Goal: Contribute content: Contribute content

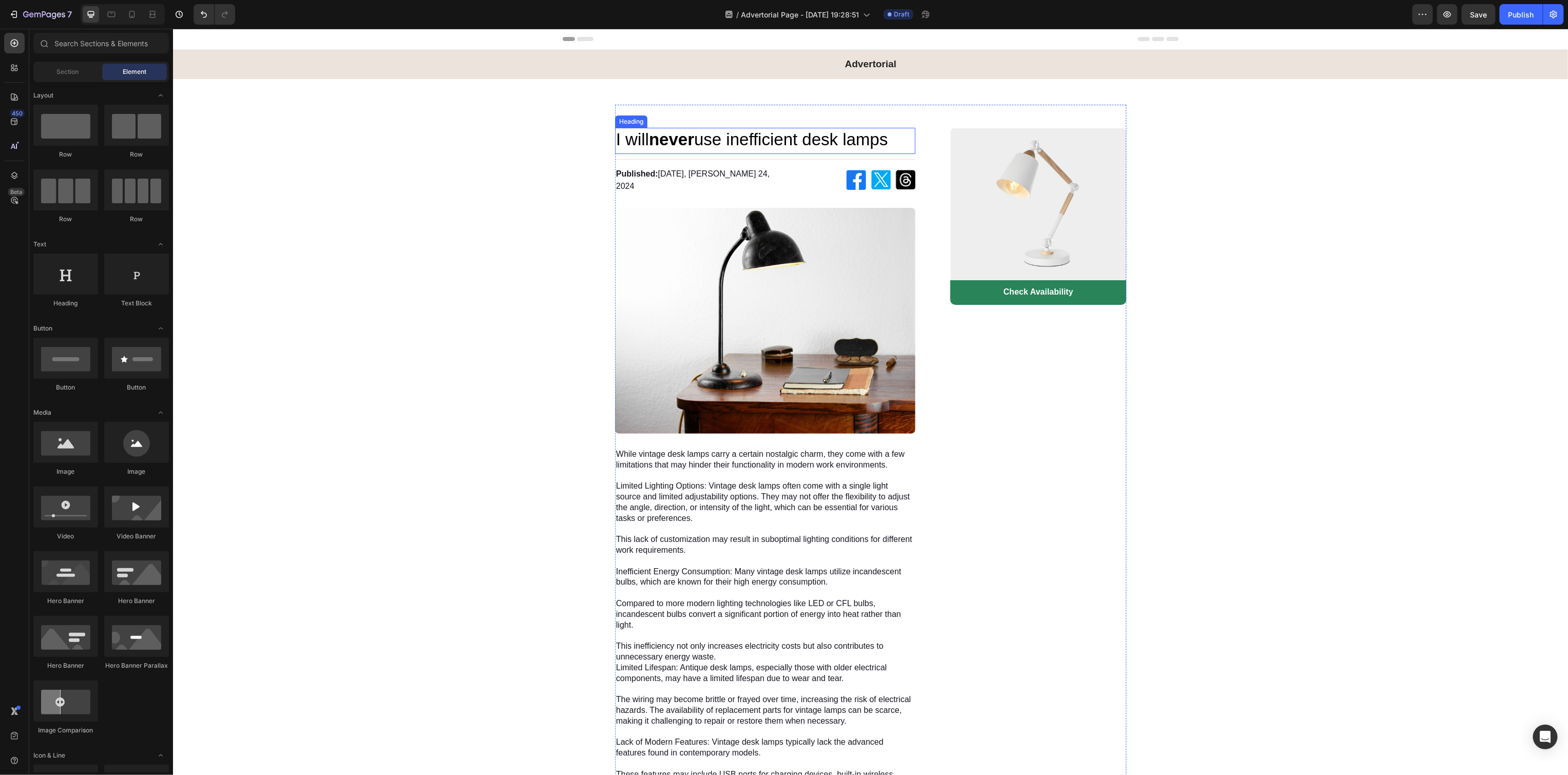
click at [714, 142] on h1 "I will never use inefficient desk lamps" at bounding box center [765, 139] width 300 height 24
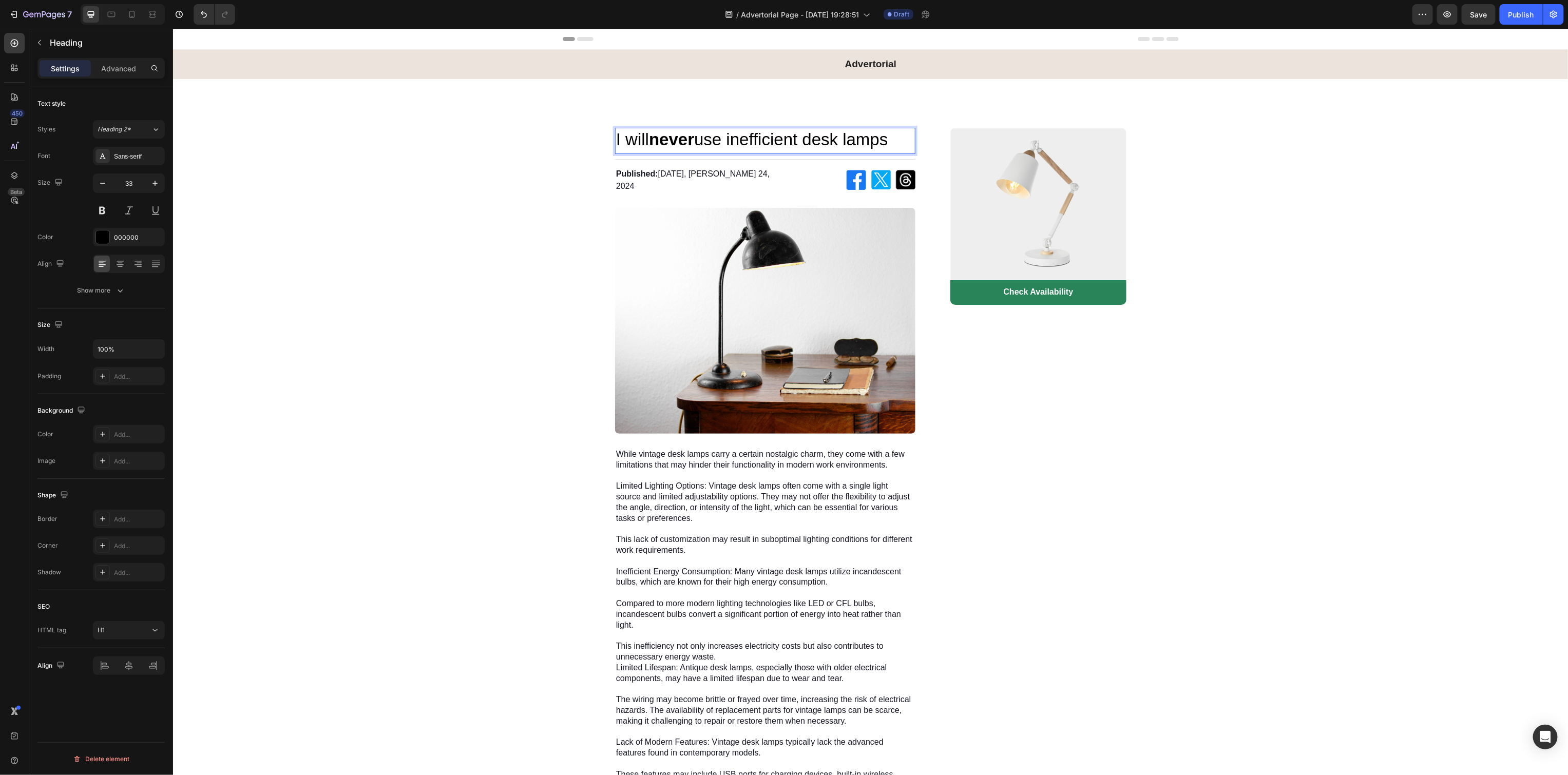
click at [730, 131] on h1 "I will never use inefficient desk lamps" at bounding box center [765, 139] width 300 height 24
click at [724, 139] on p "I will never use inefficient desk lamps" at bounding box center [764, 139] width 298 height 22
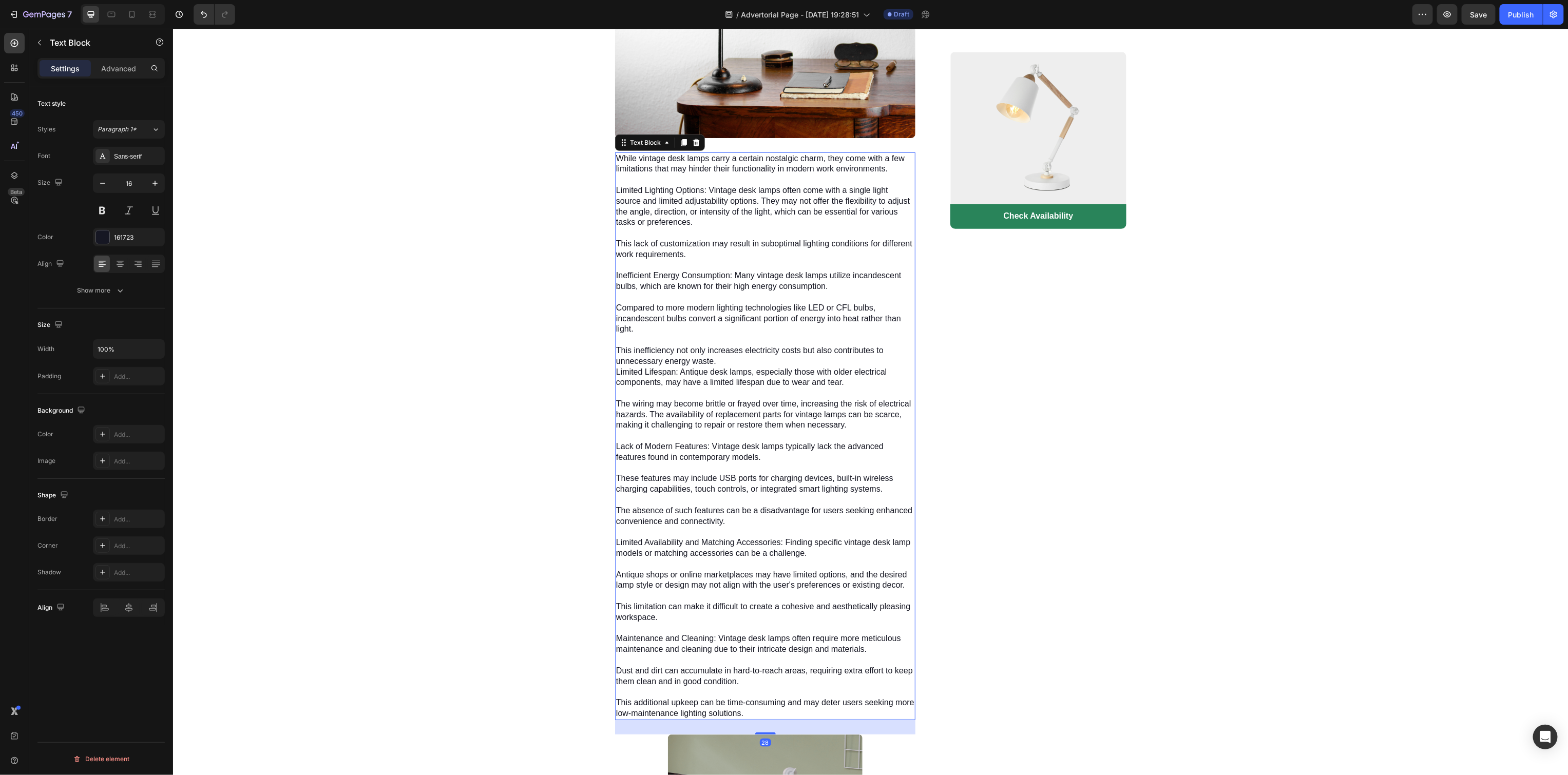
scroll to position [430, 0]
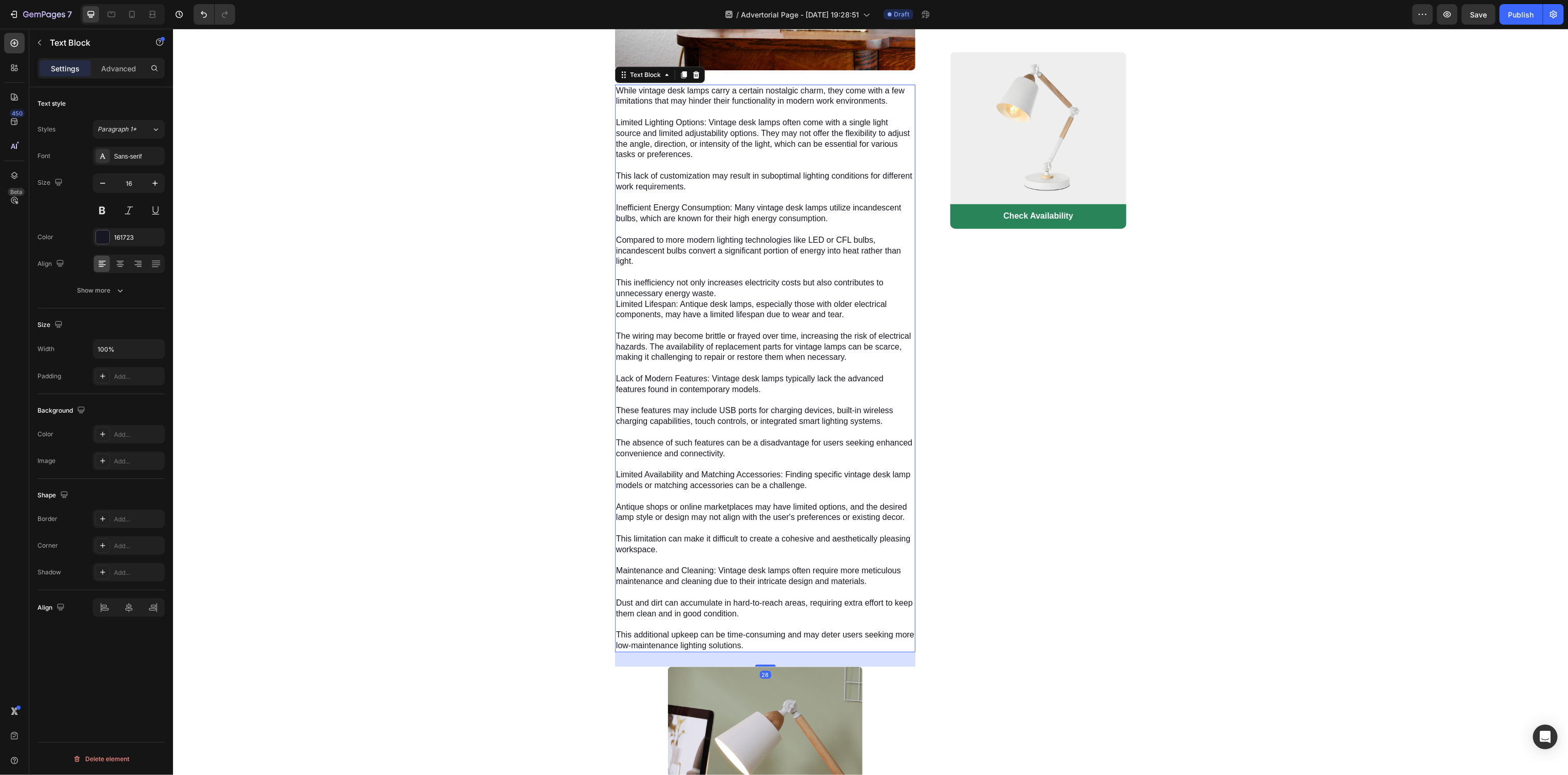
click at [779, 324] on p "While vintage desk lamps carry a certain nostalgic charm, they come with a few …" at bounding box center [764, 368] width 298 height 566
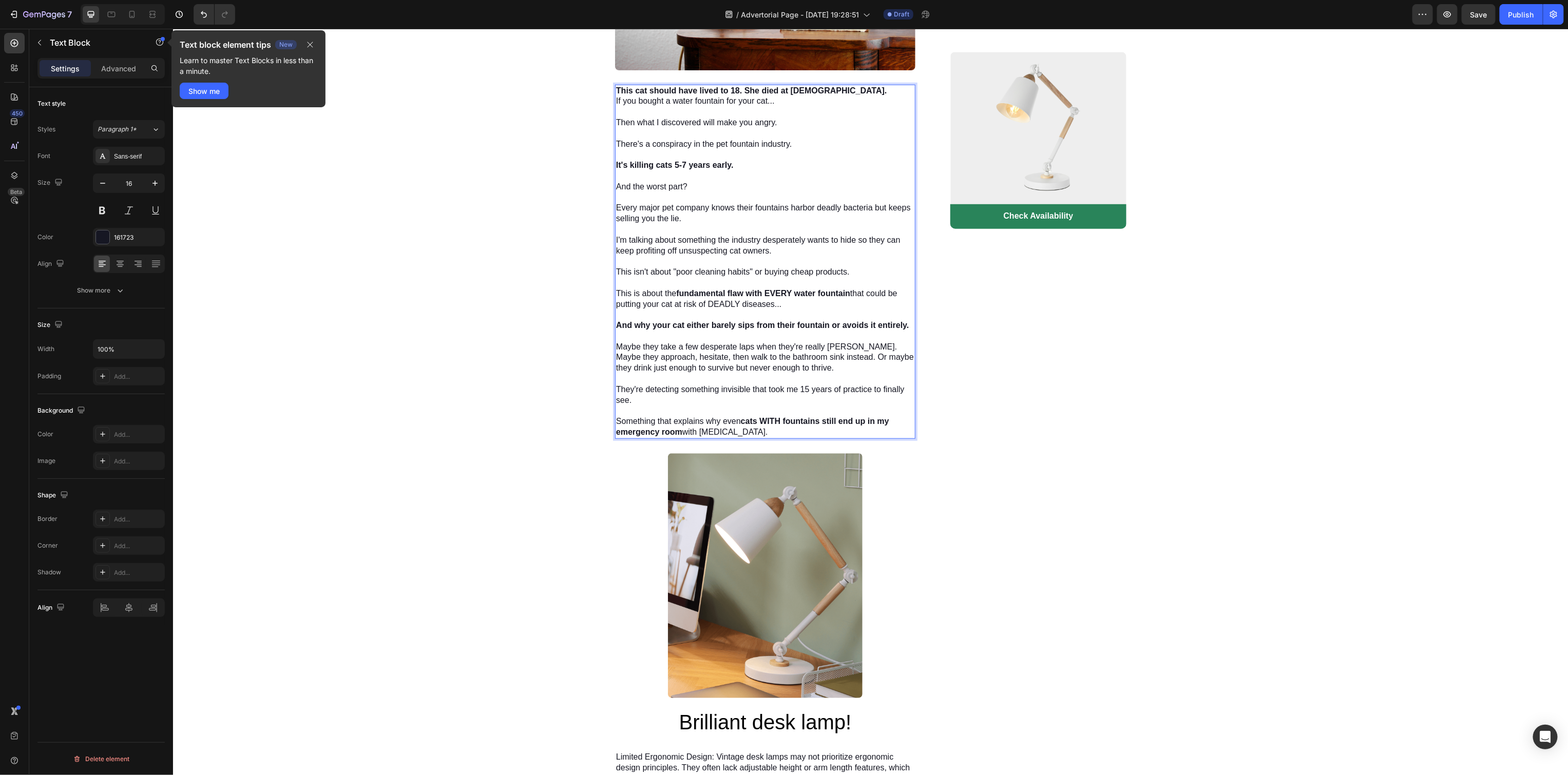
drag, startPoint x: 799, startPoint y: 87, endPoint x: 810, endPoint y: 85, distance: 11.2
click at [800, 87] on p "This cat should have lived to 18. She died at [DEMOGRAPHIC_DATA]." at bounding box center [764, 90] width 298 height 11
drag, startPoint x: 789, startPoint y: 85, endPoint x: 606, endPoint y: 74, distance: 183.3
click at [589, 59] on button "Plus" at bounding box center [595, 64] width 19 height 19
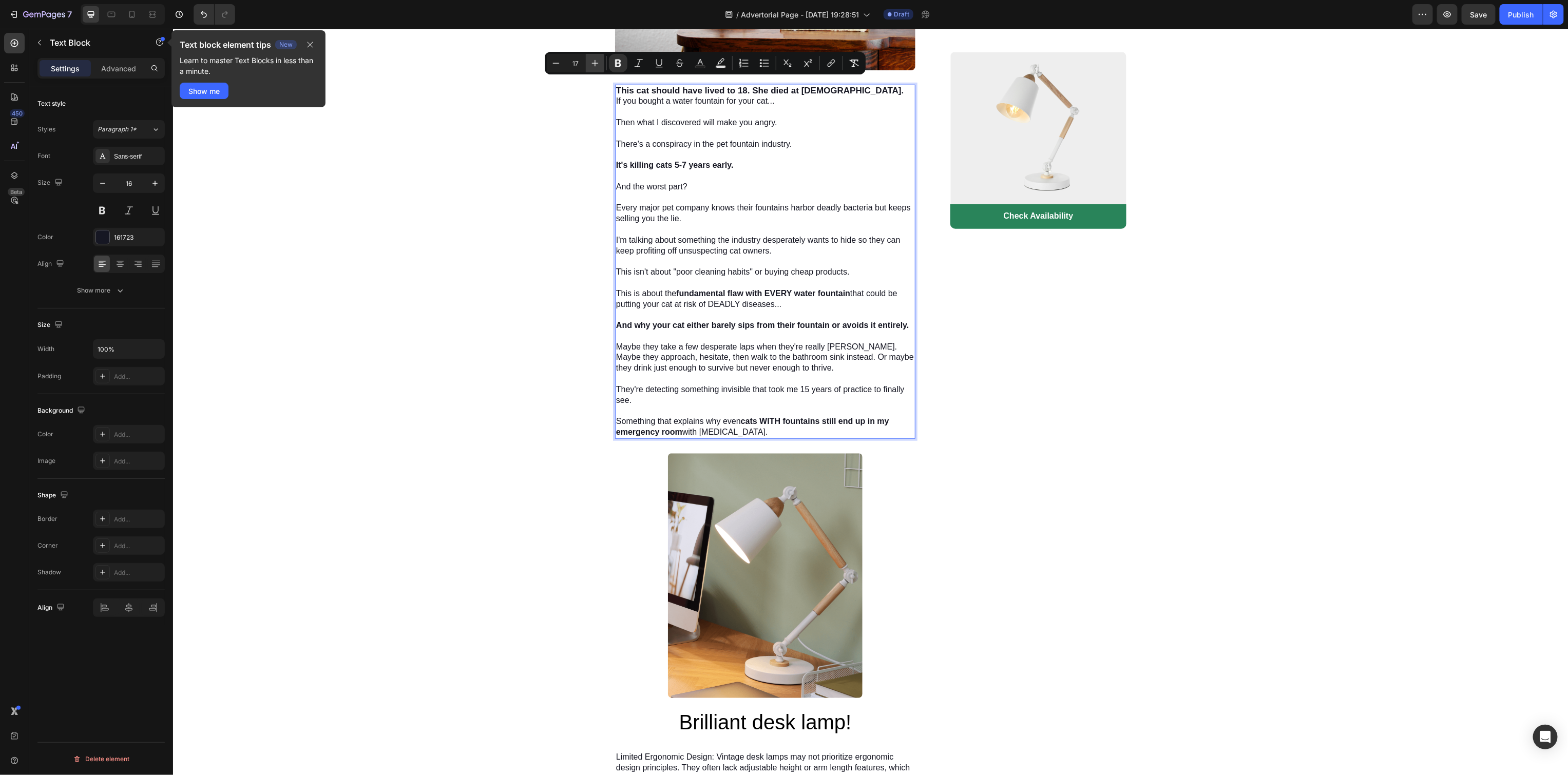
click at [589, 59] on button "Plus" at bounding box center [595, 64] width 19 height 19
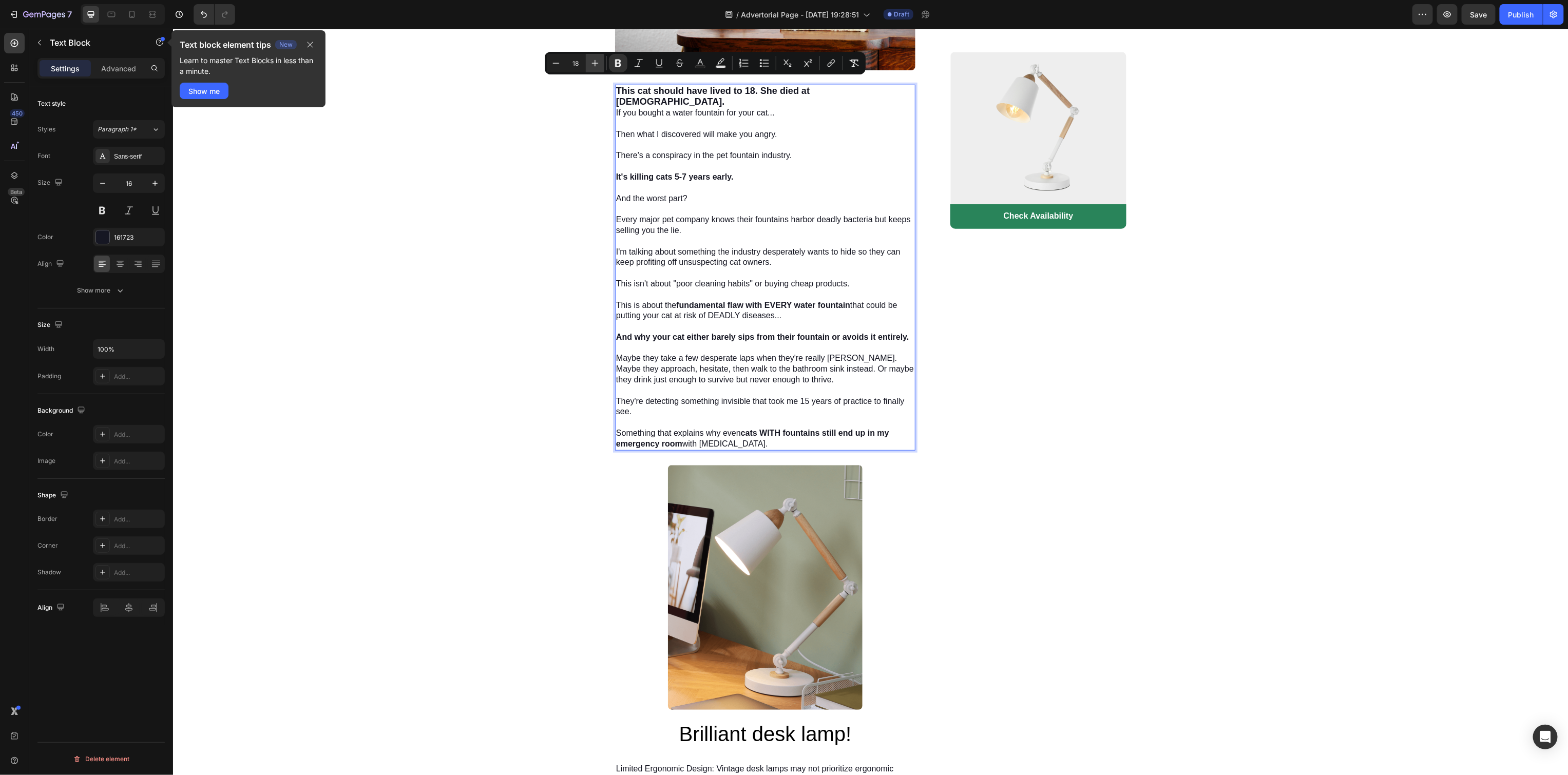
click at [589, 59] on button "Plus" at bounding box center [595, 64] width 19 height 19
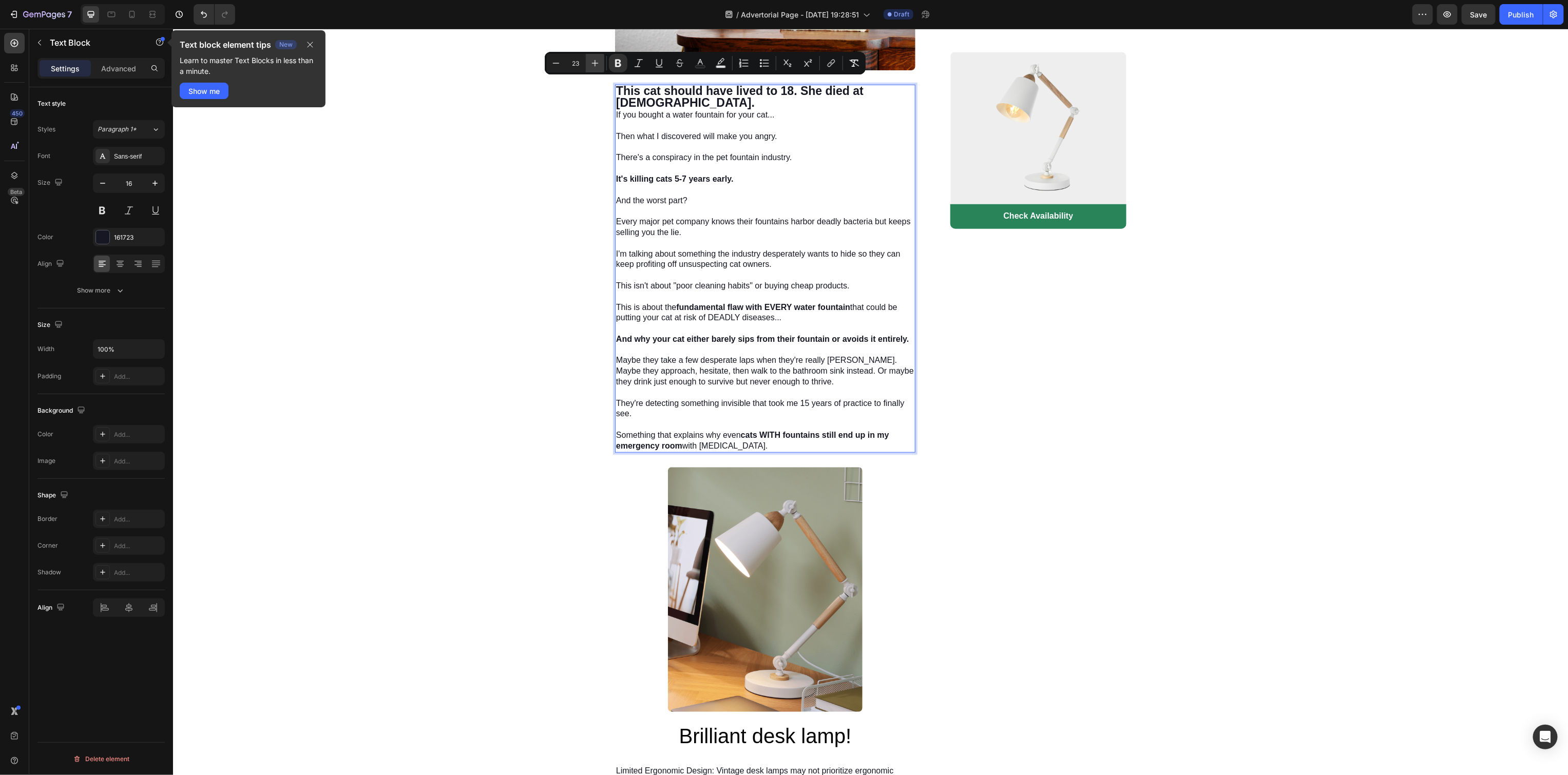
click at [589, 59] on button "Plus" at bounding box center [595, 64] width 19 height 19
type input "24"
click at [874, 83] on strong "This cat should have lived to 18. She died at [DEMOGRAPHIC_DATA]." at bounding box center [745, 96] width 259 height 26
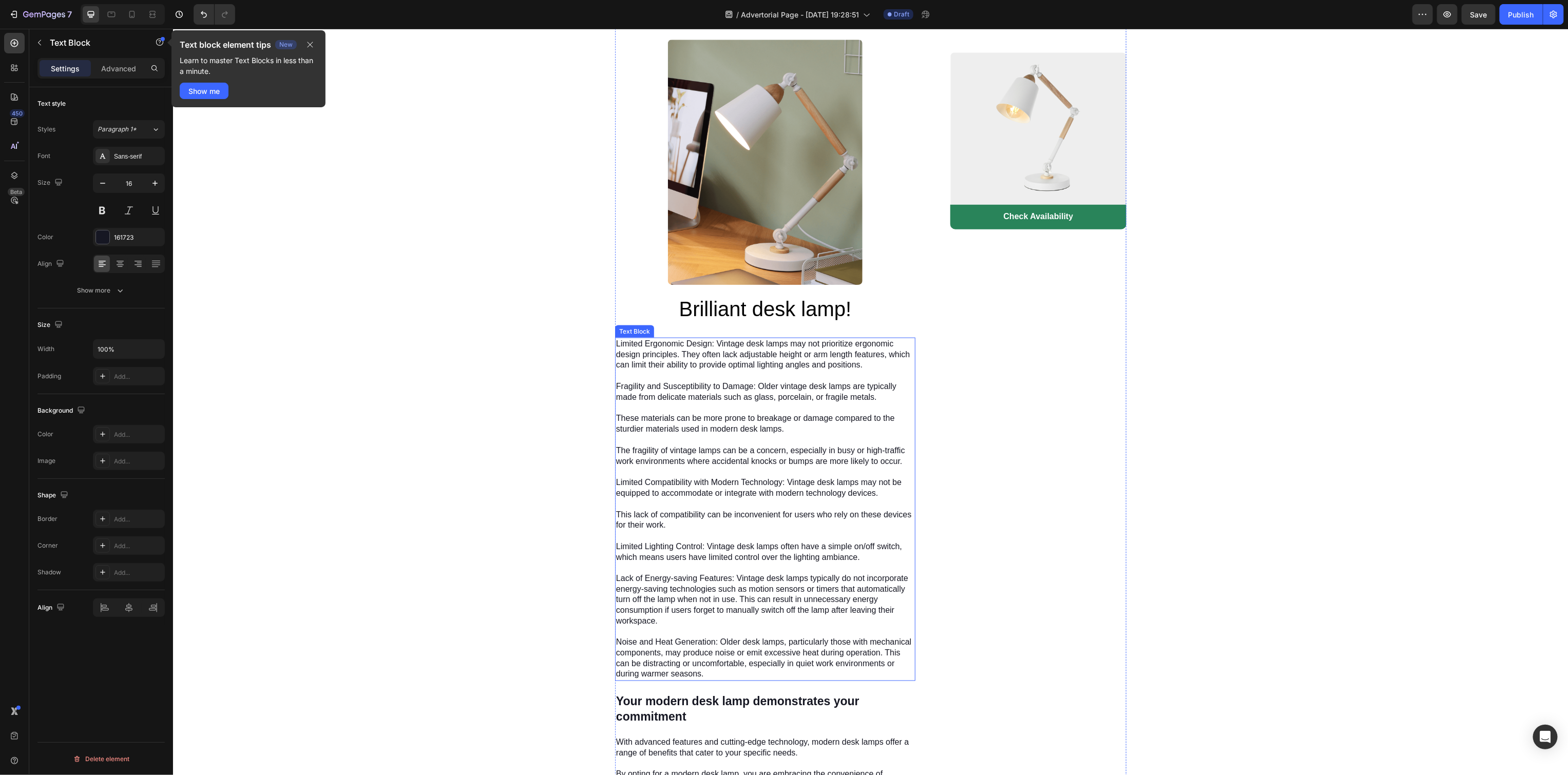
scroll to position [877, 0]
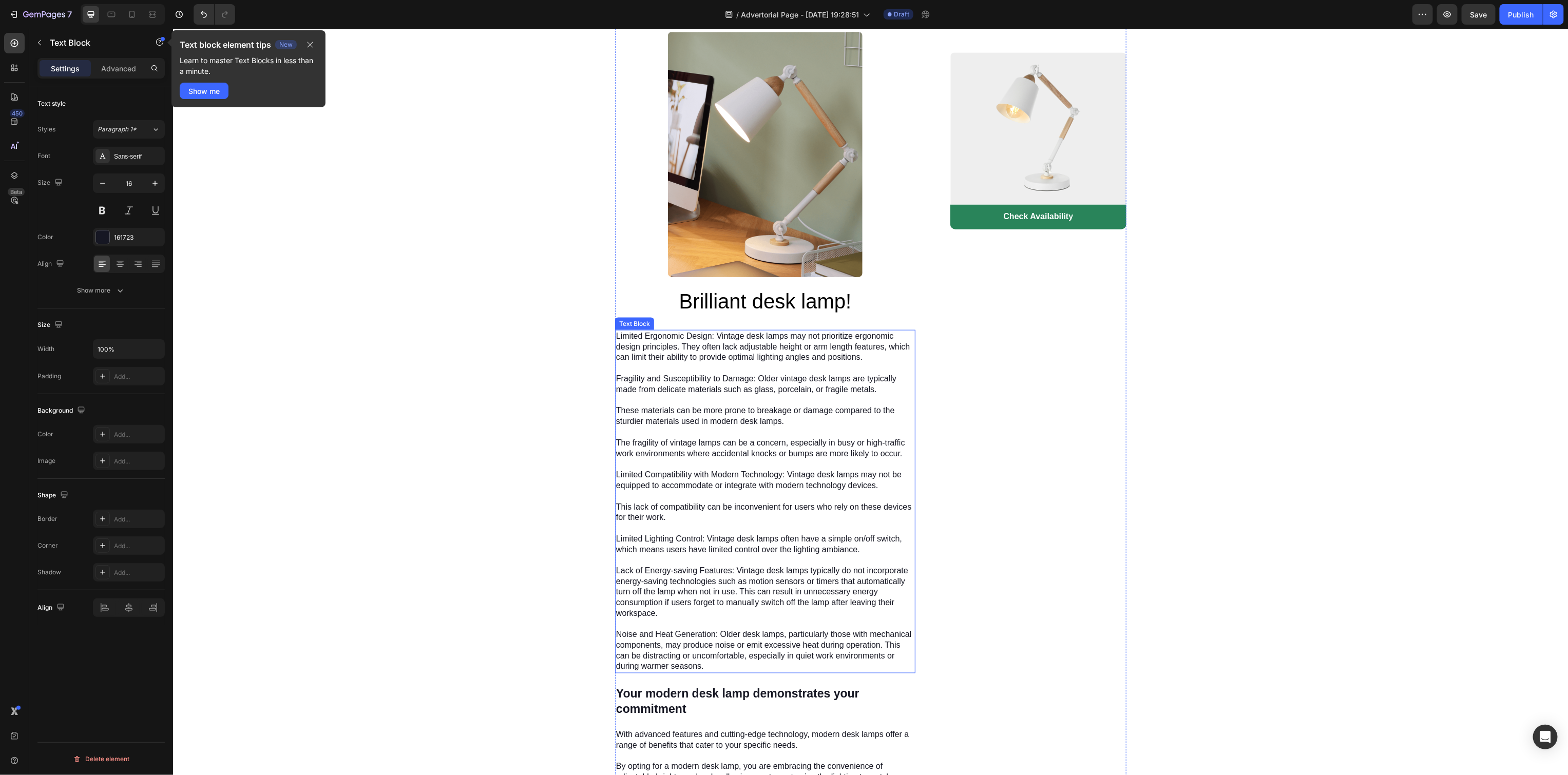
click at [800, 337] on p "Limited Ergonomic Design: Vintage desk lamps may not prioritize ergonomic desig…" at bounding box center [764, 501] width 298 height 342
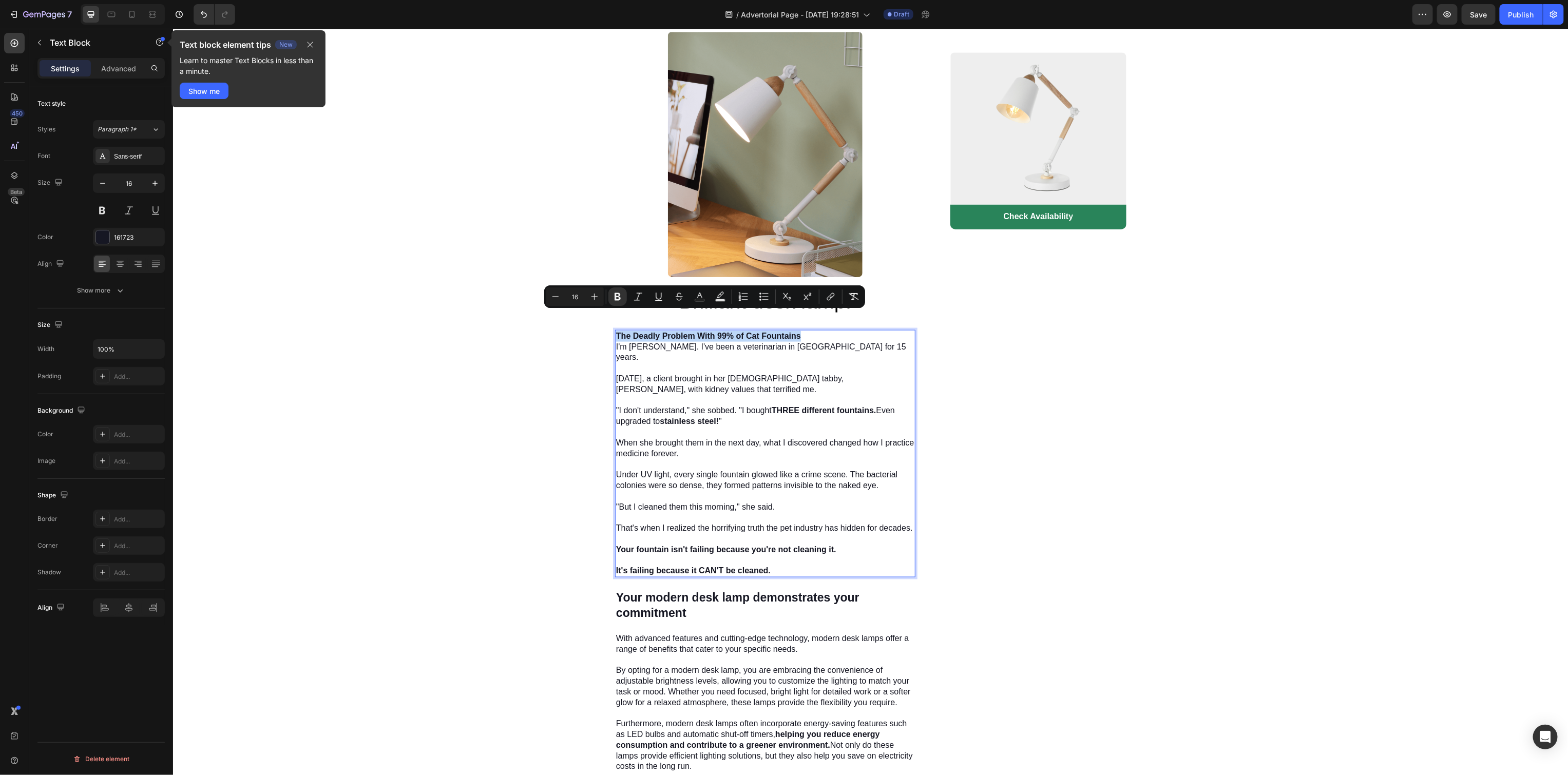
drag, startPoint x: 798, startPoint y: 317, endPoint x: 612, endPoint y: 316, distance: 186.0
click at [615, 331] on p "The Deadly Problem With 99% of Cat Fountains" at bounding box center [764, 336] width 298 height 11
copy strong "The Deadly Problem With 99% of Cat Fountains"
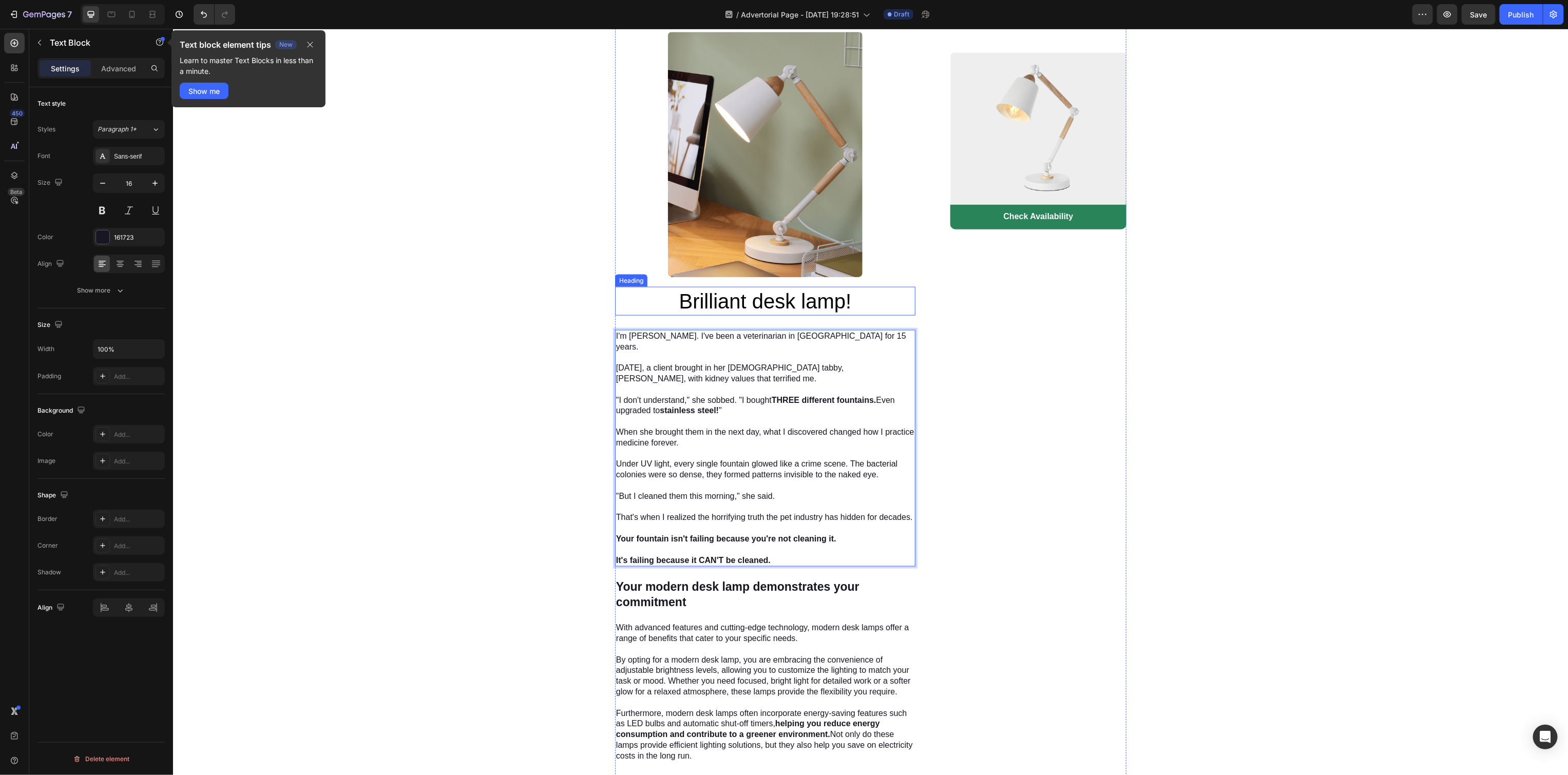
click at [768, 292] on h2 "Brilliant desk lamp!" at bounding box center [765, 301] width 300 height 29
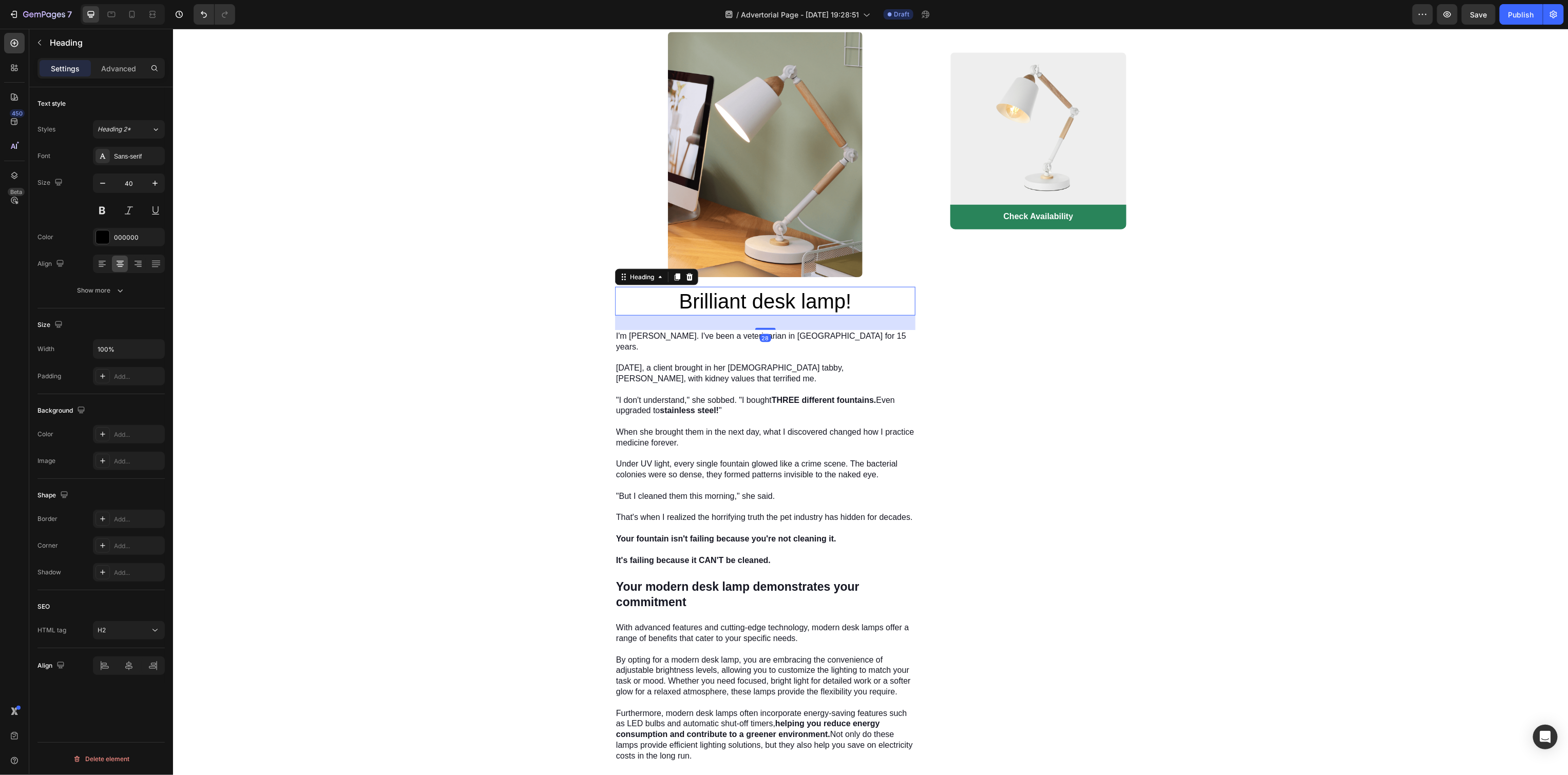
click at [771, 288] on h2 "Brilliant desk lamp!" at bounding box center [765, 301] width 300 height 29
click at [771, 288] on p "Brilliant desk lamp!" at bounding box center [764, 300] width 298 height 27
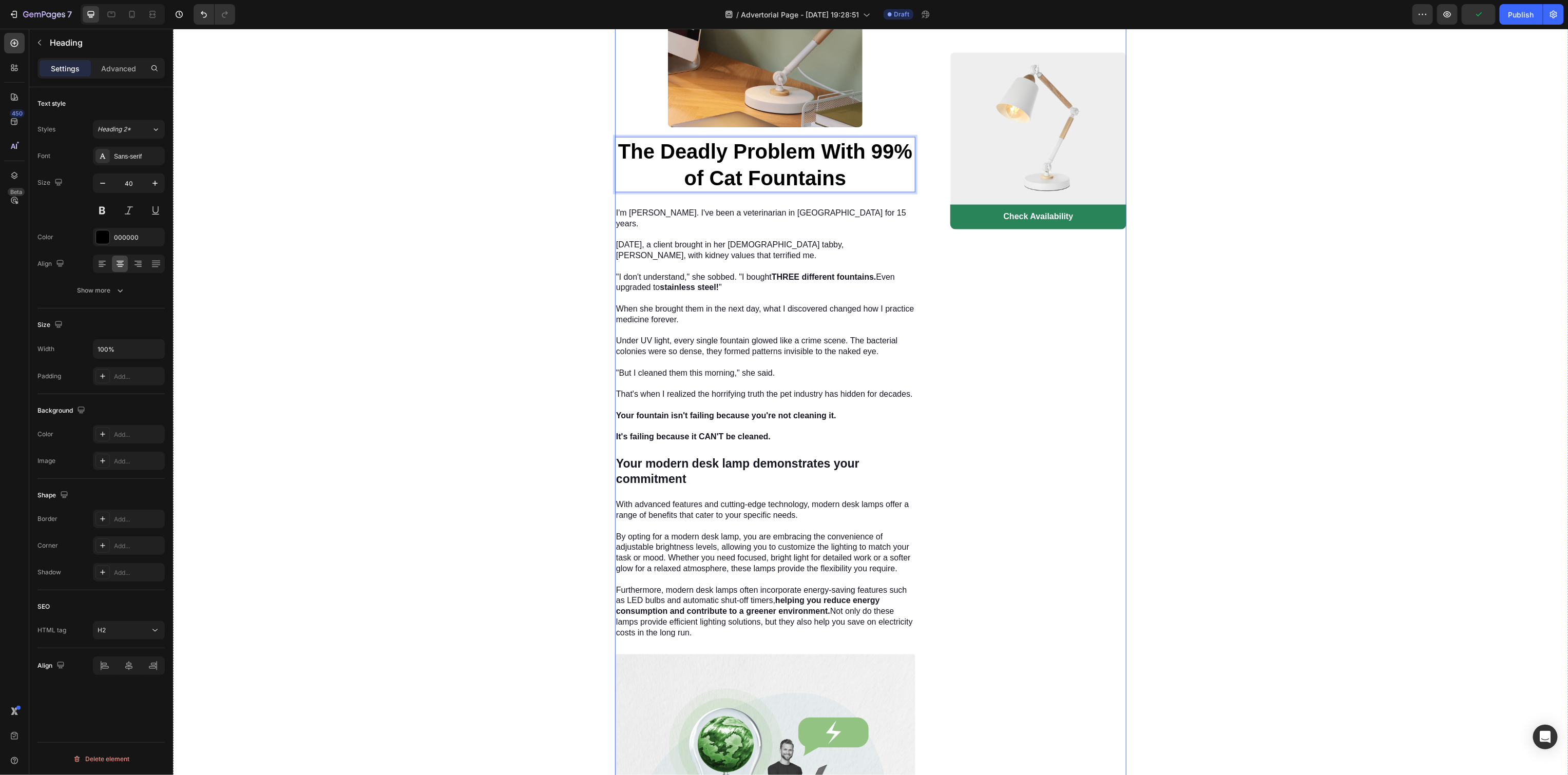
scroll to position [1032, 0]
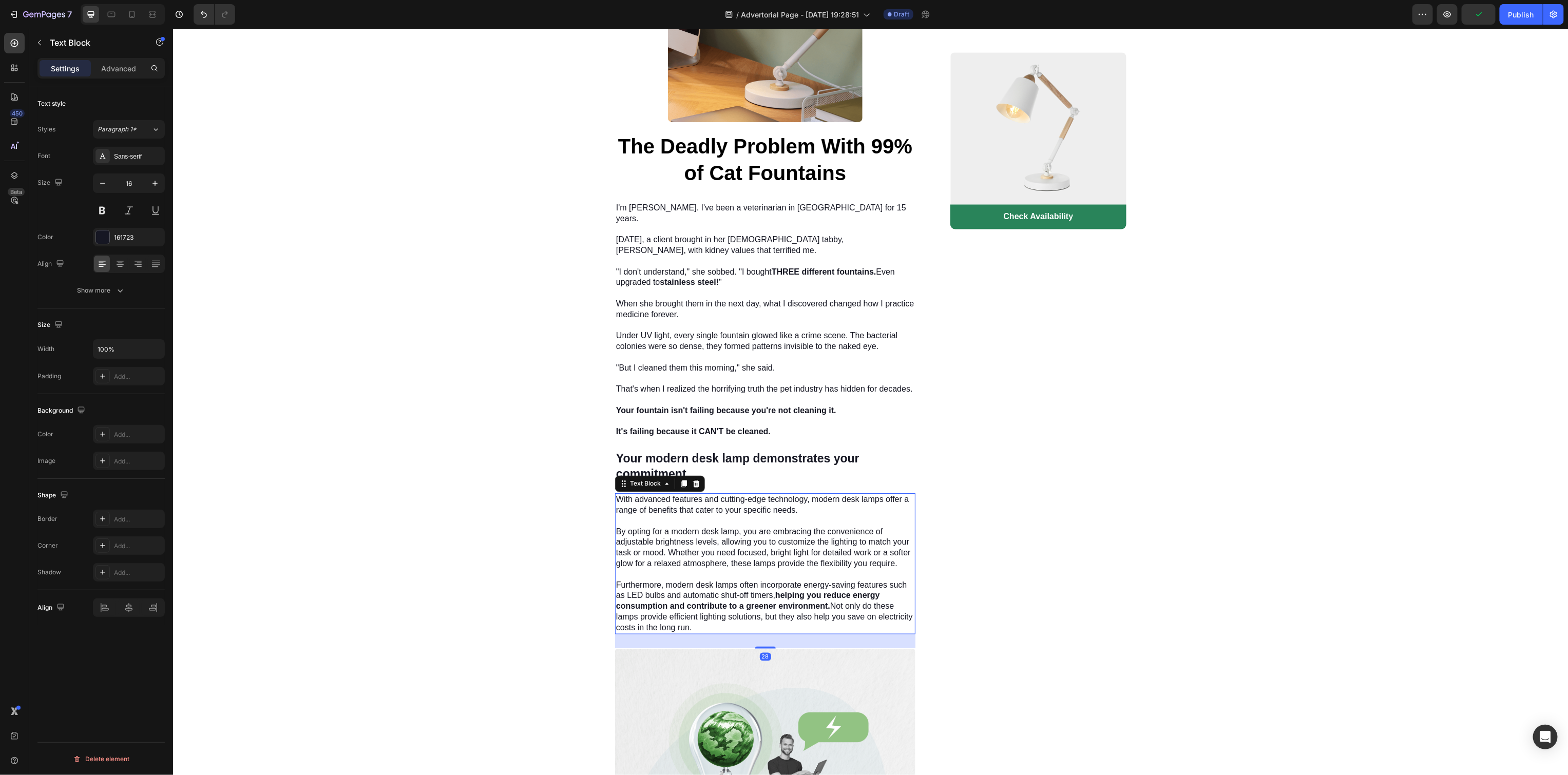
click at [735, 495] on p "With advanced features and cutting-edge technology, modern desk lamps offer a r…" at bounding box center [764, 564] width 298 height 139
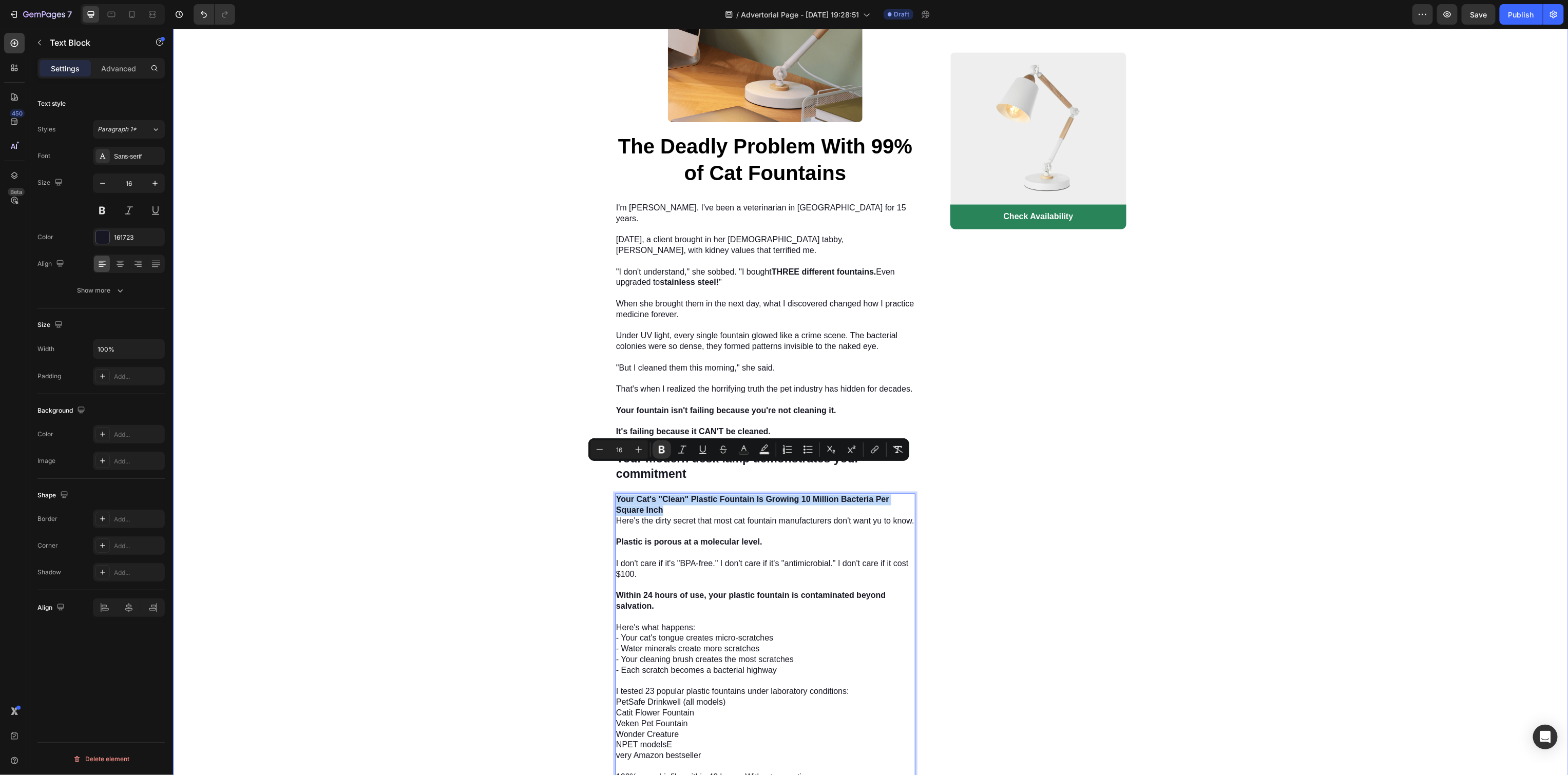
drag, startPoint x: 620, startPoint y: 471, endPoint x: 603, endPoint y: 464, distance: 18.4
click at [602, 464] on div "Advertorial Text Block Row ⁠⁠⁠⁠⁠⁠⁠ Why Did 73% of Vets Switch Their Own Cats To…" at bounding box center [870, 510] width 1395 height 2984
copy strong "Your Cat's "Clean" Plastic Fountain Is Growing 10 Million Bacteria Per Square I…"
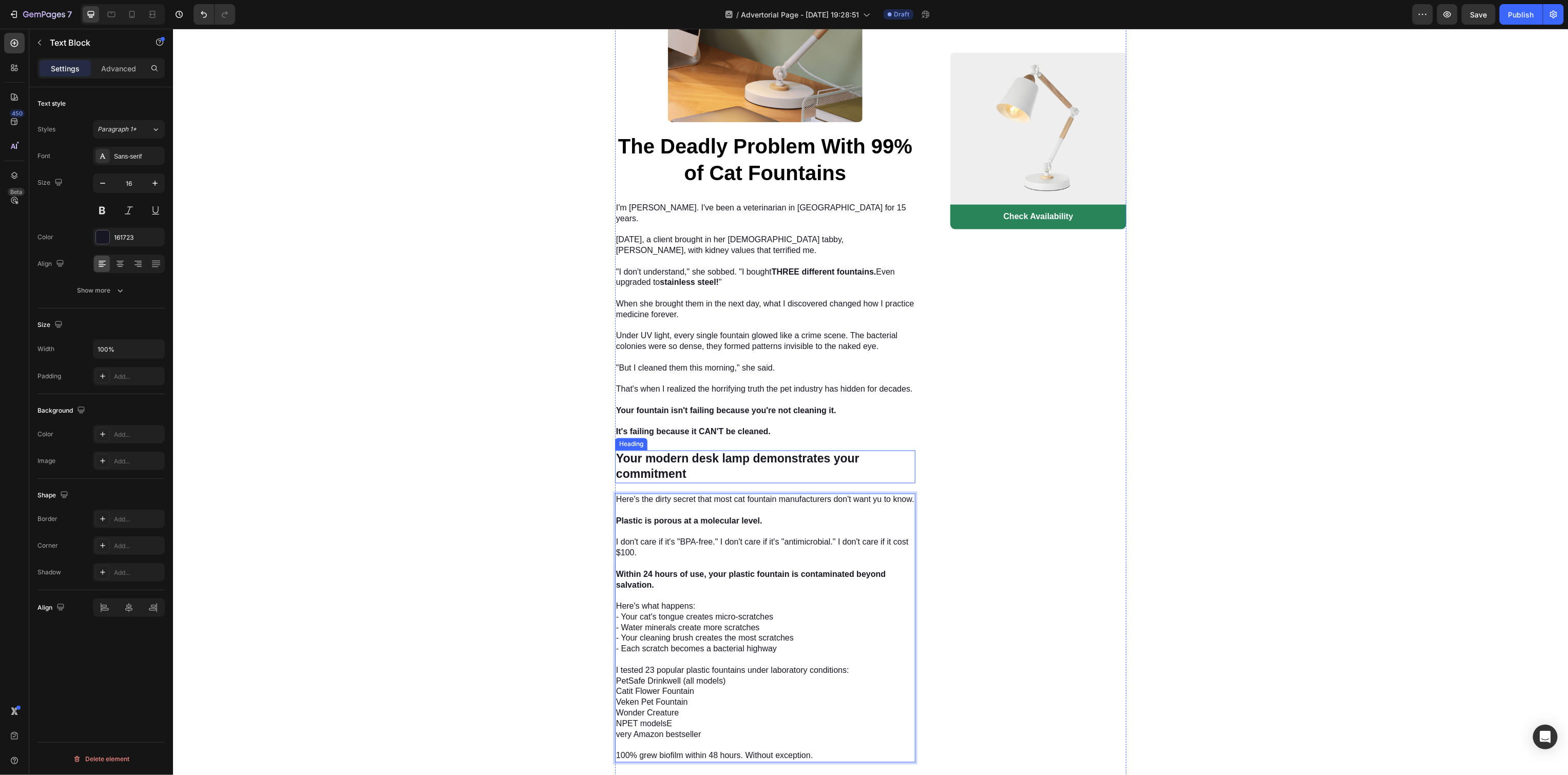
click at [695, 450] on h3 "Your modern desk lamp demonstrates your commitment" at bounding box center [765, 466] width 300 height 33
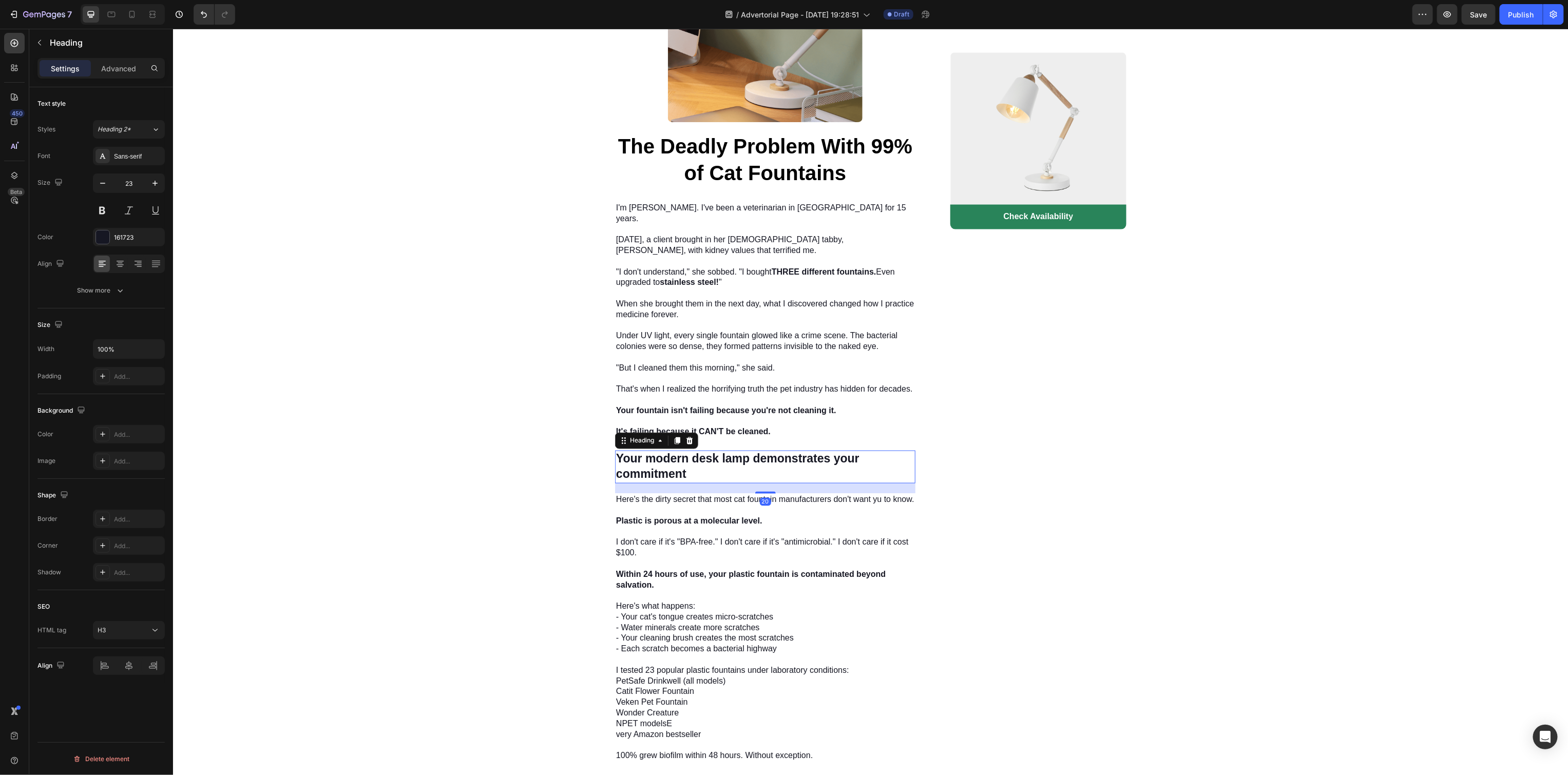
click at [695, 450] on h3 "Your modern desk lamp demonstrates your commitment" at bounding box center [765, 466] width 300 height 33
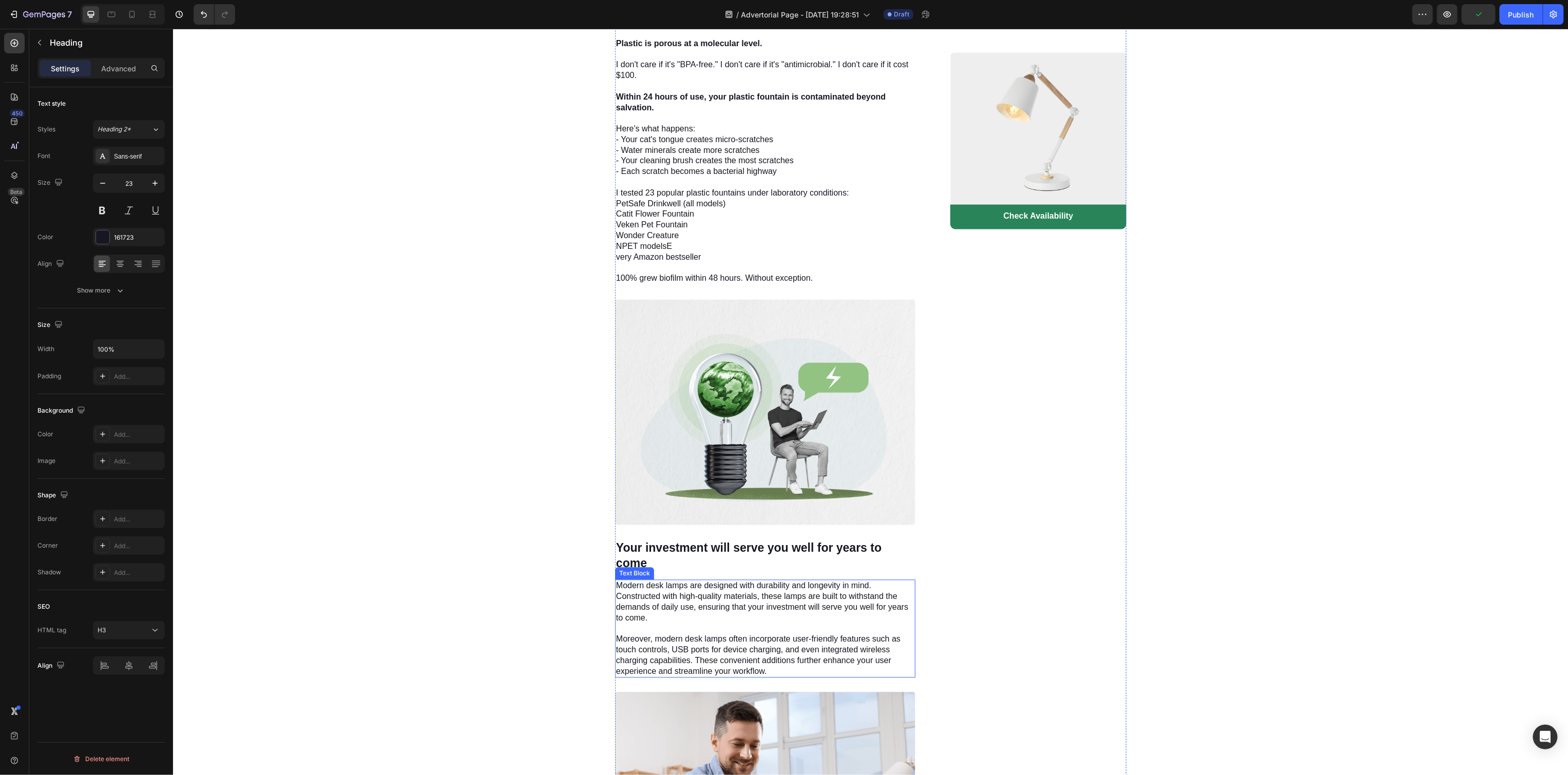
scroll to position [1515, 0]
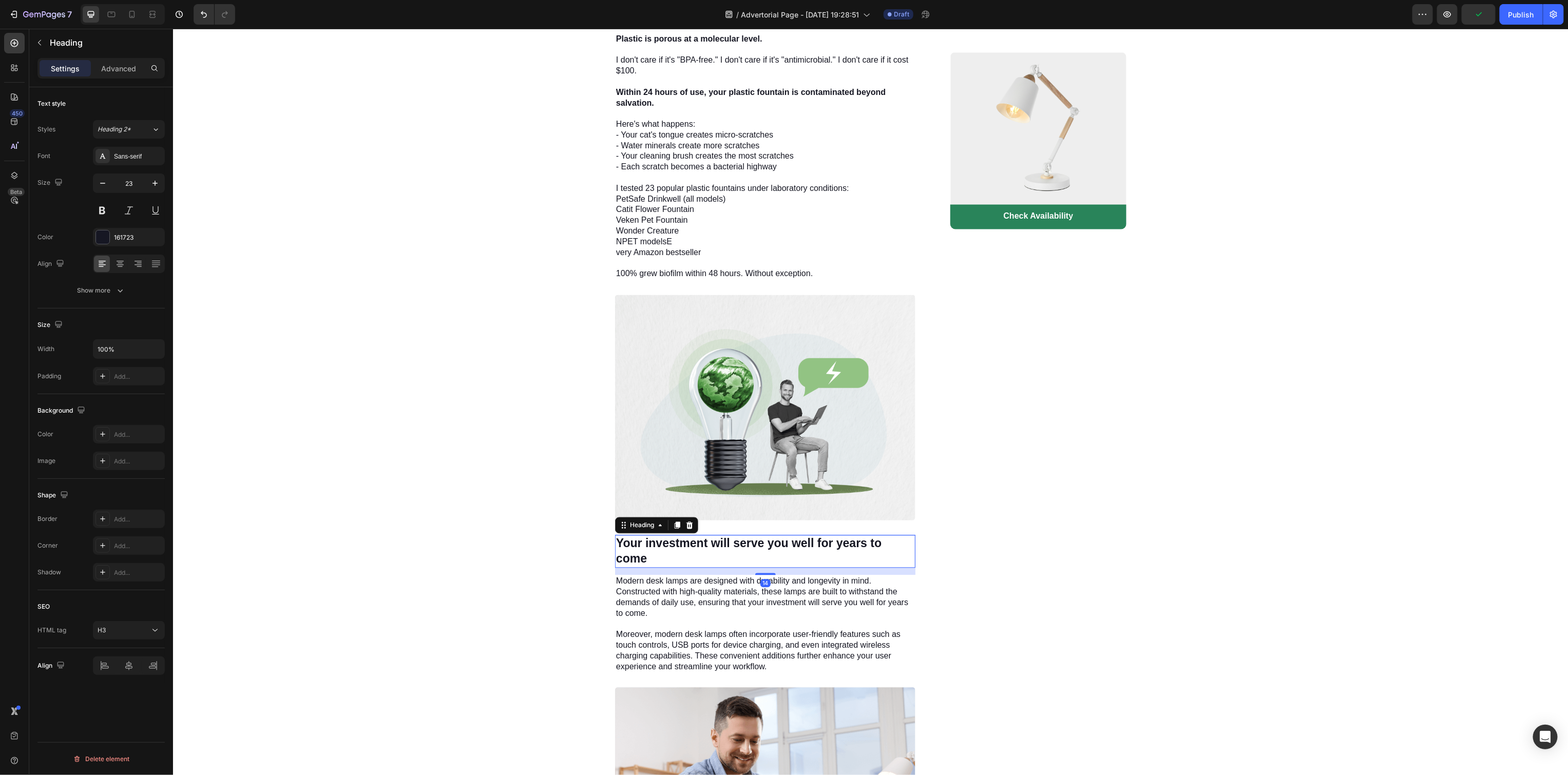
click at [734, 534] on h3 "Your investment will serve you well for years to come" at bounding box center [765, 550] width 300 height 33
click at [715, 586] on p "Modern desk lamps are designed with durability and longevity in mind. Construct…" at bounding box center [764, 623] width 298 height 96
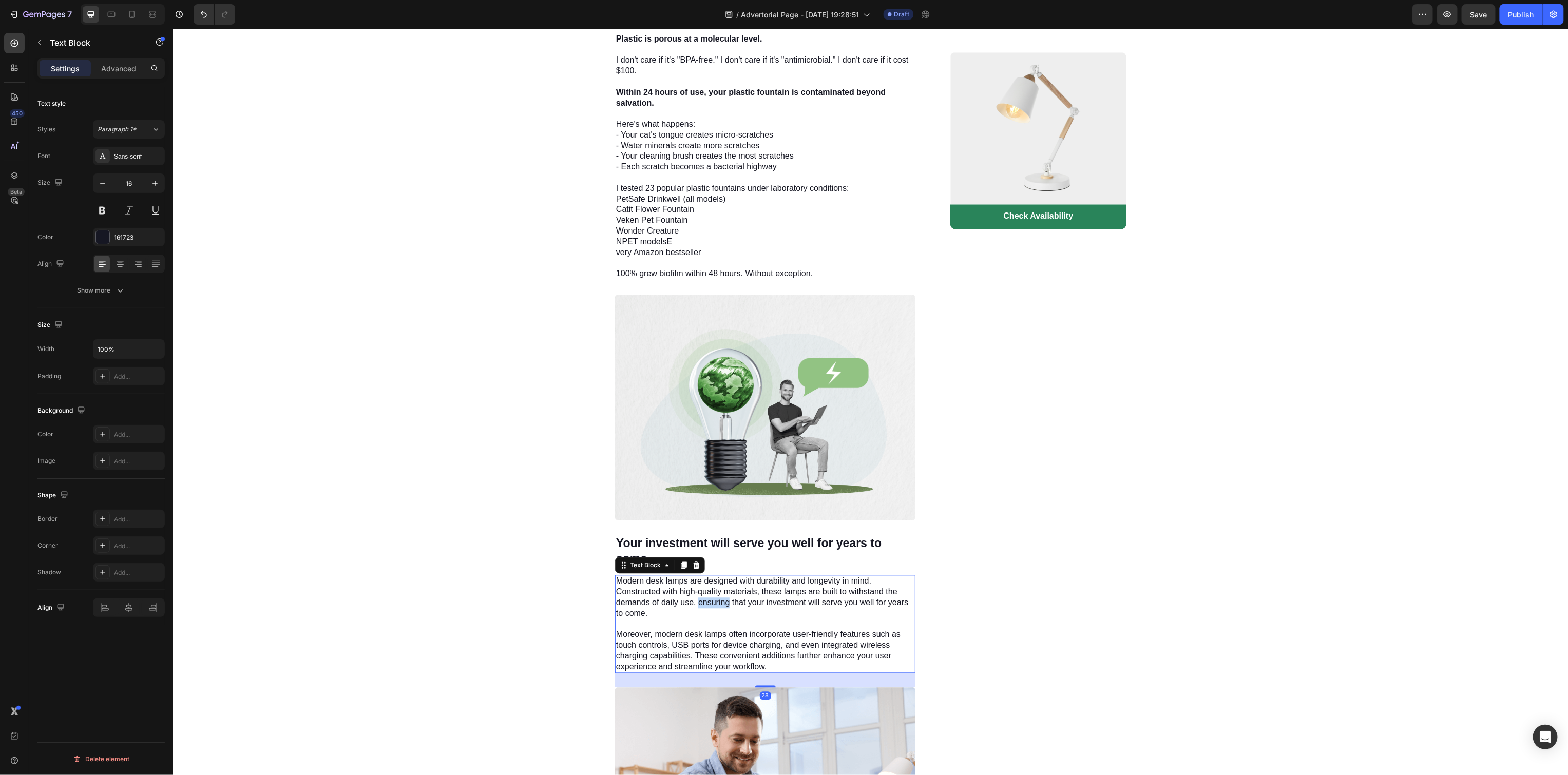
click at [715, 586] on p "Modern desk lamps are designed with durability and longevity in mind. Construct…" at bounding box center [764, 623] width 298 height 96
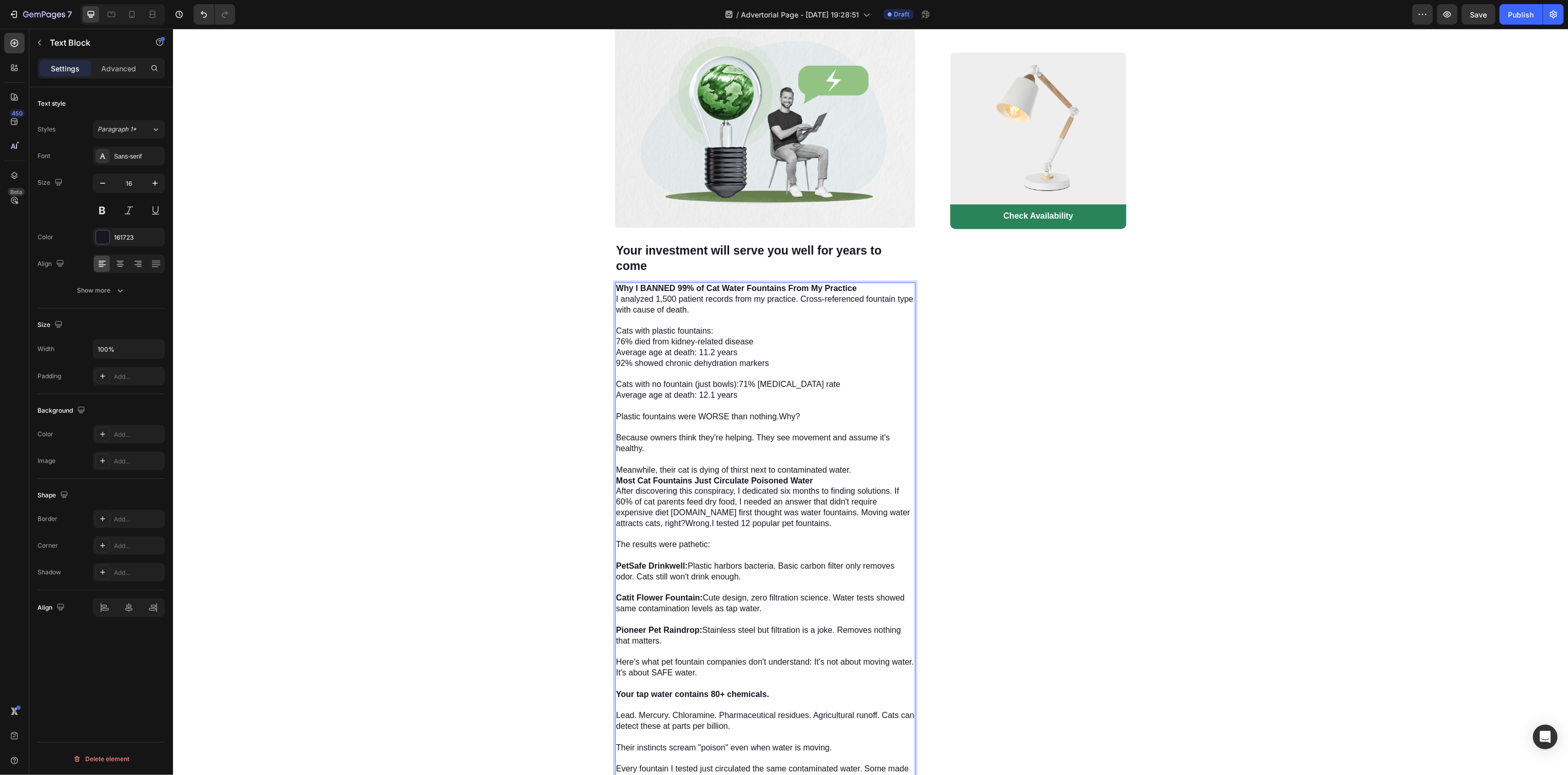
scroll to position [1808, 0]
drag, startPoint x: 798, startPoint y: 269, endPoint x: 600, endPoint y: 272, distance: 198.0
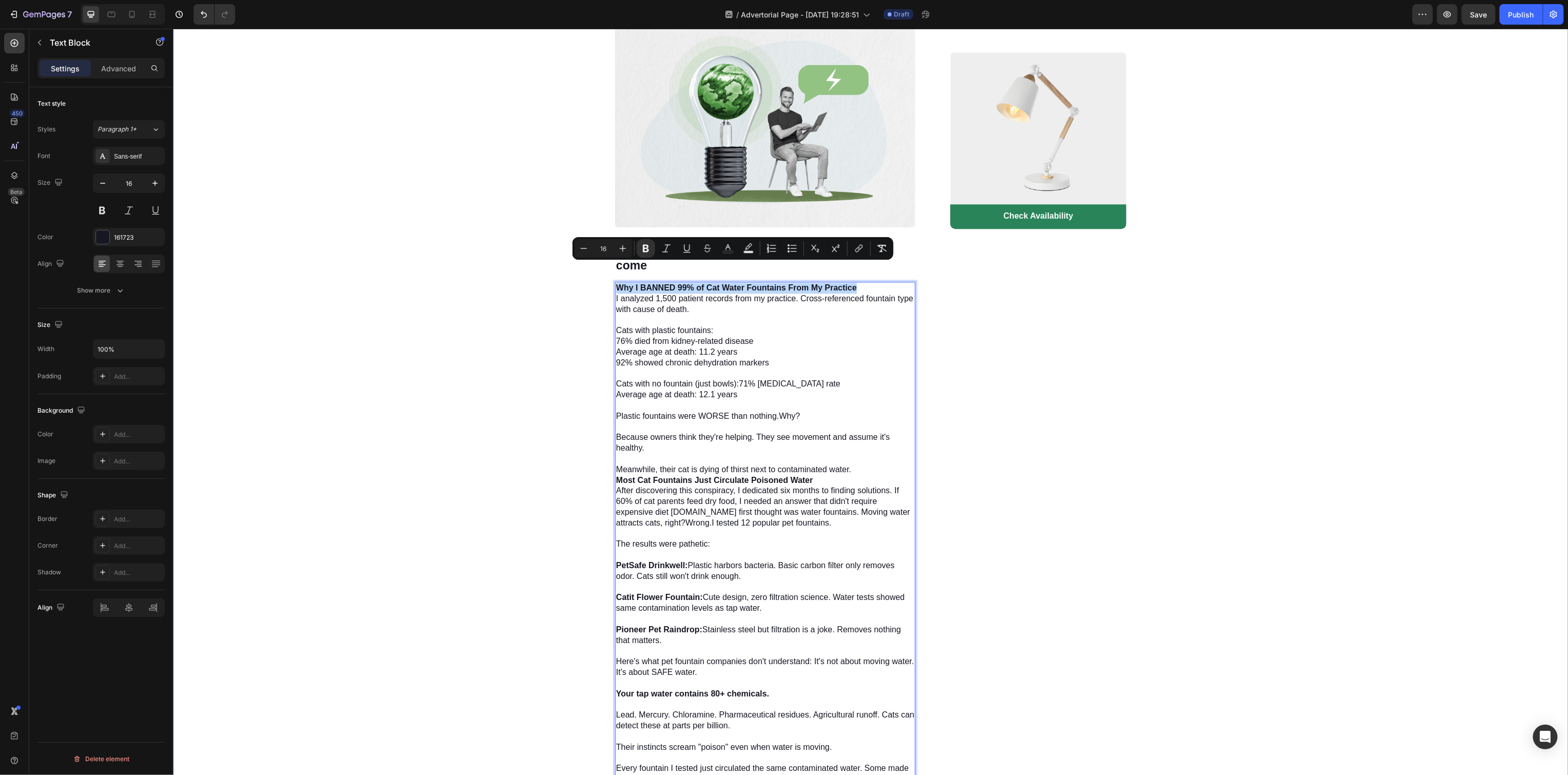
copy strong "Why I BANNED 99% of Cat Water Fountains From My Practice"
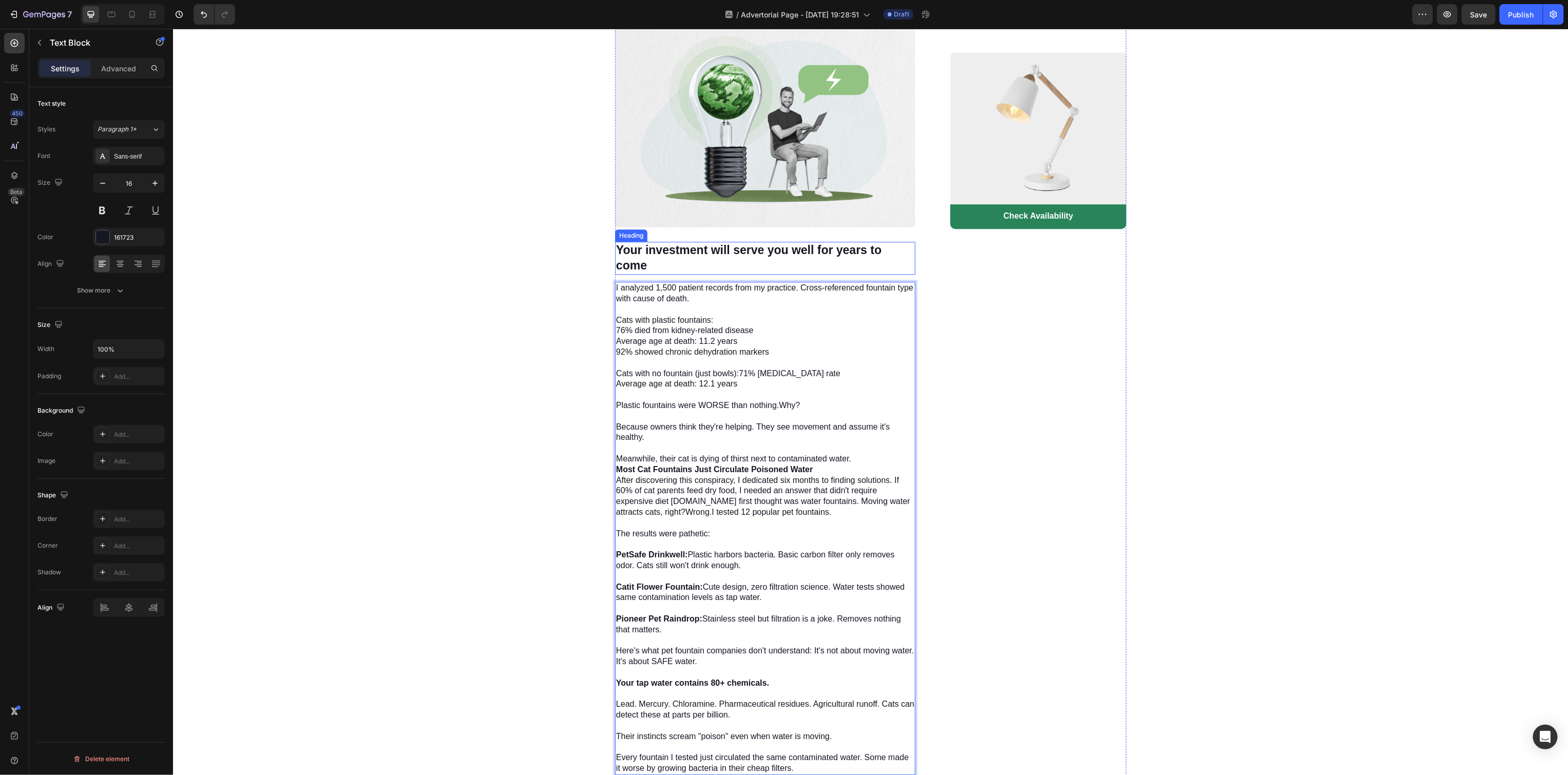
click at [724, 241] on h3 "Your investment will serve you well for years to come" at bounding box center [765, 257] width 300 height 33
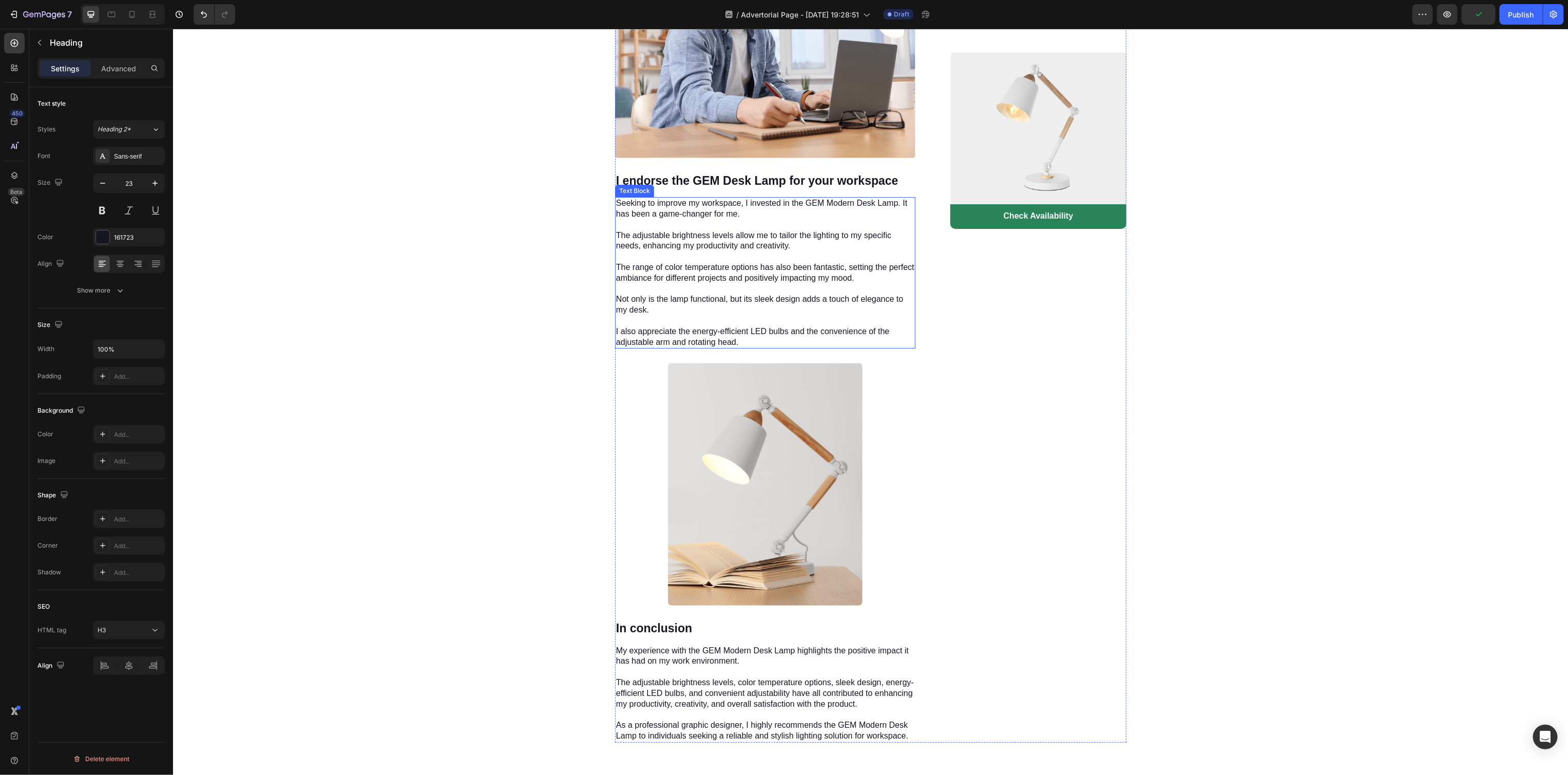
scroll to position [2653, 0]
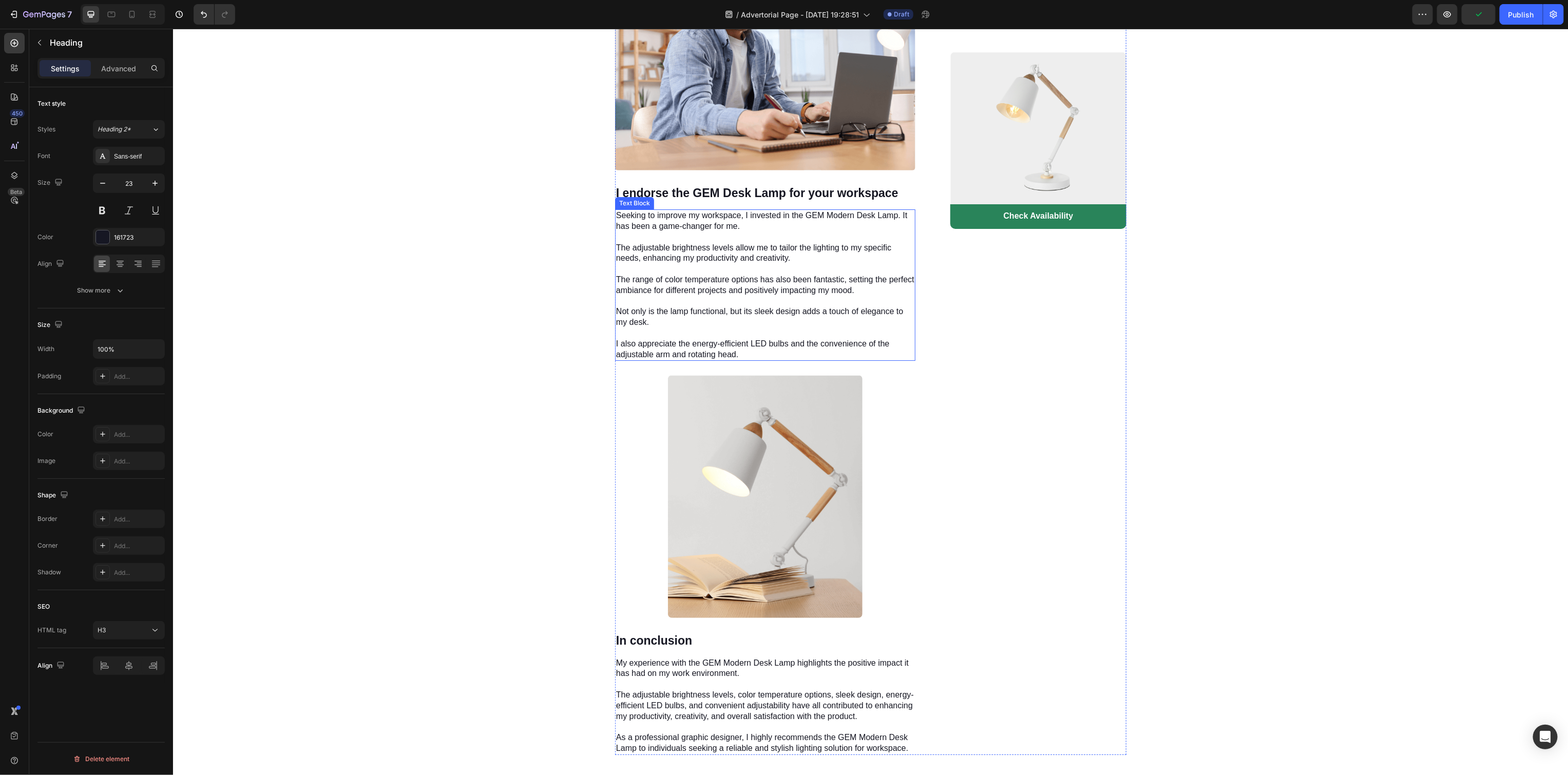
click at [745, 184] on h3 "I endorse the GEM Desk Lamp for your workspace" at bounding box center [765, 193] width 300 height 17
click at [732, 249] on p "Seeking to improve my workspace, I invested in the GEM Modern Desk Lamp. It has…" at bounding box center [764, 285] width 298 height 150
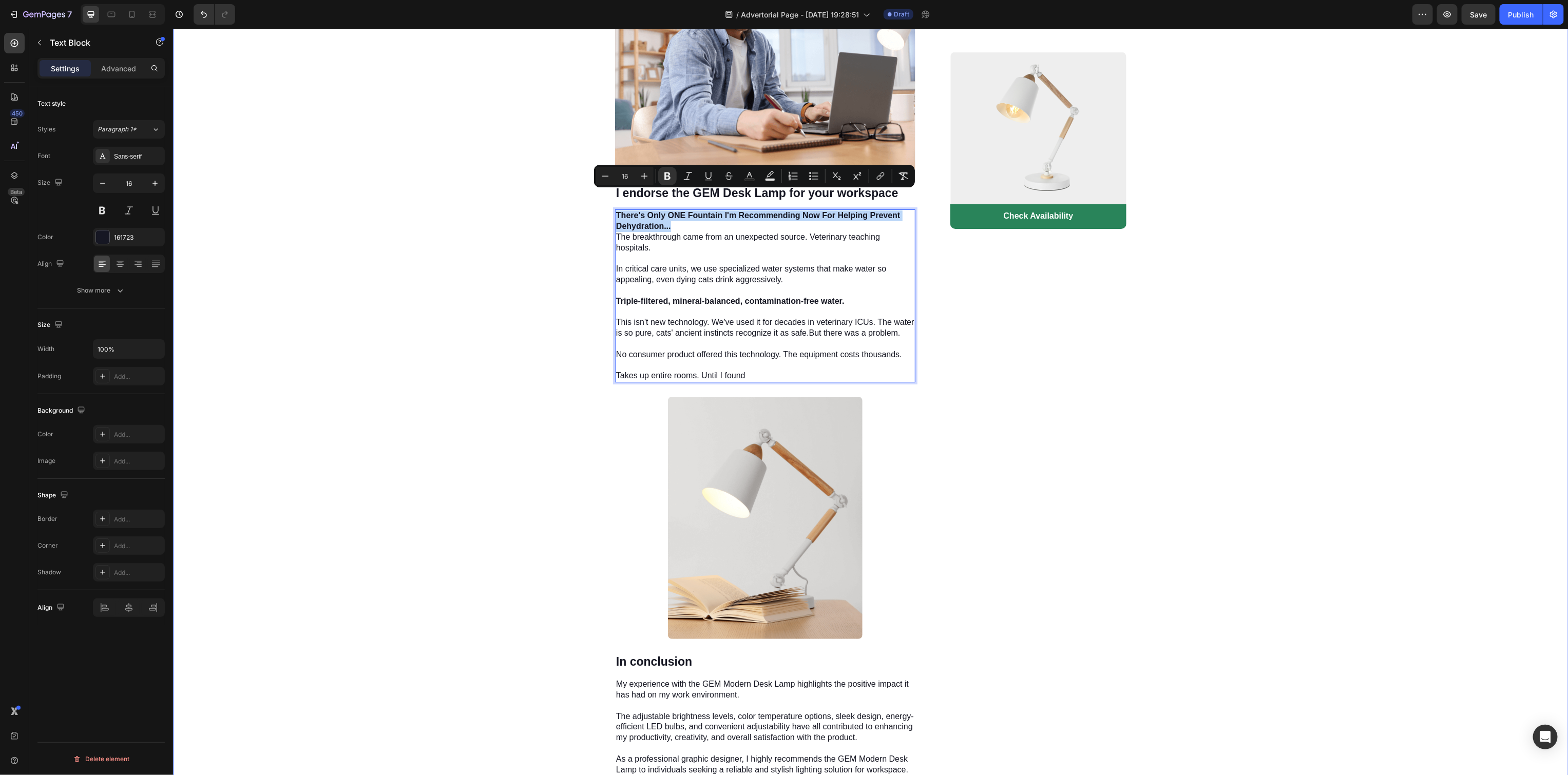
drag, startPoint x: 691, startPoint y: 205, endPoint x: 602, endPoint y: 191, distance: 90.1
copy strong "There's Only ONE Fountain I'm Recommending Now For Helping Prevent Dehydration.…"
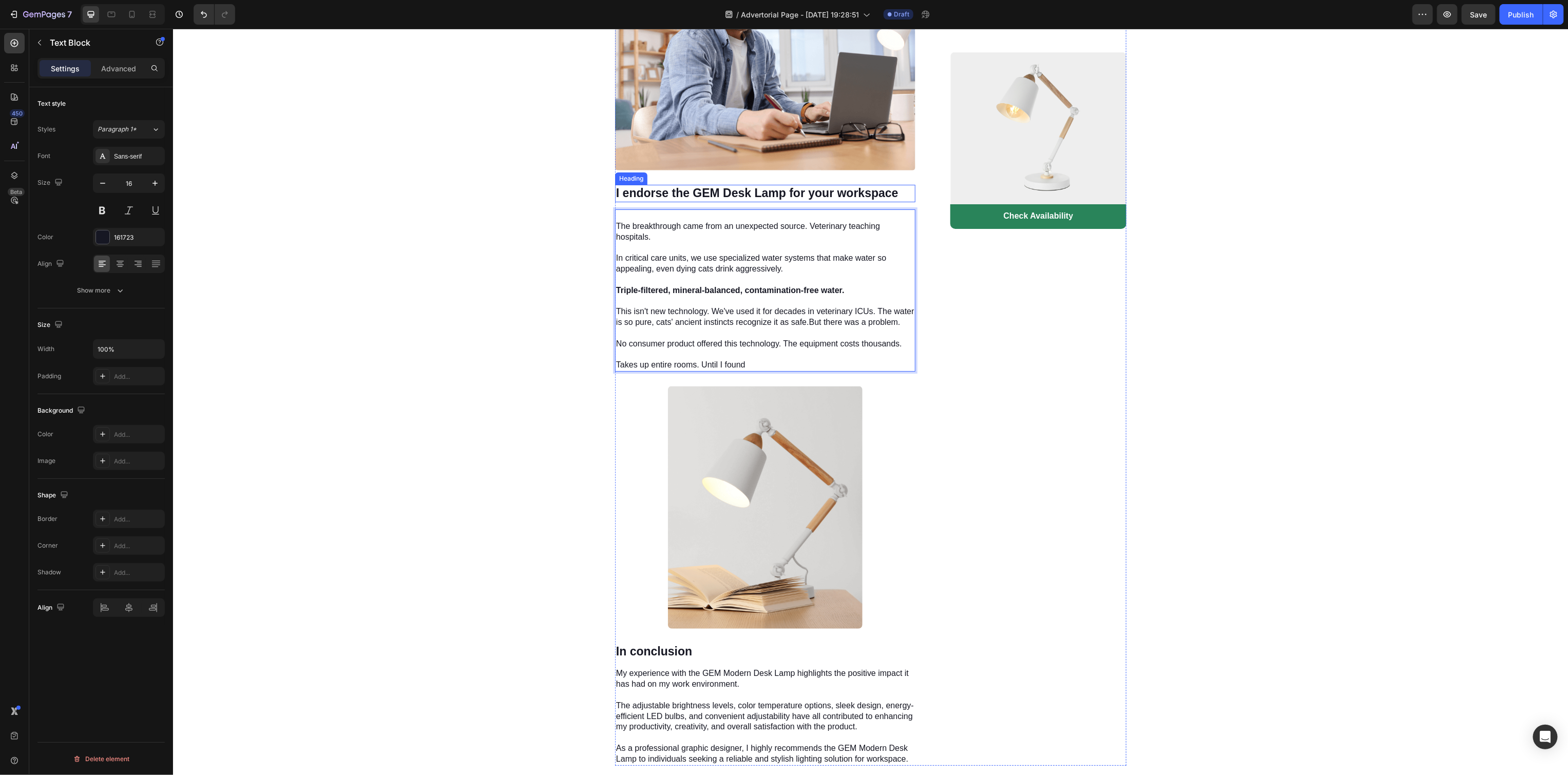
click at [645, 184] on h3 "I endorse the GEM Desk Lamp for your workspace" at bounding box center [765, 193] width 300 height 17
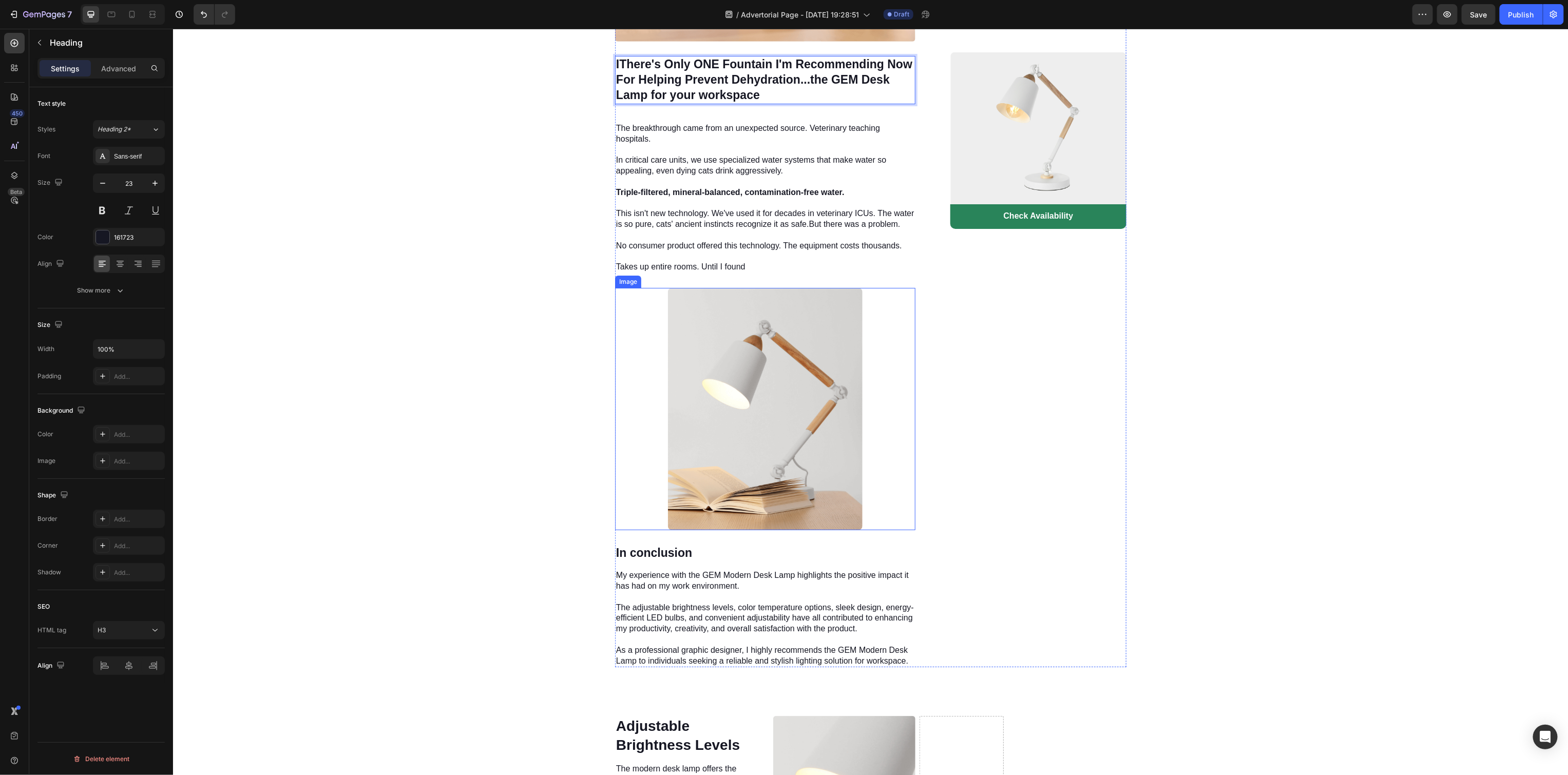
scroll to position [2784, 0]
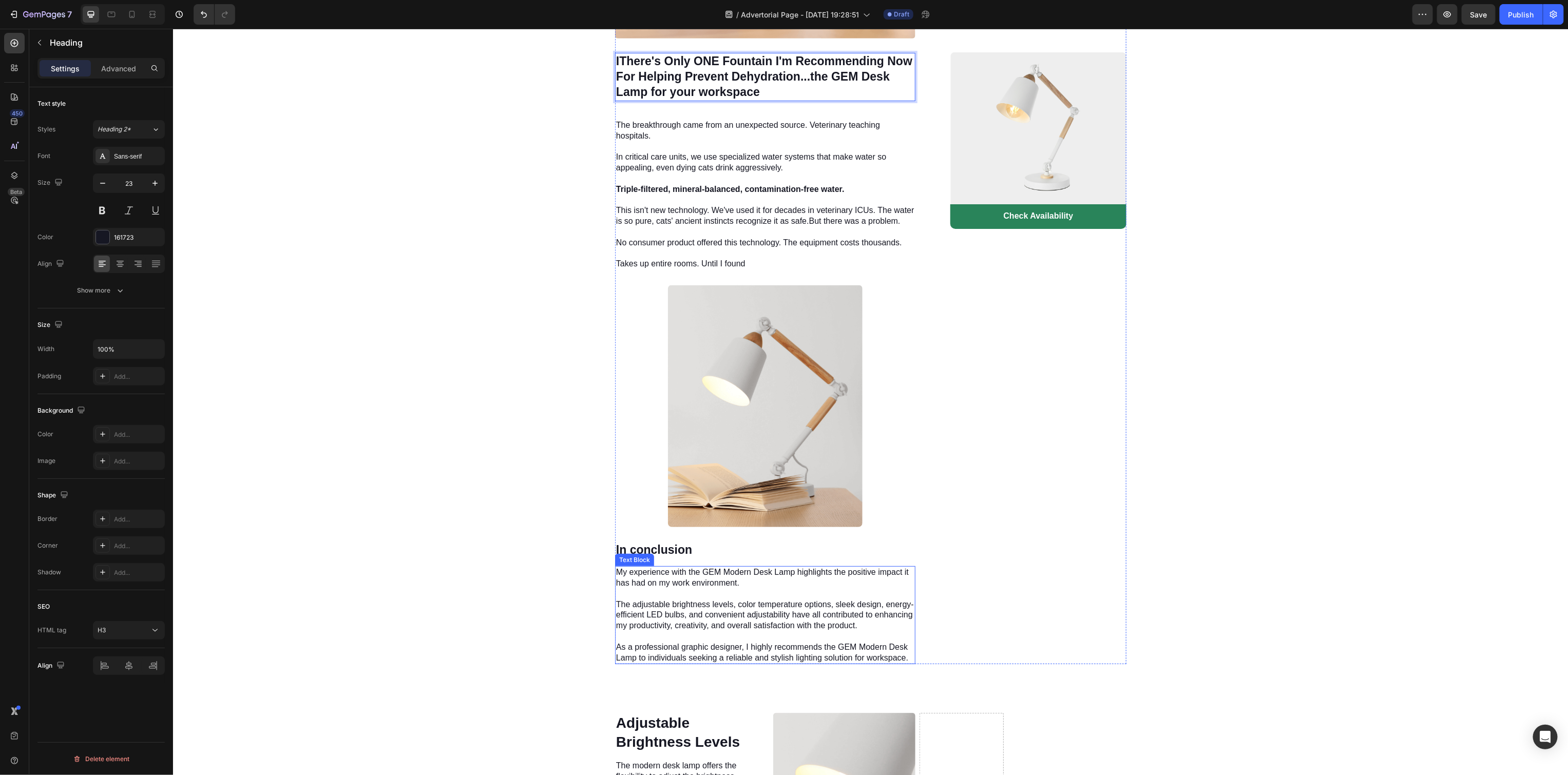
click at [724, 583] on p "My experience with the GEM Modern Desk Lamp highlights the positive impact it h…" at bounding box center [764, 615] width 298 height 96
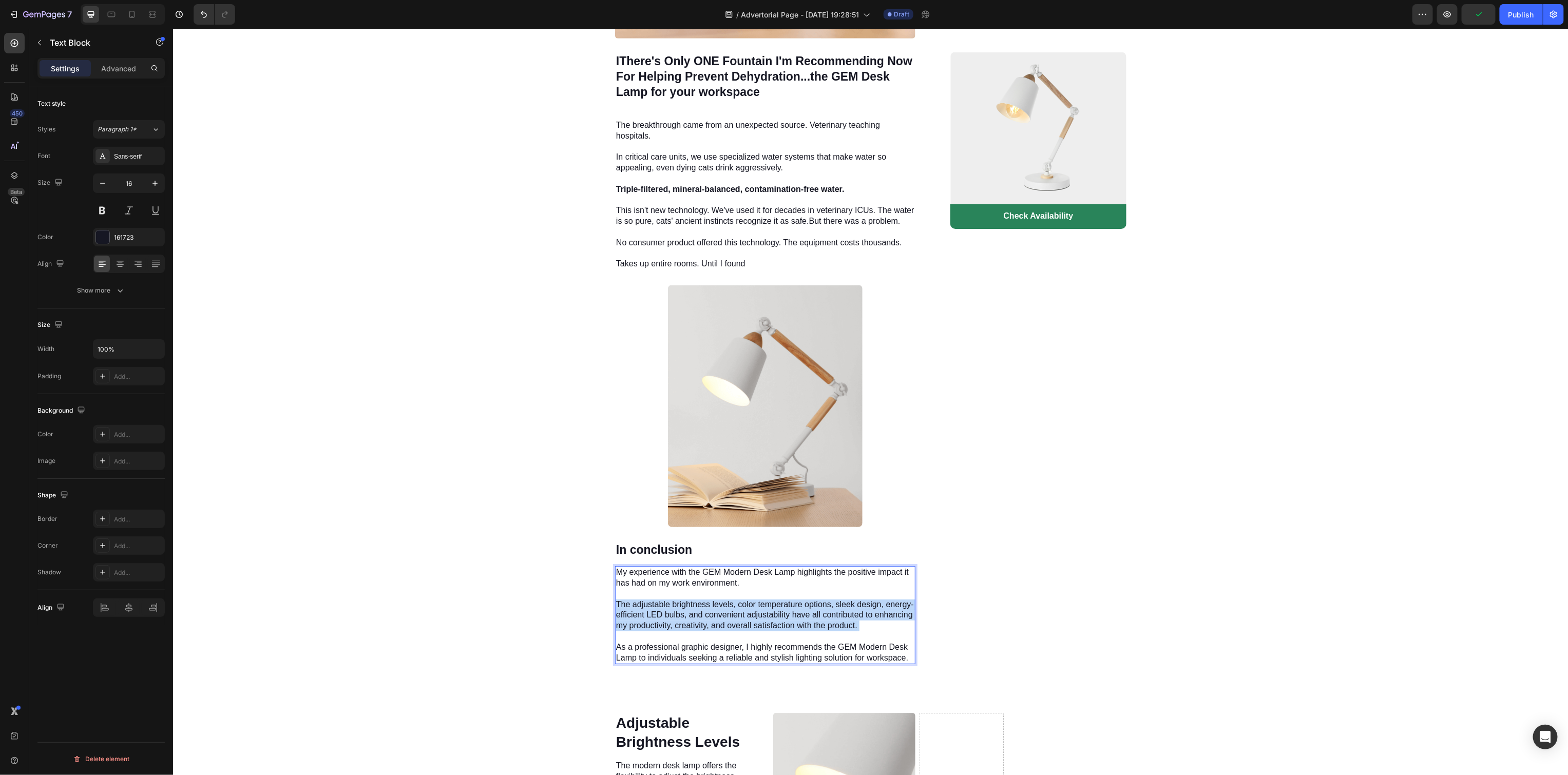
click at [724, 583] on p "My experience with the GEM Modern Desk Lamp highlights the positive impact it h…" at bounding box center [764, 615] width 298 height 96
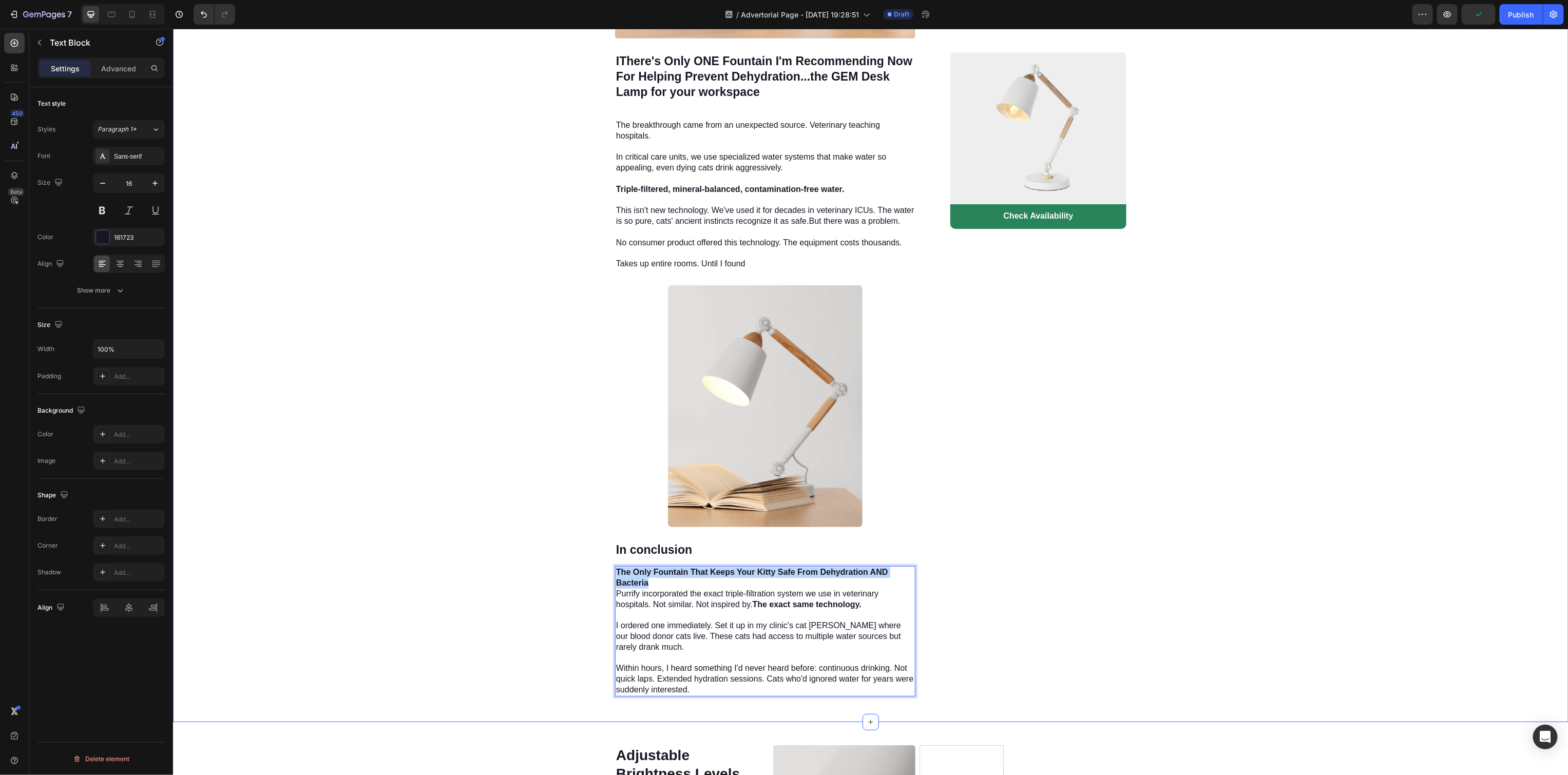
drag, startPoint x: 675, startPoint y: 565, endPoint x: 578, endPoint y: 553, distance: 97.7
copy strong "The Only Fountain That Keeps Your Kitty Safe From Dehydration AND Bacteria"
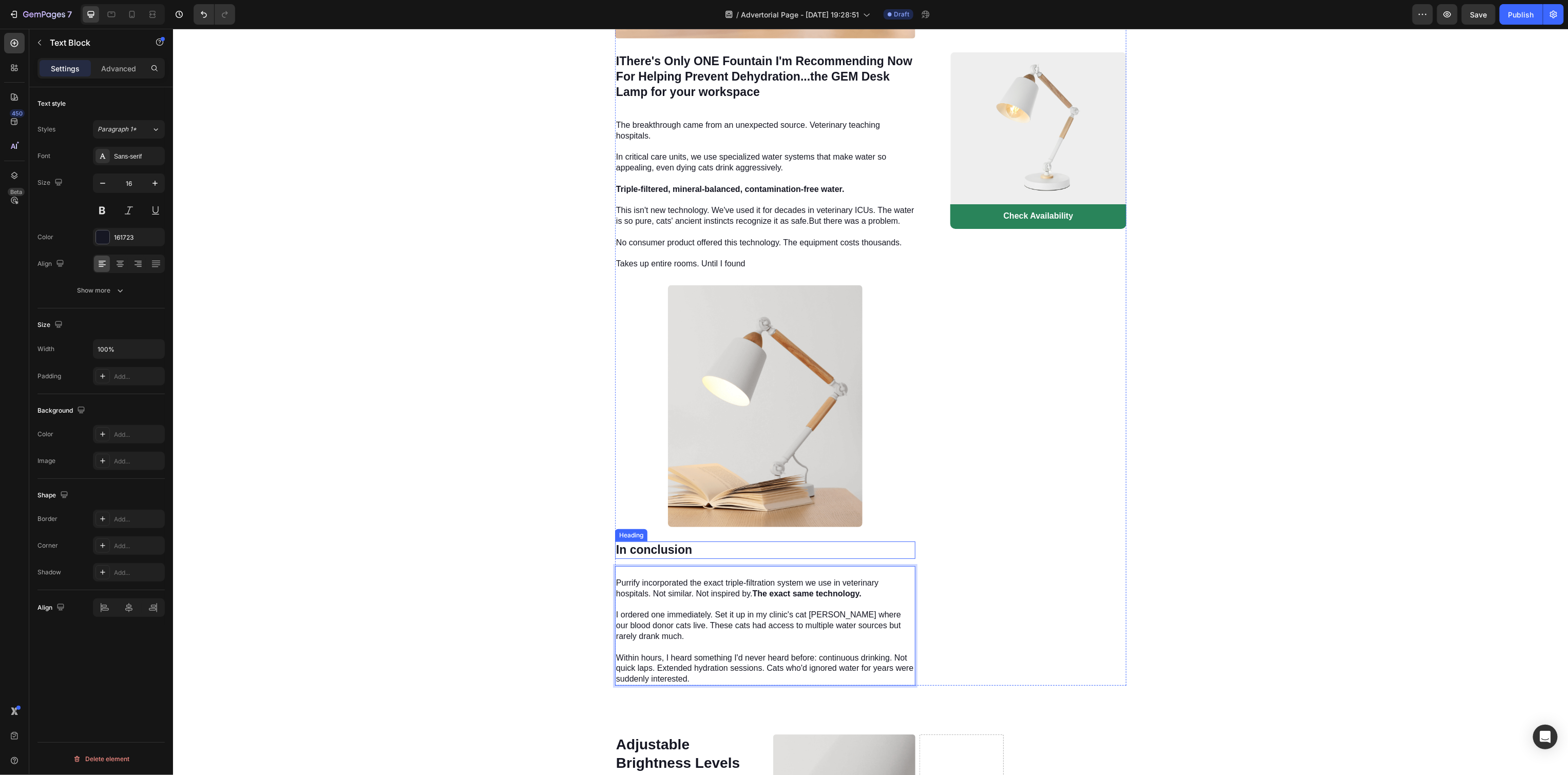
click at [652, 541] on h3 "In conclusion" at bounding box center [765, 550] width 300 height 17
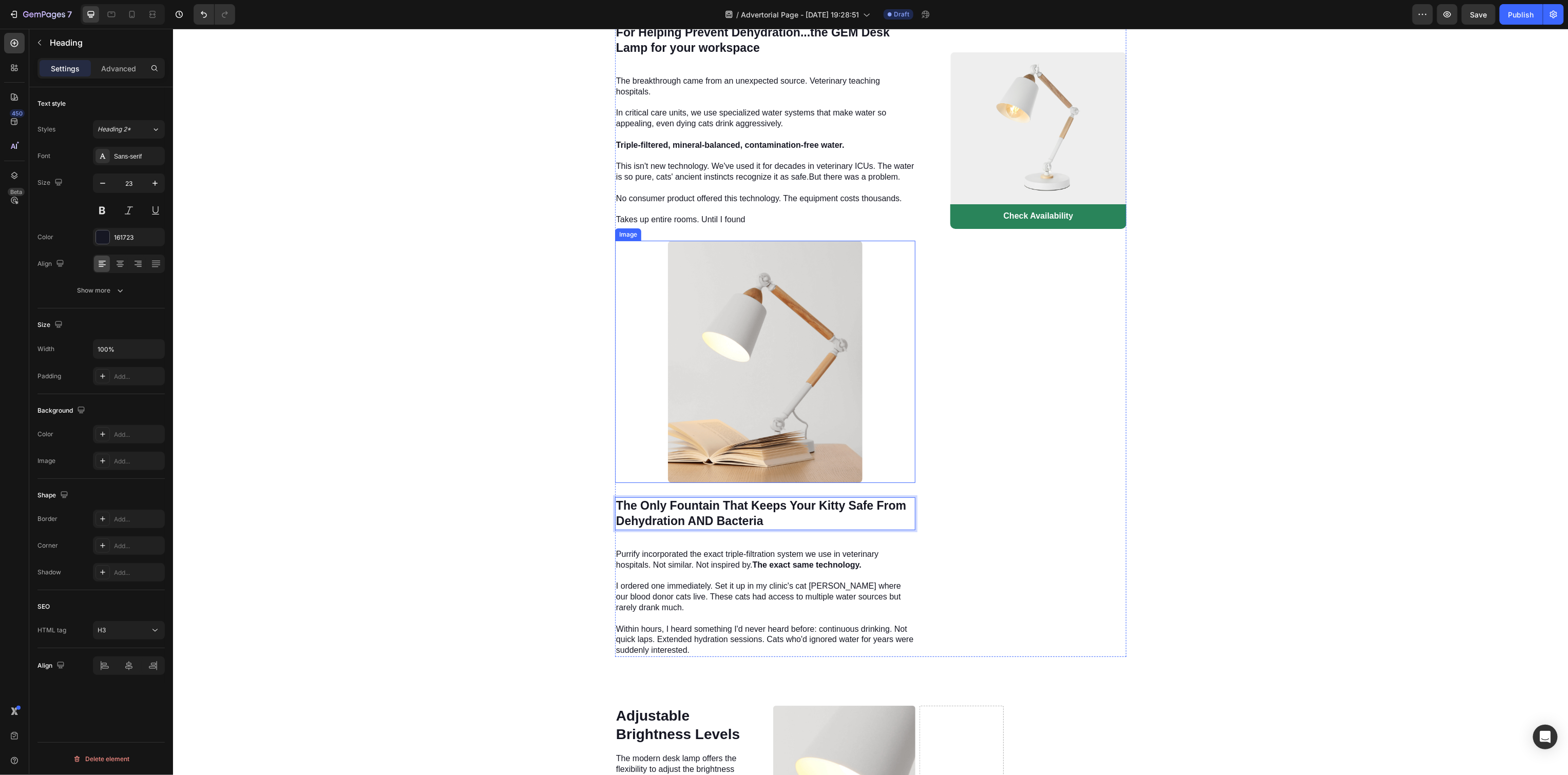
scroll to position [2872, 0]
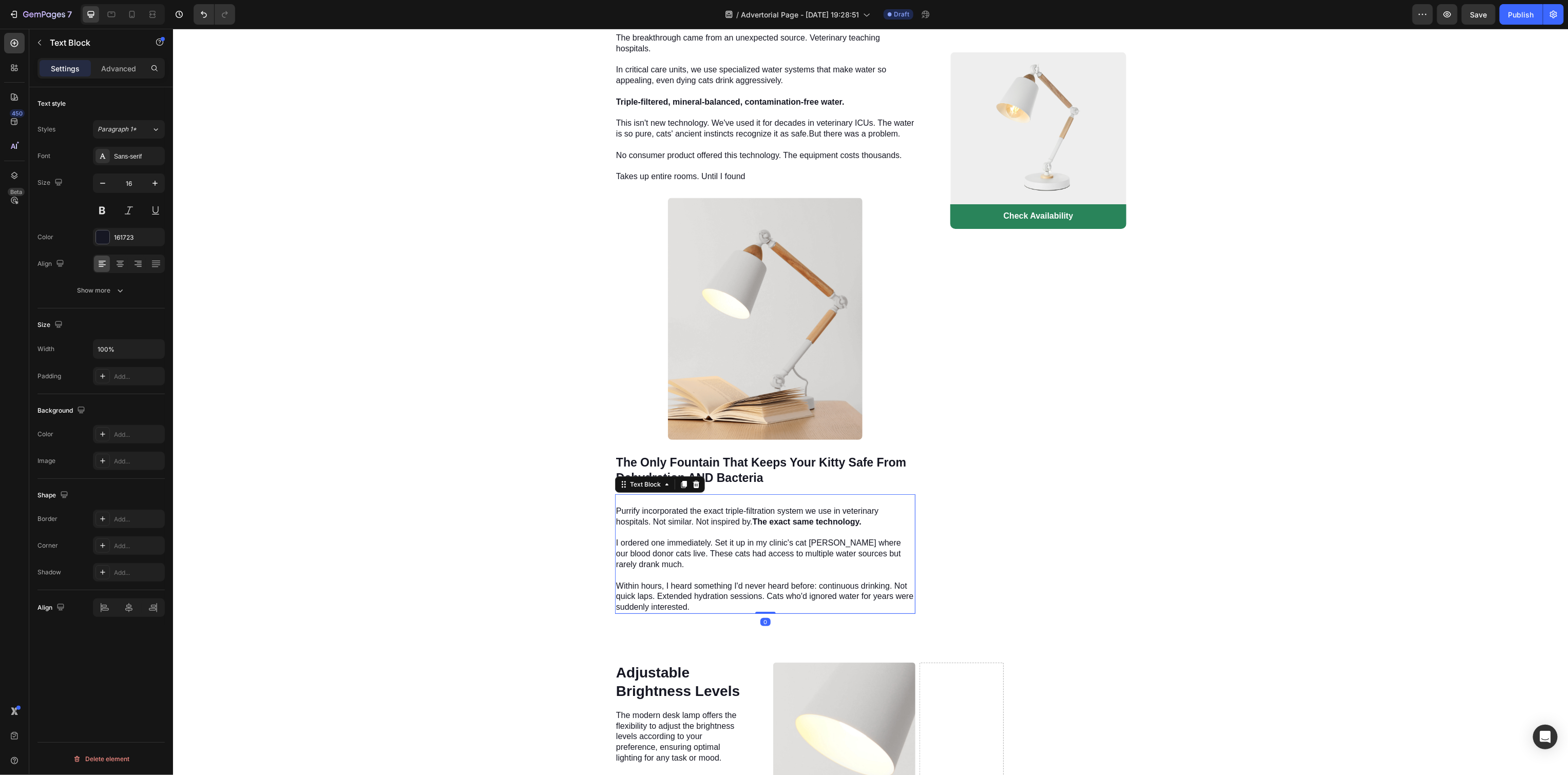
click at [701, 510] on p "Purrify incorporated the exact triple-filtration system we use in veterinary ho…" at bounding box center [764, 559] width 298 height 107
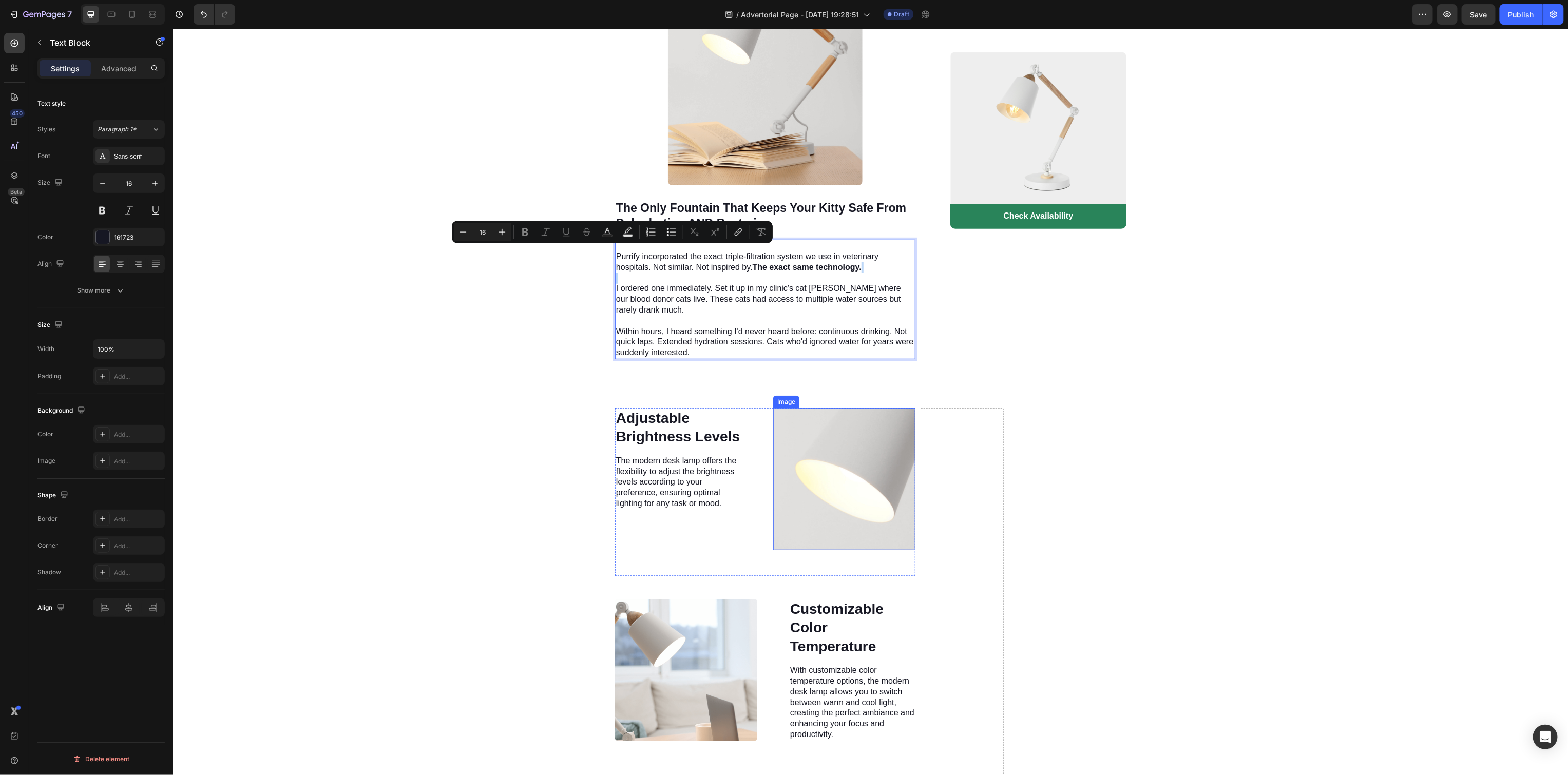
scroll to position [3136, 0]
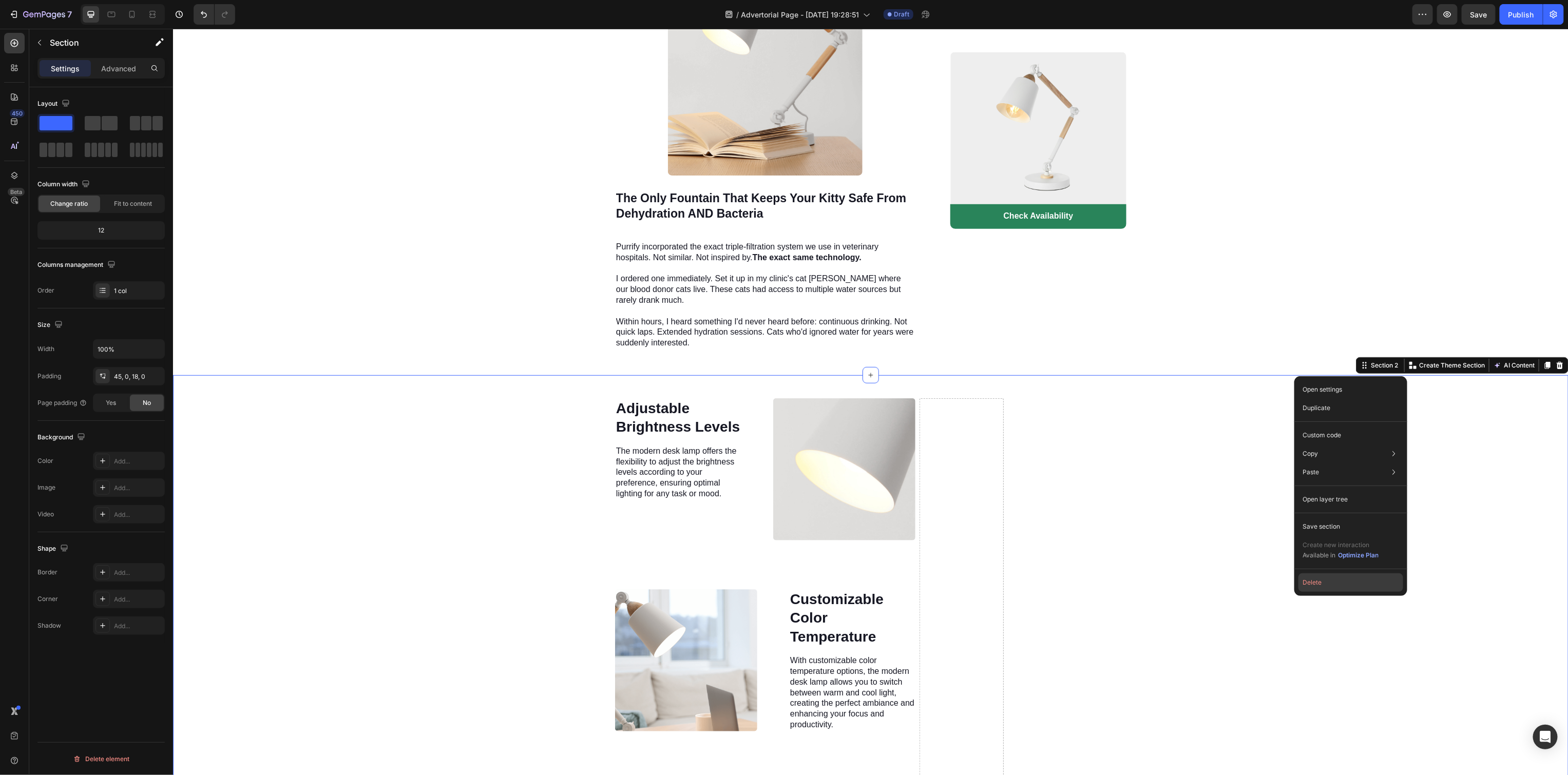
click at [1313, 587] on button "Delete" at bounding box center [1351, 583] width 105 height 19
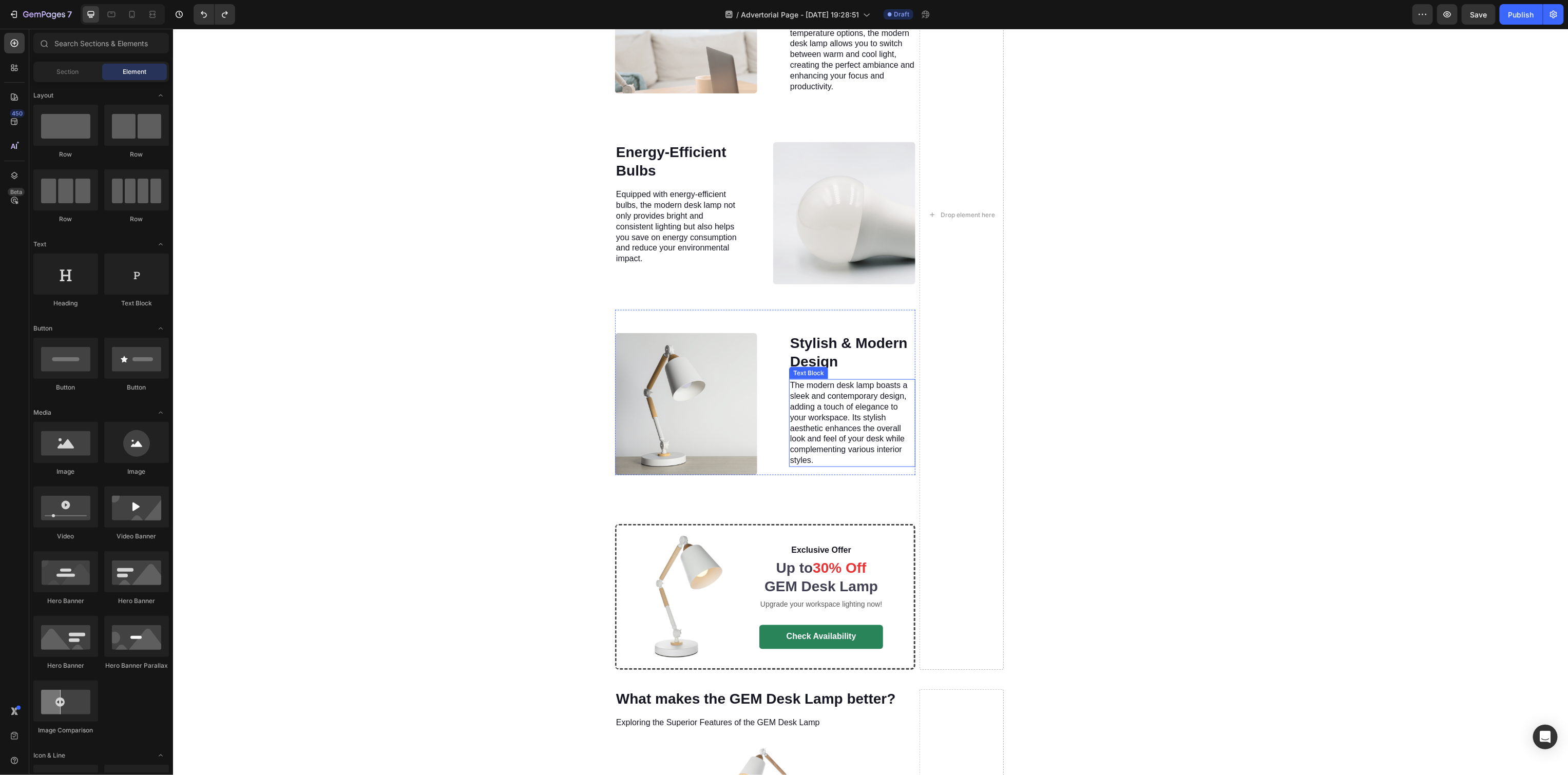
scroll to position [3727, 0]
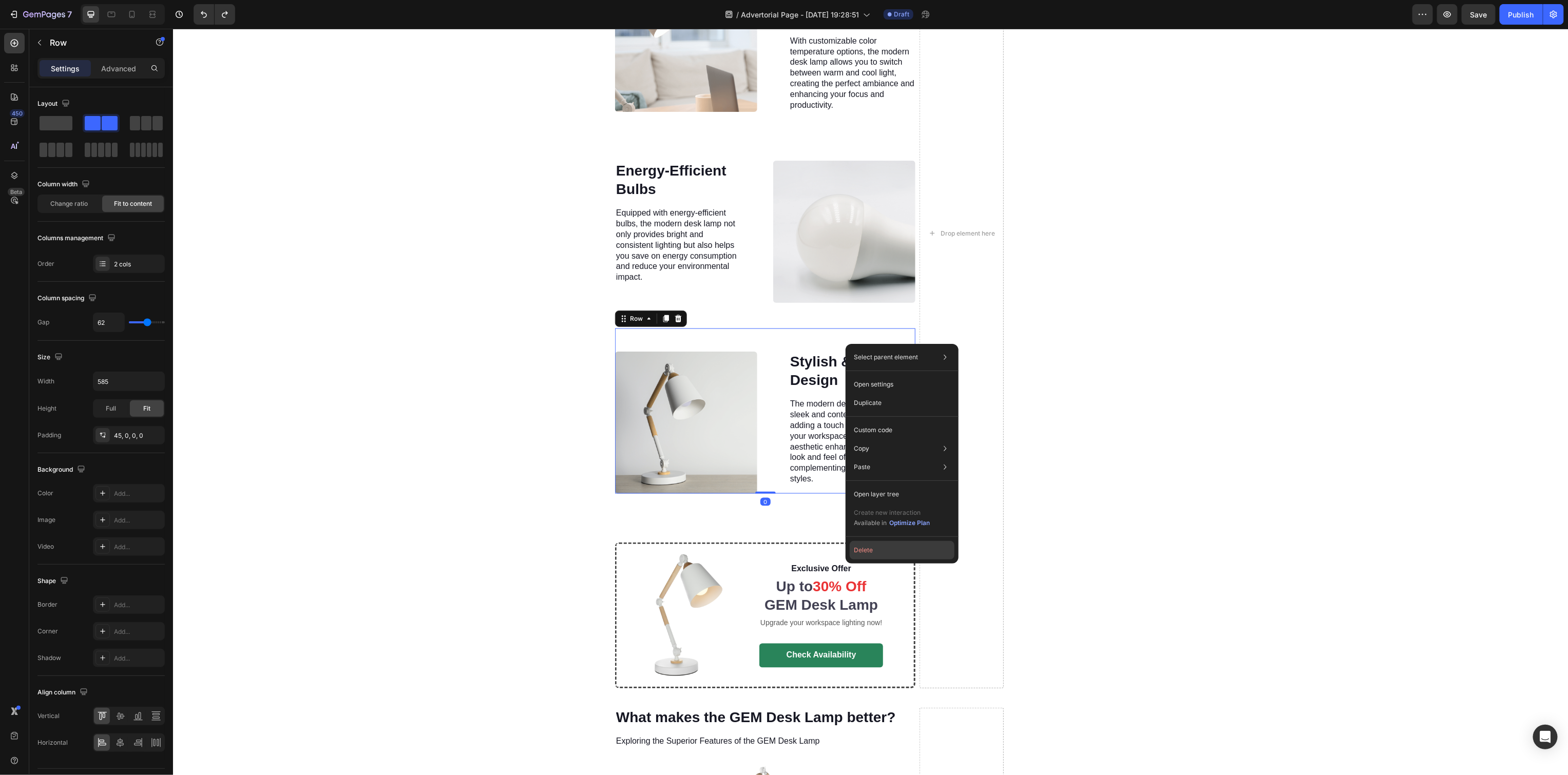
drag, startPoint x: 888, startPoint y: 545, endPoint x: 531, endPoint y: 178, distance: 512.0
click at [888, 545] on button "Delete" at bounding box center [901, 550] width 105 height 19
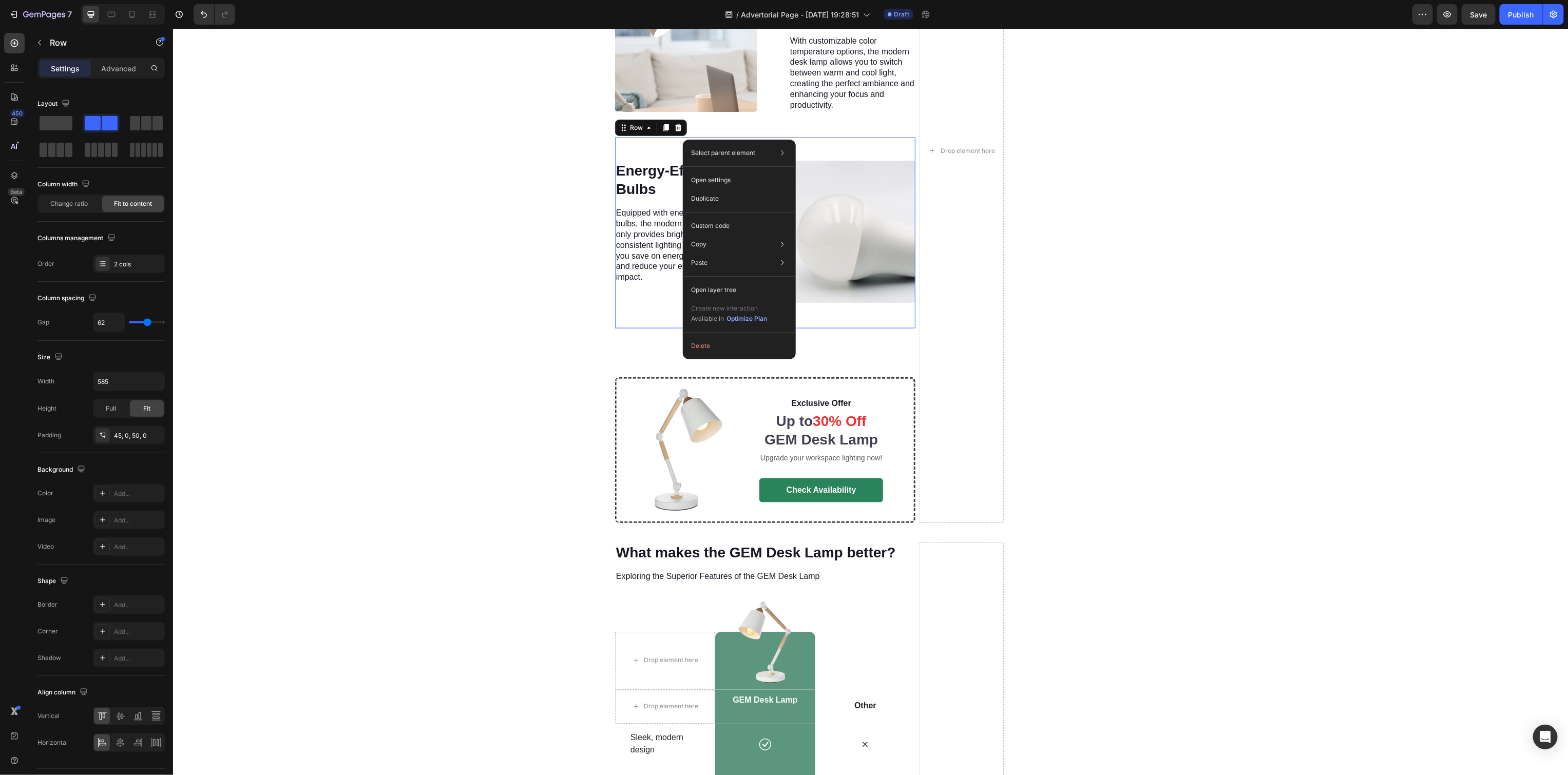
drag, startPoint x: 683, startPoint y: 139, endPoint x: 861, endPoint y: 196, distance: 186.9
click at [721, 345] on button "Delete" at bounding box center [739, 346] width 105 height 19
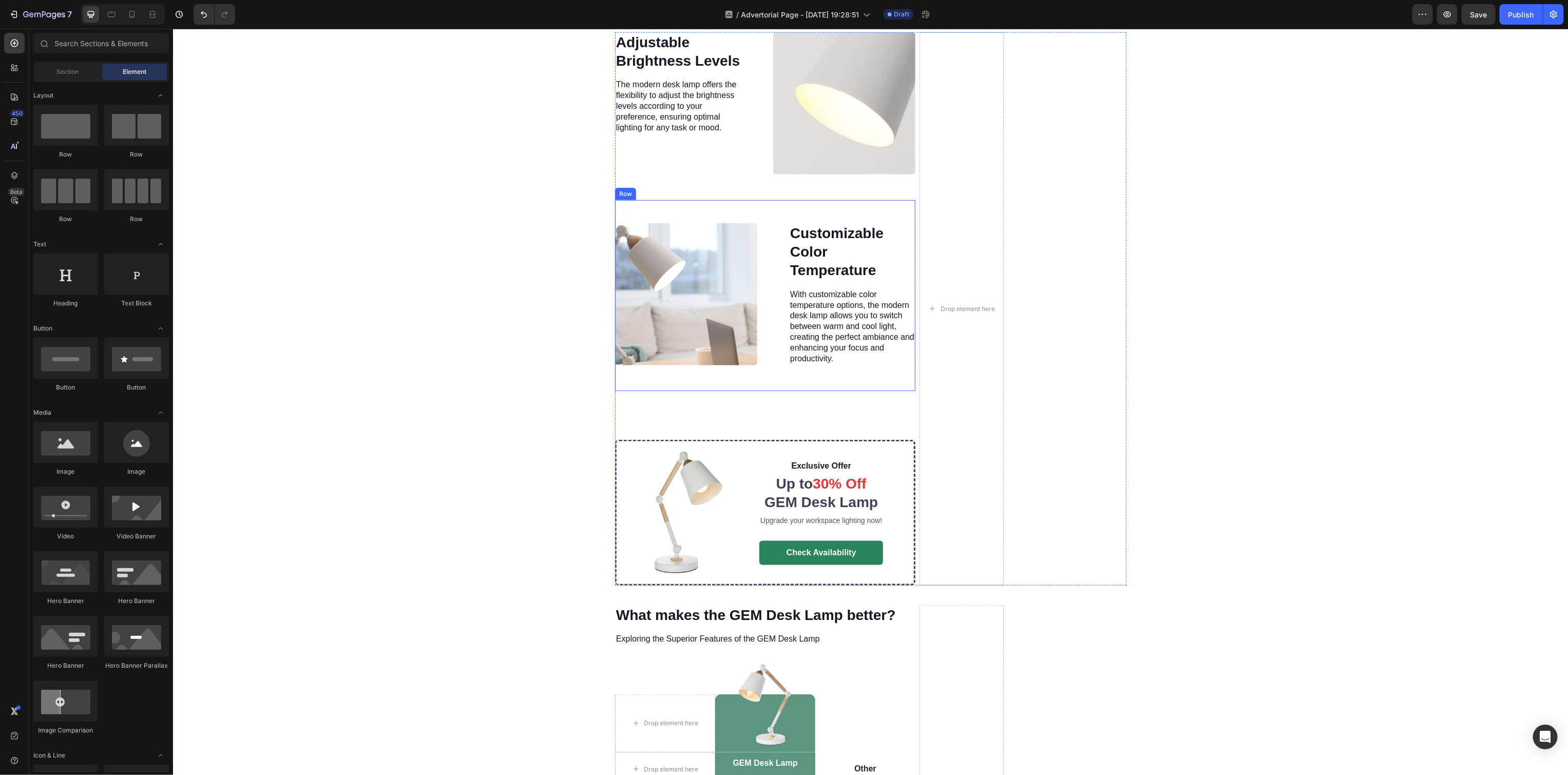
scroll to position [3442, 0]
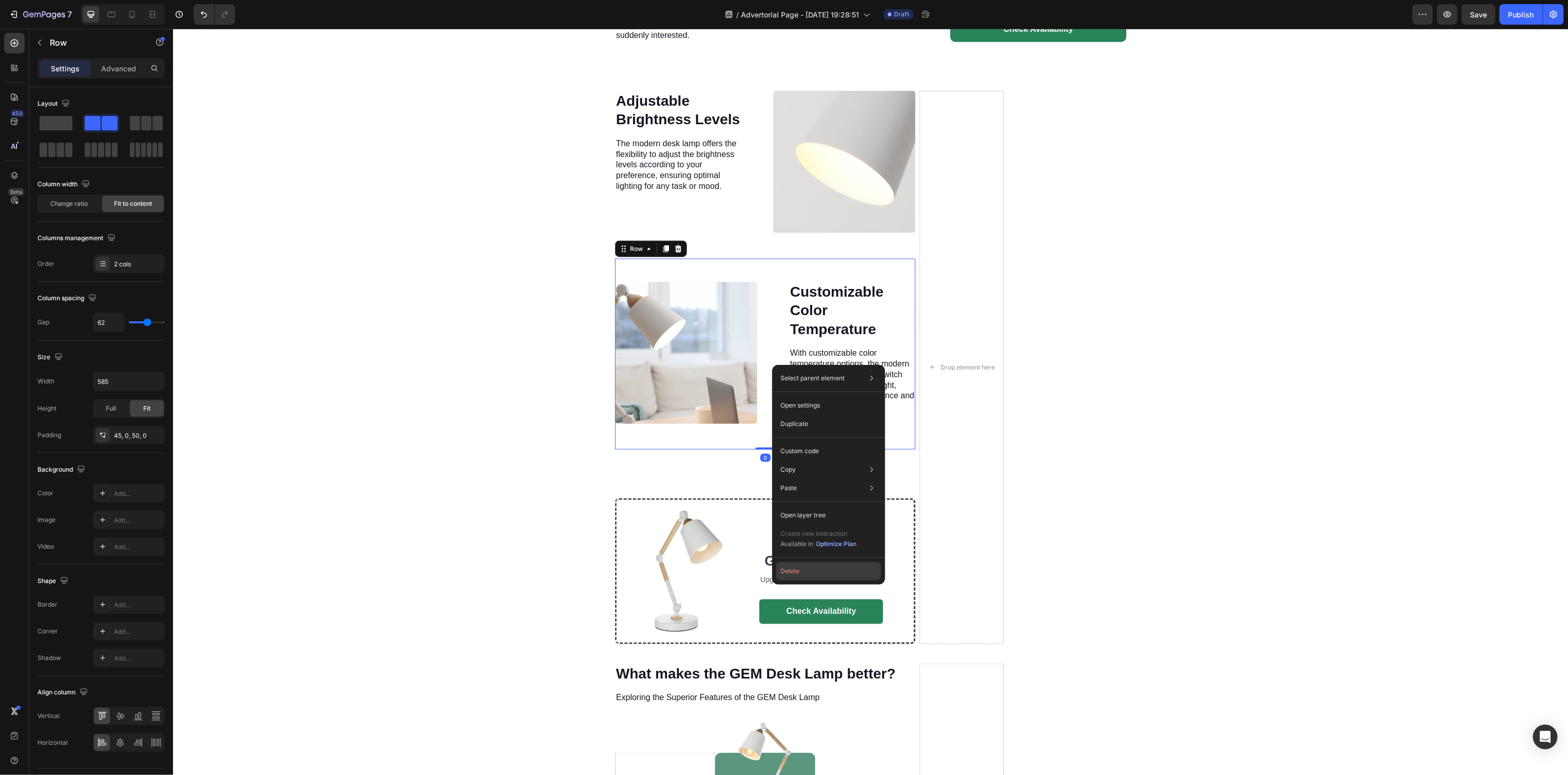
drag, startPoint x: 813, startPoint y: 568, endPoint x: 614, endPoint y: 365, distance: 284.3
click at [813, 568] on button "Delete" at bounding box center [828, 571] width 105 height 19
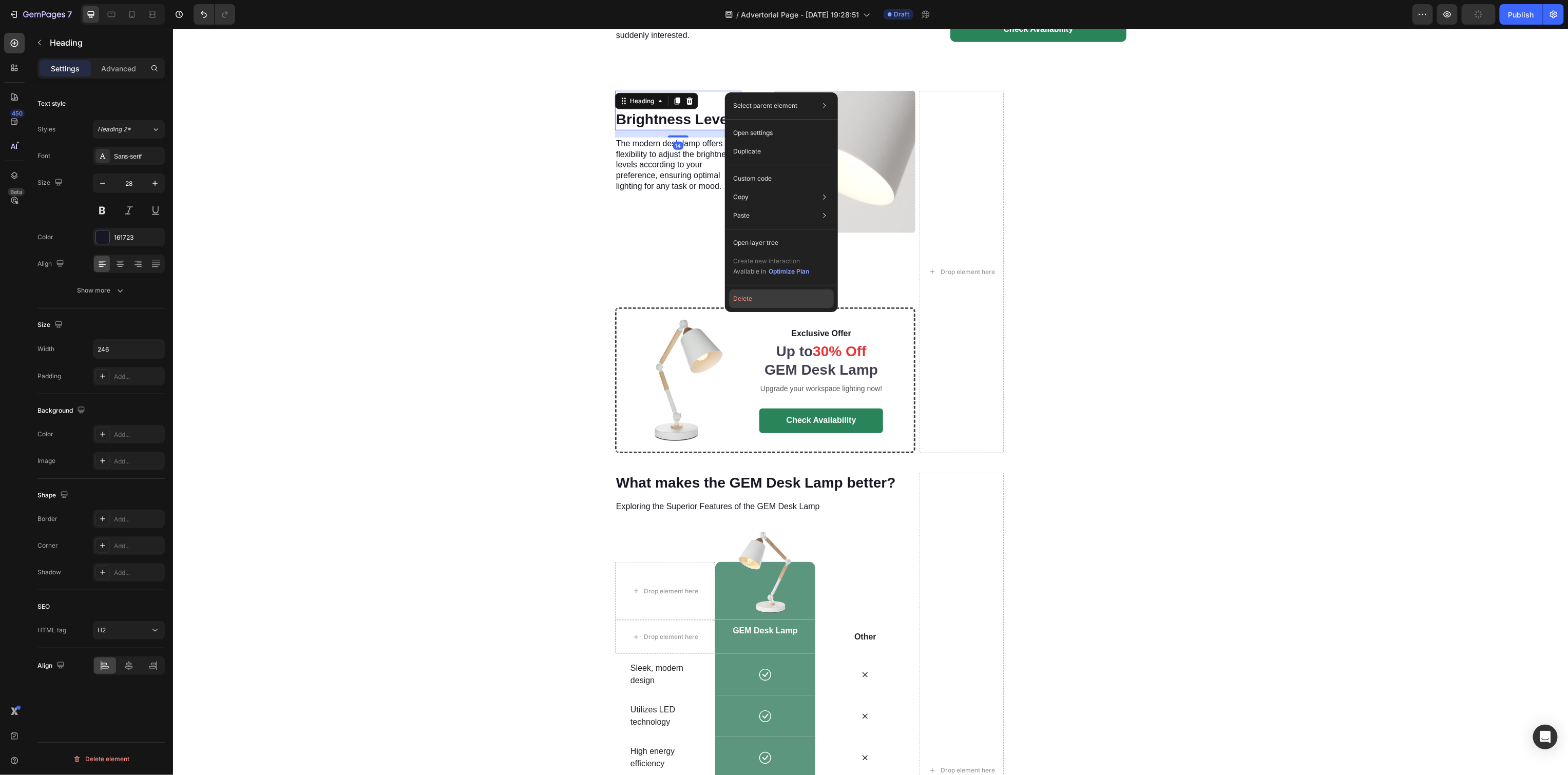
drag, startPoint x: 779, startPoint y: 295, endPoint x: 698, endPoint y: 245, distance: 95.2
click at [779, 295] on button "Delete" at bounding box center [781, 299] width 105 height 19
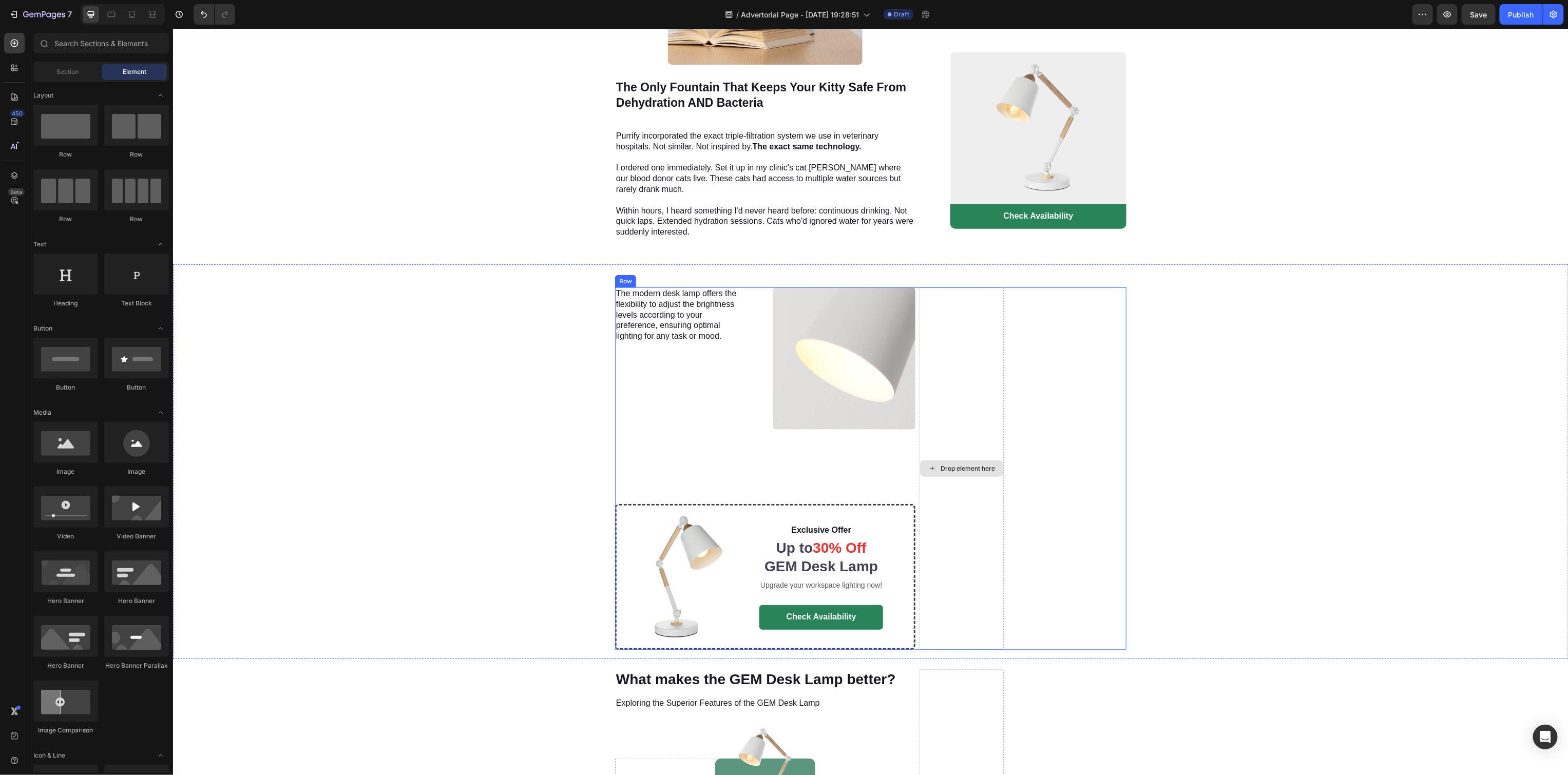
scroll to position [3214, 0]
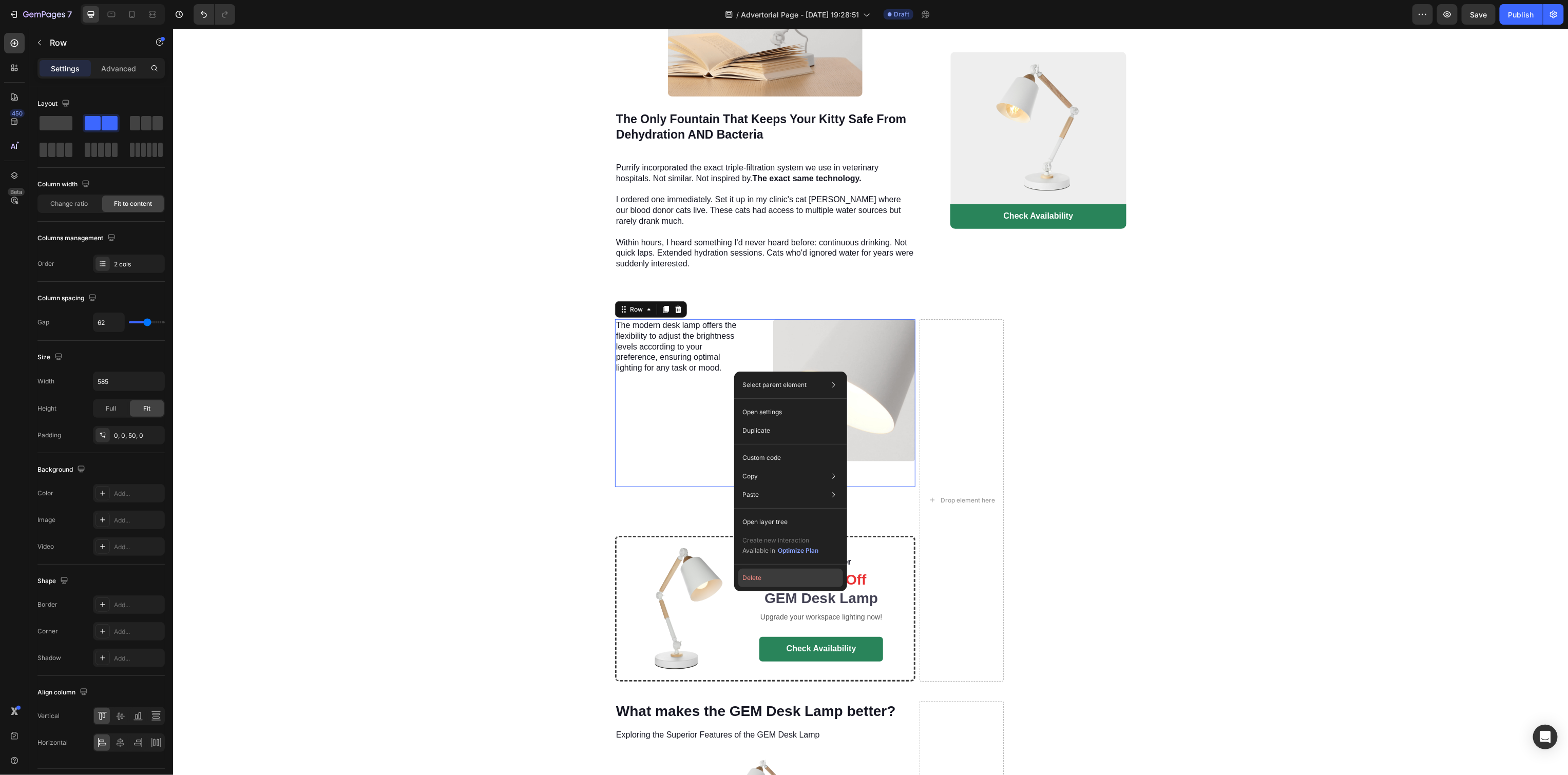
click at [785, 573] on button "Delete" at bounding box center [790, 579] width 105 height 19
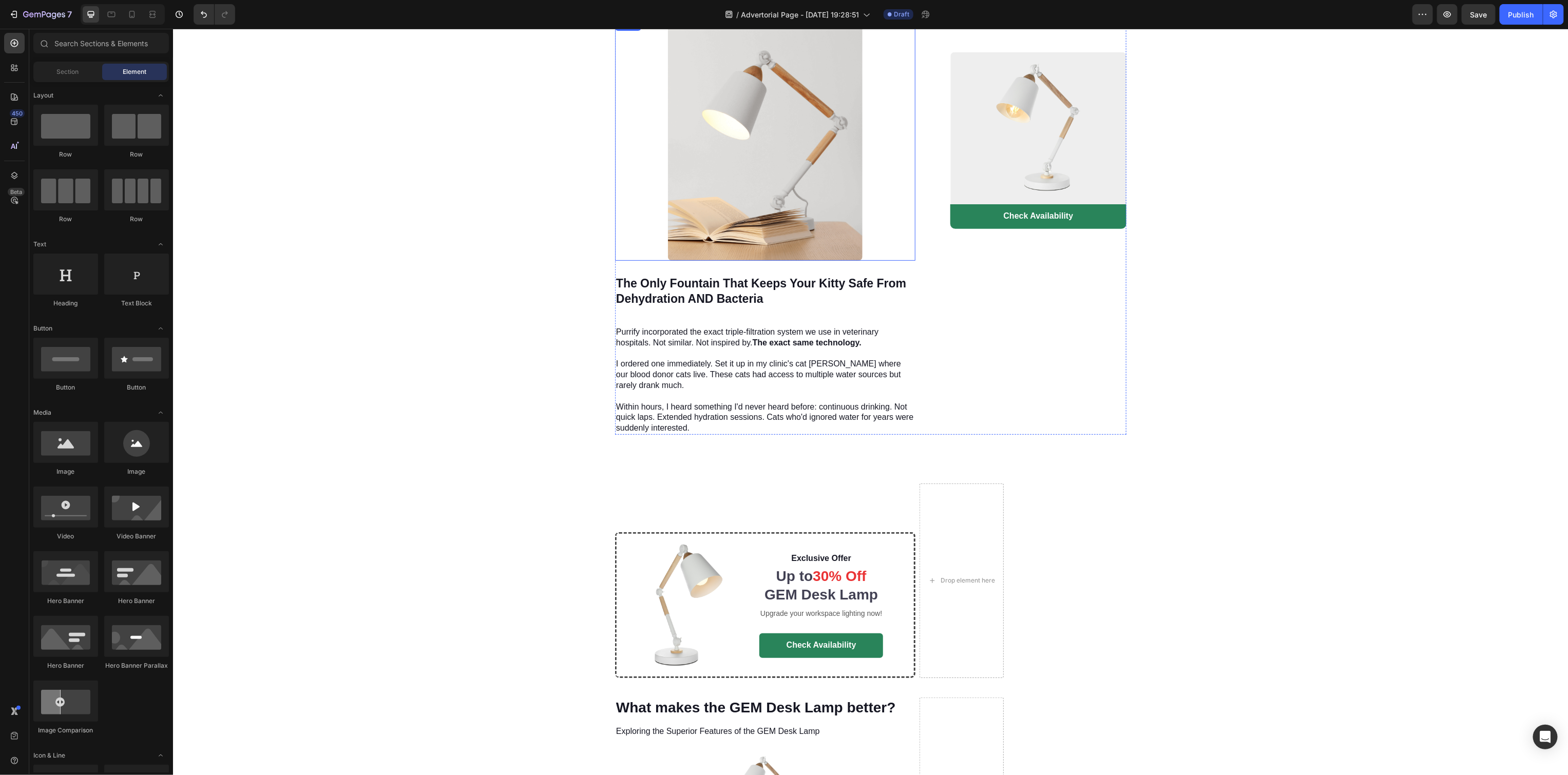
scroll to position [3042, 0]
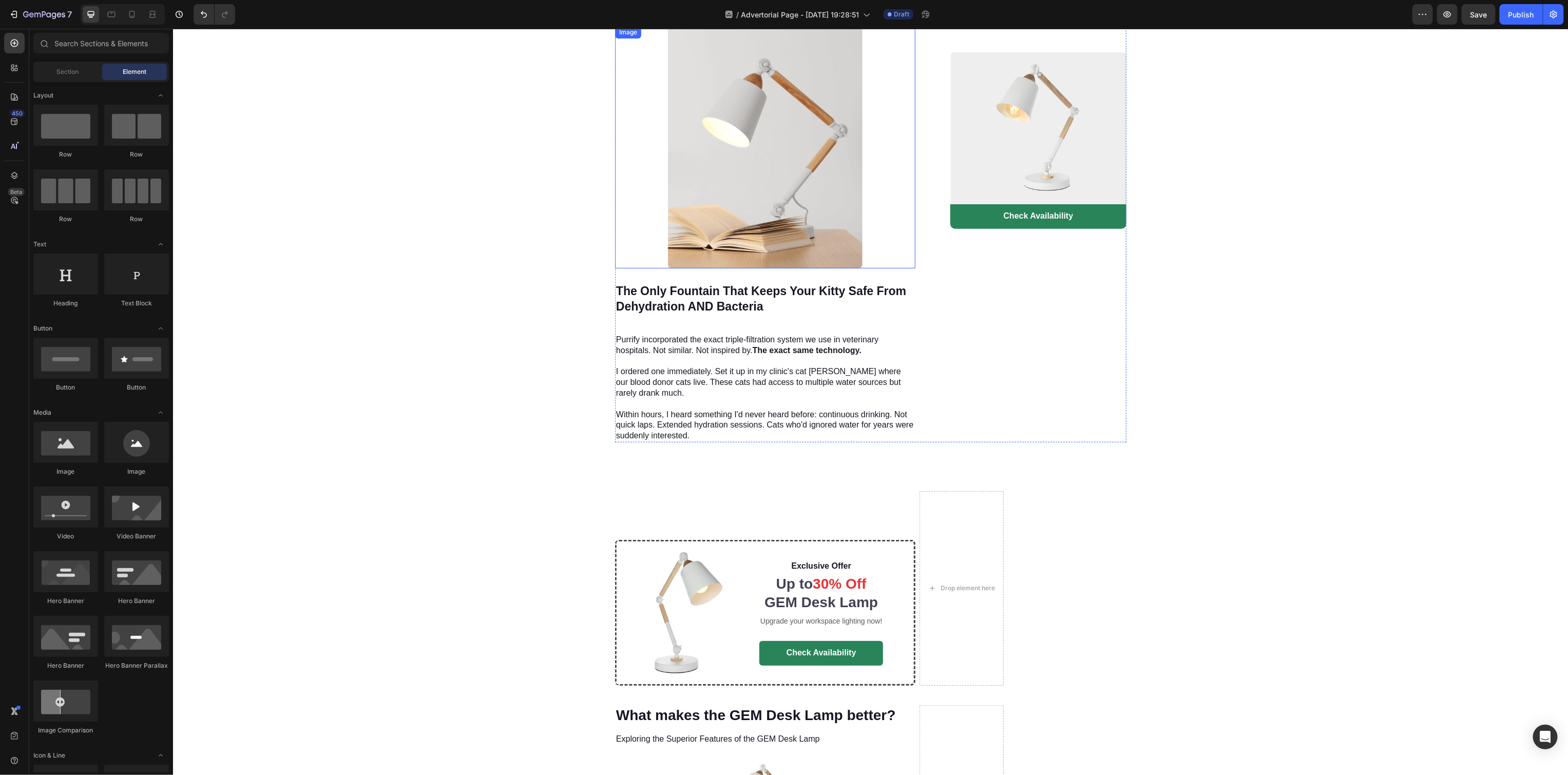
click at [815, 178] on img at bounding box center [764, 147] width 194 height 243
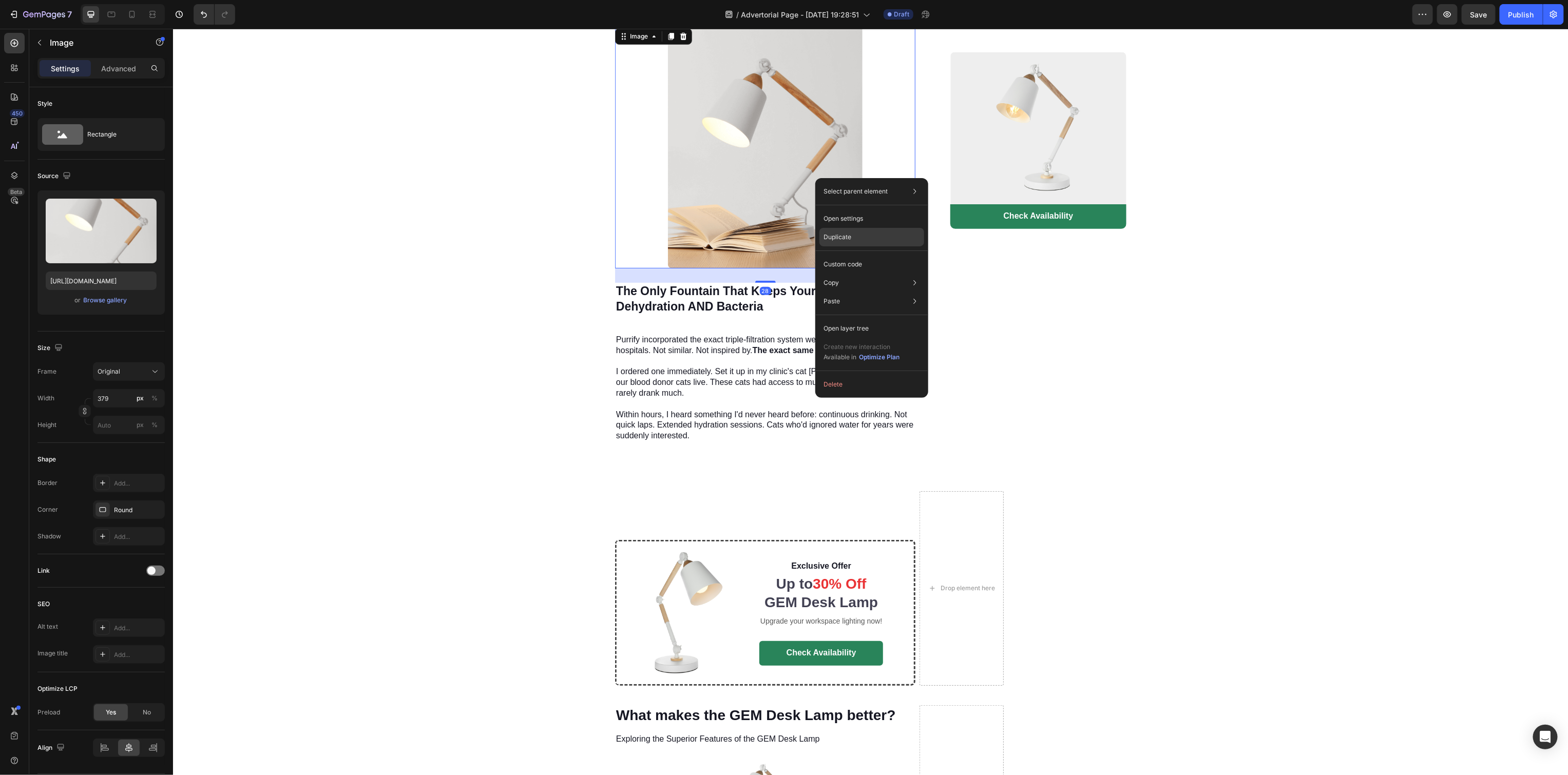
click at [832, 241] on p "Duplicate" at bounding box center [837, 237] width 27 height 9
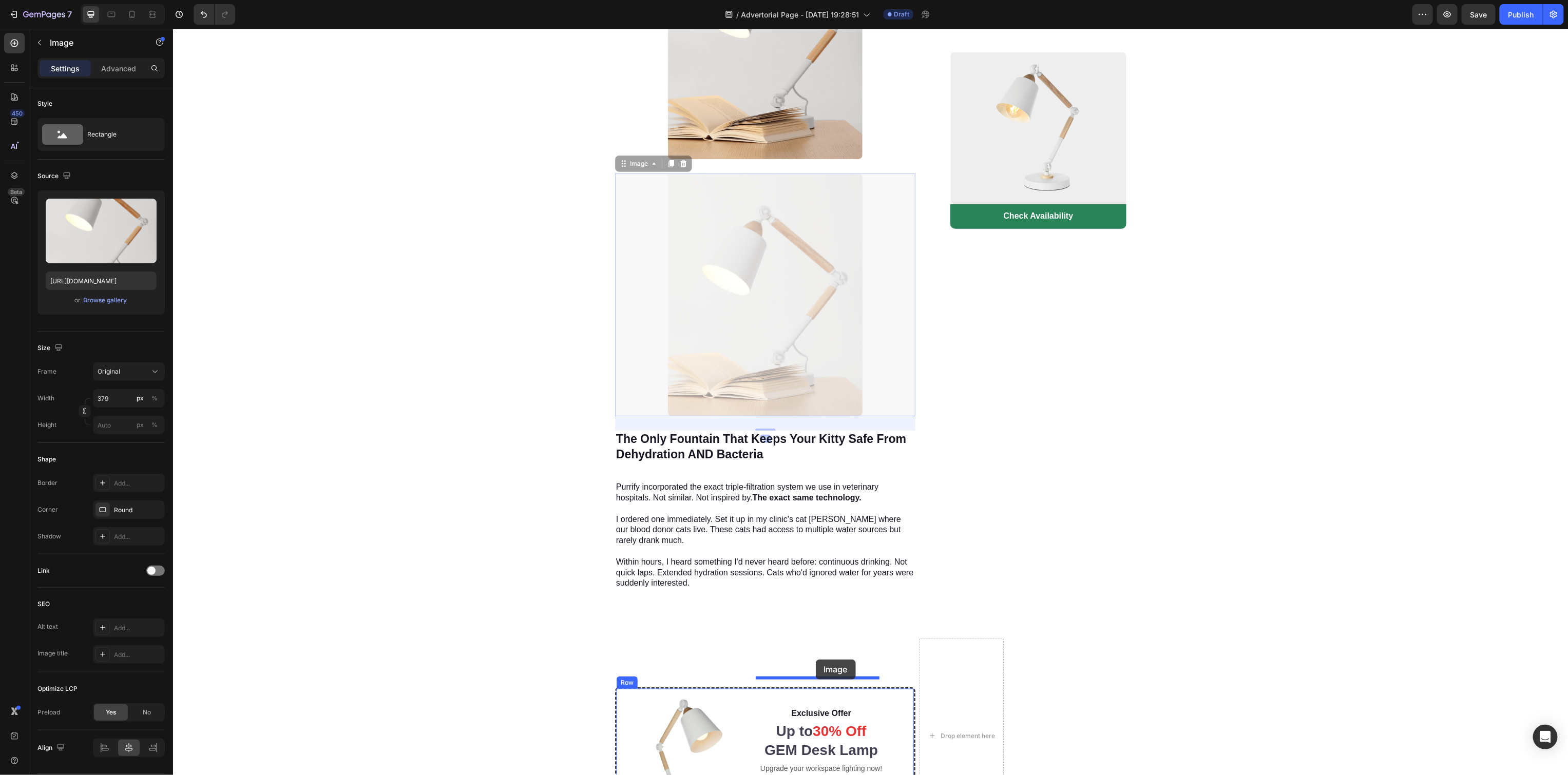
scroll to position [3175, 0]
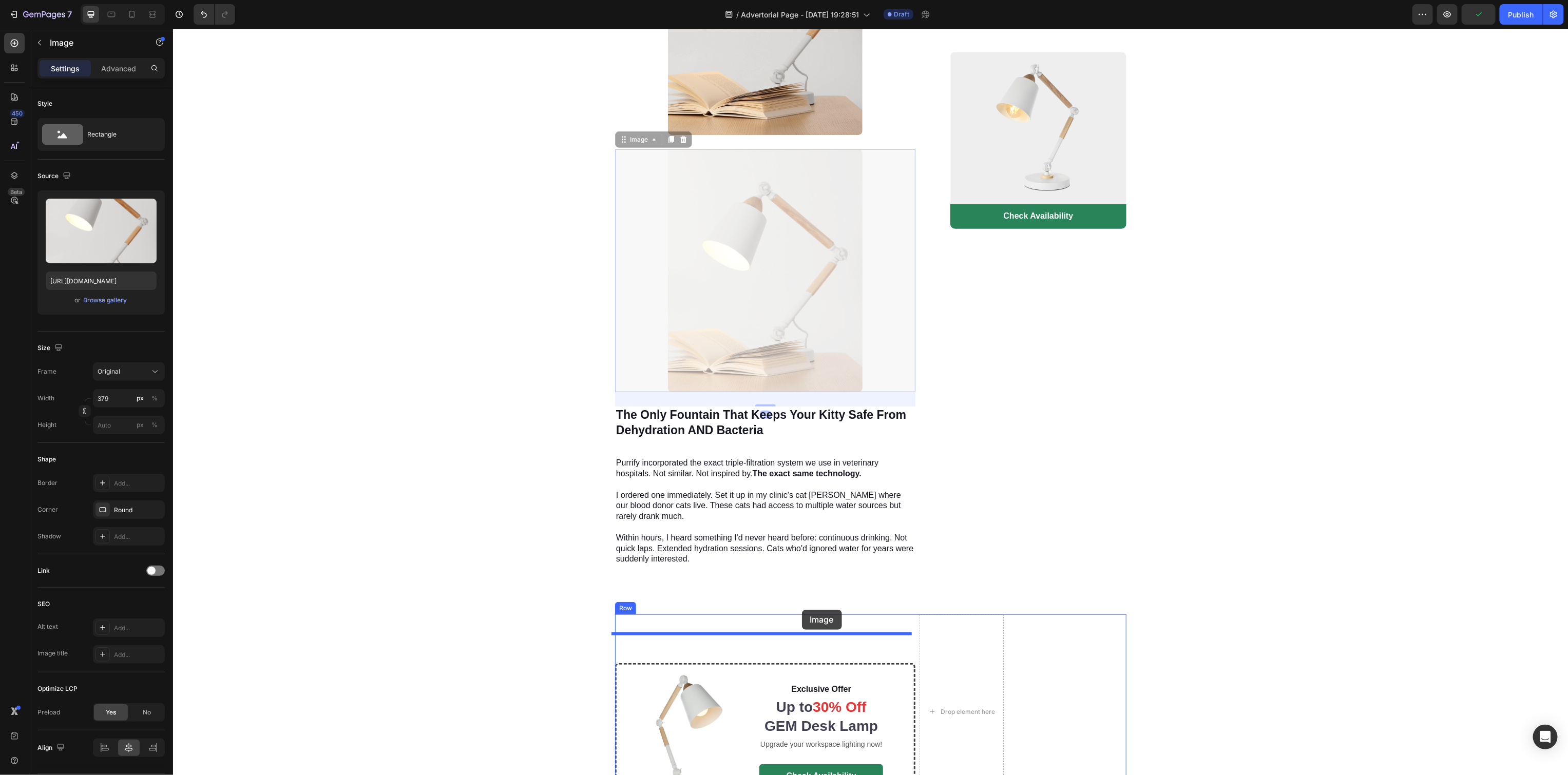
drag, startPoint x: 764, startPoint y: 298, endPoint x: 802, endPoint y: 610, distance: 314.3
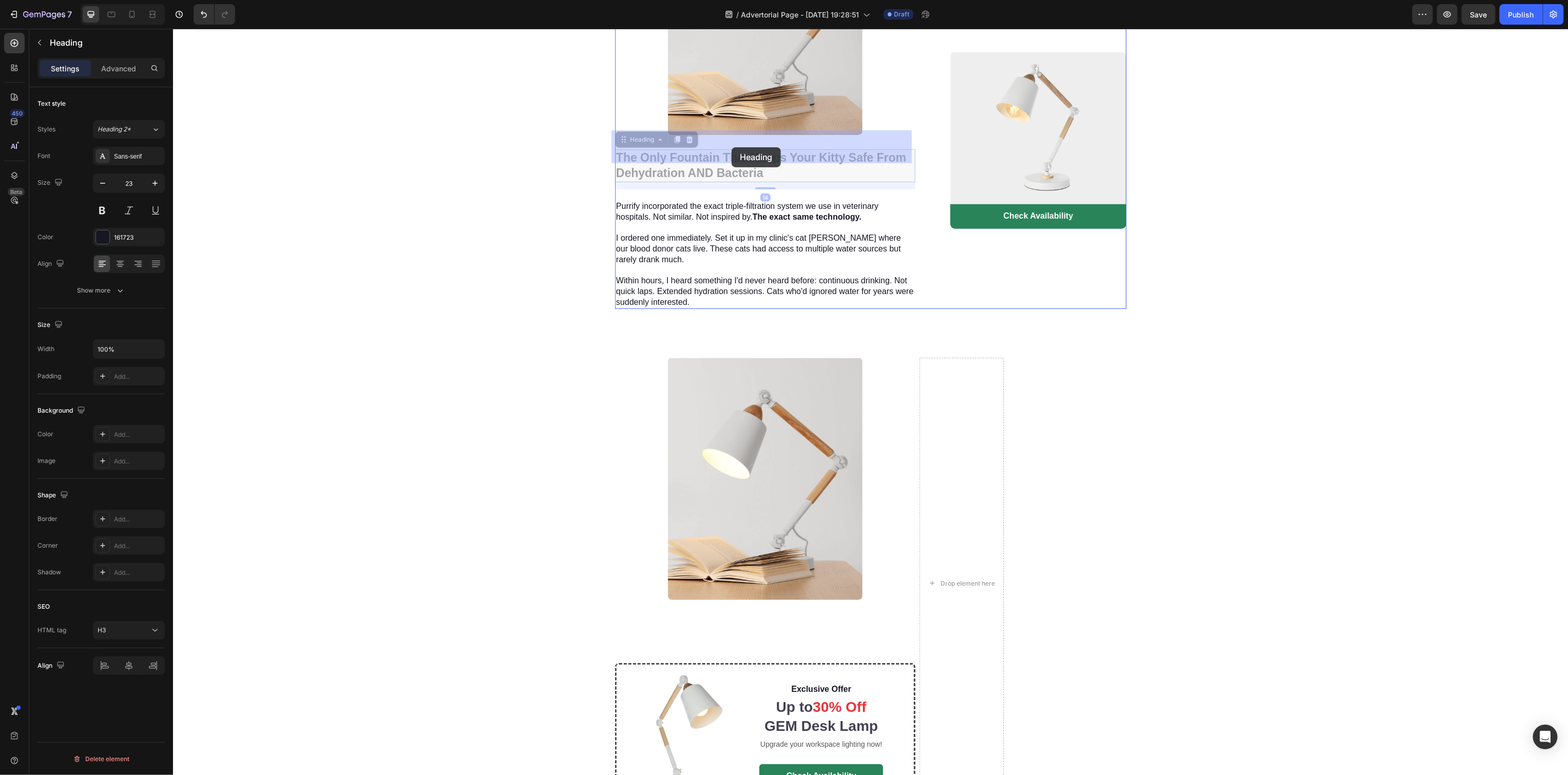
drag, startPoint x: 752, startPoint y: 134, endPoint x: 731, endPoint y: 147, distance: 24.7
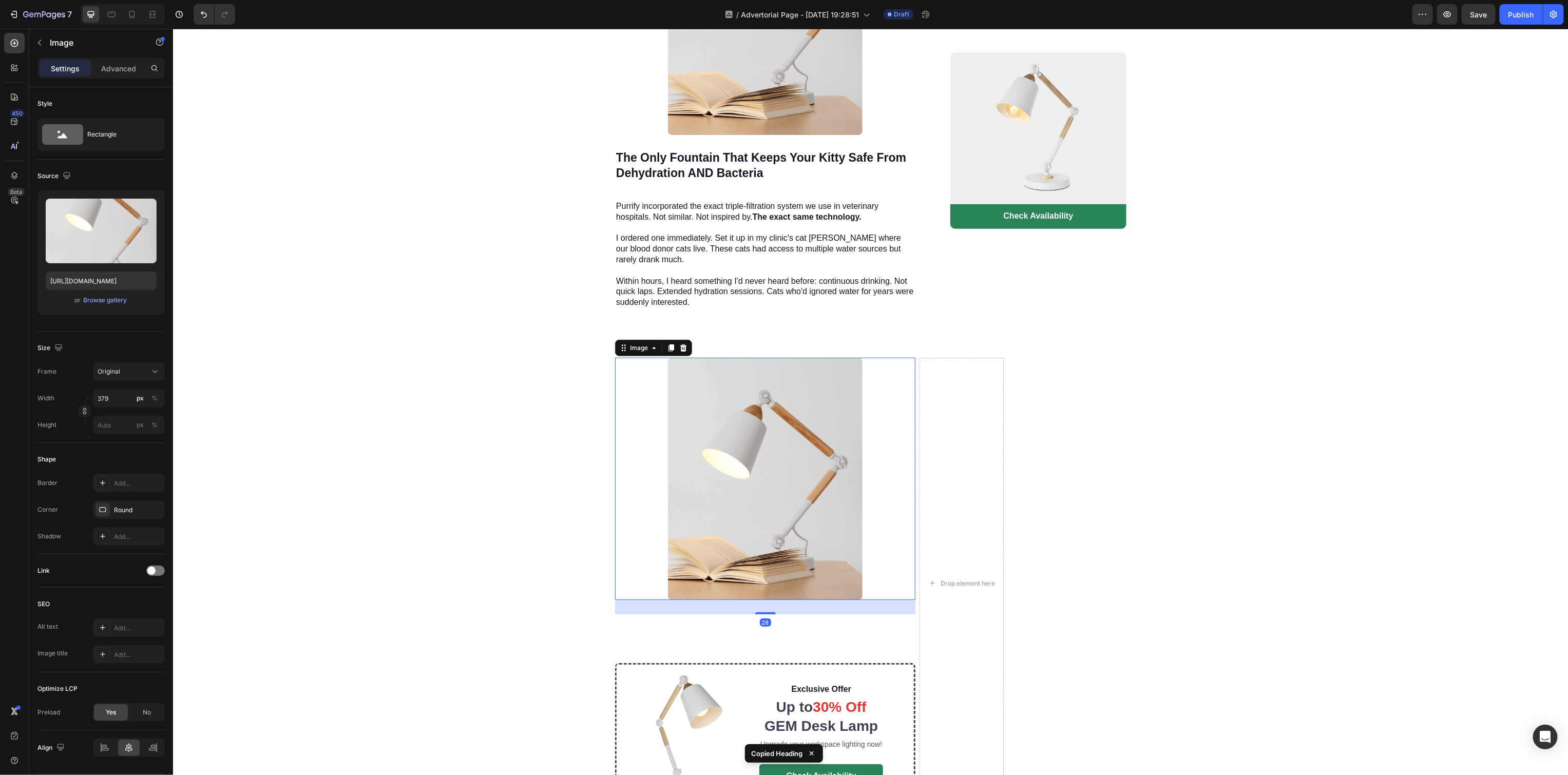
click at [758, 448] on img at bounding box center [764, 479] width 194 height 243
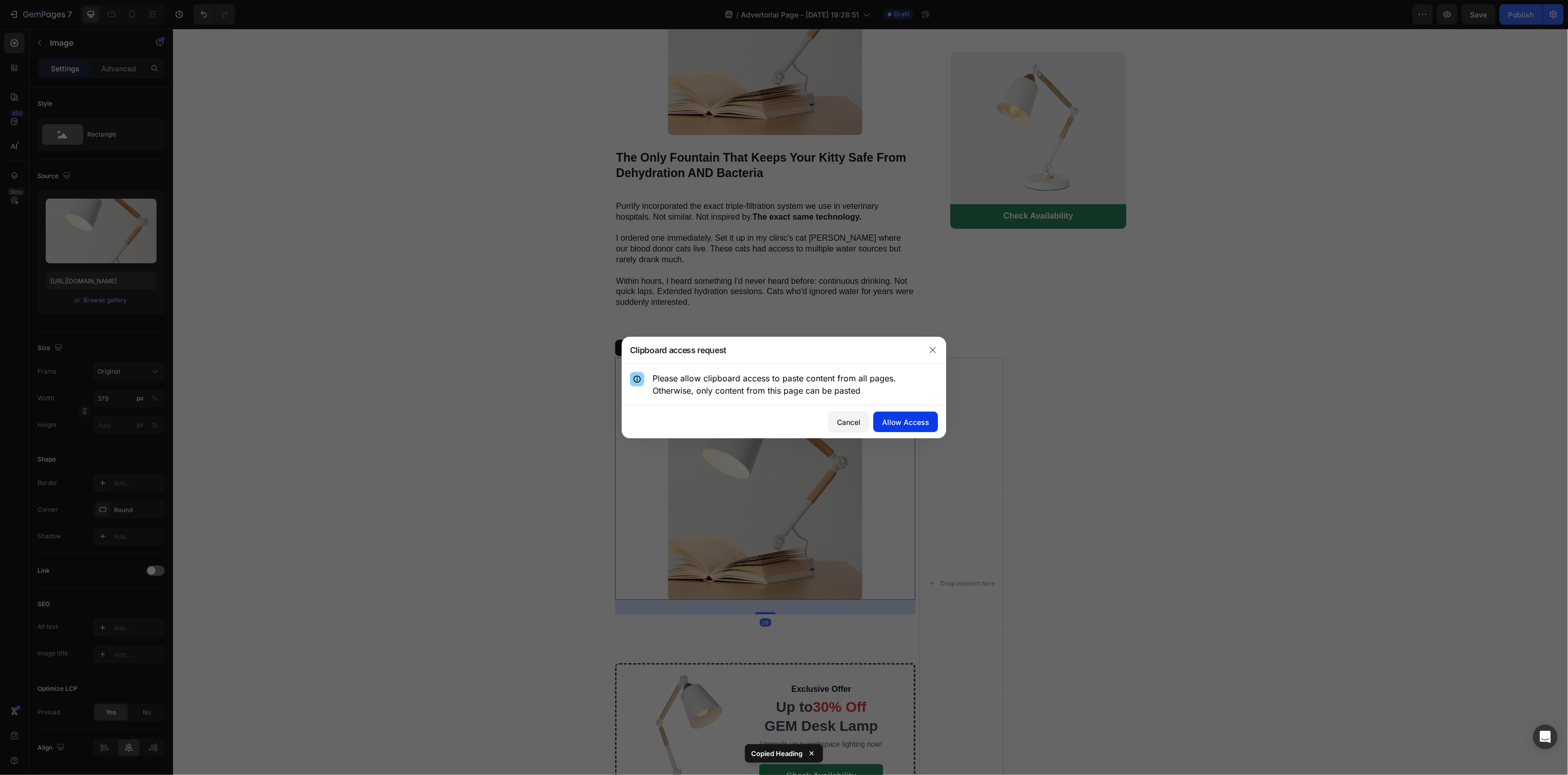
click at [915, 420] on div "Allow Access" at bounding box center [905, 422] width 47 height 11
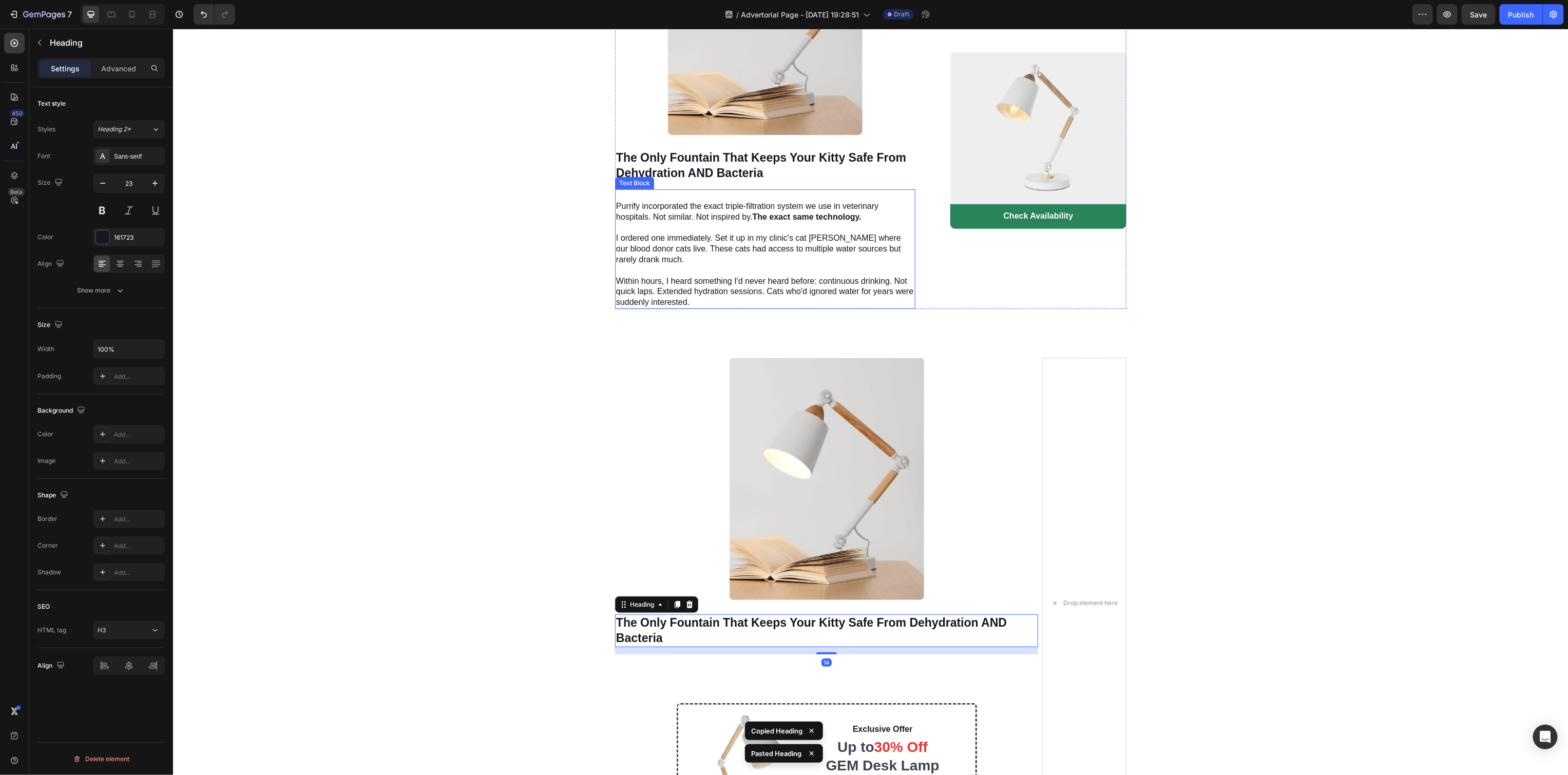
click at [739, 218] on p "Purrify incorporated the exact triple-filtration system we use in veterinary ho…" at bounding box center [764, 254] width 298 height 107
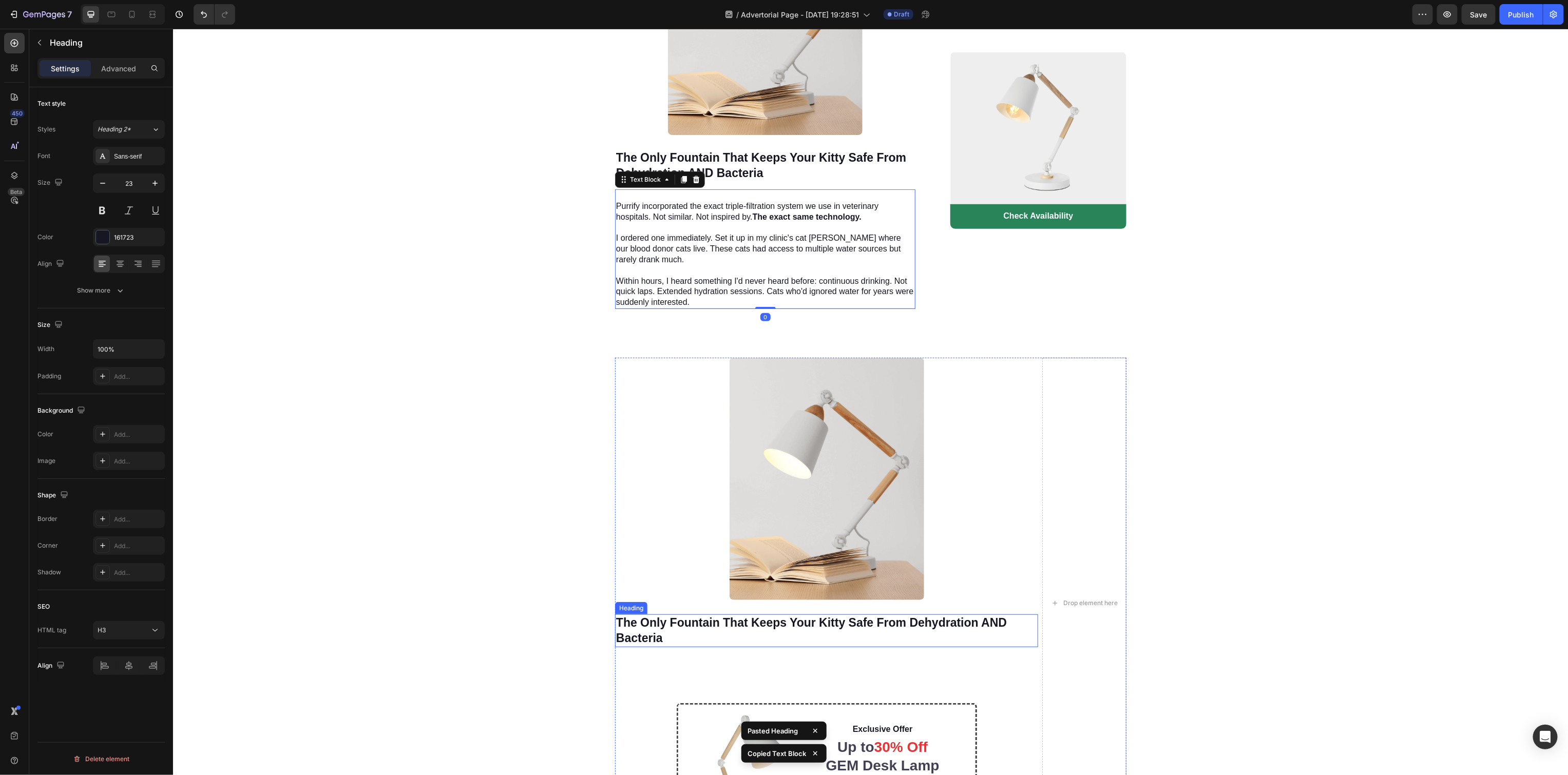
click at [768, 615] on strong "The Only Fountain That Keeps Your Kitty Safe From Dehydration AND Bacteria" at bounding box center [810, 630] width 391 height 29
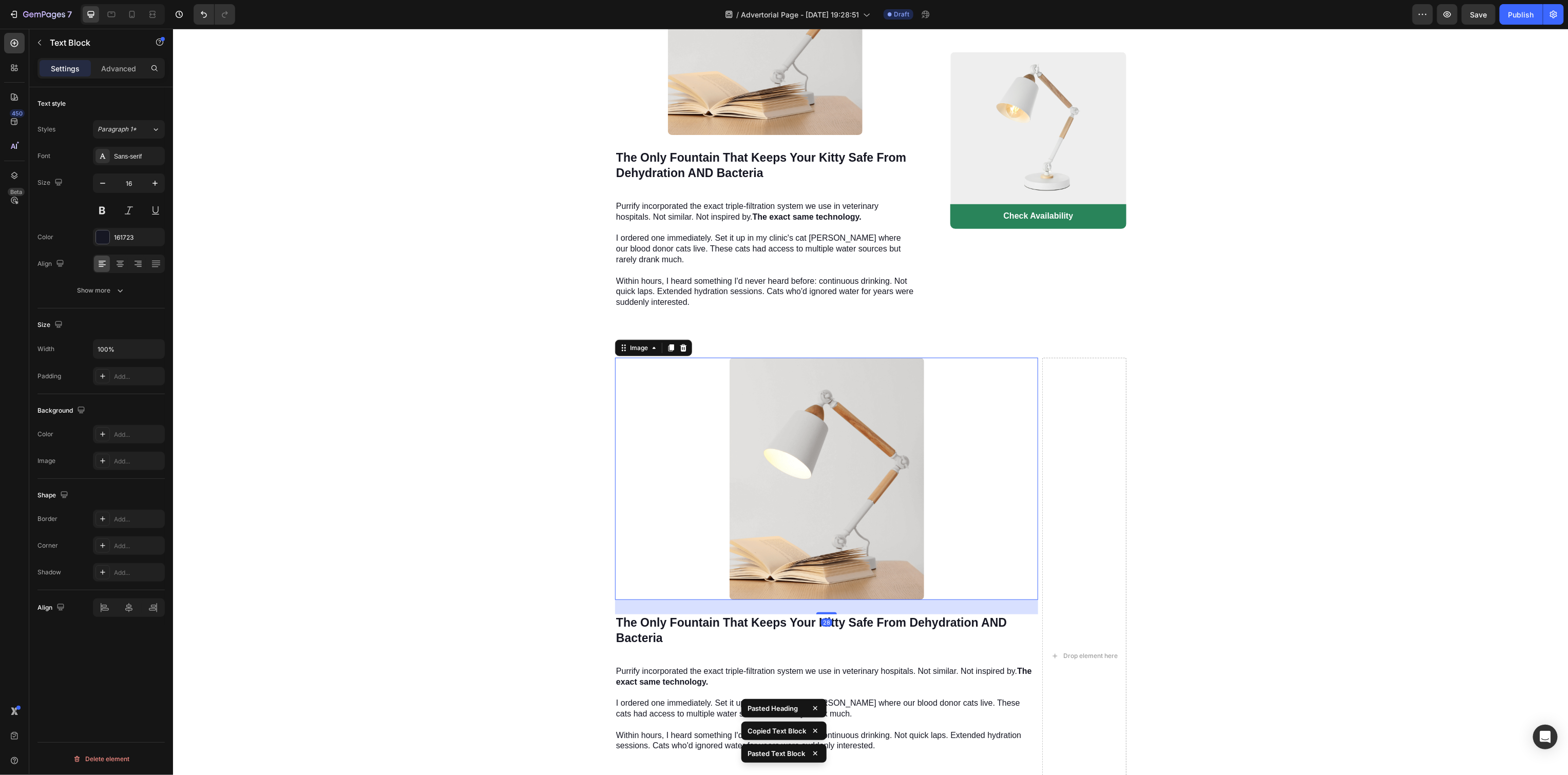
click at [830, 461] on img at bounding box center [826, 479] width 194 height 243
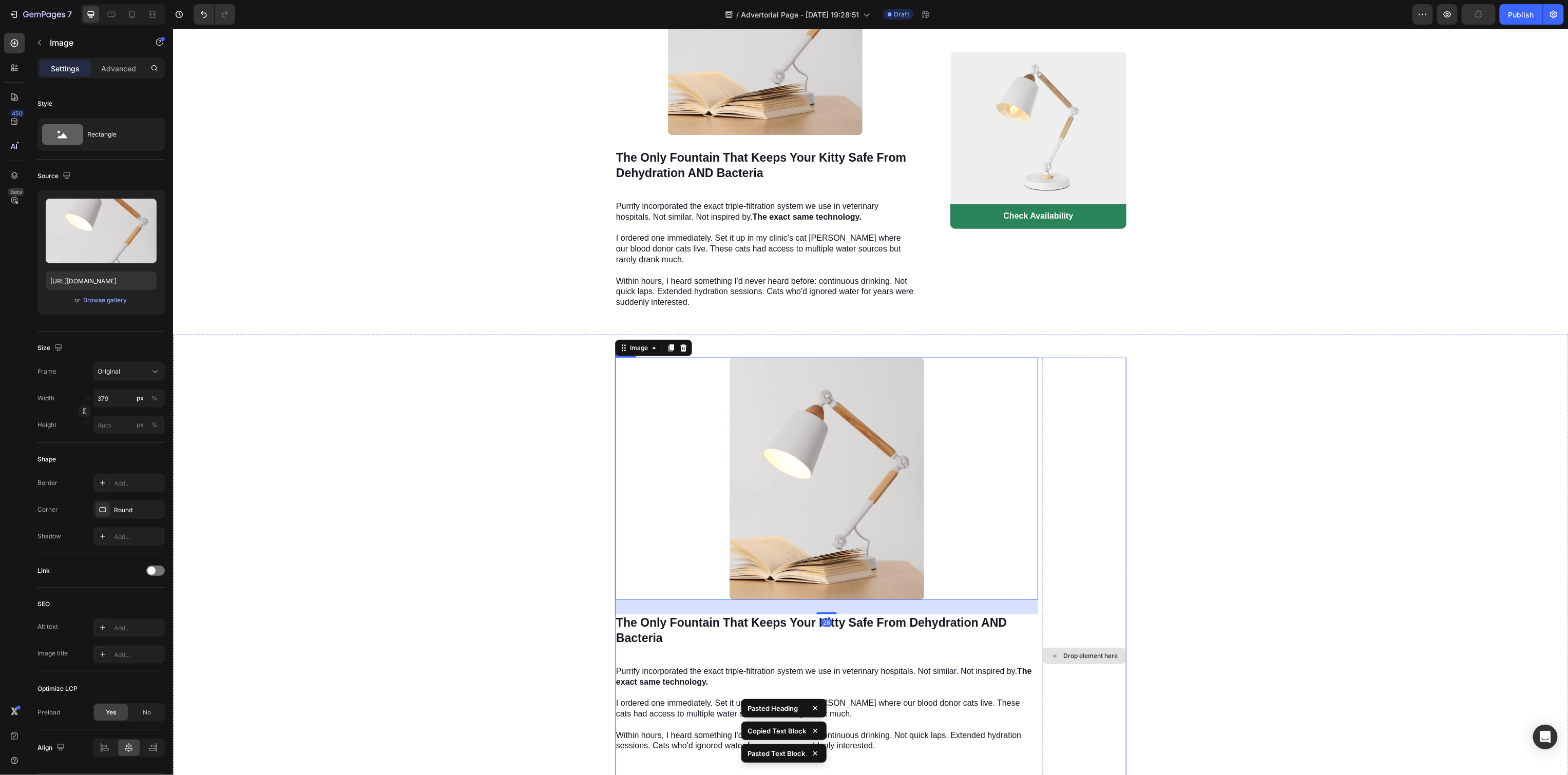
click at [1110, 358] on div "Drop element here" at bounding box center [1083, 656] width 85 height 597
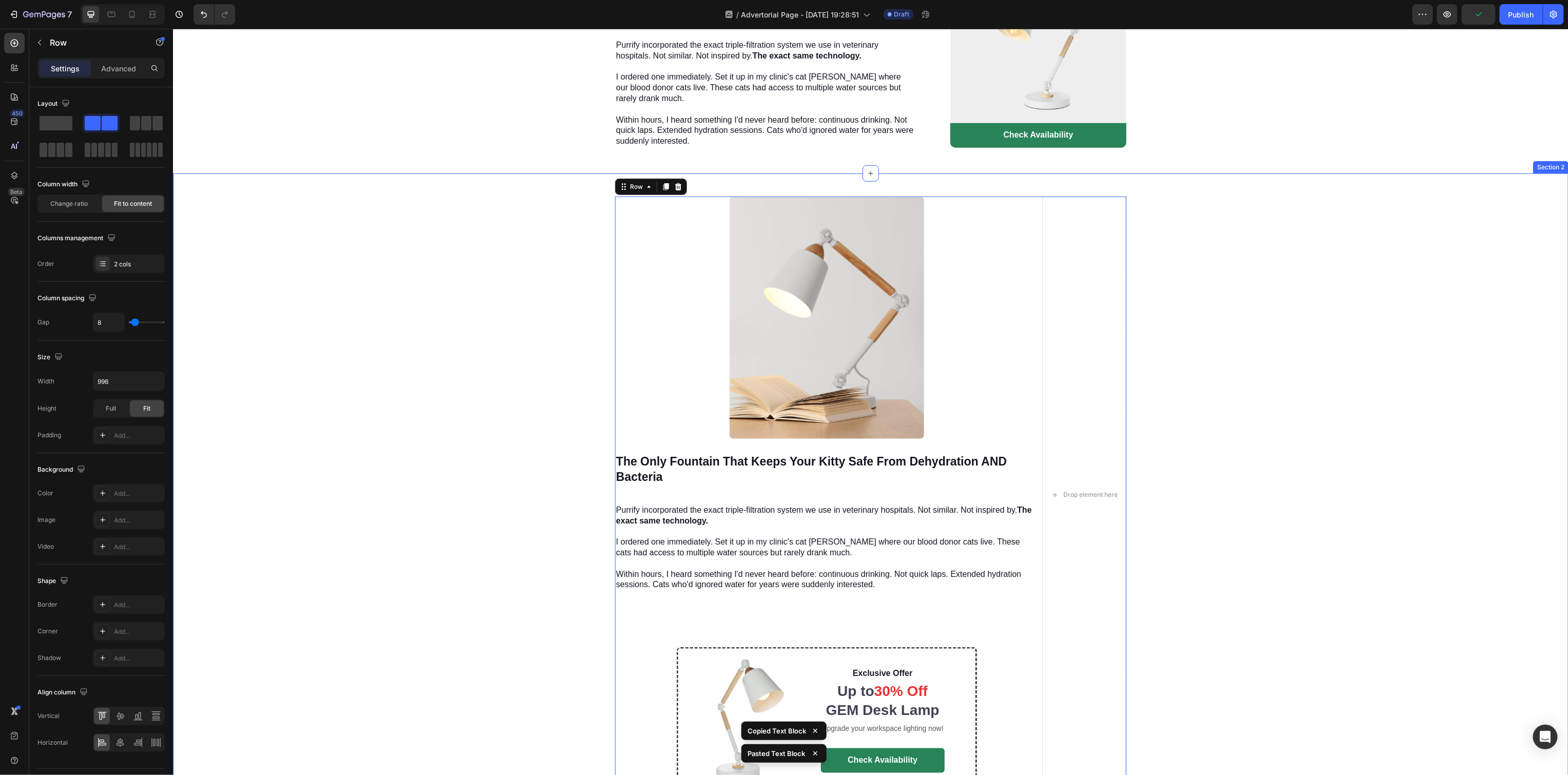
scroll to position [3394, 0]
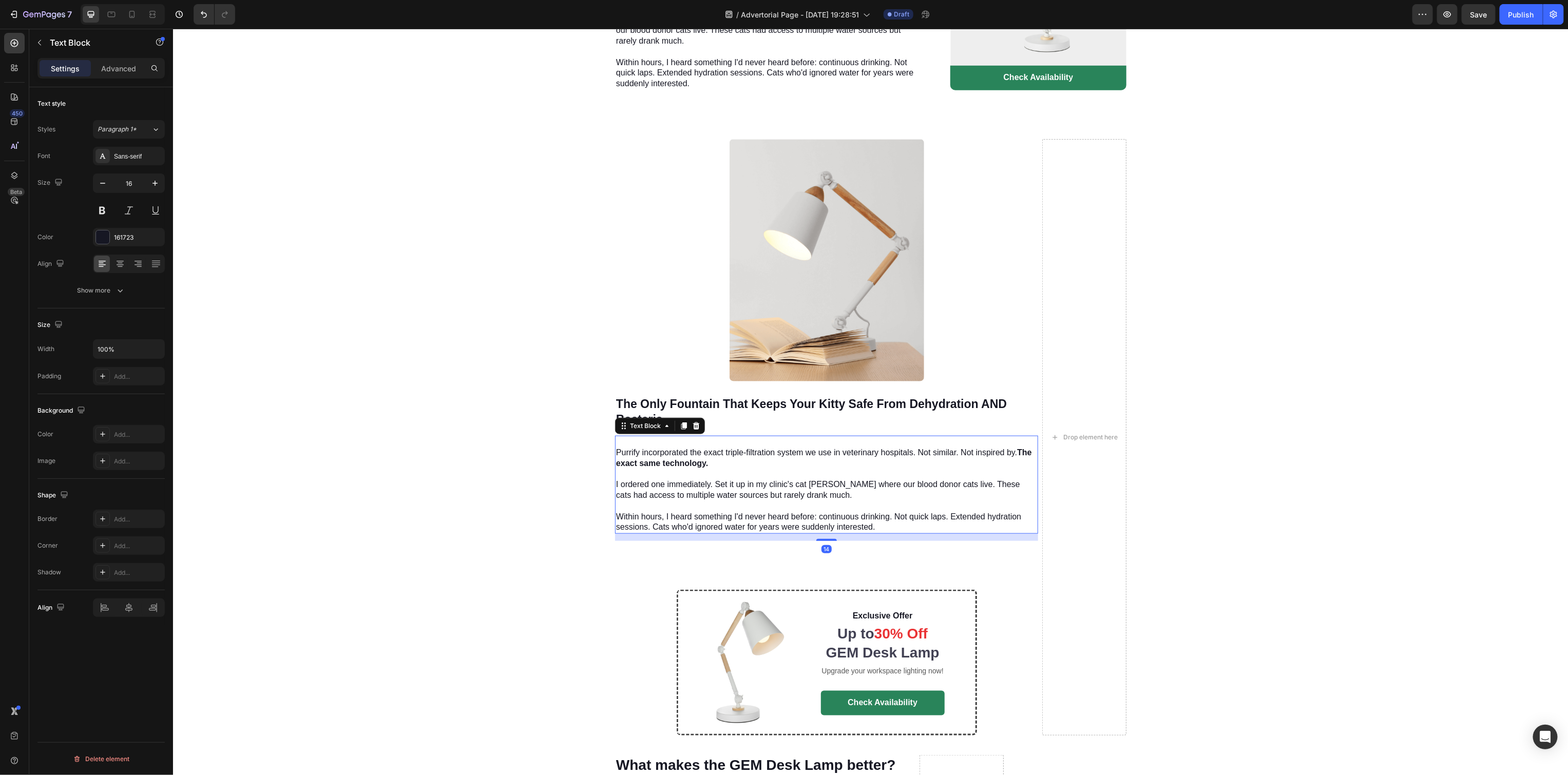
click at [771, 447] on p "Purrify incorporated the exact triple-filtration system we use in veterinary ho…" at bounding box center [826, 490] width 421 height 85
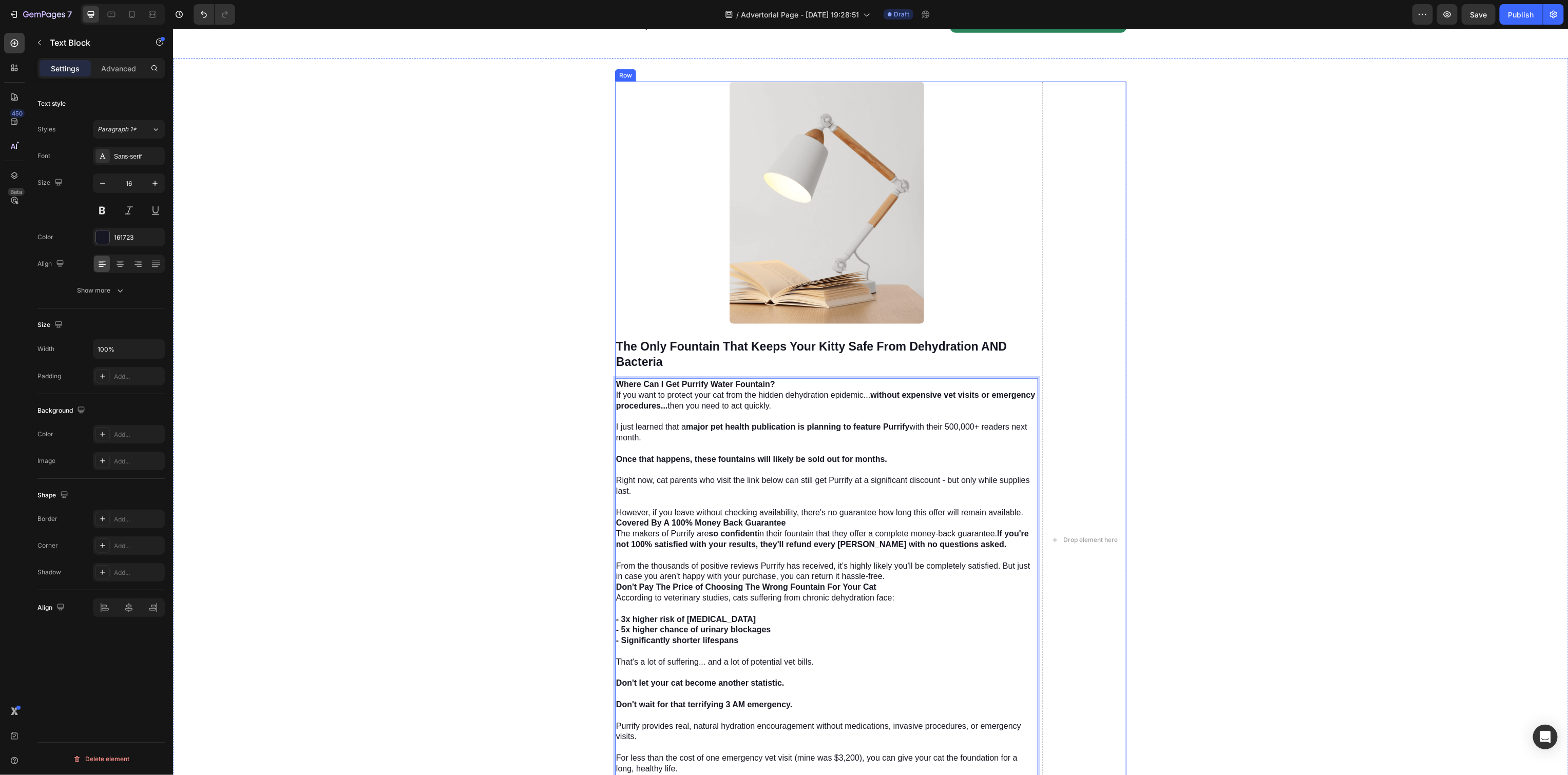
scroll to position [3452, 0]
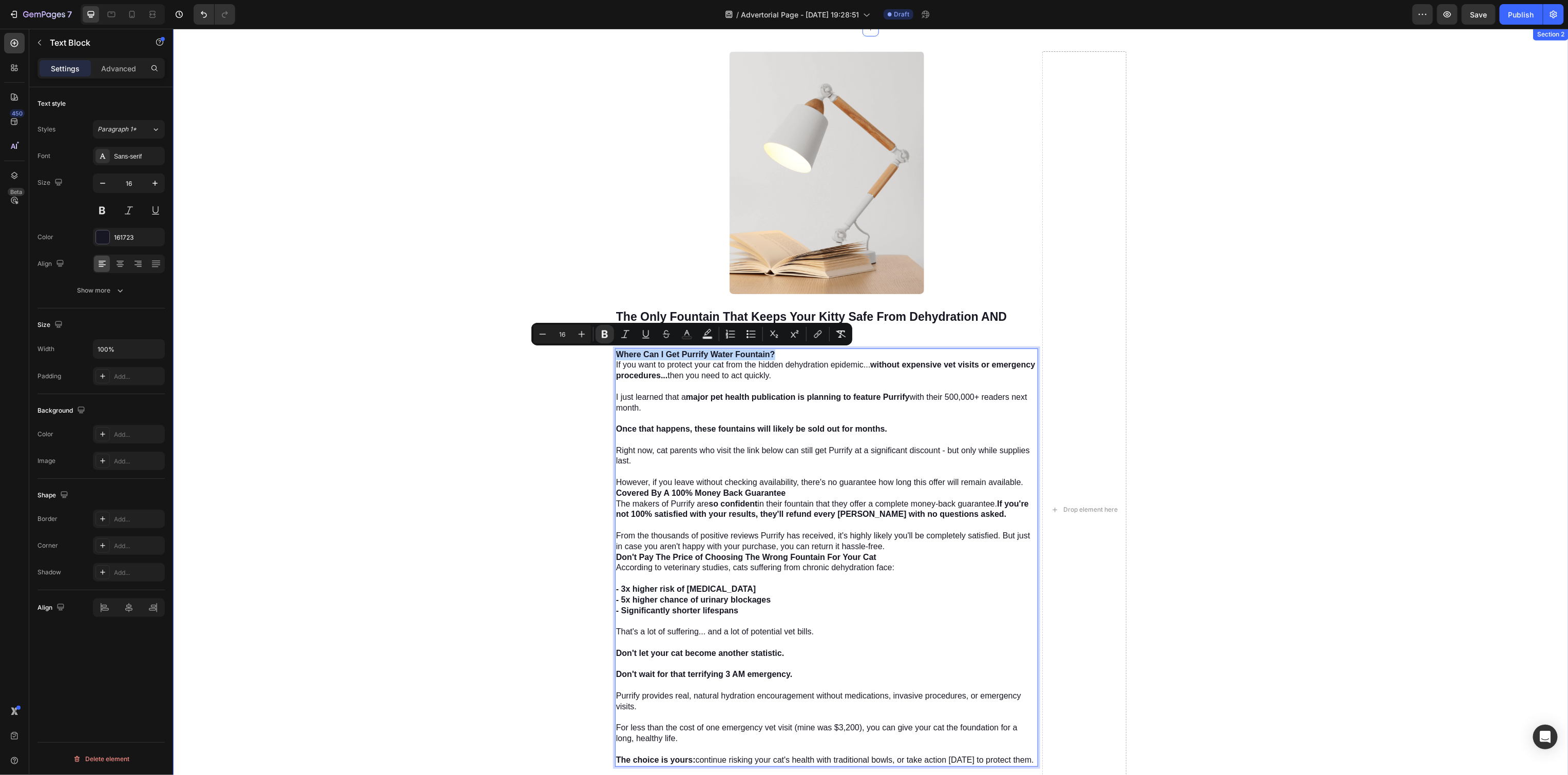
drag, startPoint x: 781, startPoint y: 350, endPoint x: 581, endPoint y: 354, distance: 200.0
click at [581, 354] on div "Image The Only Fountain That Keeps Your Kitty Safe From Dehydration AND Bacteri…" at bounding box center [870, 509] width 1395 height 917
copy strong "Where Can I Get Purrify Water Fountain?"
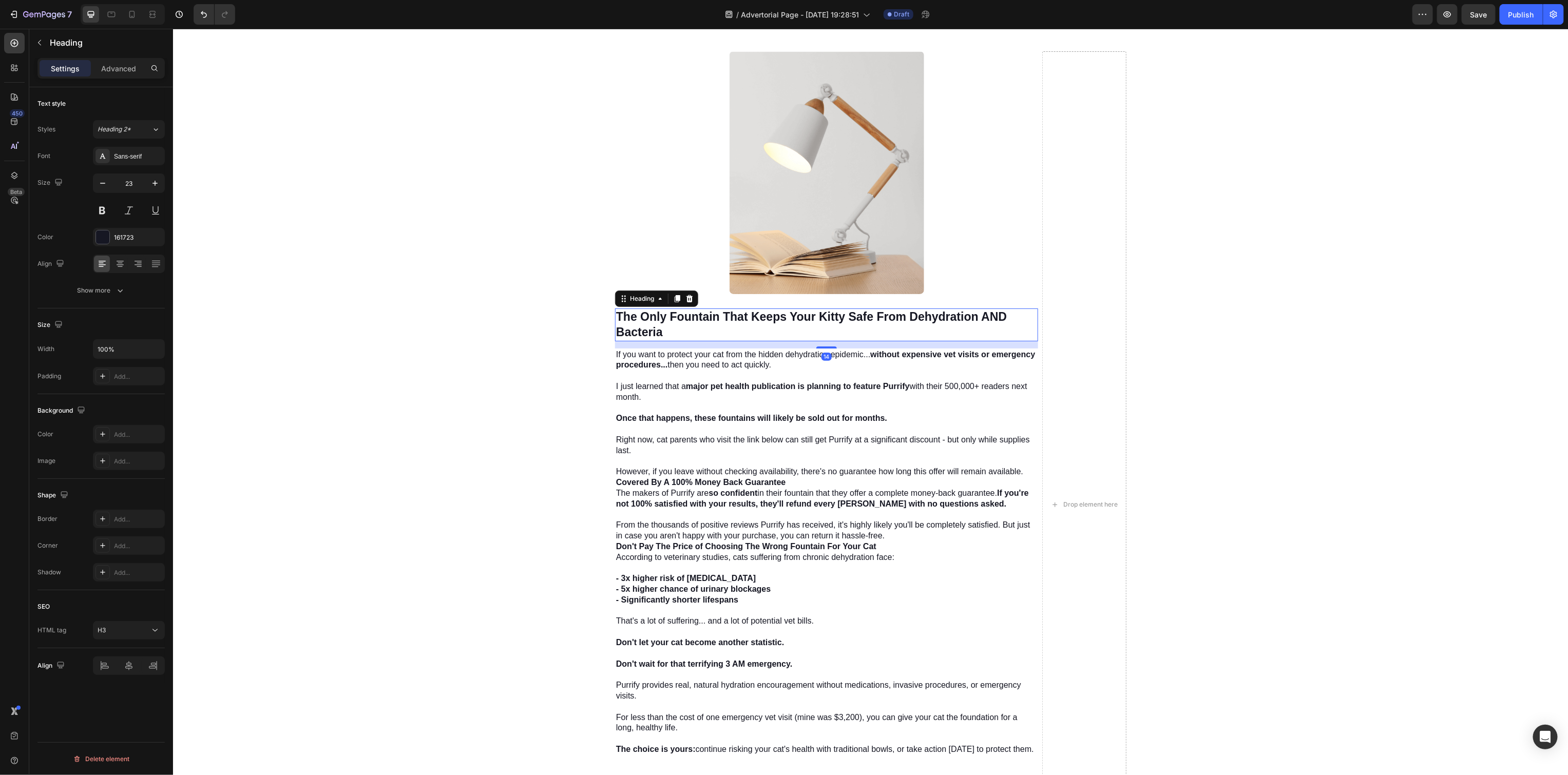
click at [658, 320] on strong "The Only Fountain That Keeps Your Kitty Safe From Dehydration AND Bacteria" at bounding box center [810, 324] width 391 height 29
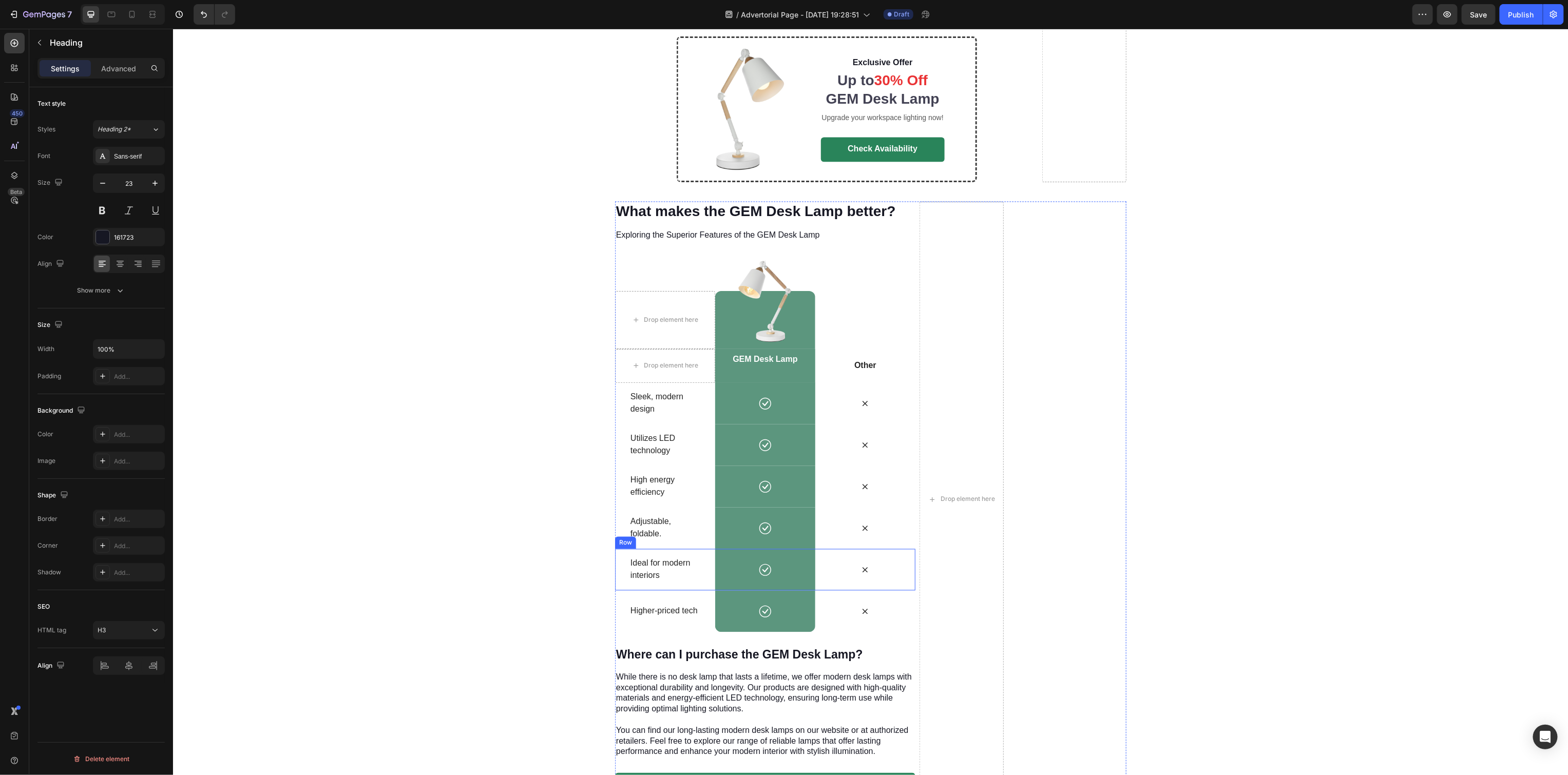
scroll to position [4361, 0]
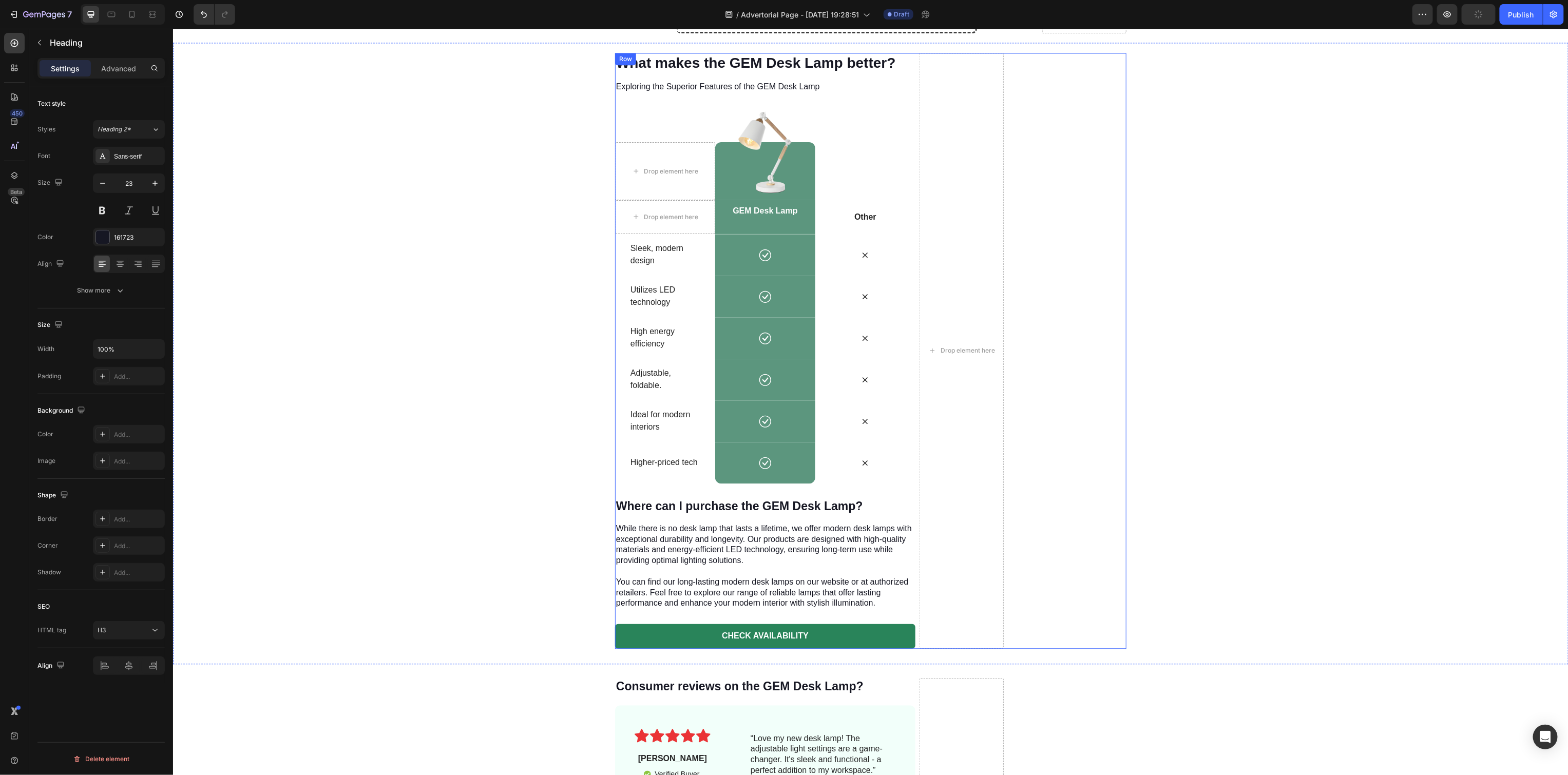
click at [852, 79] on div "What makes the GEM Desk Lamp better? Heading Exploring the Superior Features of…" at bounding box center [765, 350] width 300 height 596
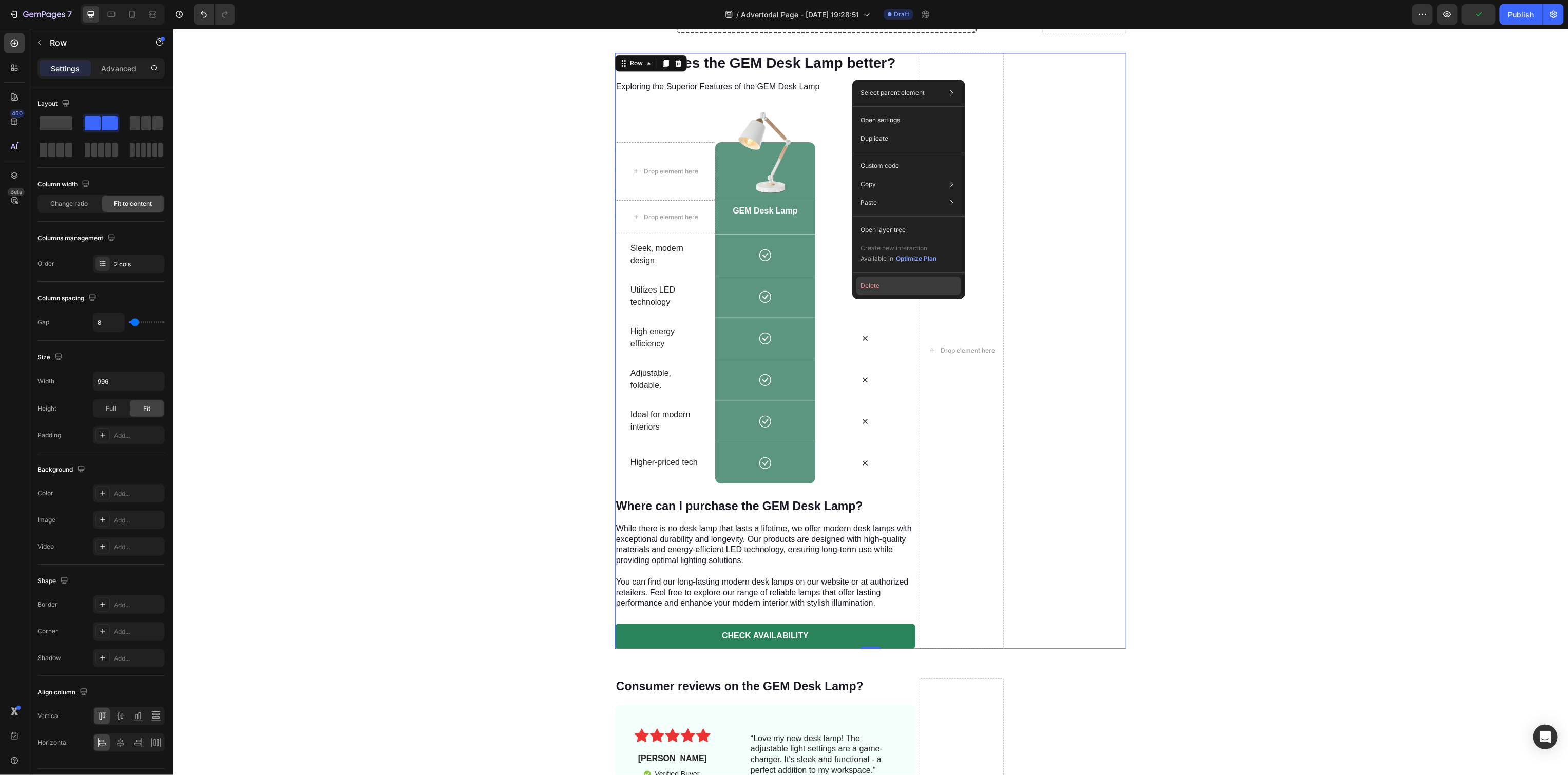
drag, startPoint x: 867, startPoint y: 286, endPoint x: 693, endPoint y: 253, distance: 177.1
click at [867, 286] on button "Delete" at bounding box center [909, 286] width 105 height 19
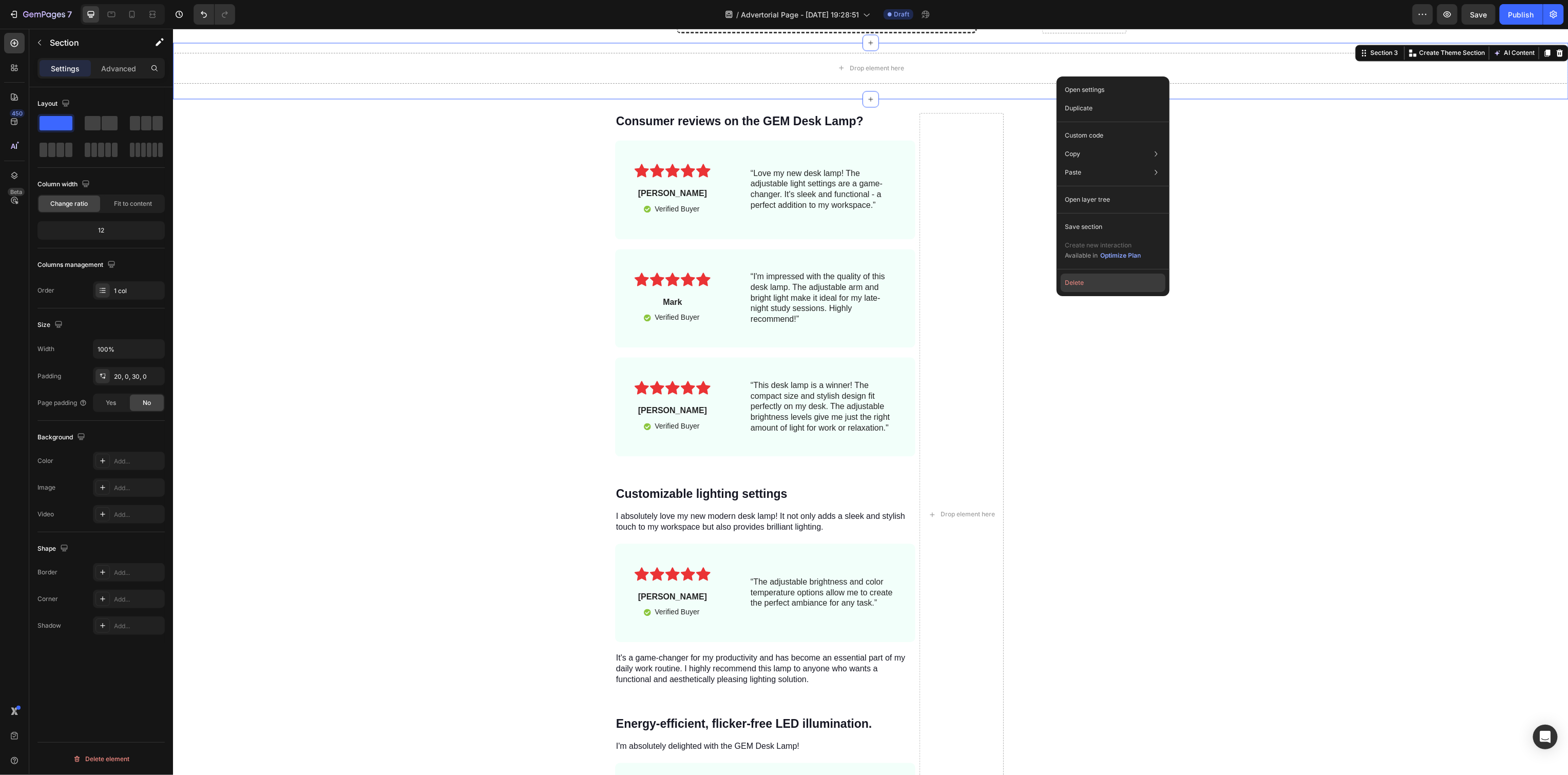
click at [1082, 288] on button "Delete" at bounding box center [1113, 283] width 105 height 19
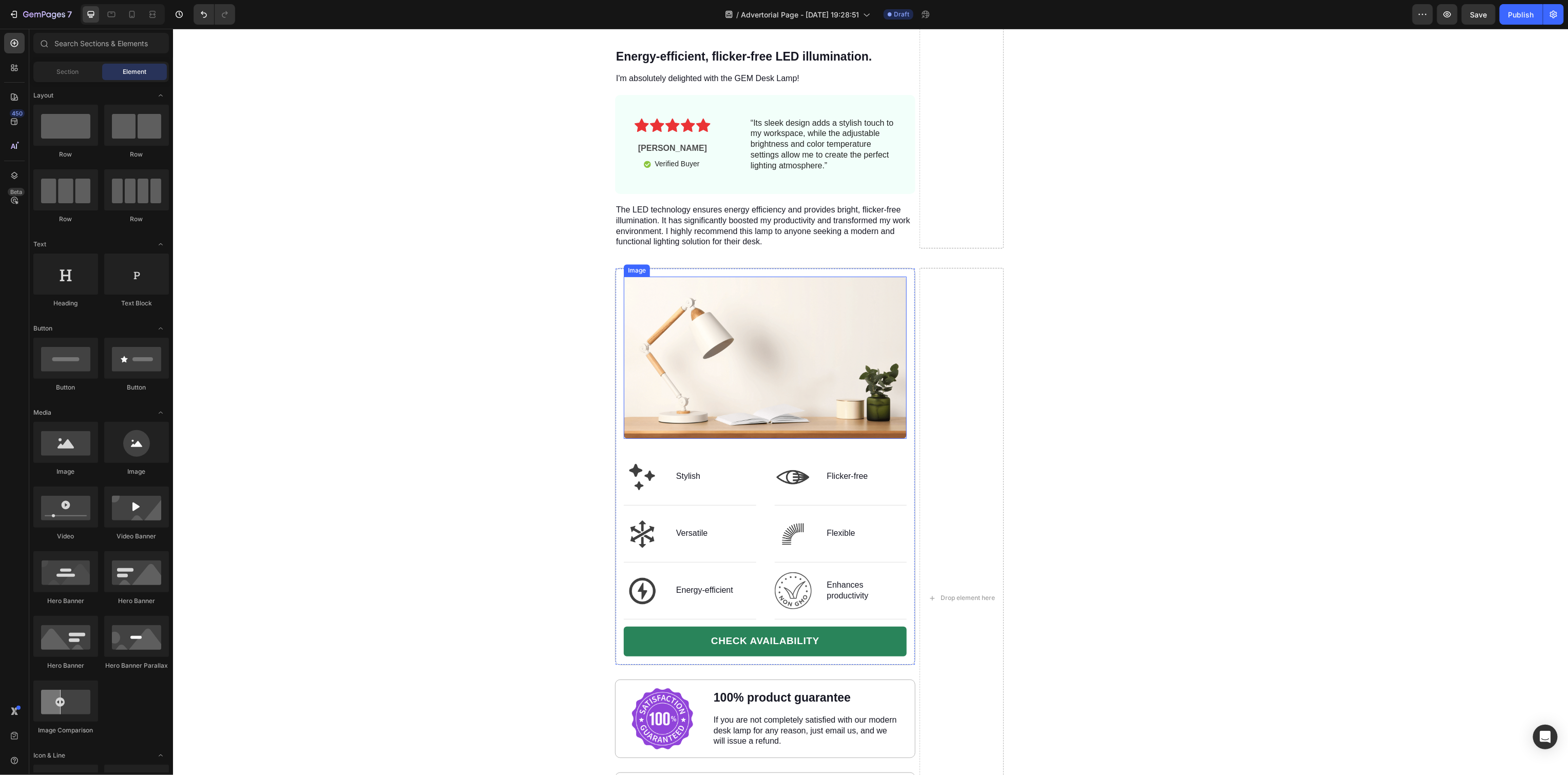
scroll to position [5010, 0]
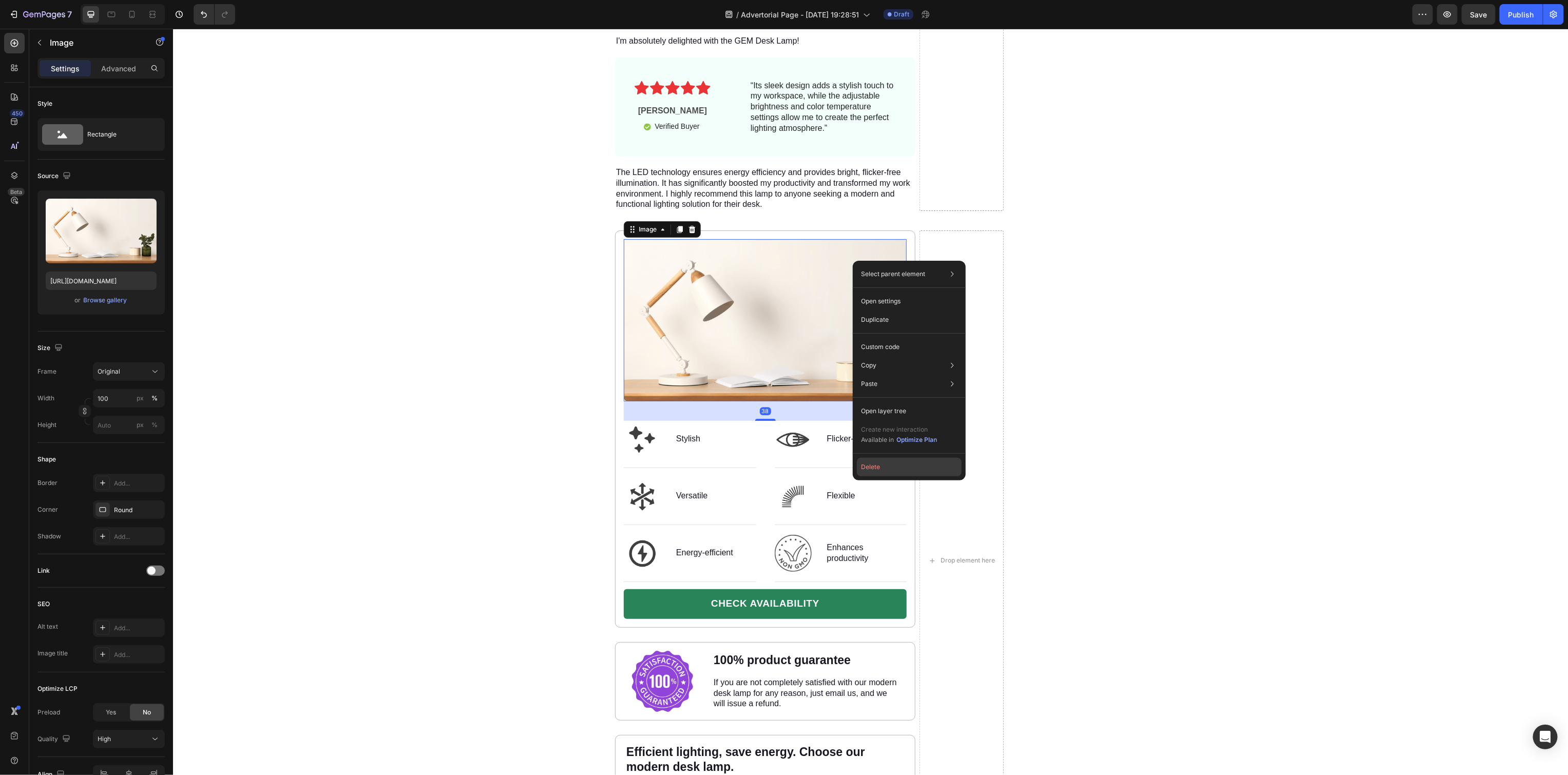
click at [885, 474] on button "Delete" at bounding box center [909, 467] width 105 height 19
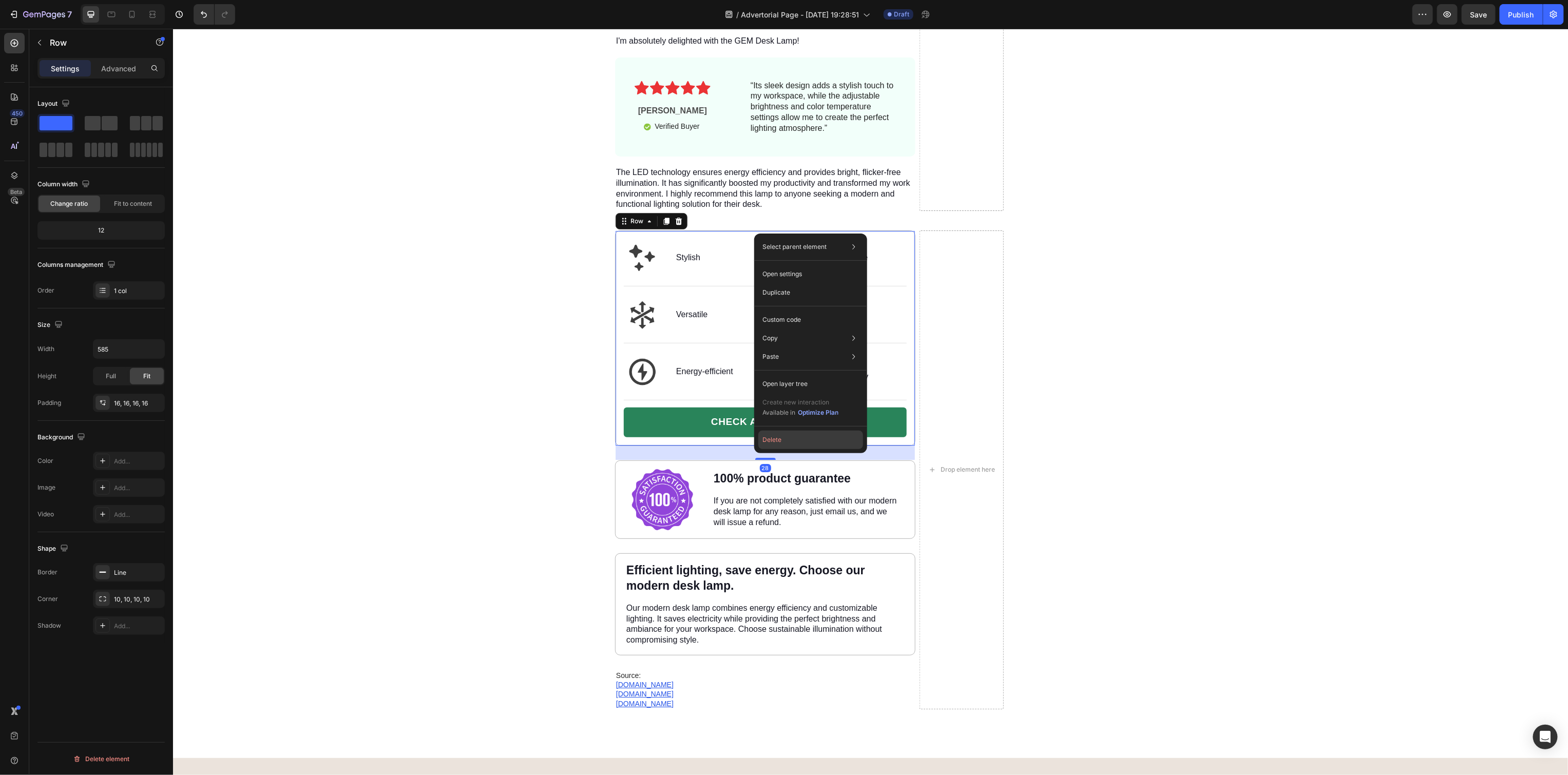
click at [805, 433] on button "Delete" at bounding box center [810, 440] width 105 height 19
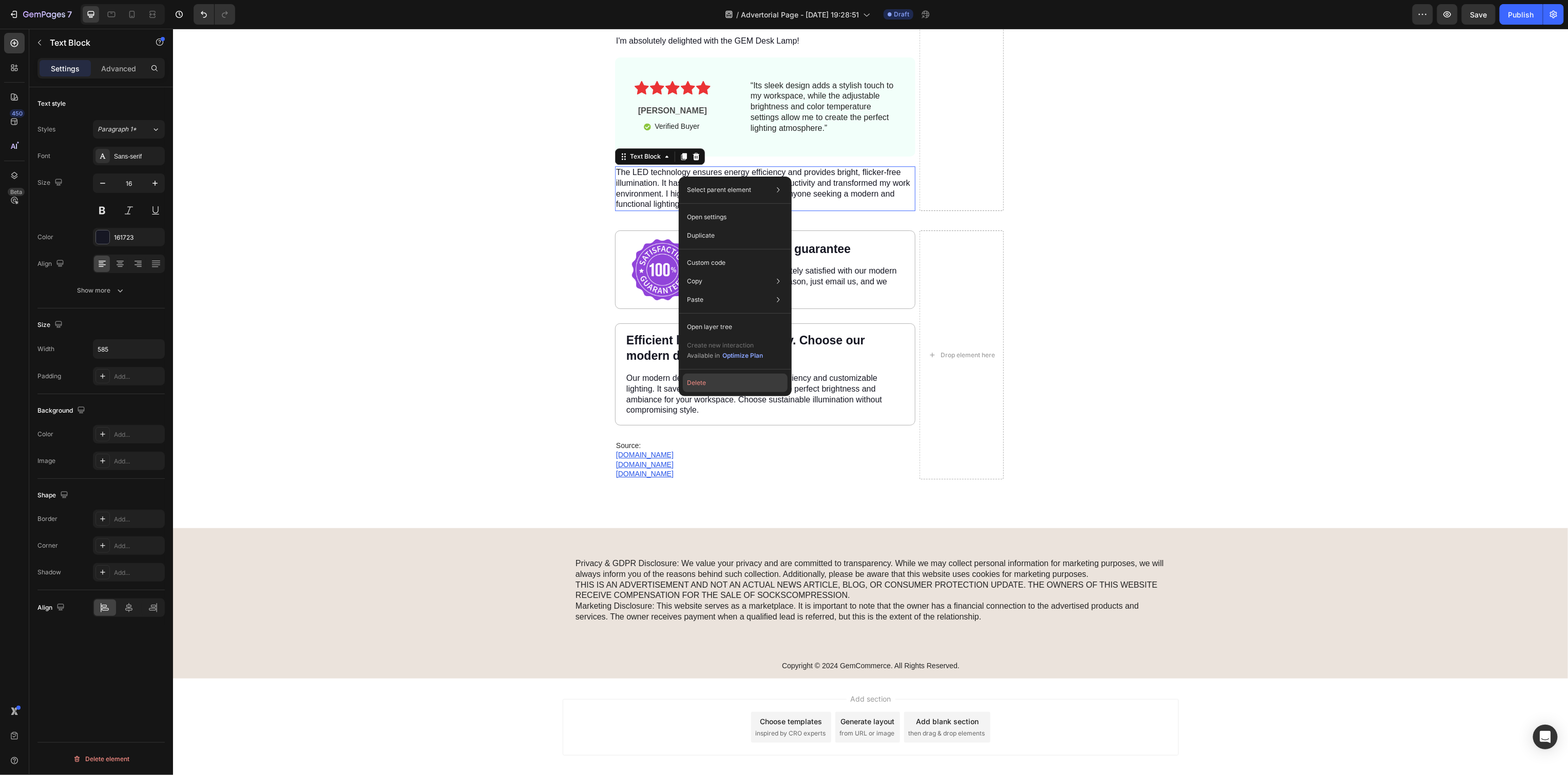
click at [727, 384] on button "Delete" at bounding box center [735, 383] width 105 height 19
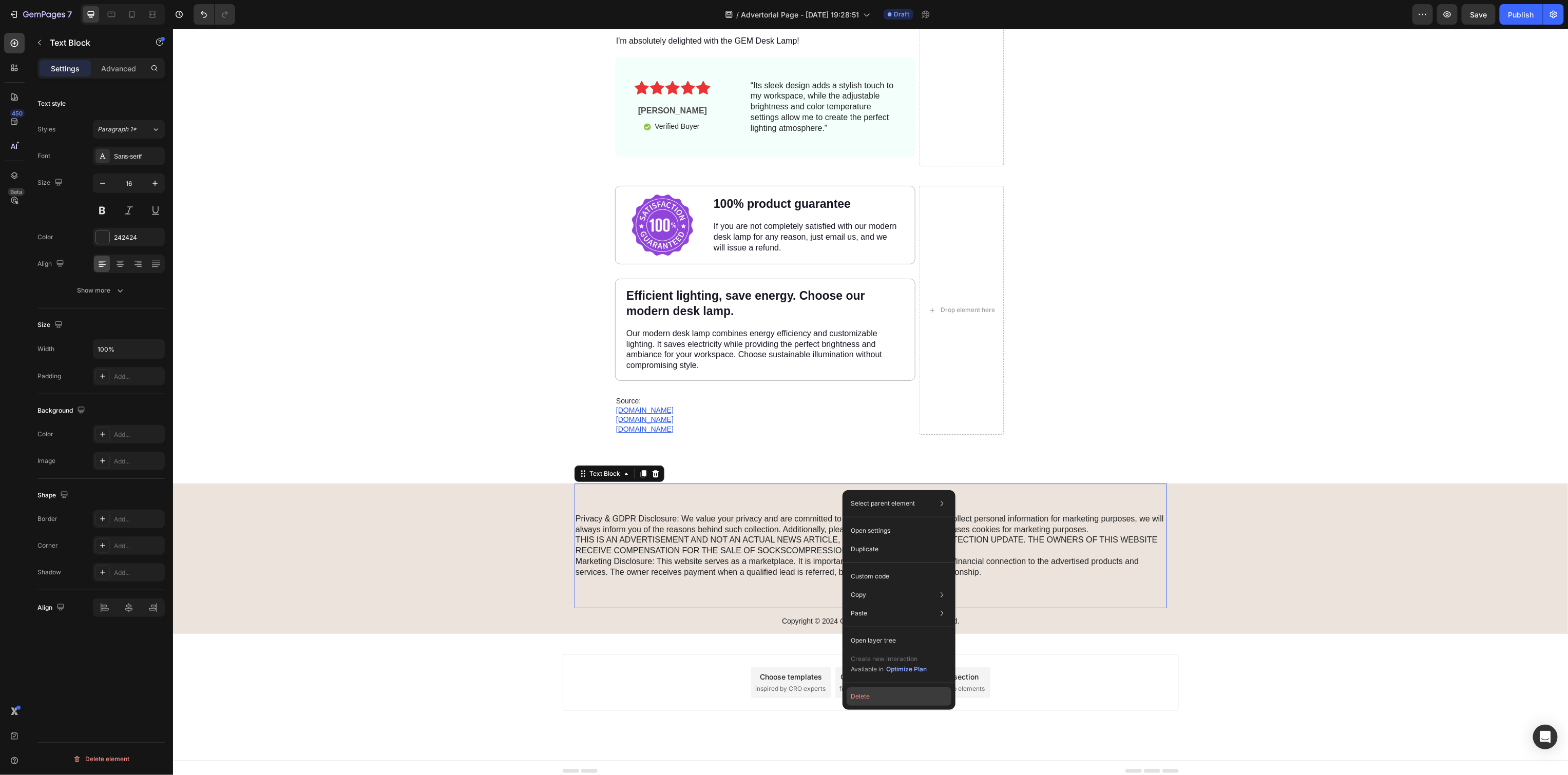
click at [876, 693] on button "Delete" at bounding box center [898, 697] width 105 height 19
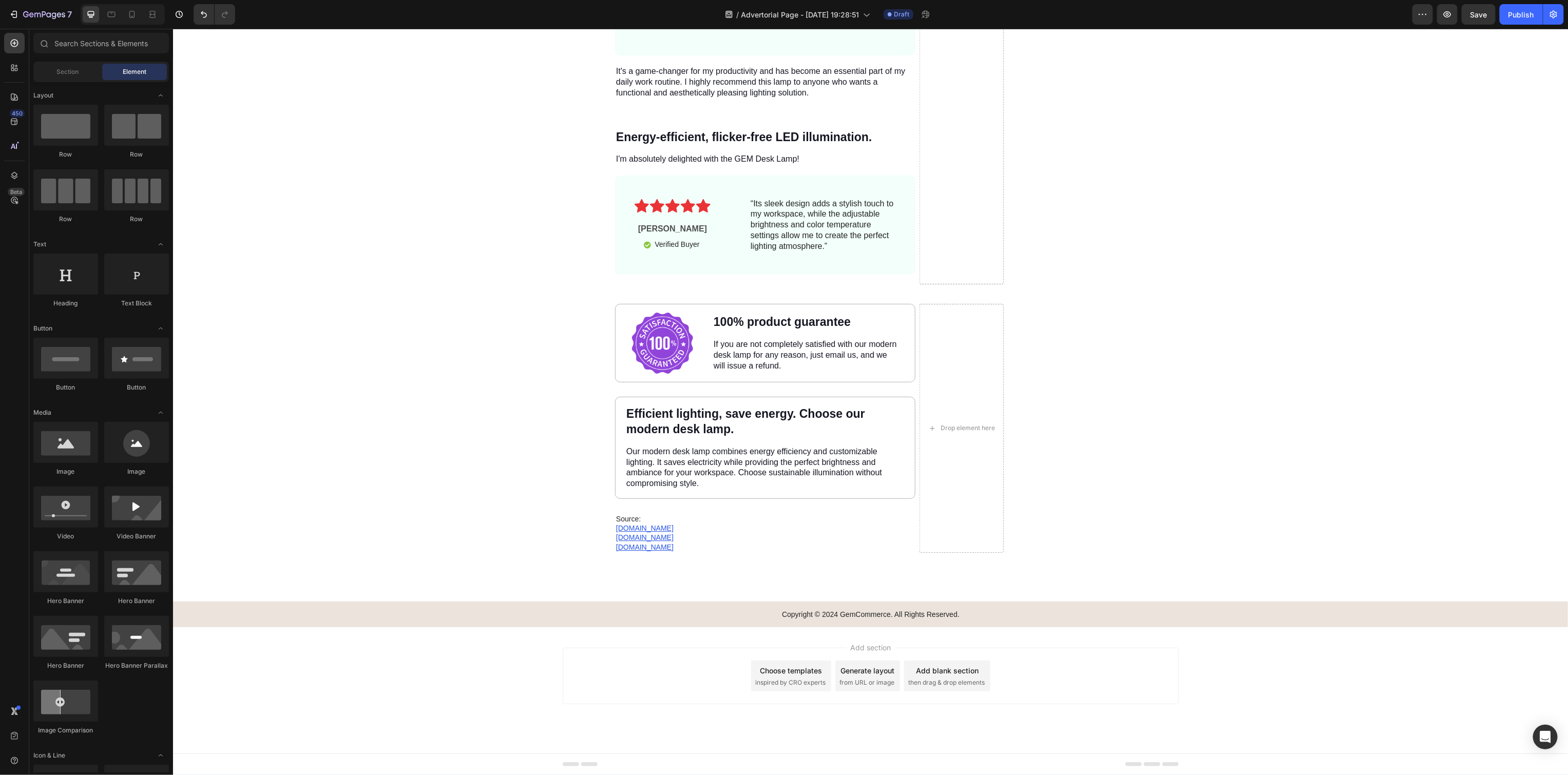
scroll to position [4890, 0]
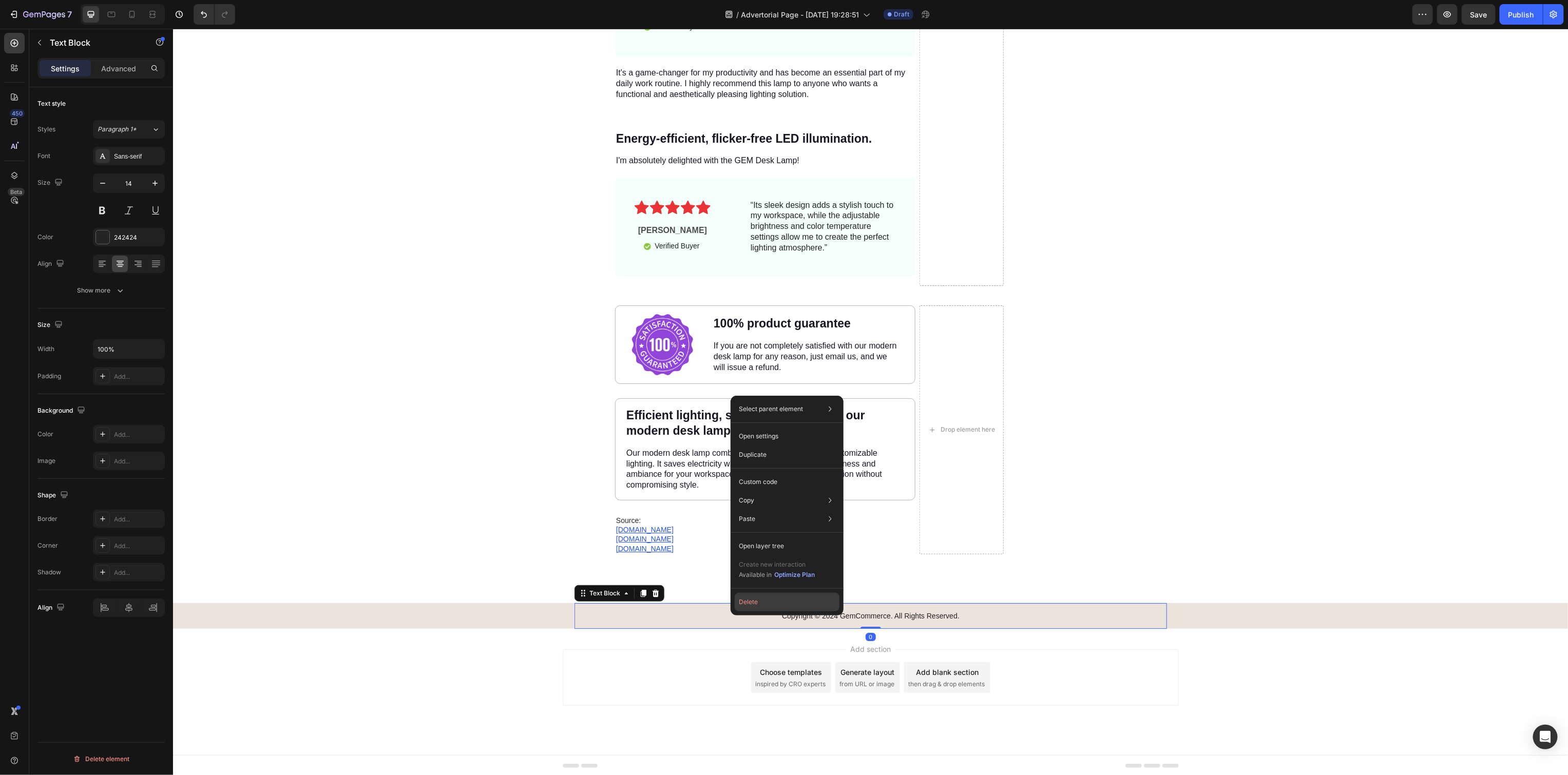
click at [775, 603] on button "Delete" at bounding box center [787, 602] width 105 height 19
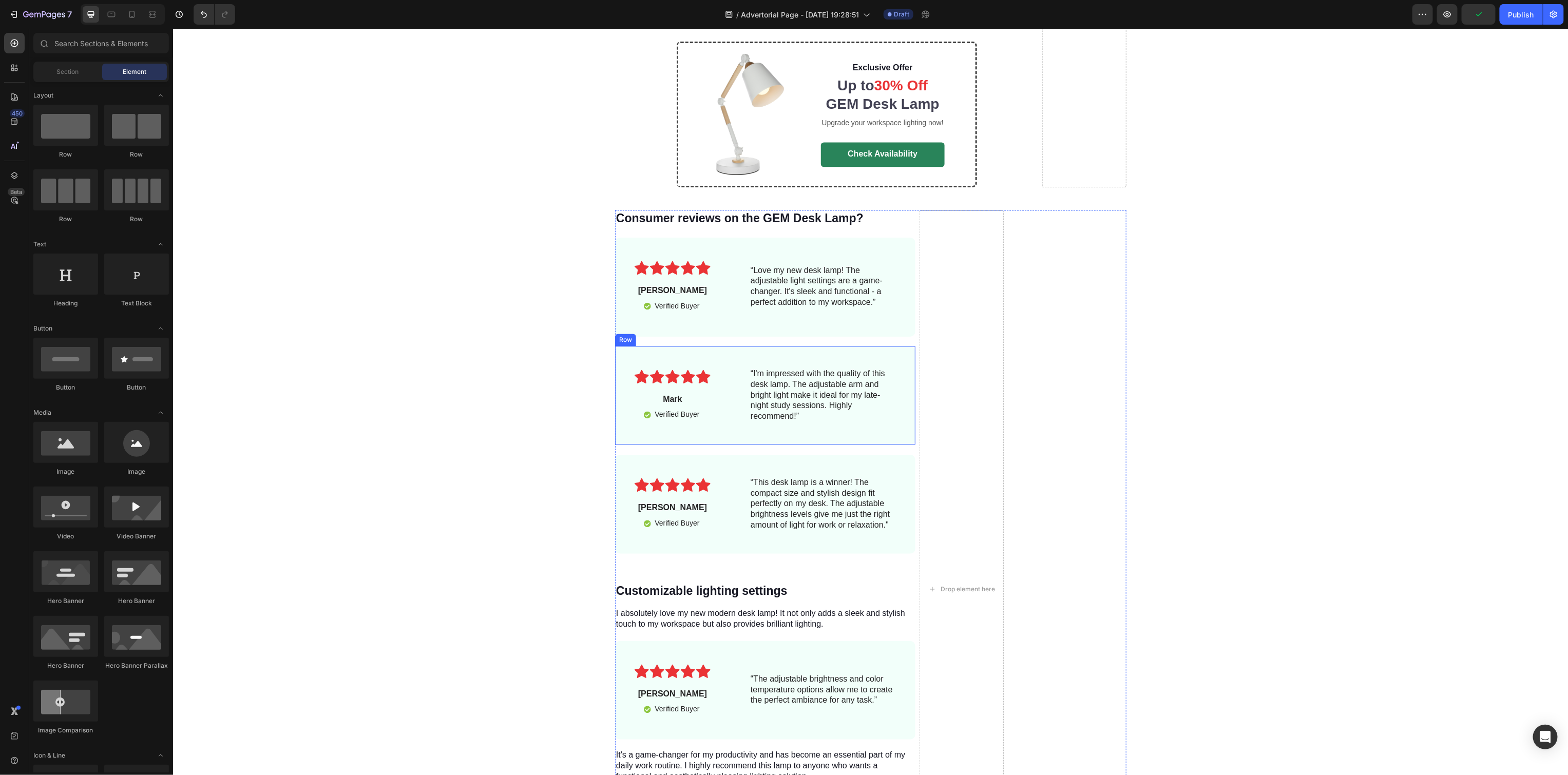
scroll to position [4213, 0]
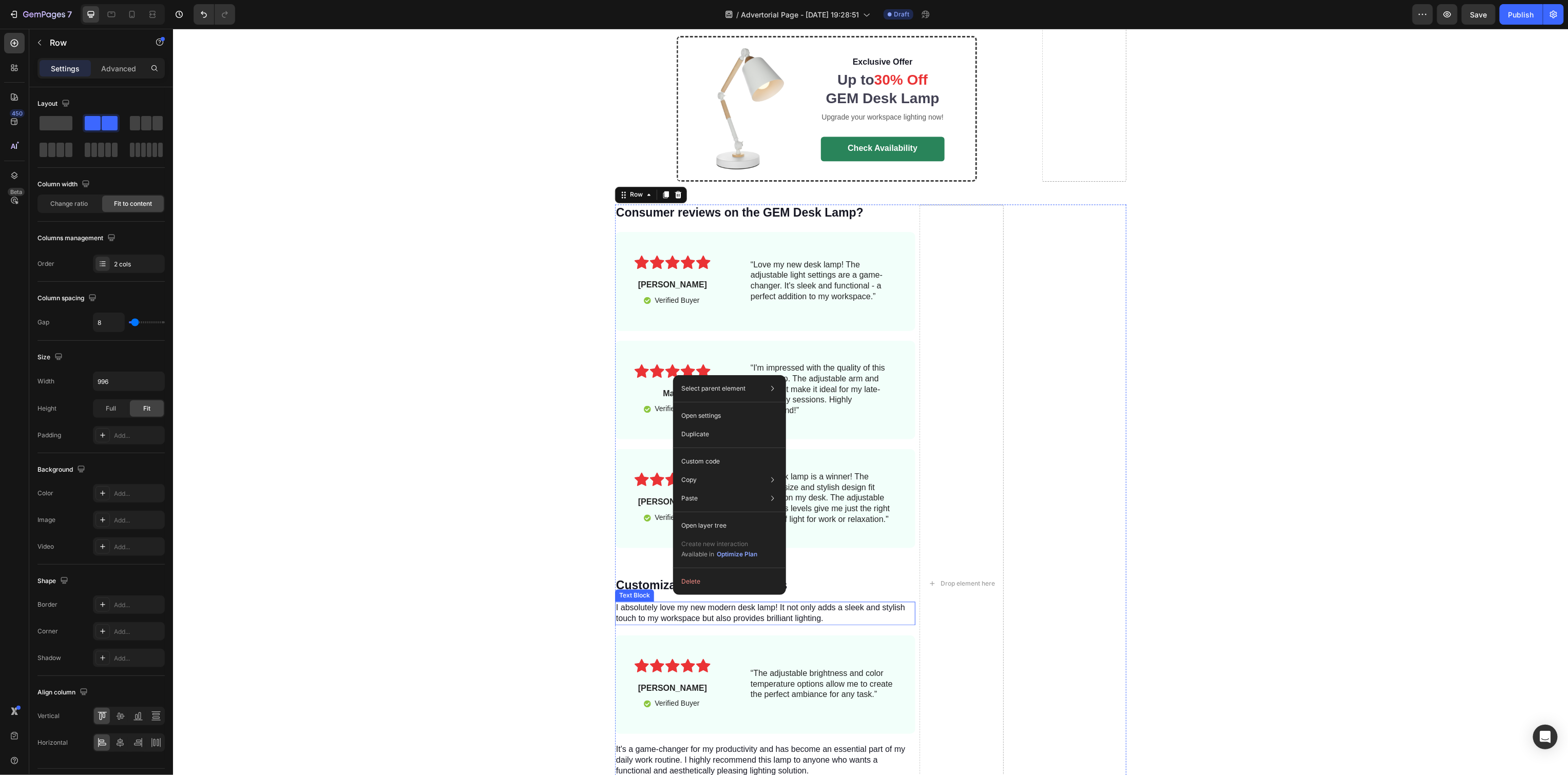
click at [637, 608] on p "I absolutely love my new modern desk lamp! It not only adds a sleek and stylish…" at bounding box center [764, 613] width 298 height 22
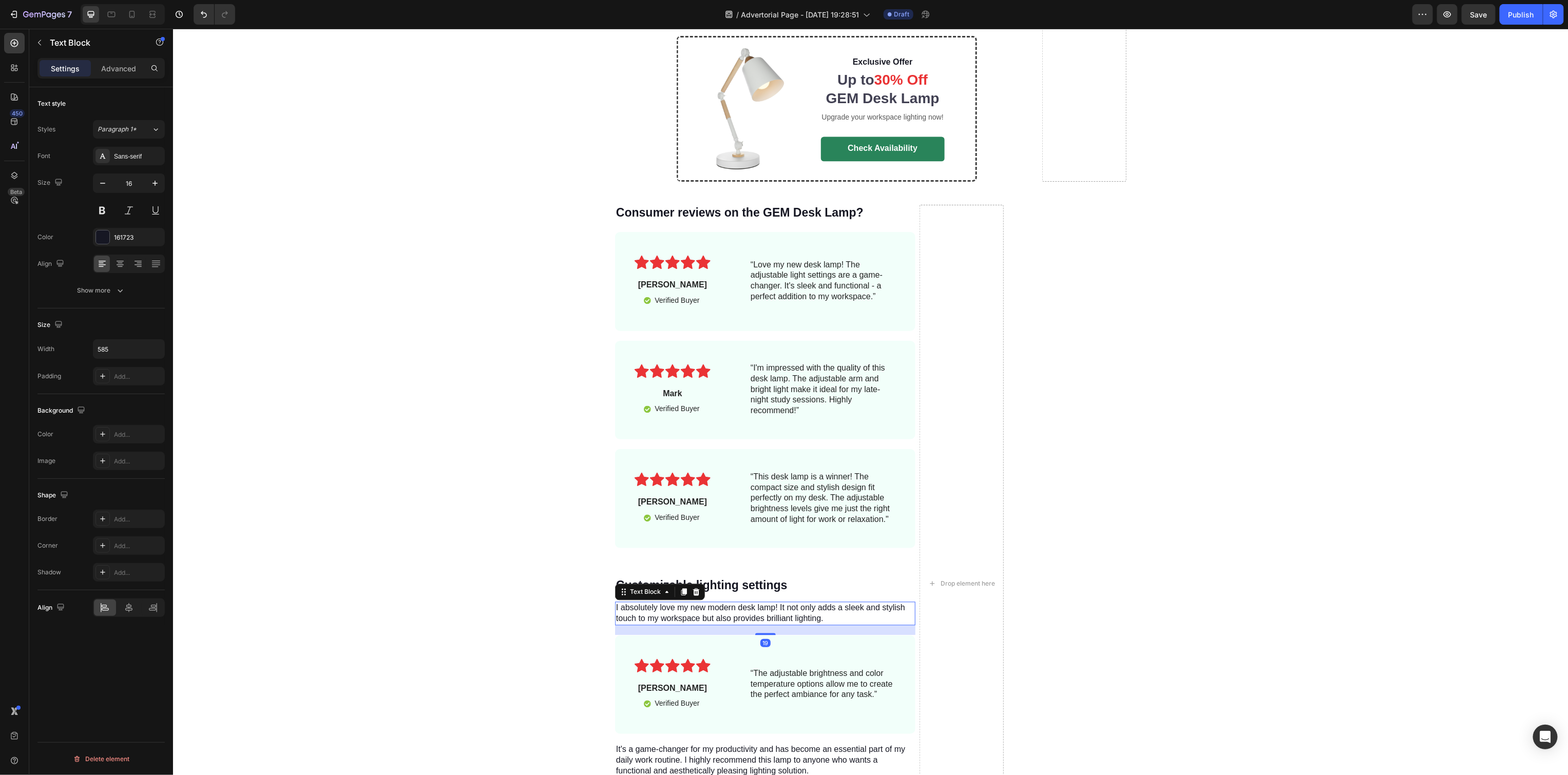
click at [667, 602] on p "I absolutely love my new modern desk lamp! It not only adds a sleek and stylish…" at bounding box center [764, 613] width 298 height 22
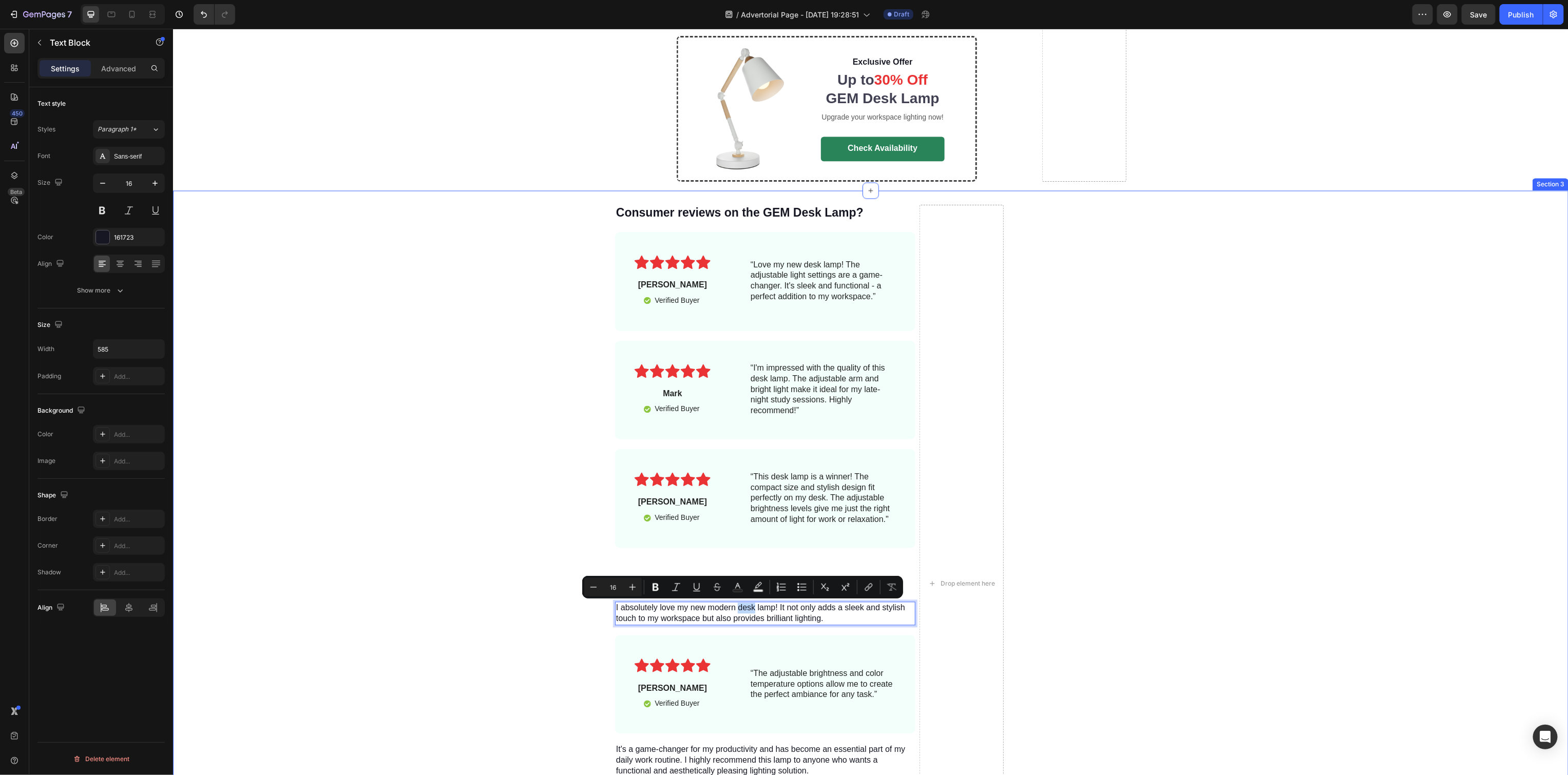
click at [558, 580] on div "Consumer reviews on the GEM Desk Lamp? Heading Icon Icon Icon Icon Icon Icon Li…" at bounding box center [870, 584] width 1395 height 758
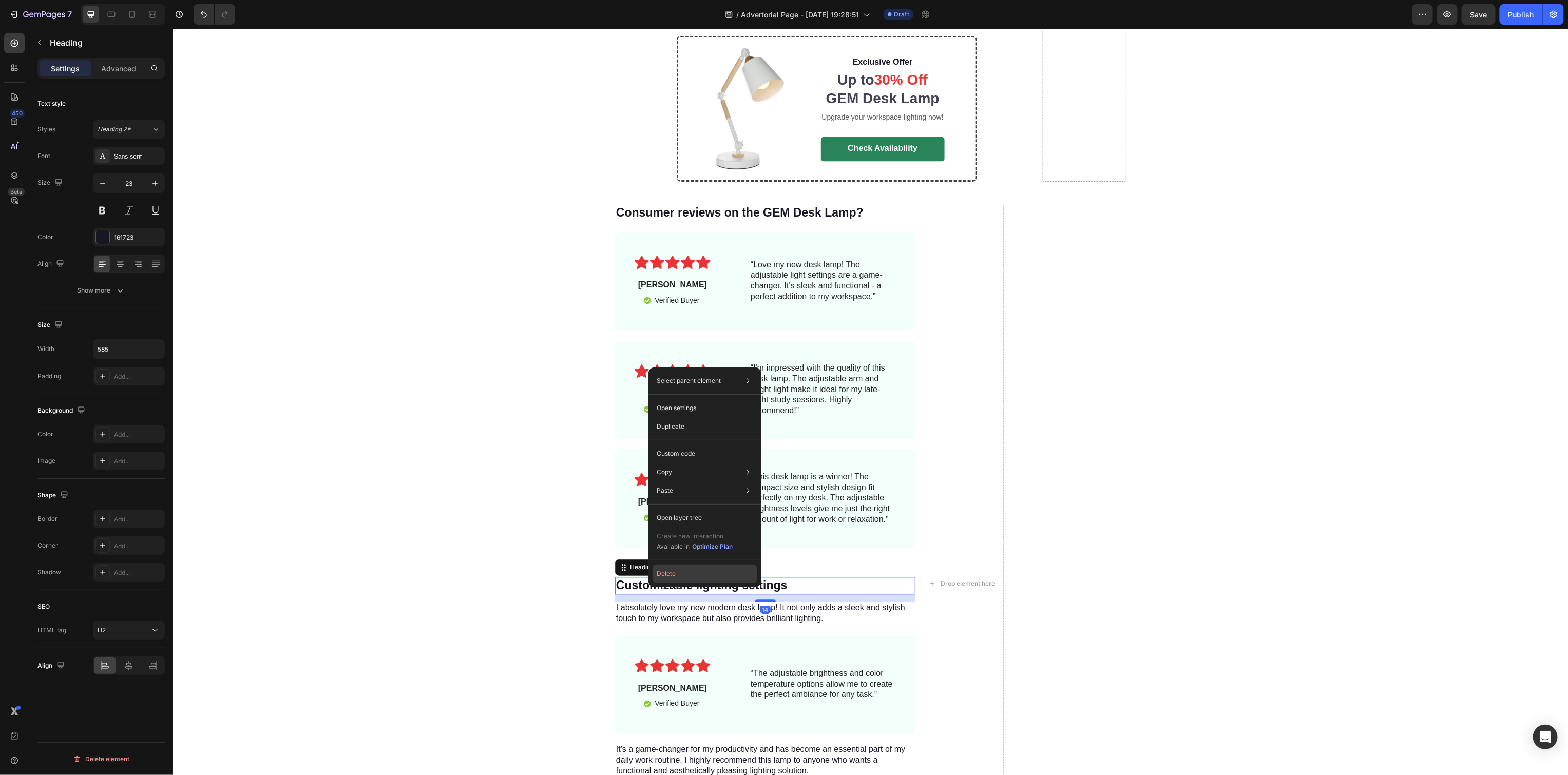
click at [670, 578] on button "Delete" at bounding box center [704, 574] width 105 height 19
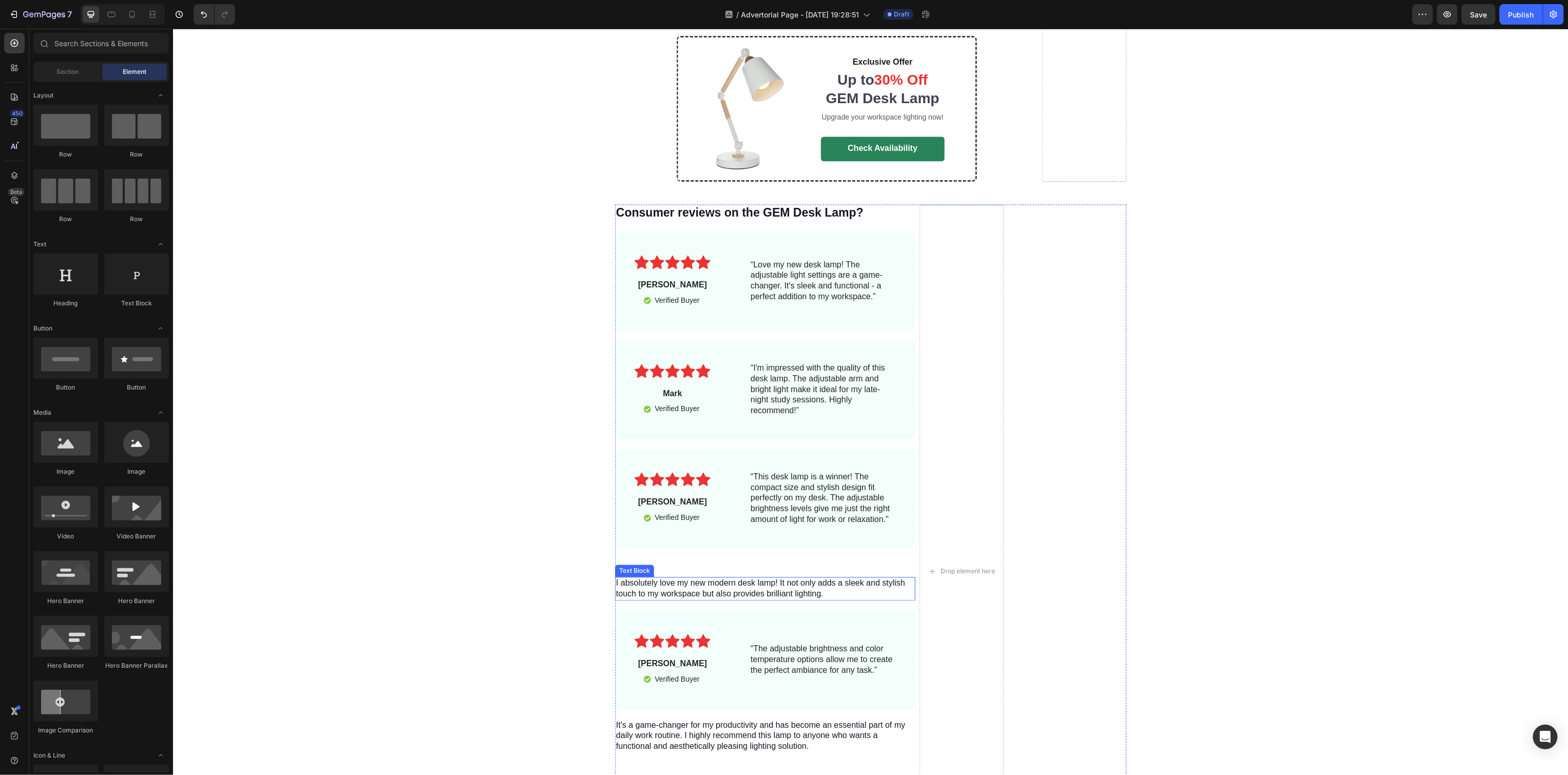
click at [658, 589] on p "I absolutely love my new modern desk lamp! It not only adds a sleek and stylish…" at bounding box center [764, 589] width 298 height 22
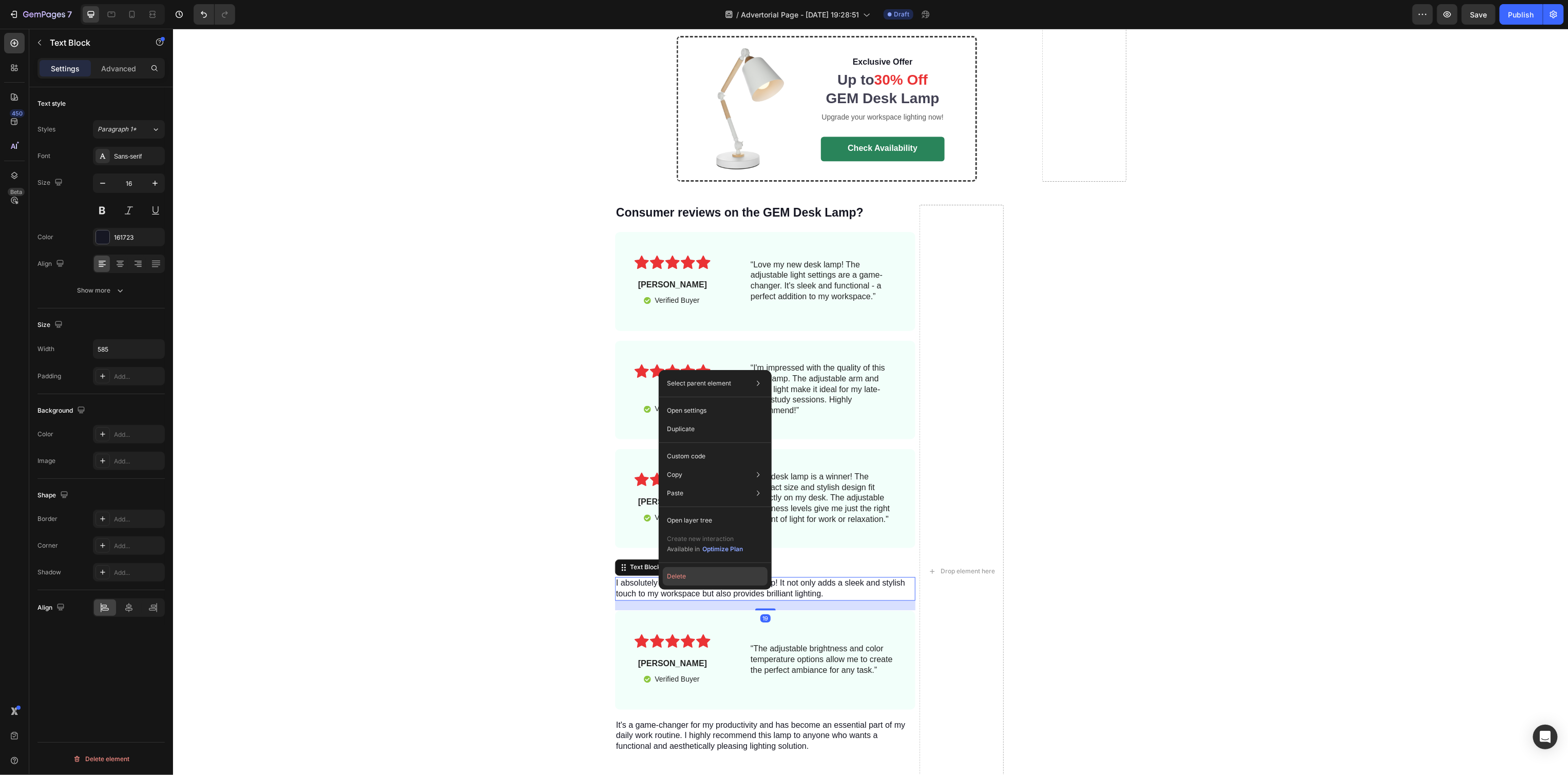
click at [677, 577] on button "Delete" at bounding box center [715, 576] width 105 height 19
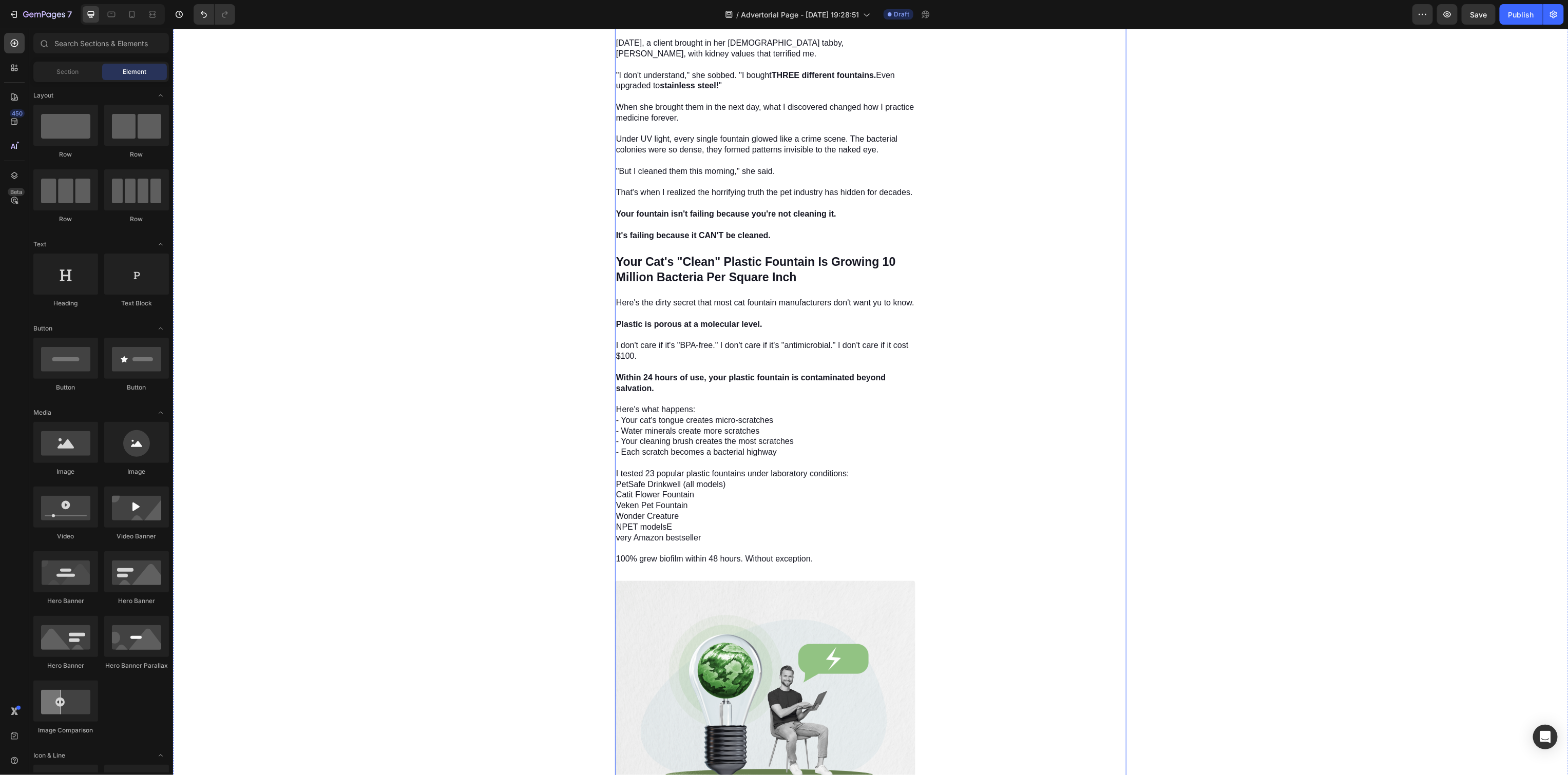
scroll to position [1137, 0]
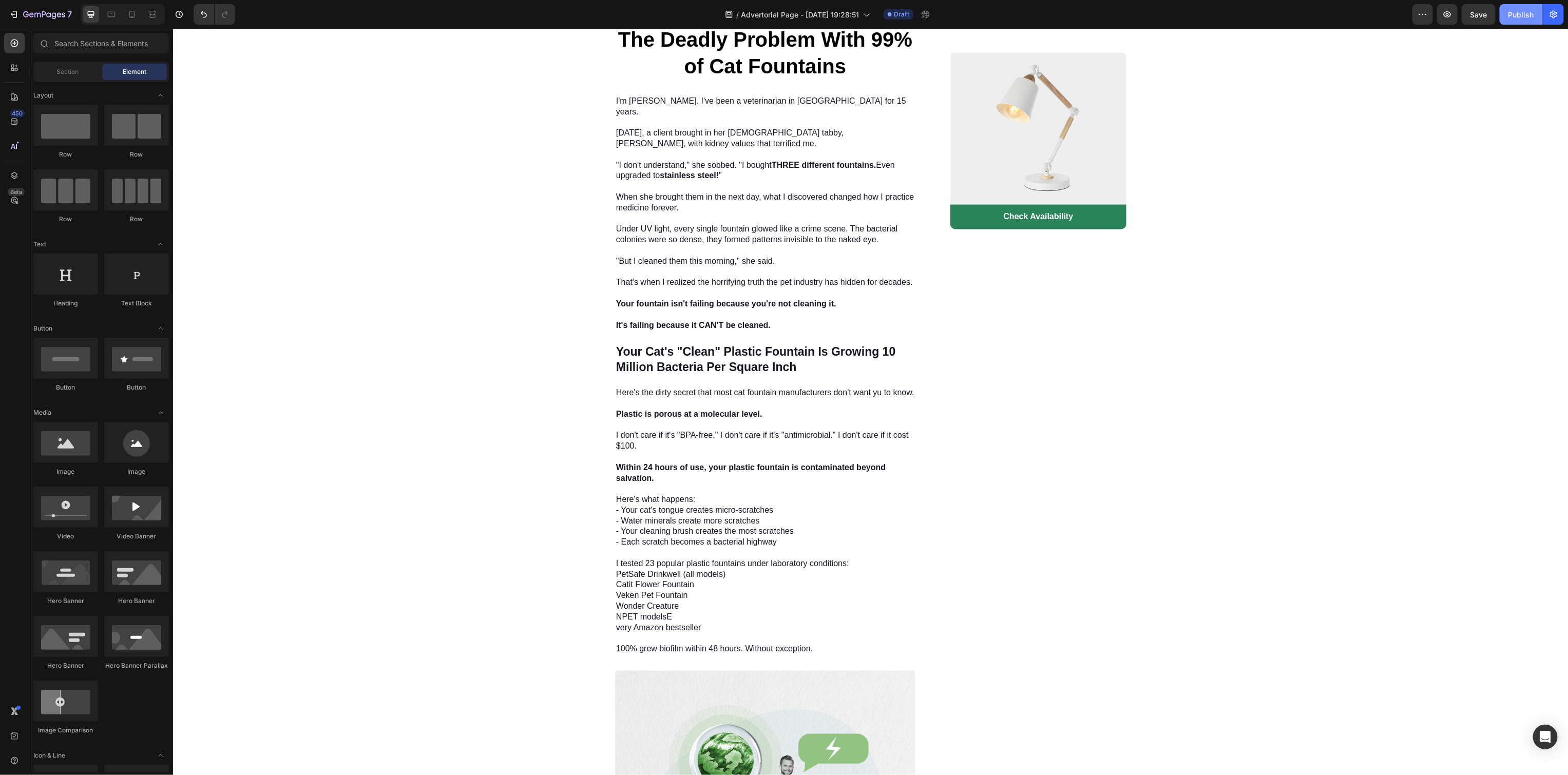
click at [1521, 15] on div "Publish" at bounding box center [1521, 14] width 26 height 11
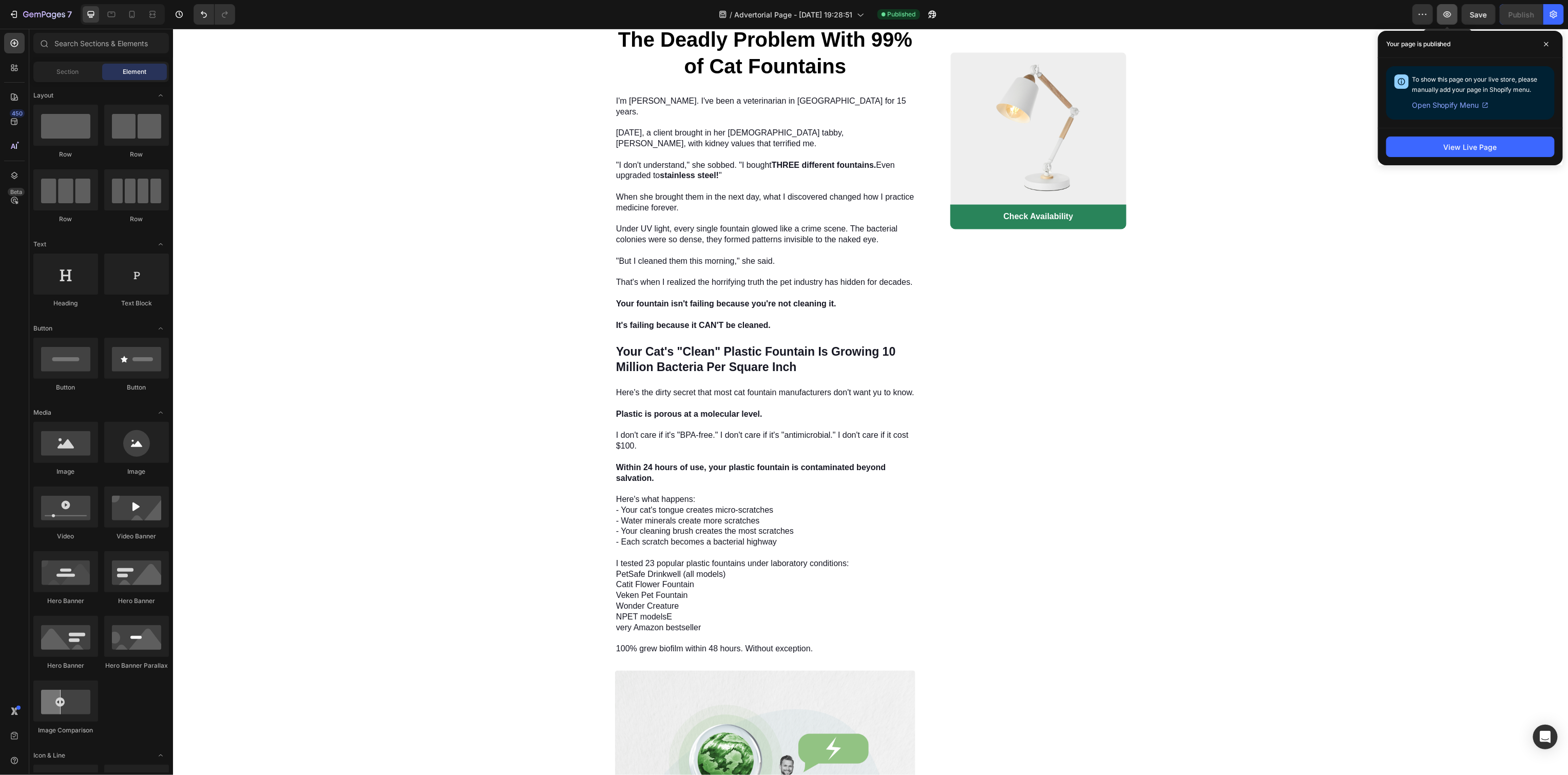
click at [1457, 13] on button "button" at bounding box center [1447, 14] width 20 height 20
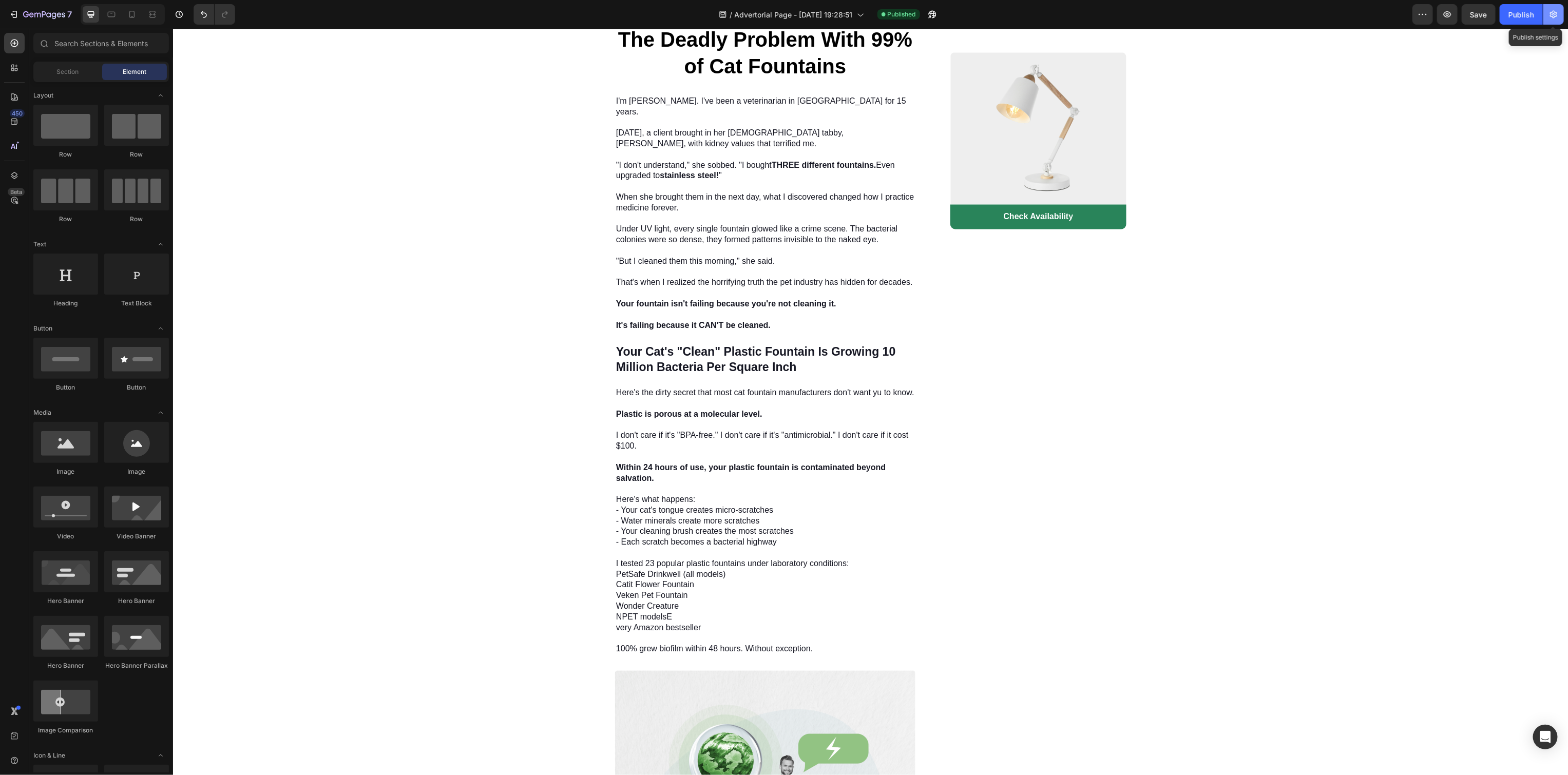
click at [1556, 19] on icon "button" at bounding box center [1554, 14] width 10 height 10
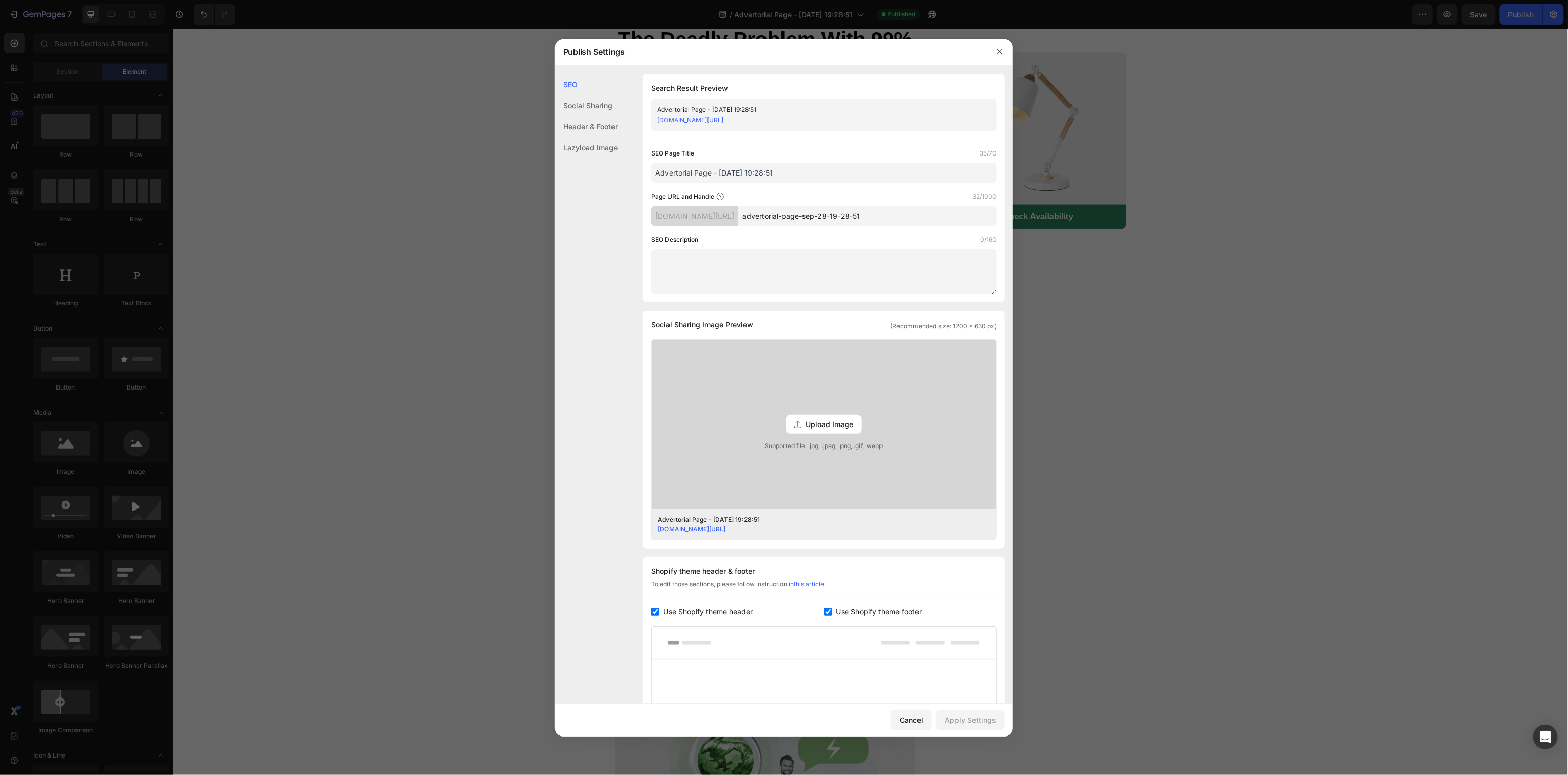
drag, startPoint x: 939, startPoint y: 220, endPoint x: 757, endPoint y: 215, distance: 182.1
click at [757, 215] on div "[DOMAIN_NAME][URL] advertorial-page-sep-28-19-28-51" at bounding box center [823, 216] width 345 height 20
drag, startPoint x: 994, startPoint y: 51, endPoint x: 842, endPoint y: 87, distance: 156.2
click at [994, 51] on button "button" at bounding box center [1000, 51] width 17 height 17
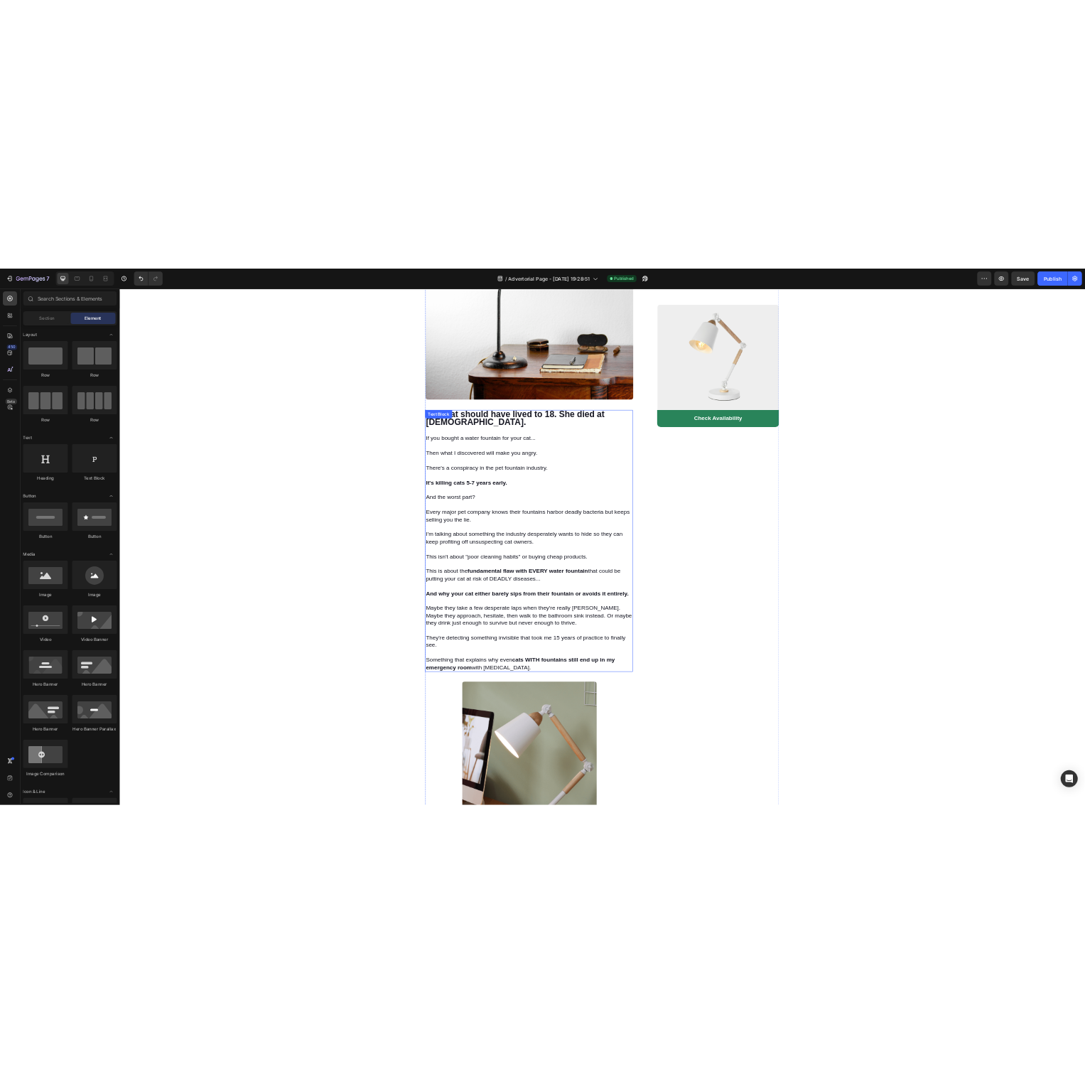
scroll to position [0, 0]
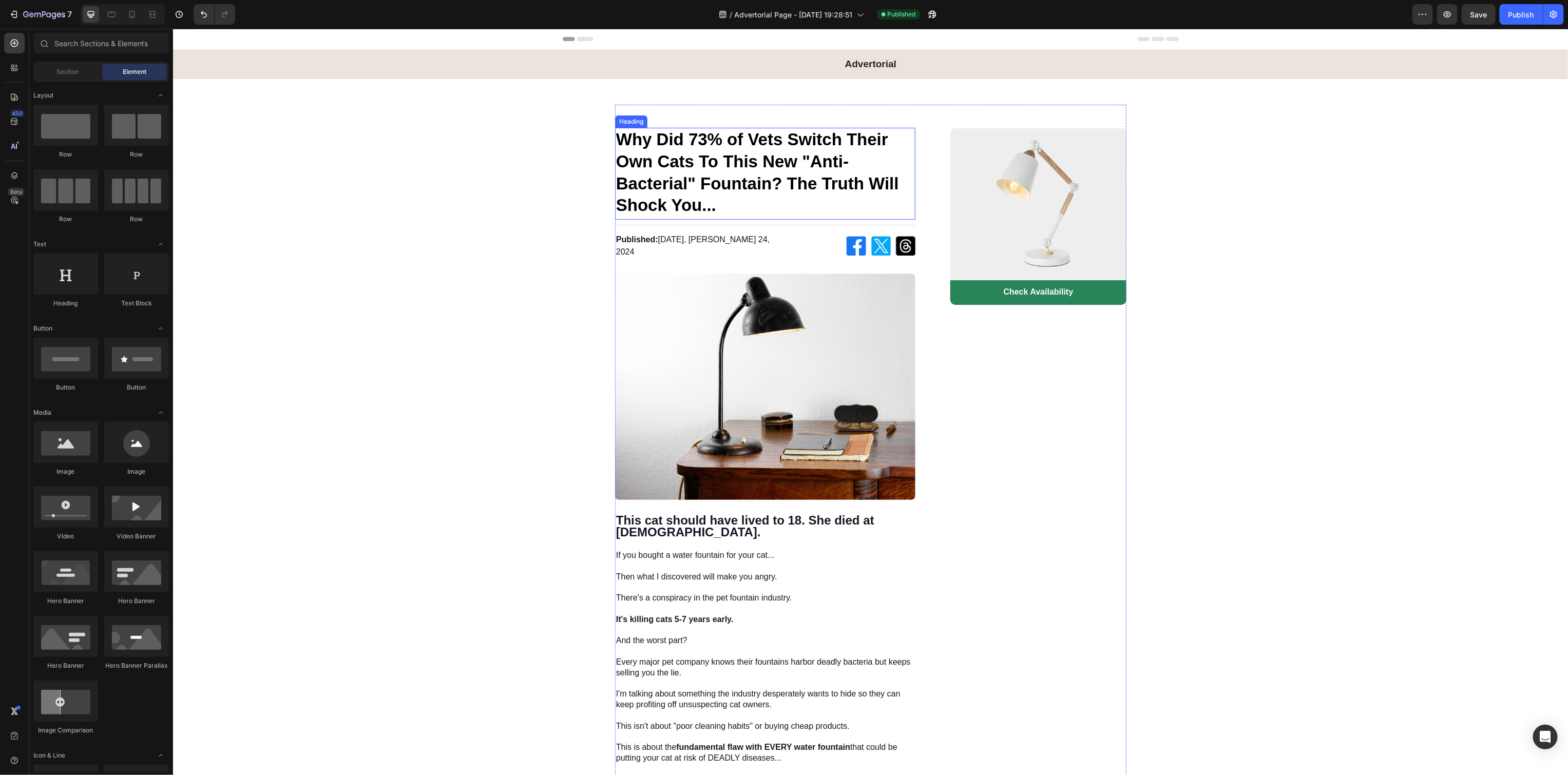
click at [792, 184] on strong "Why Did 73% of Vets Switch Their Own Cats To This New "Anti-Bacterial" Fountain…" at bounding box center [757, 172] width 283 height 85
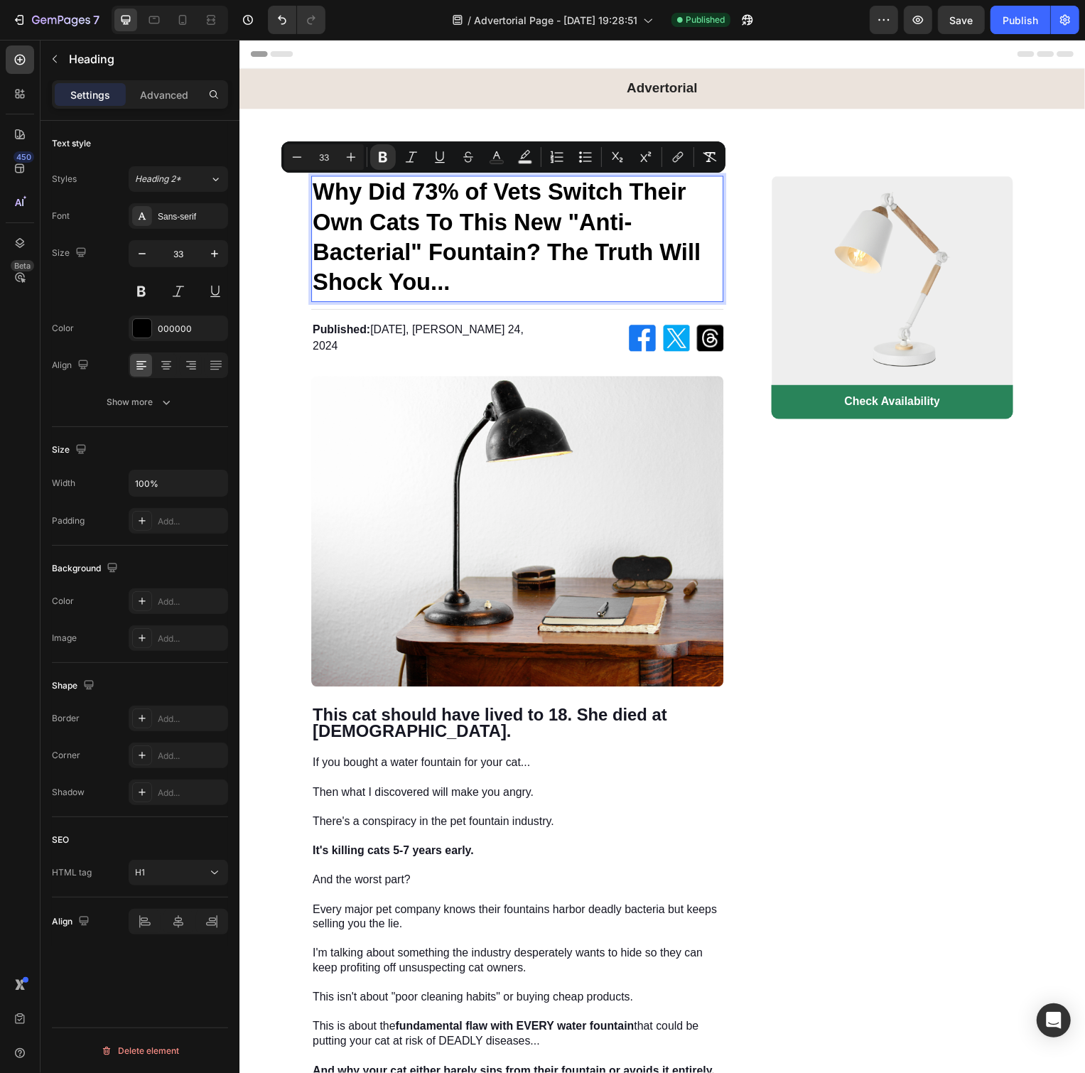
click at [561, 237] on p "Why Did 73% of Vets Switch Their Own Cats To This New "Anti-Bacterial" Fountain…" at bounding box center [519, 239] width 413 height 122
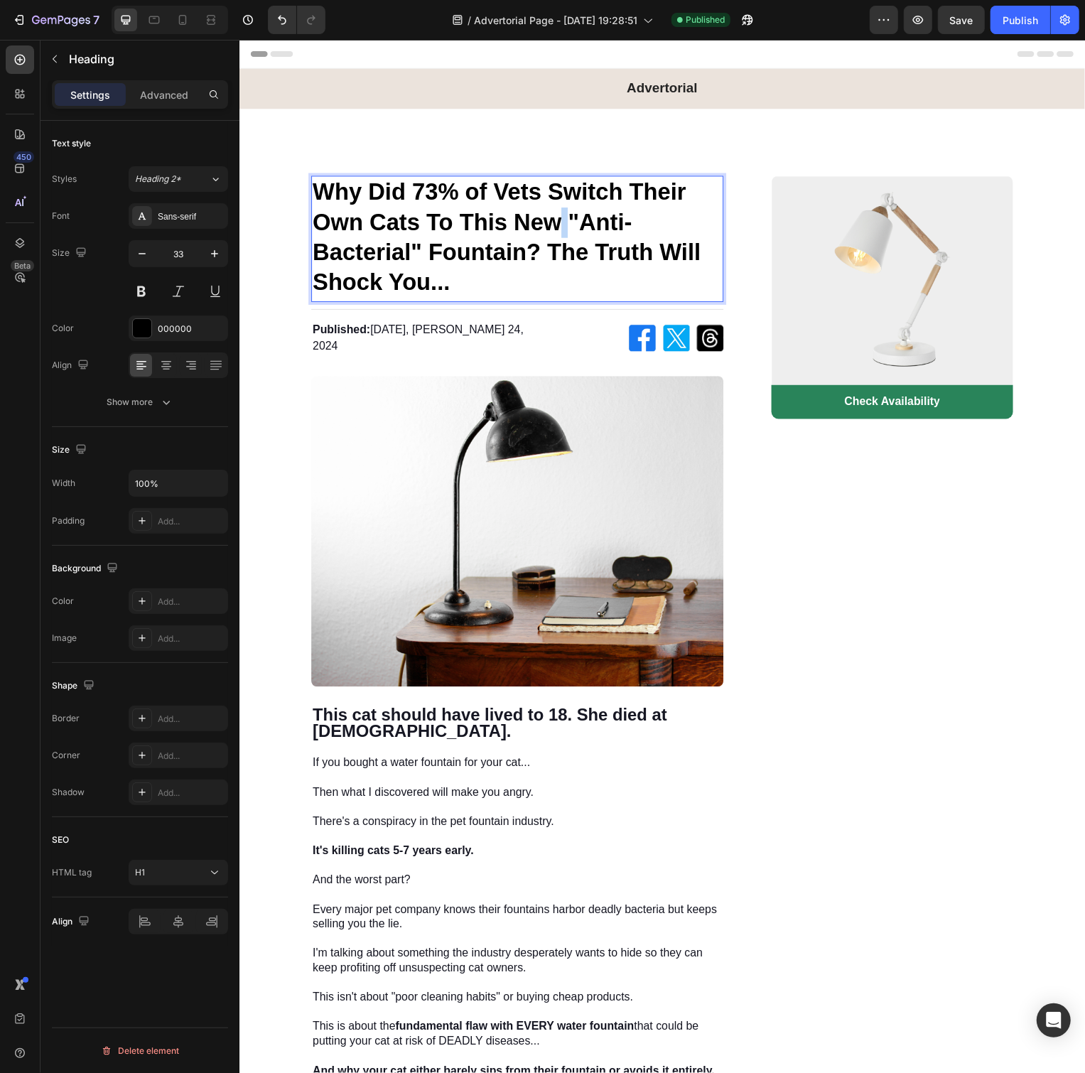
click at [561, 237] on p "Why Did 73% of Vets Switch Their Own Cats To This New "Anti-Bacterial" Fountain…" at bounding box center [519, 239] width 413 height 122
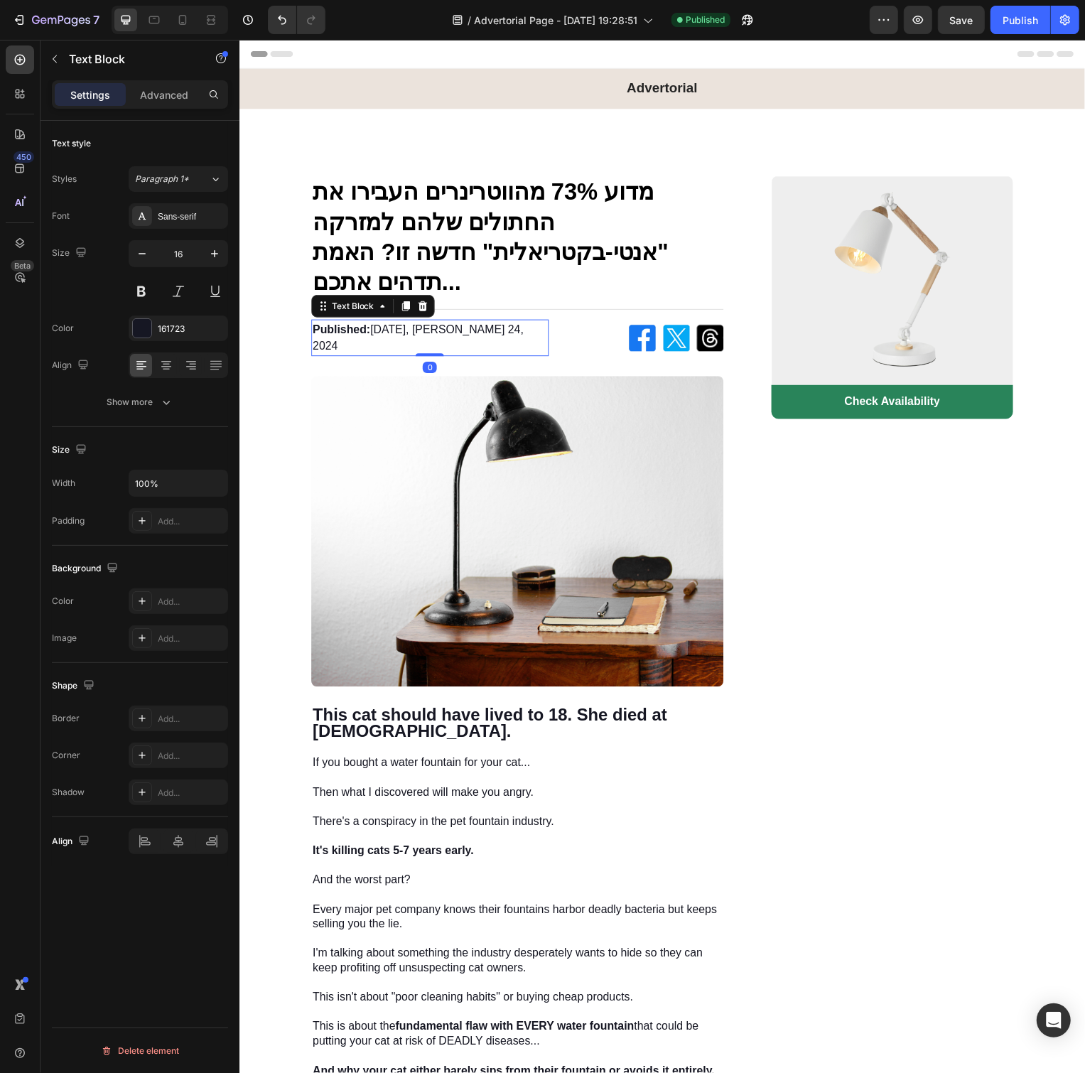
click at [343, 338] on strong "Published:" at bounding box center [342, 332] width 58 height 12
click at [348, 338] on strong "Published:" at bounding box center [342, 332] width 58 height 12
click at [404, 331] on p "פורסם בתאריך: [DATE], [PERSON_NAME] 24, 2024" at bounding box center [431, 340] width 237 height 34
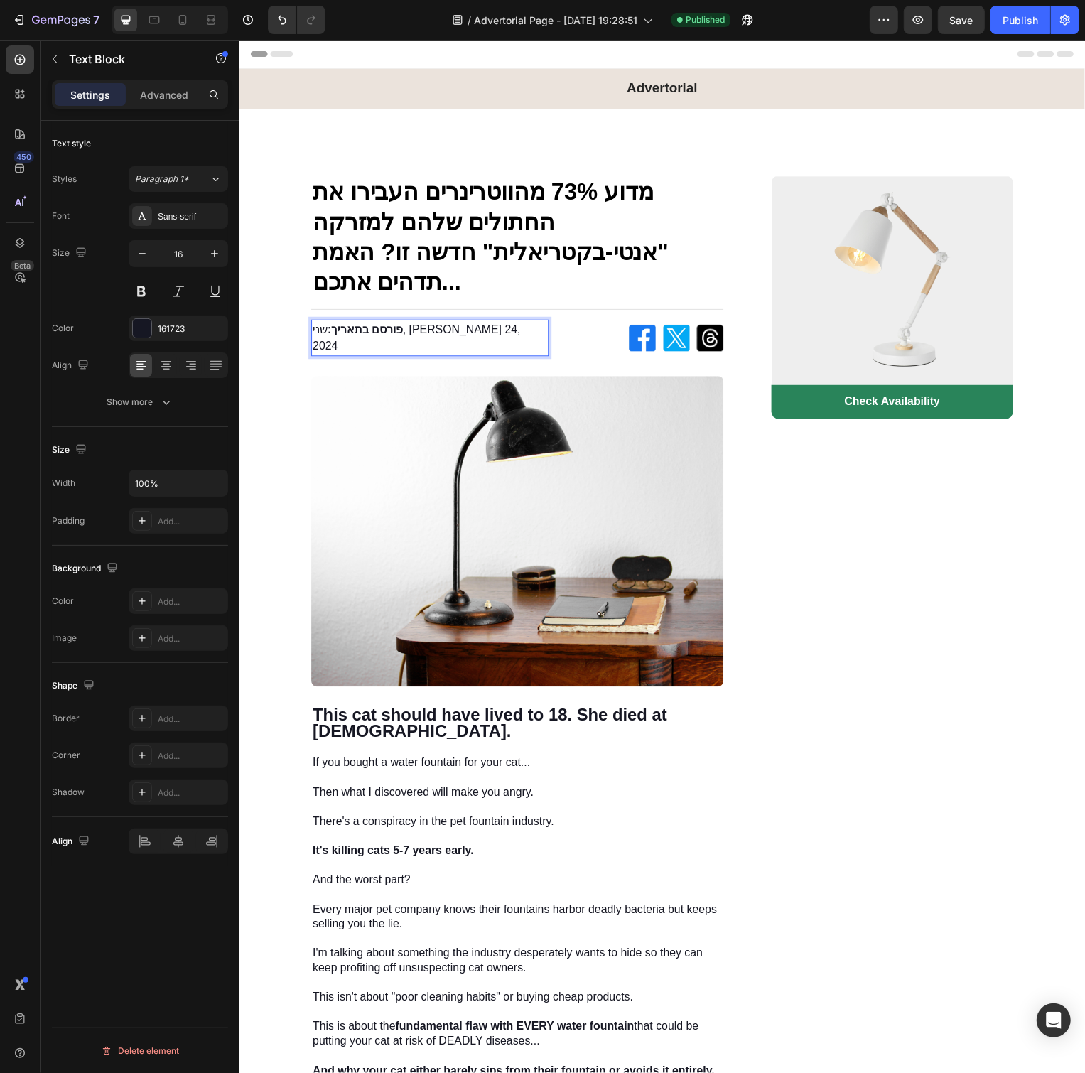
click at [423, 331] on p "פורסם בתאריך: שני, [PERSON_NAME] 24, 2024" at bounding box center [431, 340] width 237 height 34
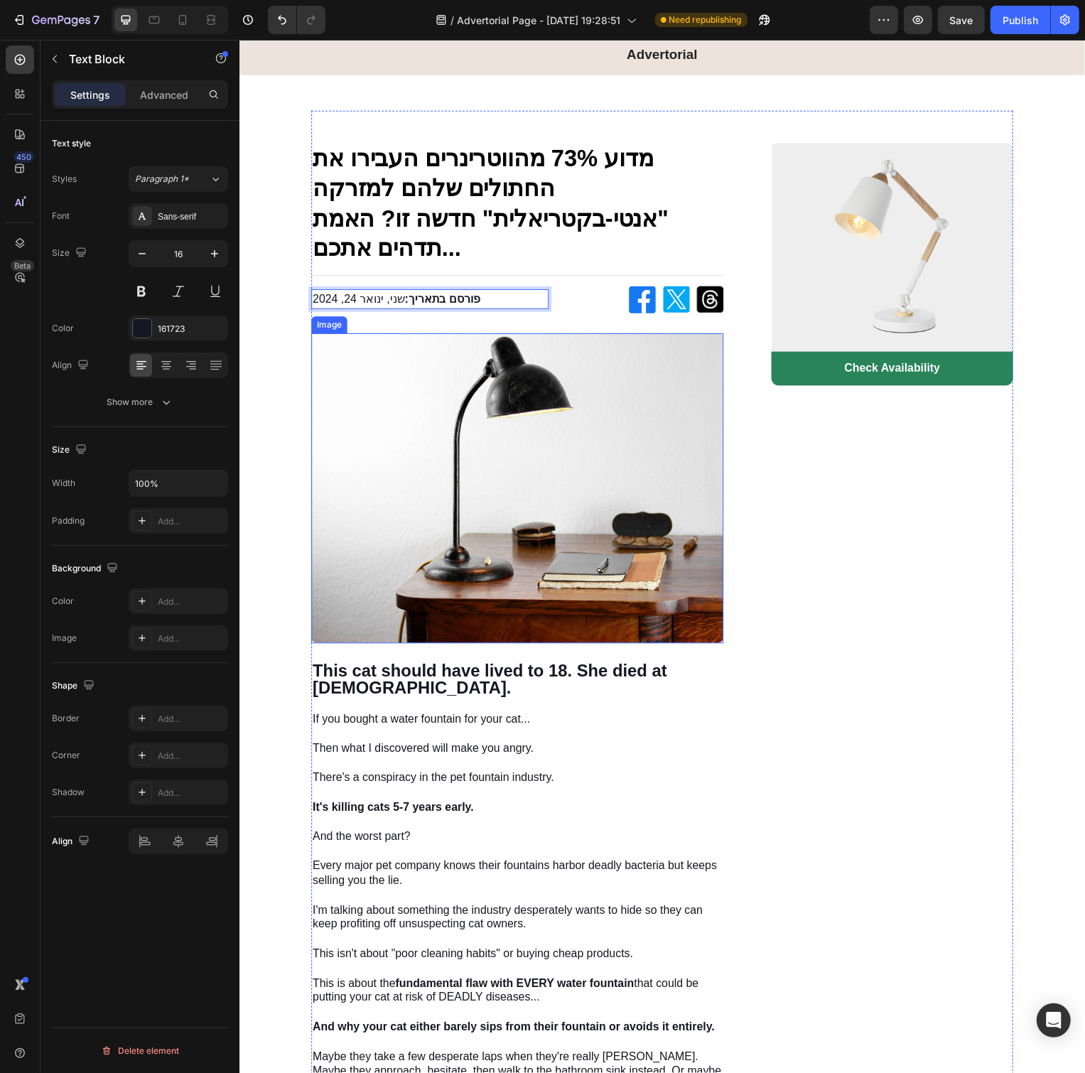
scroll to position [54, 0]
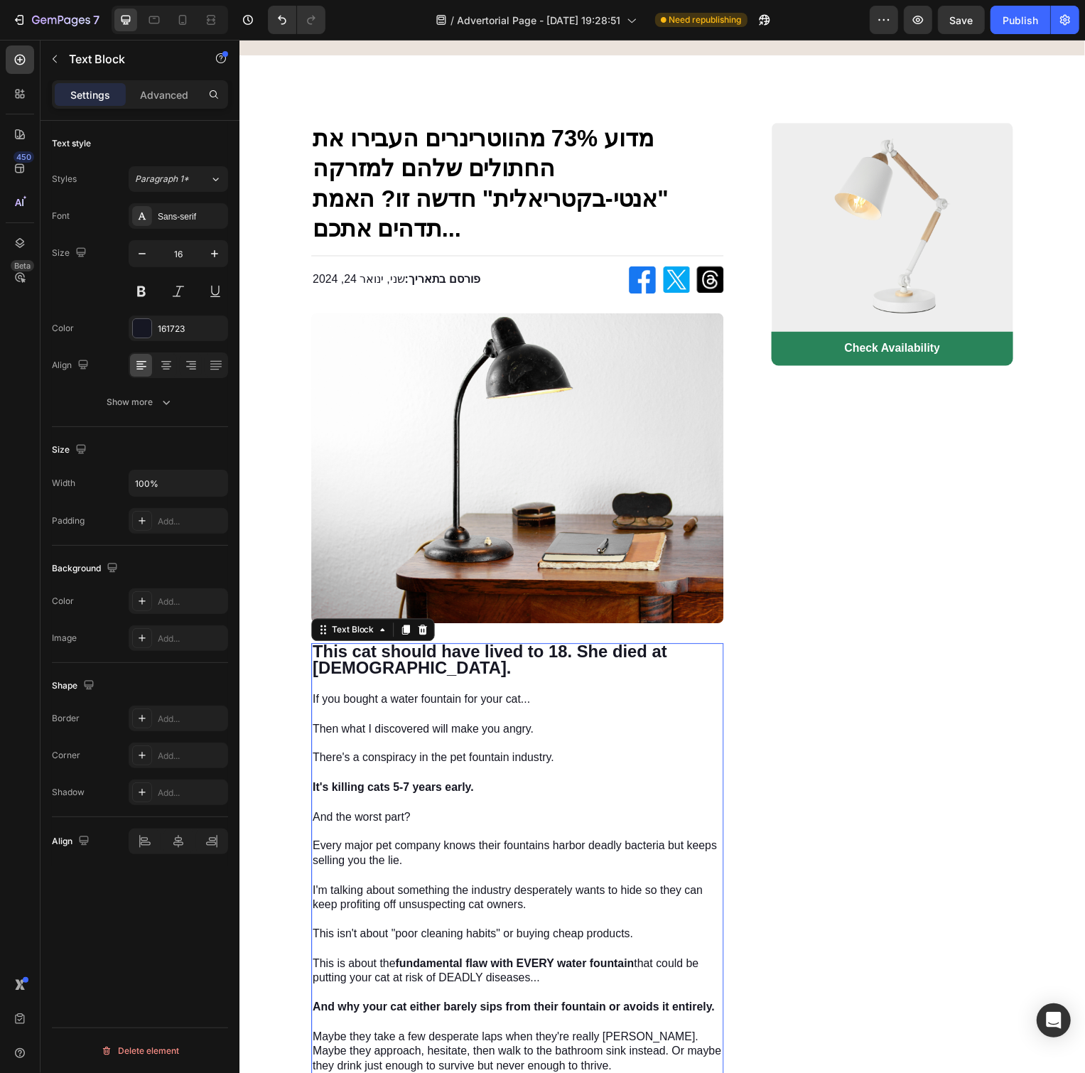
click at [553, 698] on p "If you bought a water fountain for your cat... Then what I discovered will make…" at bounding box center [519, 934] width 413 height 473
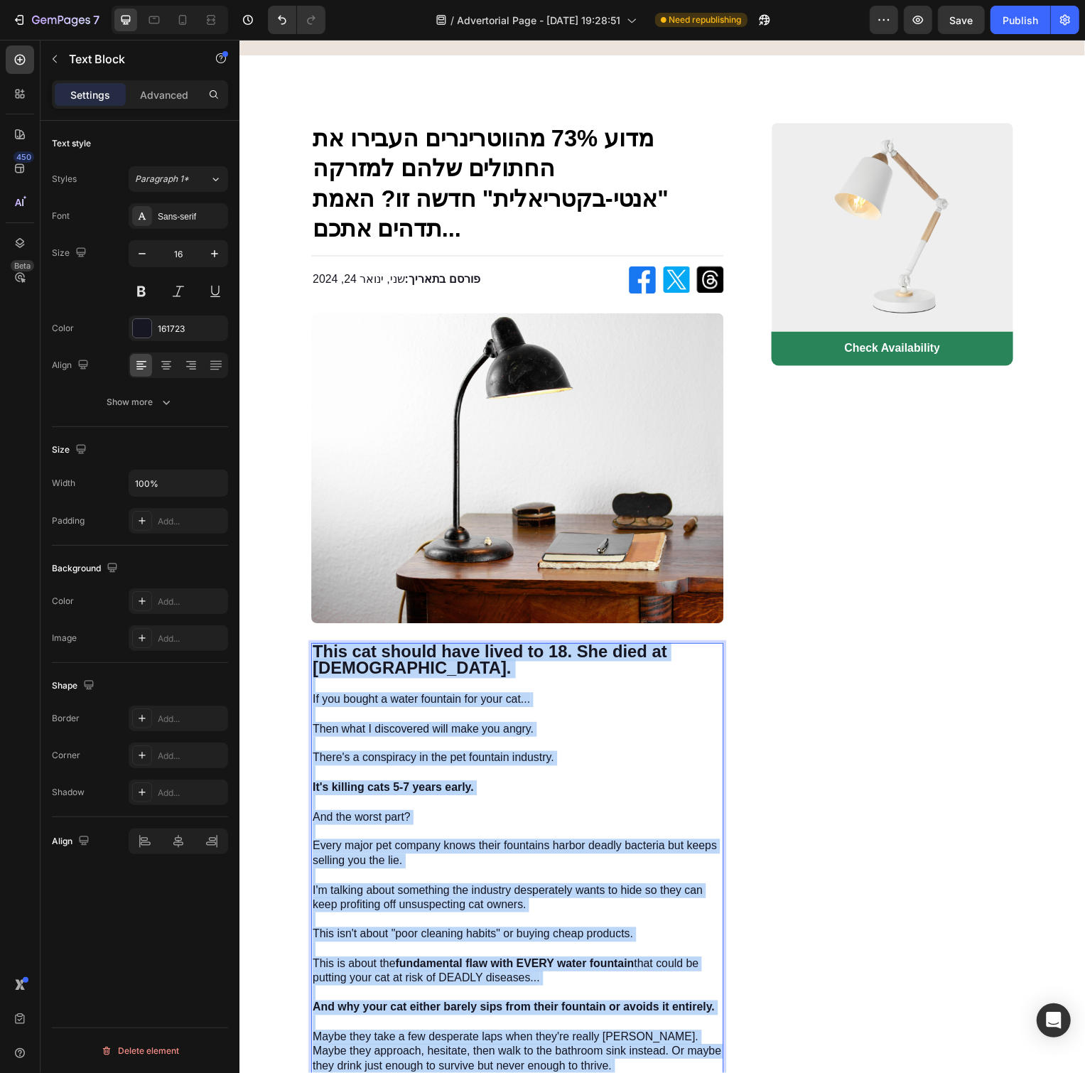
copy div "This cat should have lived to 18. She died at [DEMOGRAPHIC_DATA]. If you bought…"
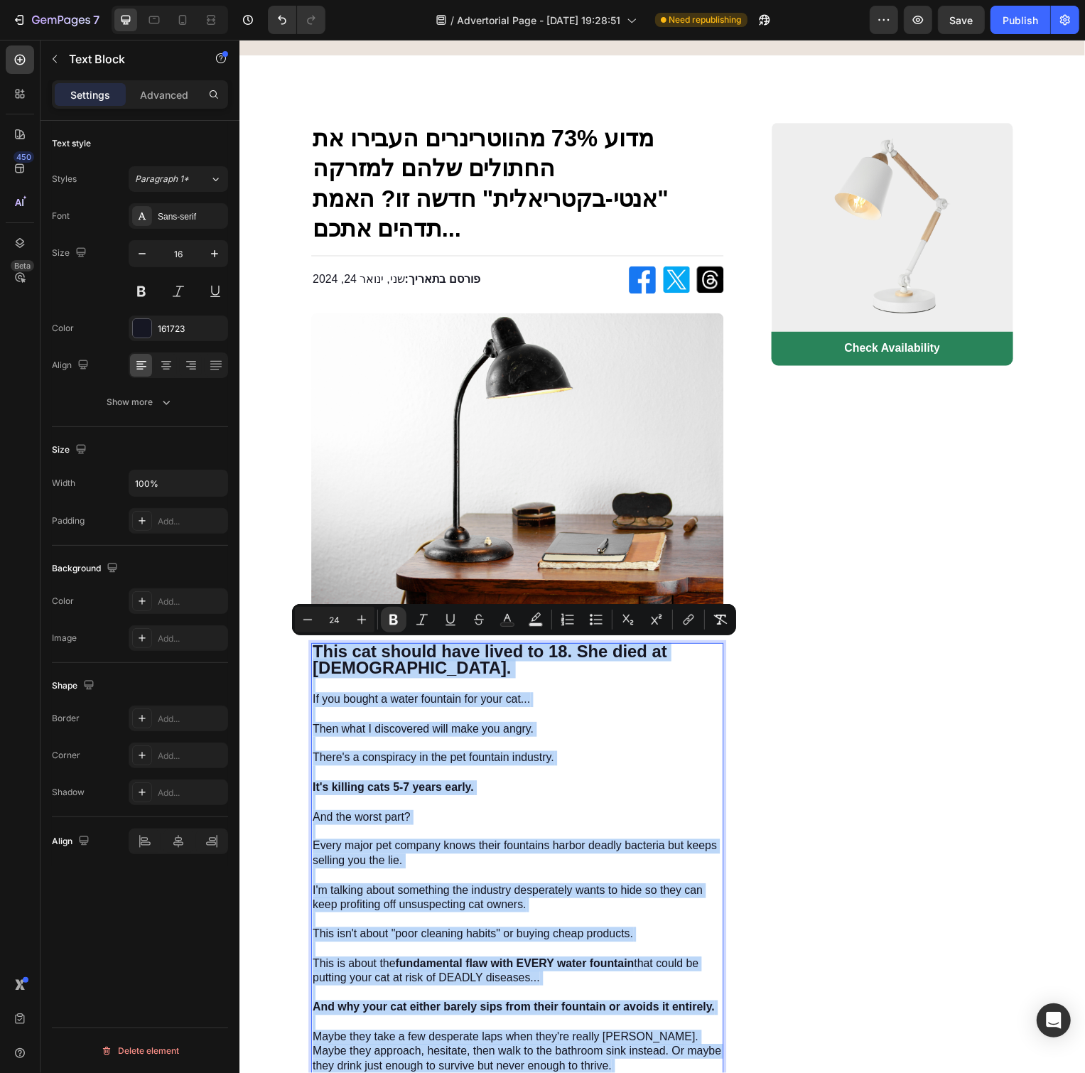
click at [593, 810] on p "If you bought a water fountain for your cat... Then what I discovered will make…" at bounding box center [519, 934] width 413 height 473
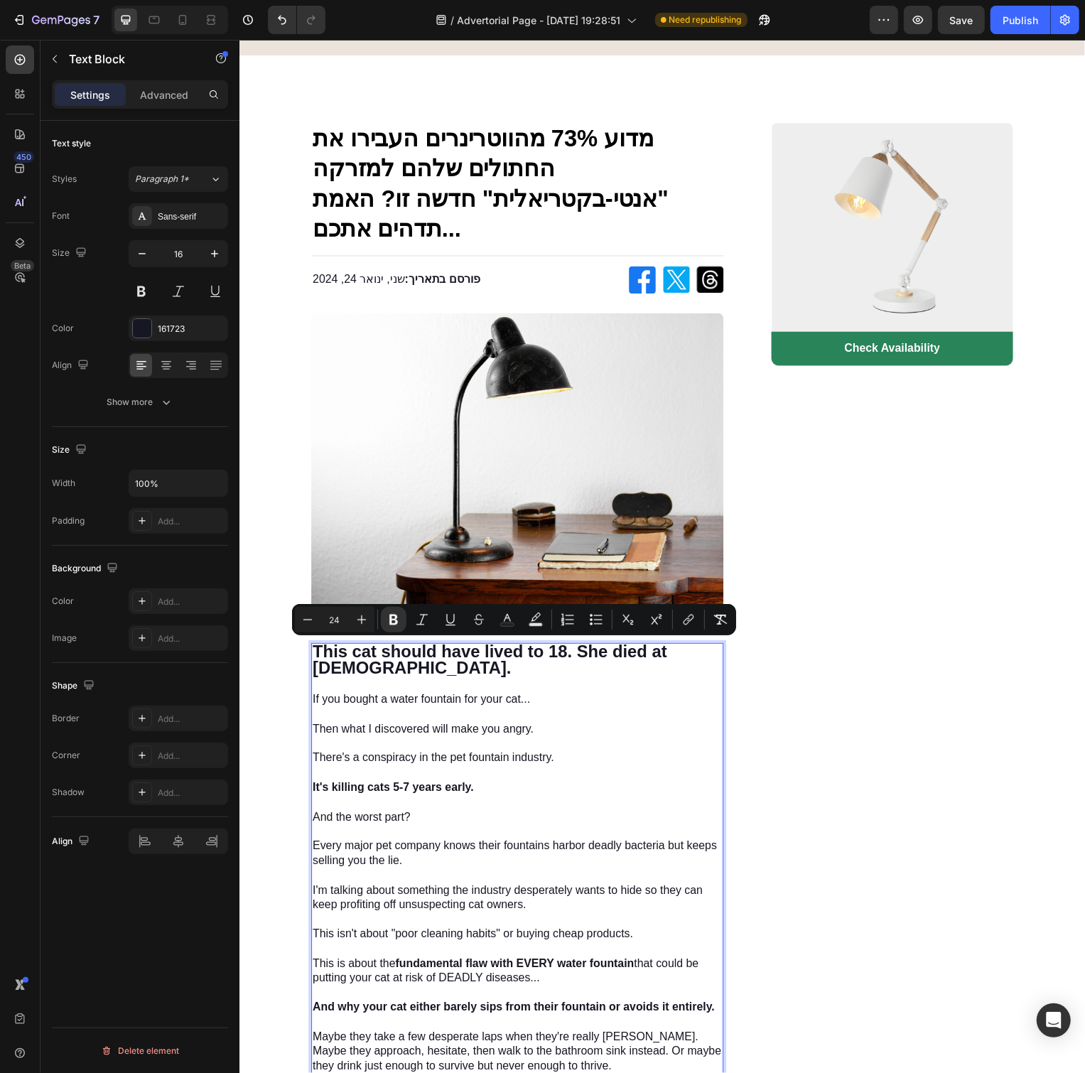
click at [650, 785] on p "If you bought a water fountain for your cat... Then what I discovered will make…" at bounding box center [519, 934] width 413 height 473
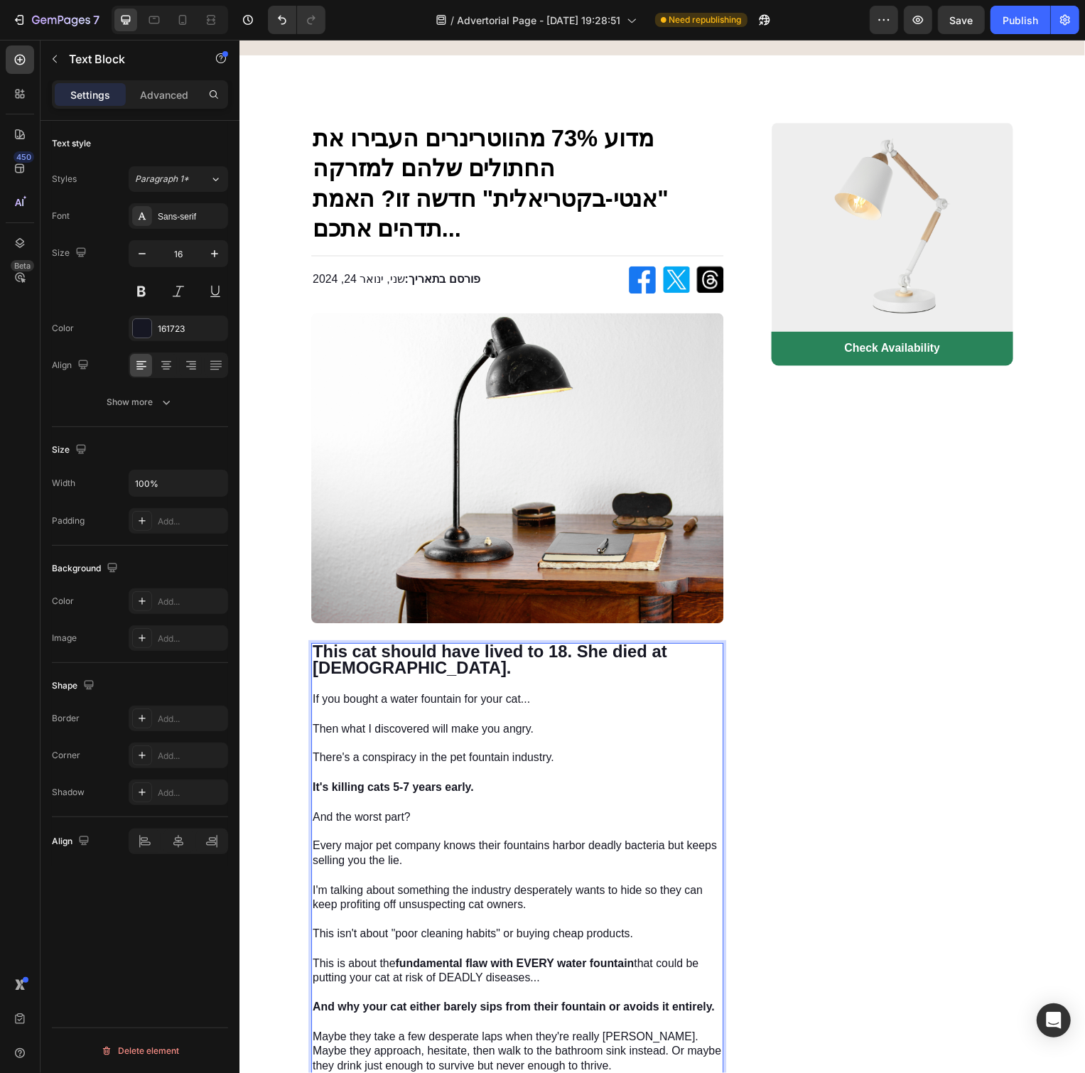
scroll to position [108, 0]
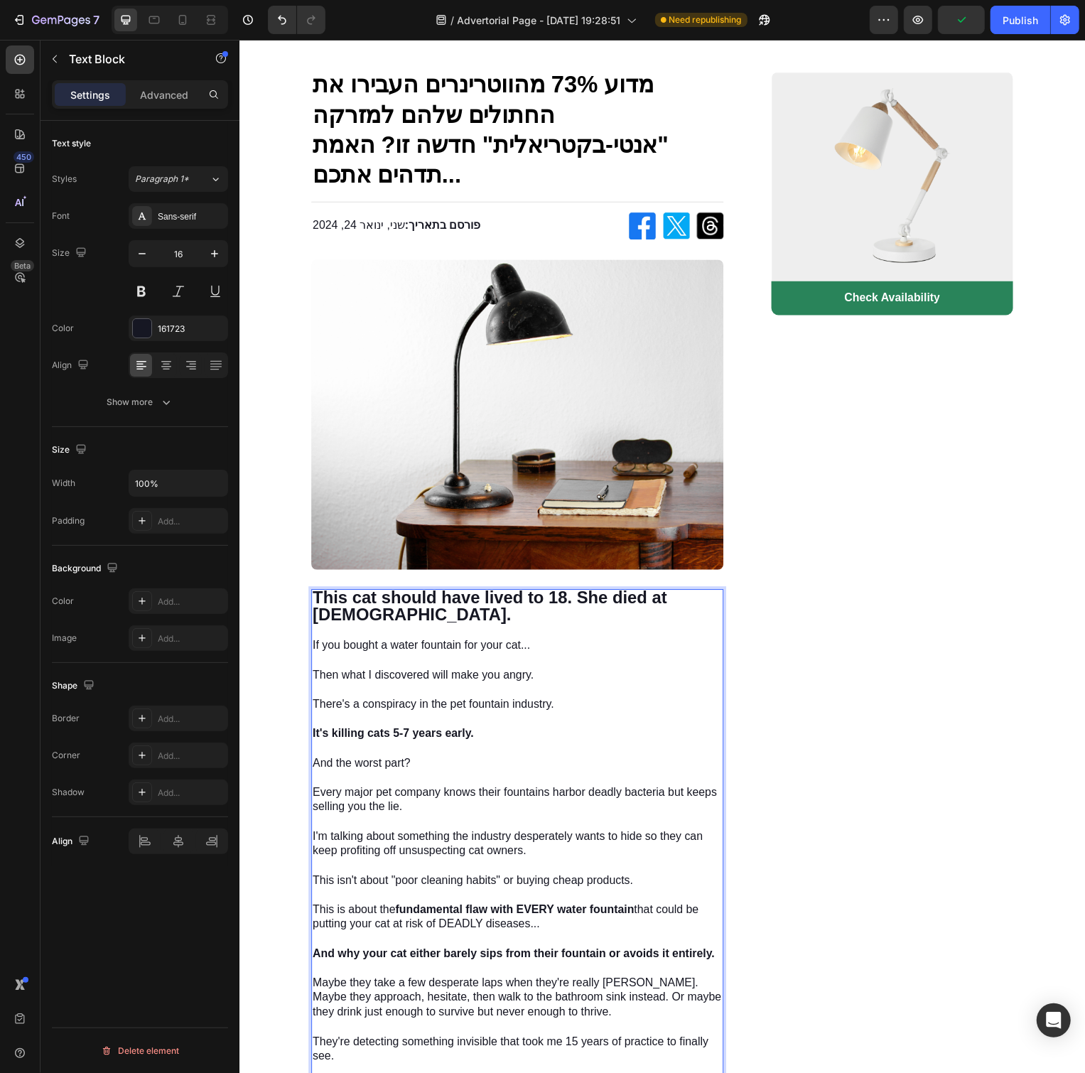
click at [646, 781] on p "If you bought a water fountain for your cat... Then what I discovered will make…" at bounding box center [519, 880] width 413 height 473
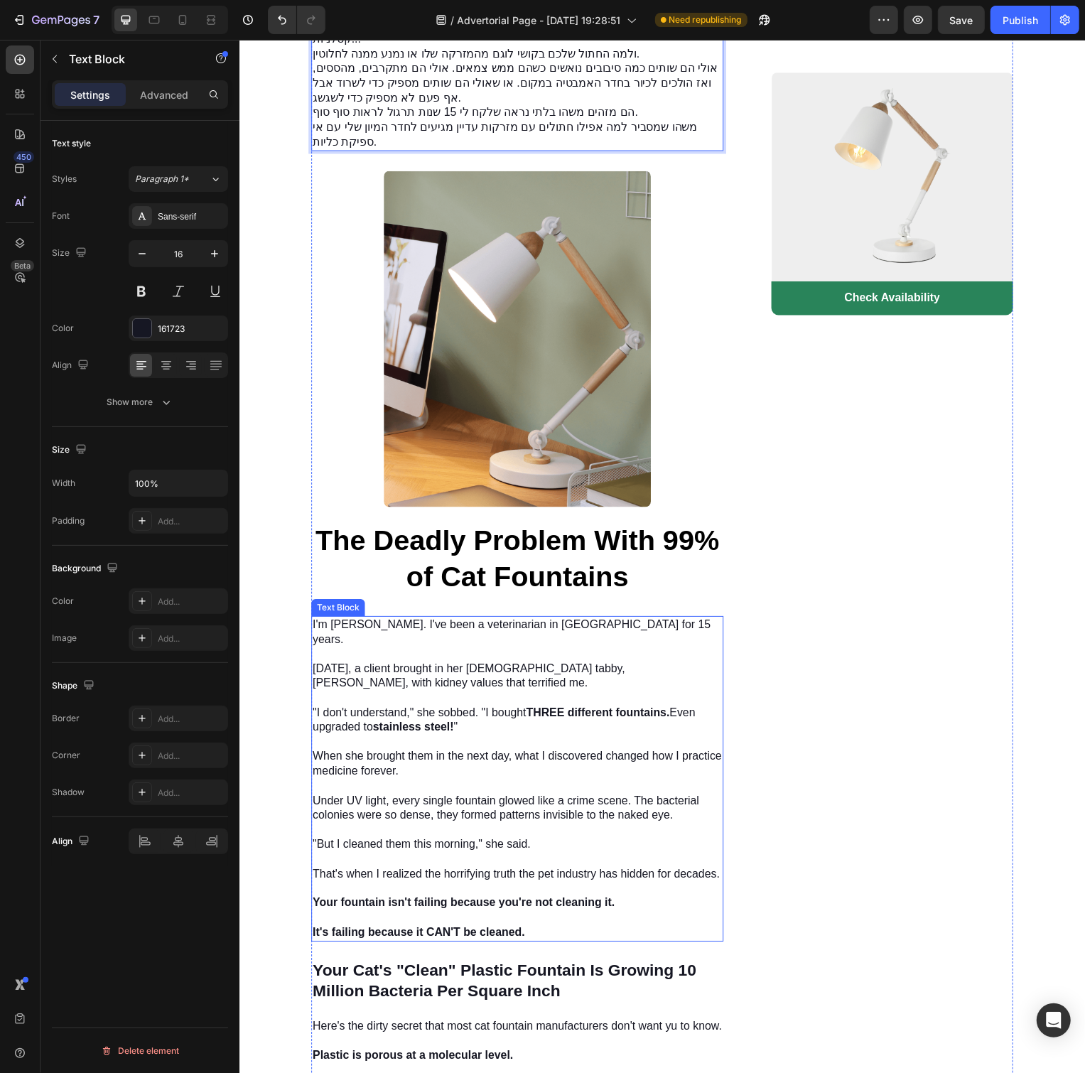
scroll to position [859, 0]
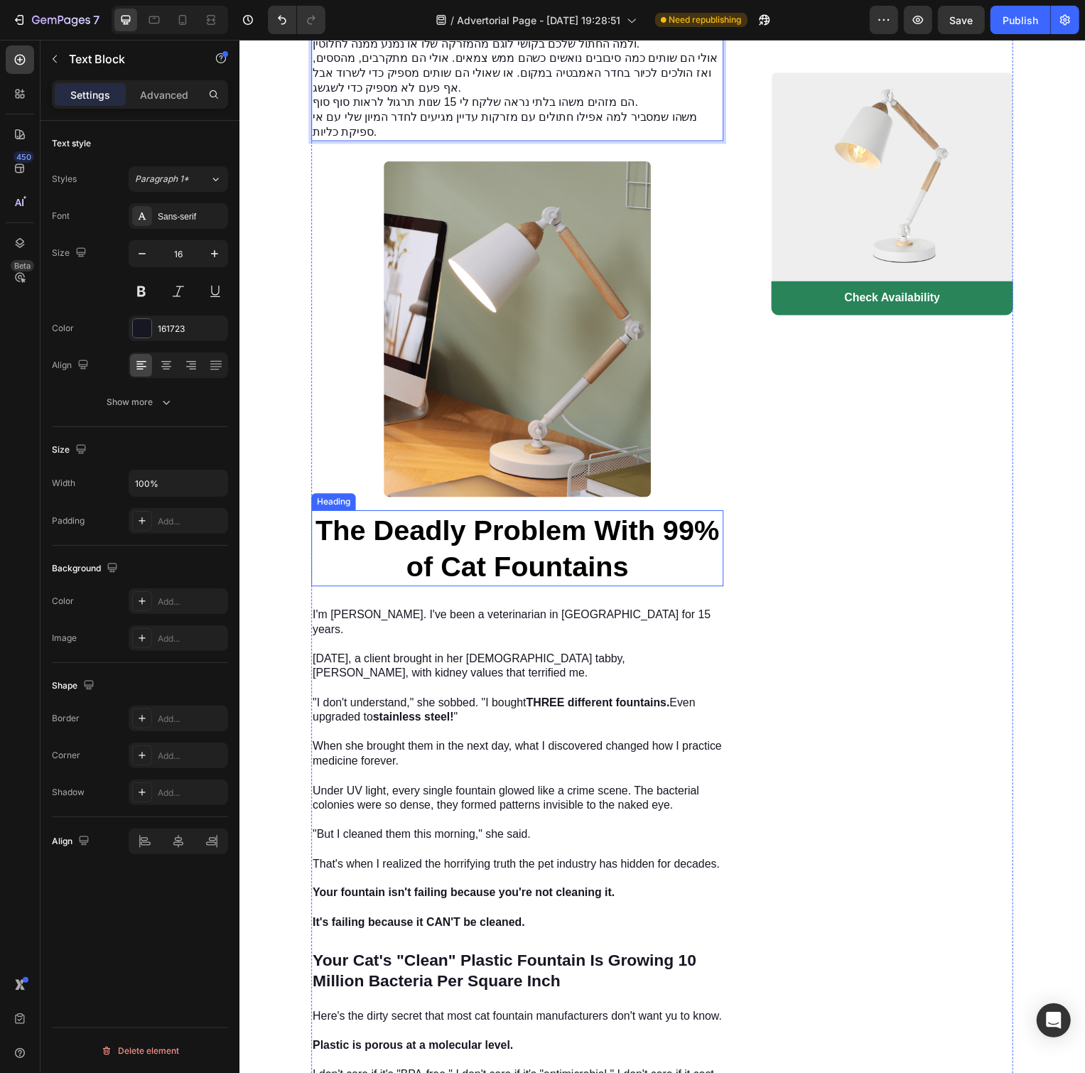
click at [565, 547] on strong "The Deadly Problem With 99% of Cat Fountains" at bounding box center [519, 553] width 407 height 68
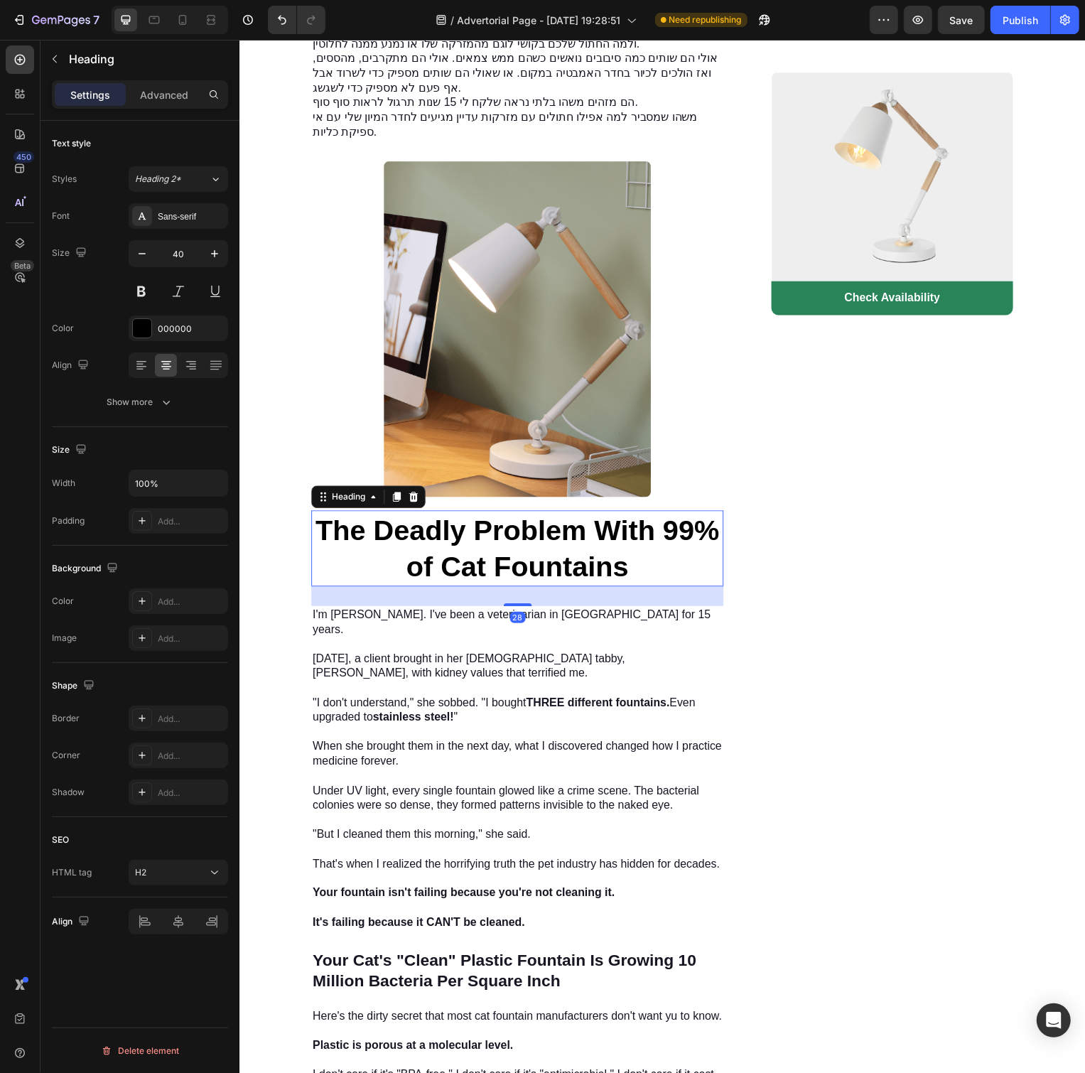
click at [591, 553] on h2 "The Deadly Problem With 99% of Cat Fountains" at bounding box center [519, 553] width 416 height 77
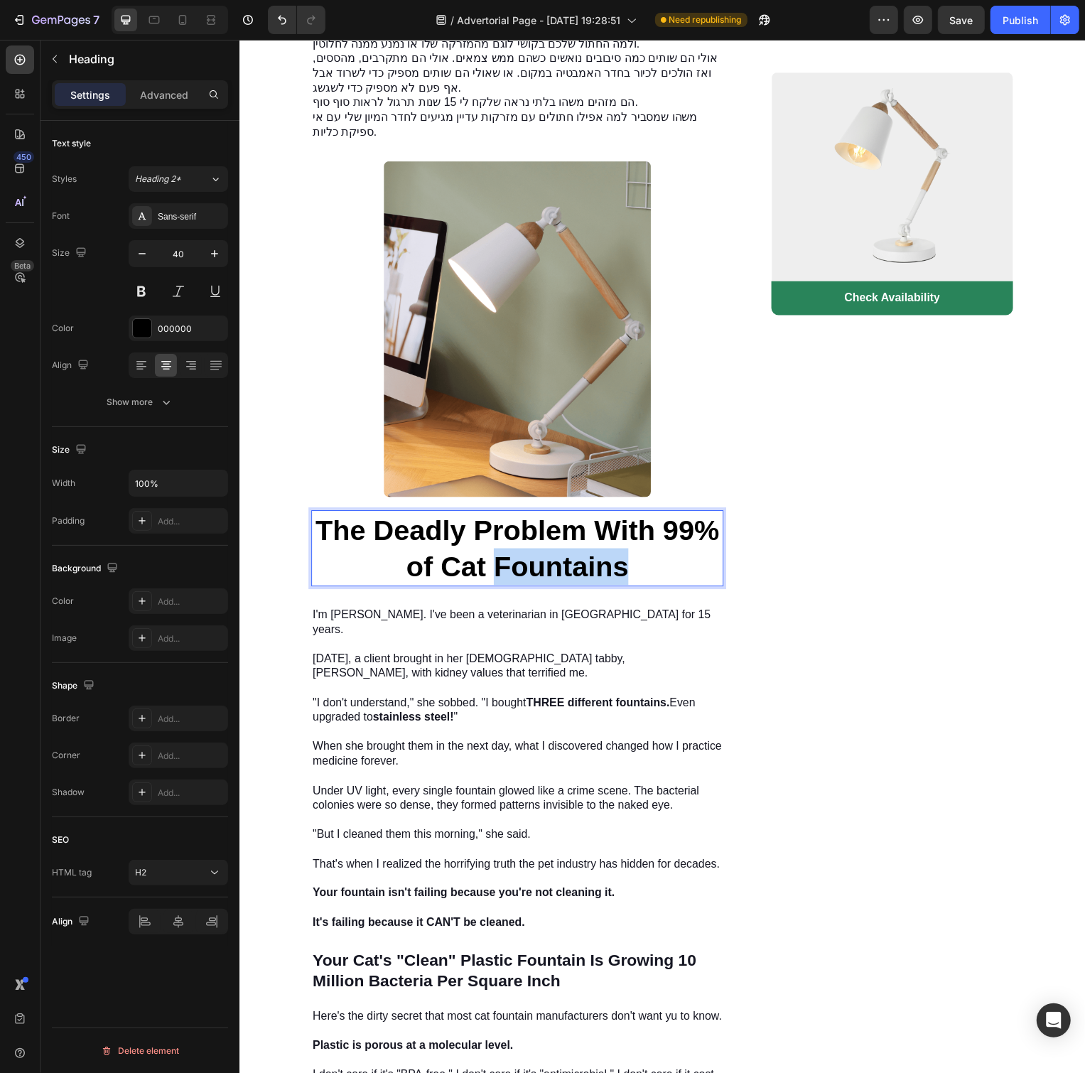
click at [591, 553] on p "The Deadly Problem With 99% of Cat Fountains" at bounding box center [519, 553] width 413 height 74
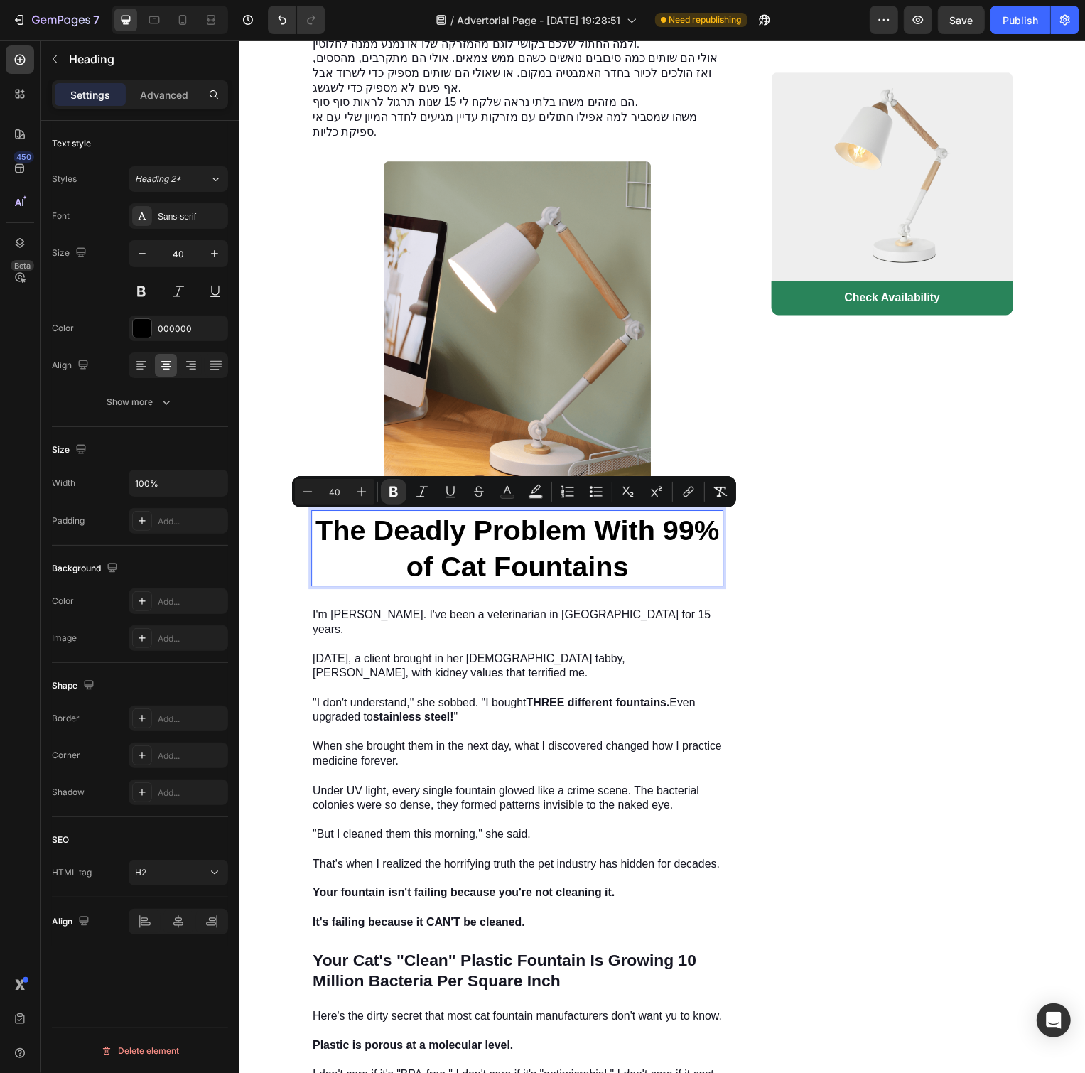
click at [640, 542] on strong "The Deadly Problem With 99% of Cat Fountains" at bounding box center [519, 553] width 407 height 68
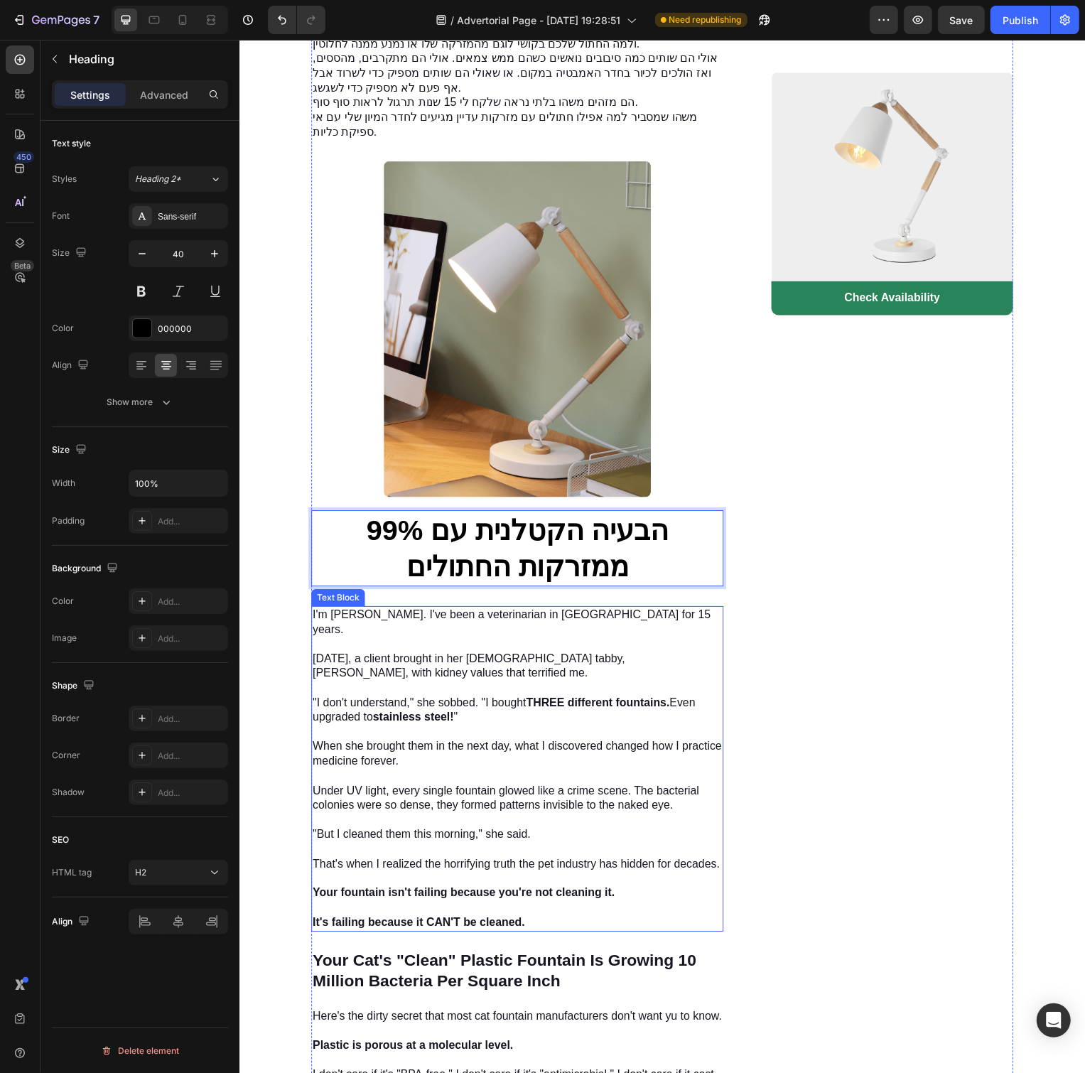
click at [582, 672] on p "I'm [PERSON_NAME]. I've been a veterinarian in [GEOGRAPHIC_DATA] for 15 years. …" at bounding box center [519, 776] width 413 height 326
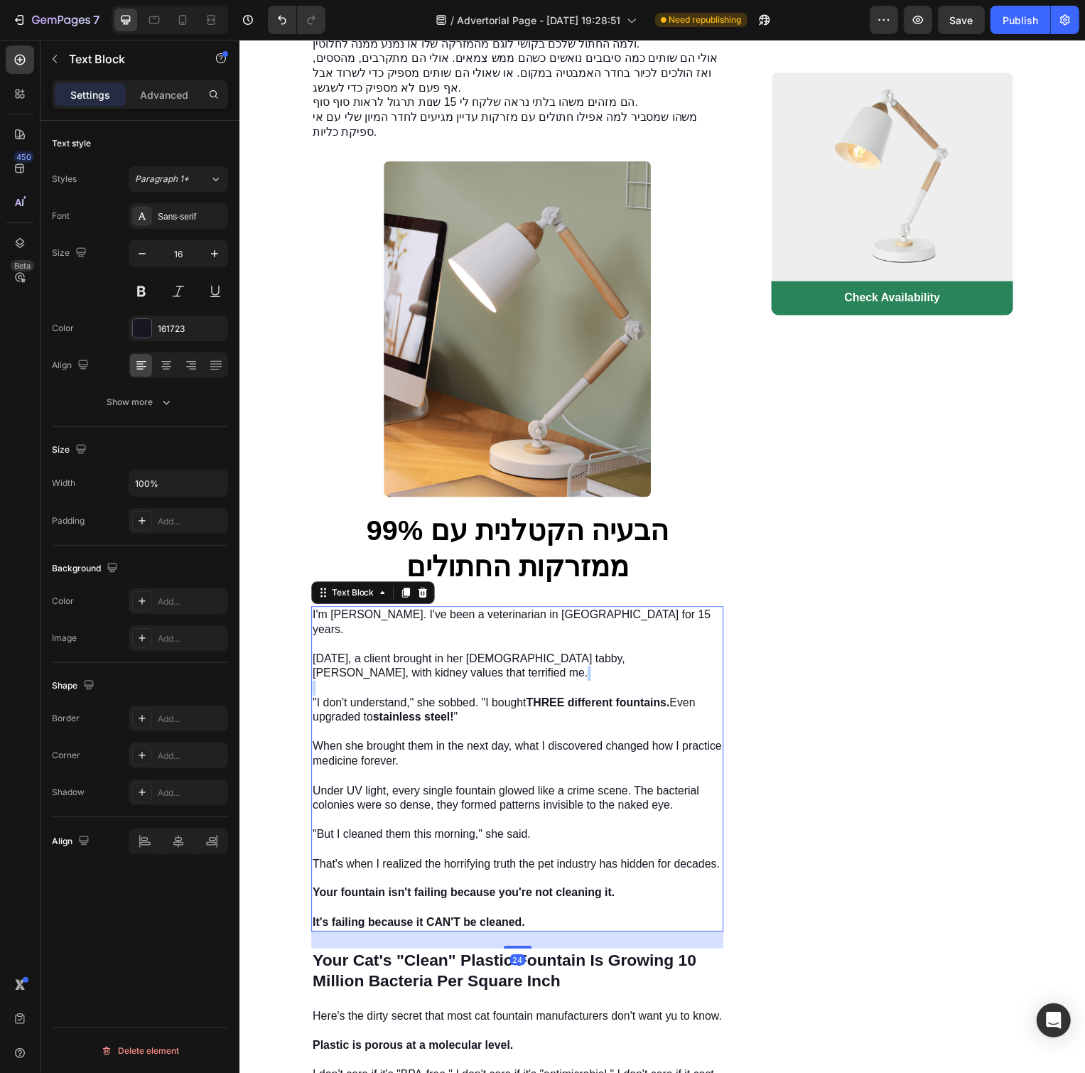
click at [582, 672] on p "I'm [PERSON_NAME]. I've been a veterinarian in [GEOGRAPHIC_DATA] for 15 years. …" at bounding box center [519, 776] width 413 height 326
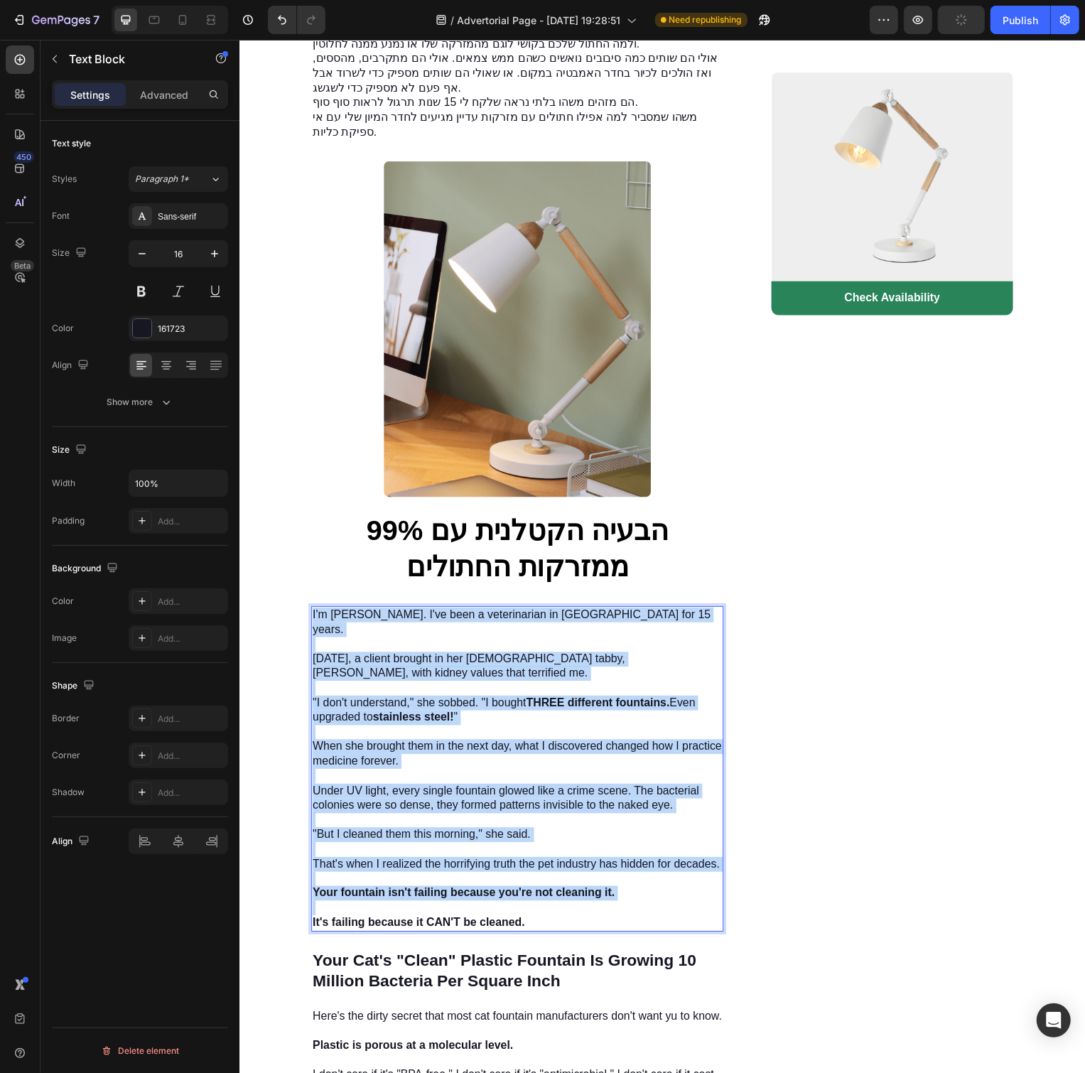
copy p "I'm [PERSON_NAME]. I've been a veterinarian in [GEOGRAPHIC_DATA] for 15 years. …"
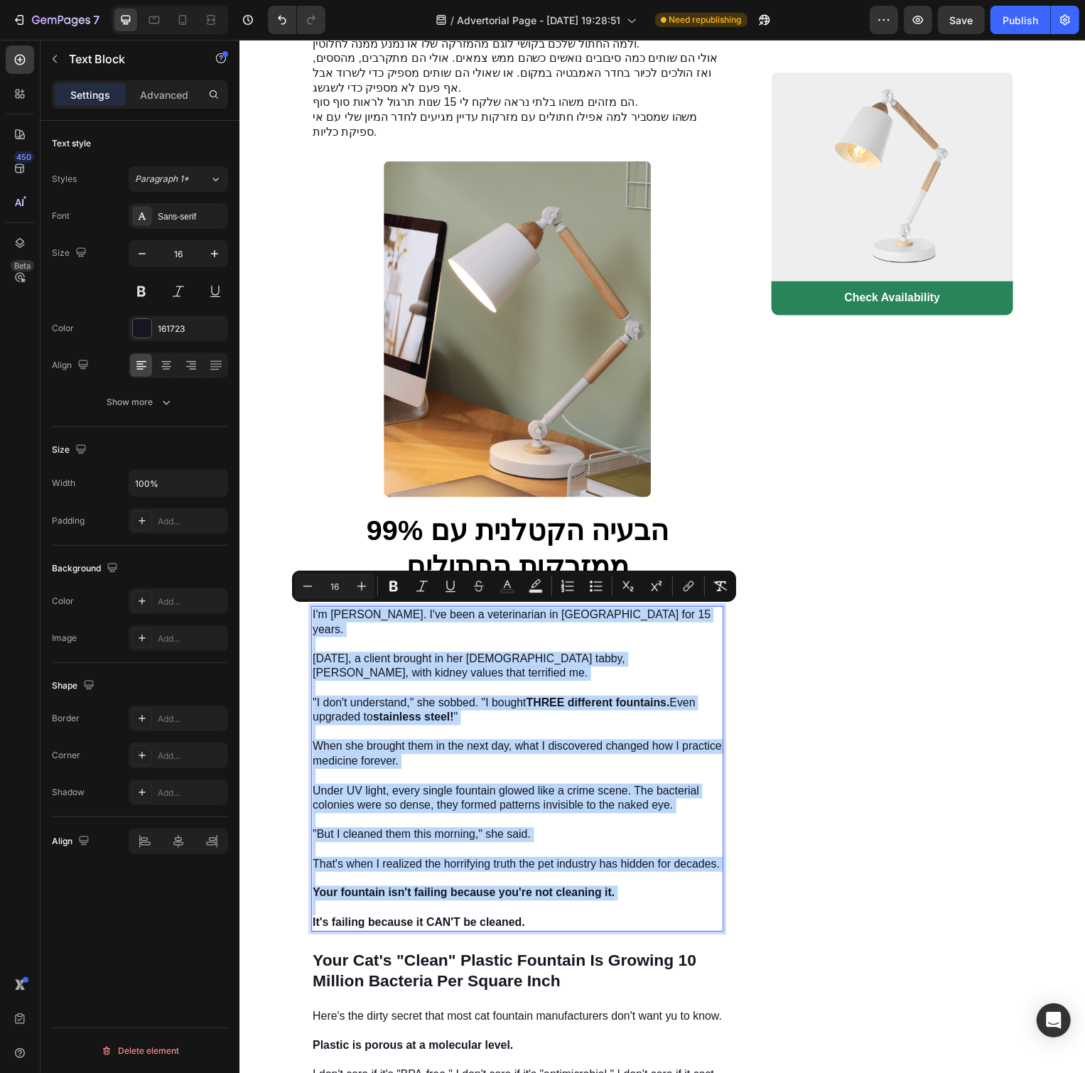
click at [490, 749] on p "I'm [PERSON_NAME]. I've been a veterinarian in [GEOGRAPHIC_DATA] for 15 years. …" at bounding box center [519, 776] width 413 height 326
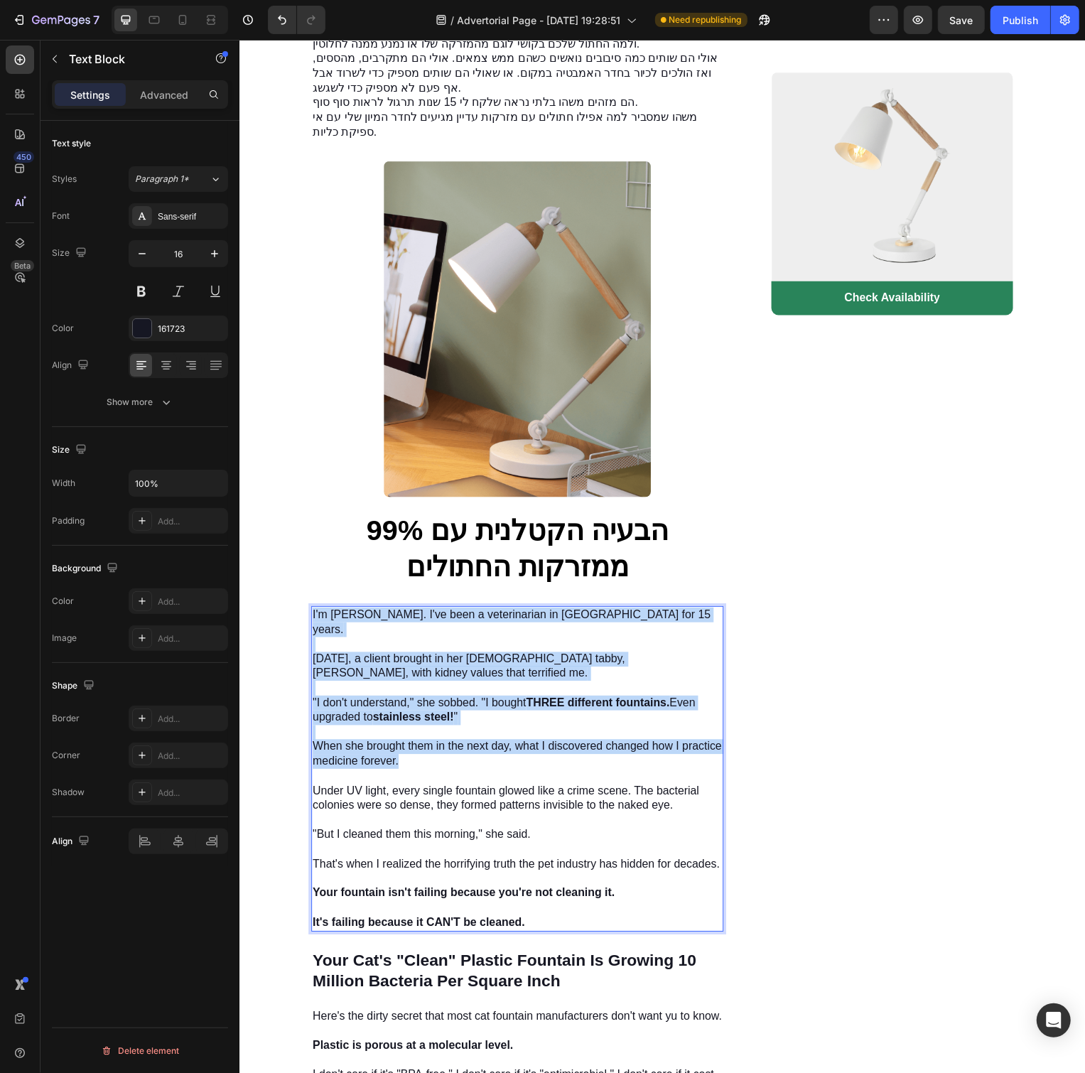
click at [490, 748] on p "I'm [PERSON_NAME]. I've been a veterinarian in [GEOGRAPHIC_DATA] for 15 years. …" at bounding box center [519, 776] width 413 height 326
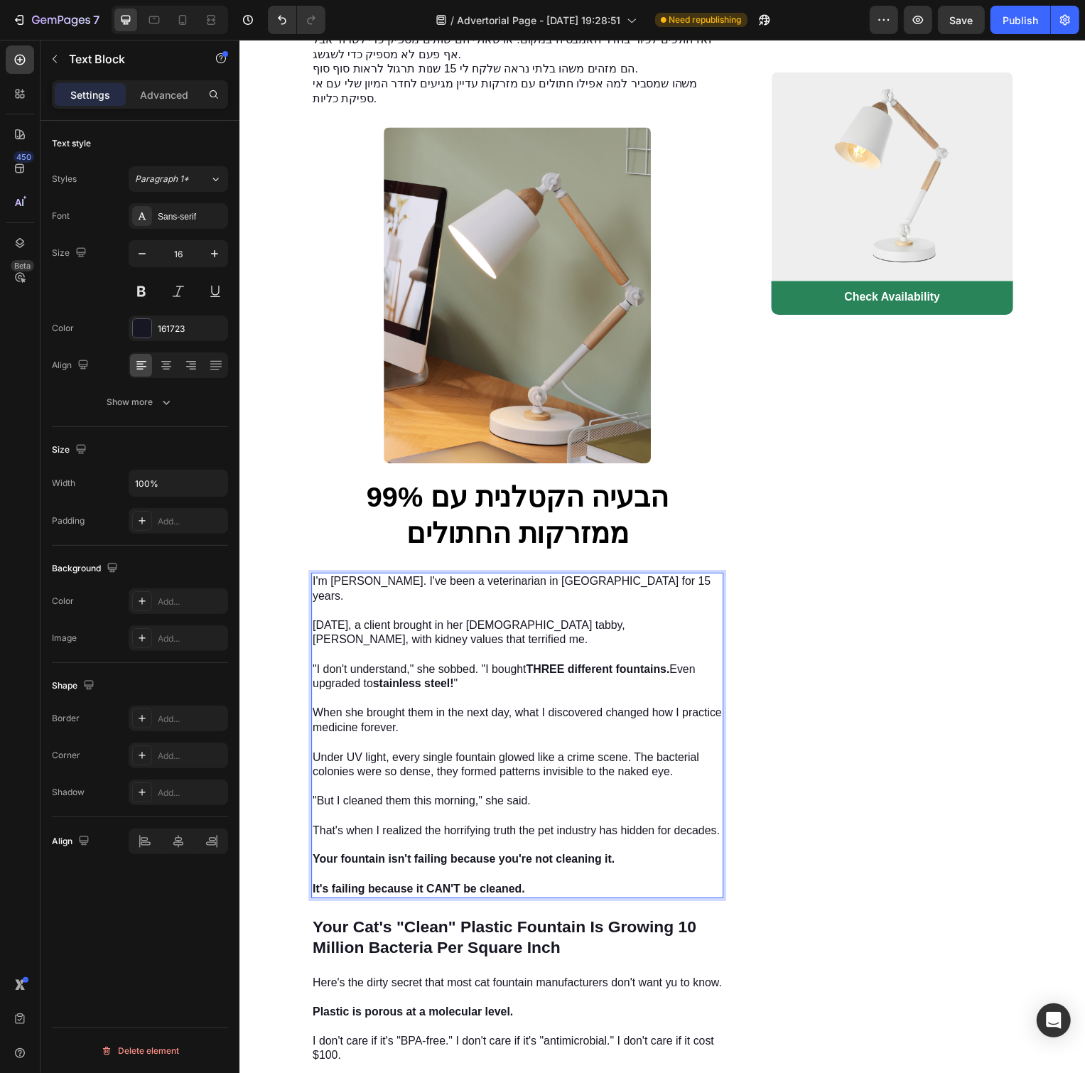
scroll to position [913, 0]
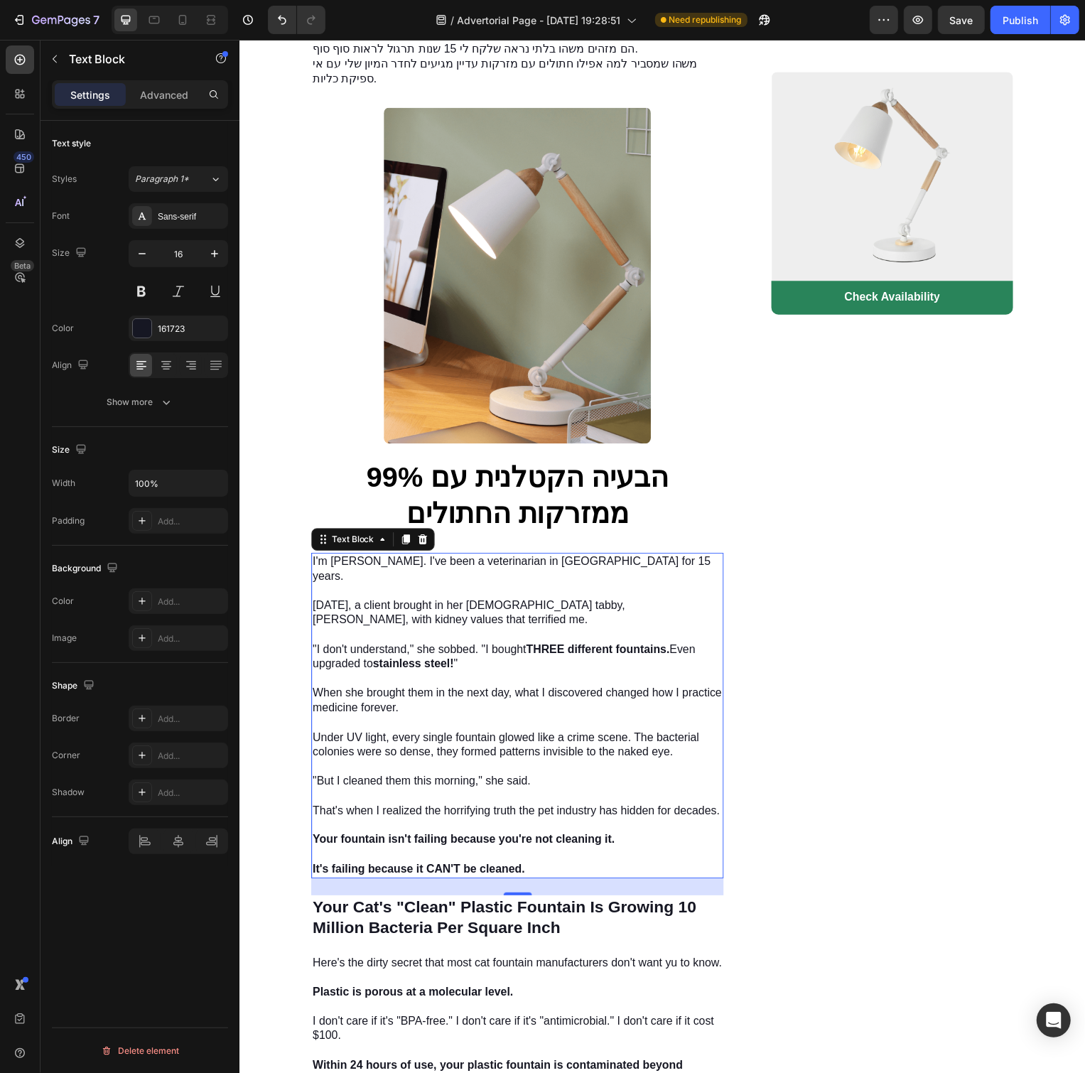
click at [618, 693] on p "I'm [PERSON_NAME]. I've been a veterinarian in [GEOGRAPHIC_DATA] for 15 years. …" at bounding box center [519, 722] width 413 height 326
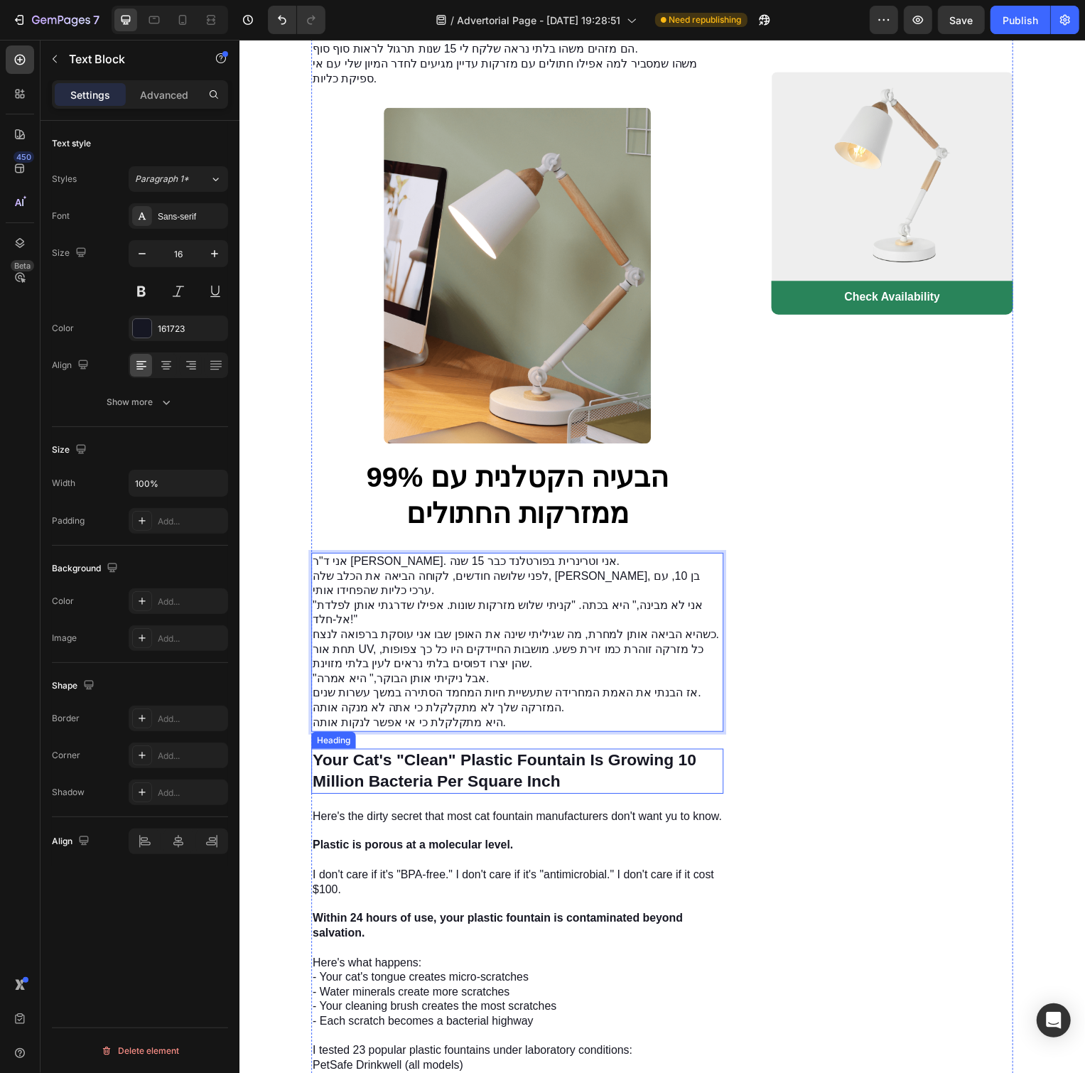
click at [552, 770] on h3 "Your Cat's "Clean" Plastic Fountain Is Growing 10 Million Bacteria Per Square I…" at bounding box center [519, 777] width 416 height 45
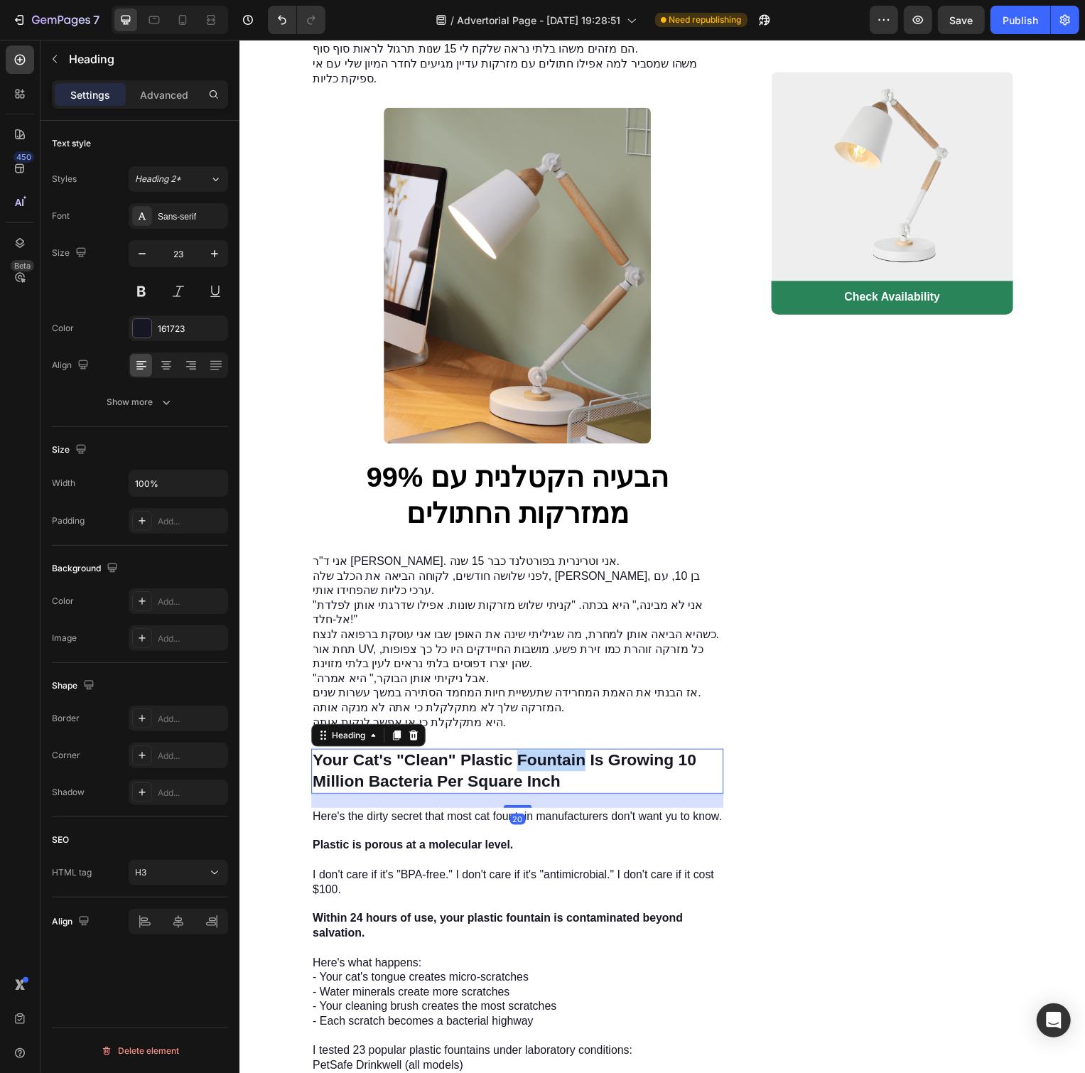
click at [542, 788] on strong "Your Cat's "Clean" Plastic Fountain Is Growing 10 Million Bacteria Per Square I…" at bounding box center [506, 777] width 387 height 40
click at [646, 795] on p "Your Cat's "Clean" Plastic Fountain Is Growing 10 Million Bacteria Per Square I…" at bounding box center [519, 777] width 413 height 43
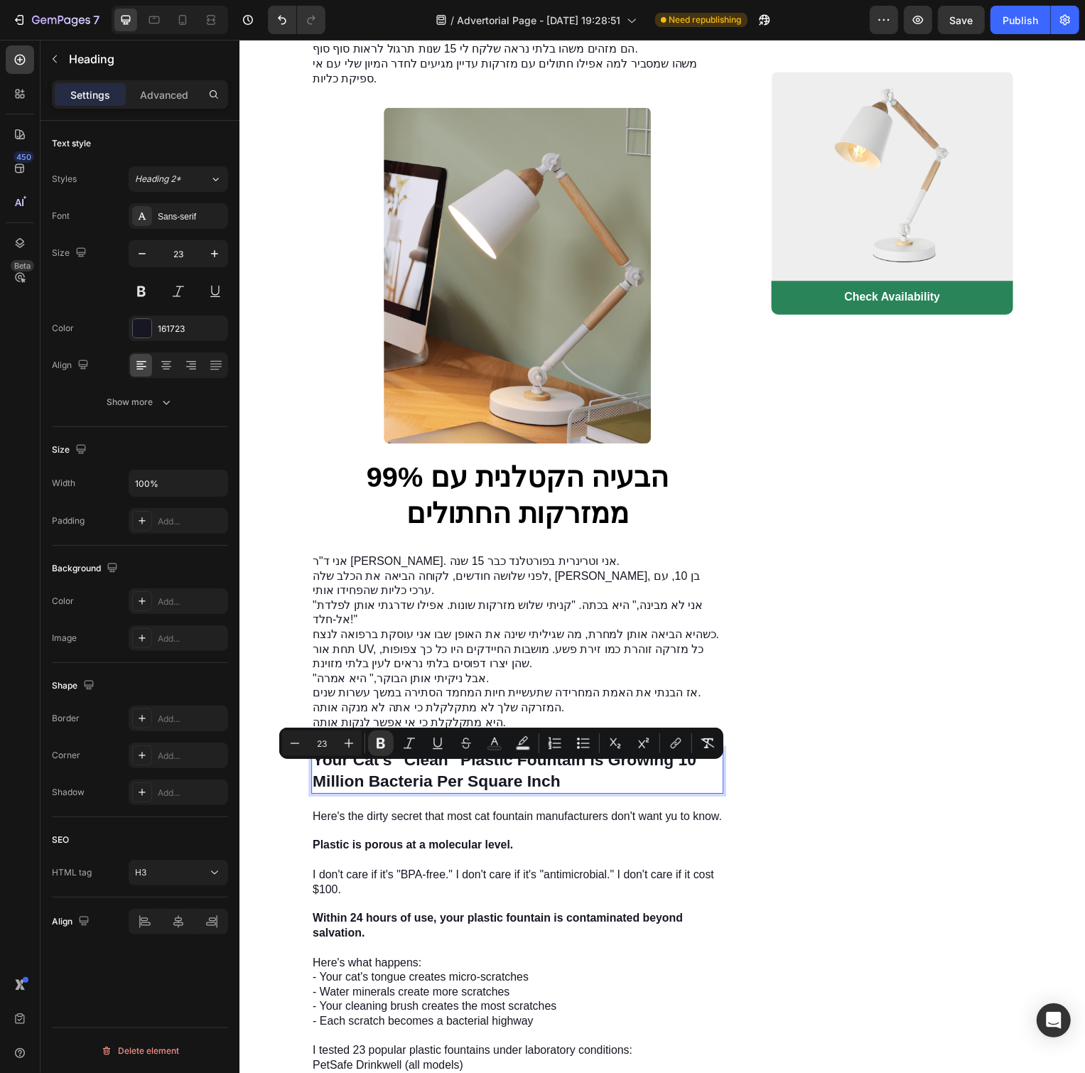
click at [646, 795] on p "Your Cat's "Clean" Plastic Fountain Is Growing 10 Million Bacteria Per Square I…" at bounding box center [519, 777] width 413 height 43
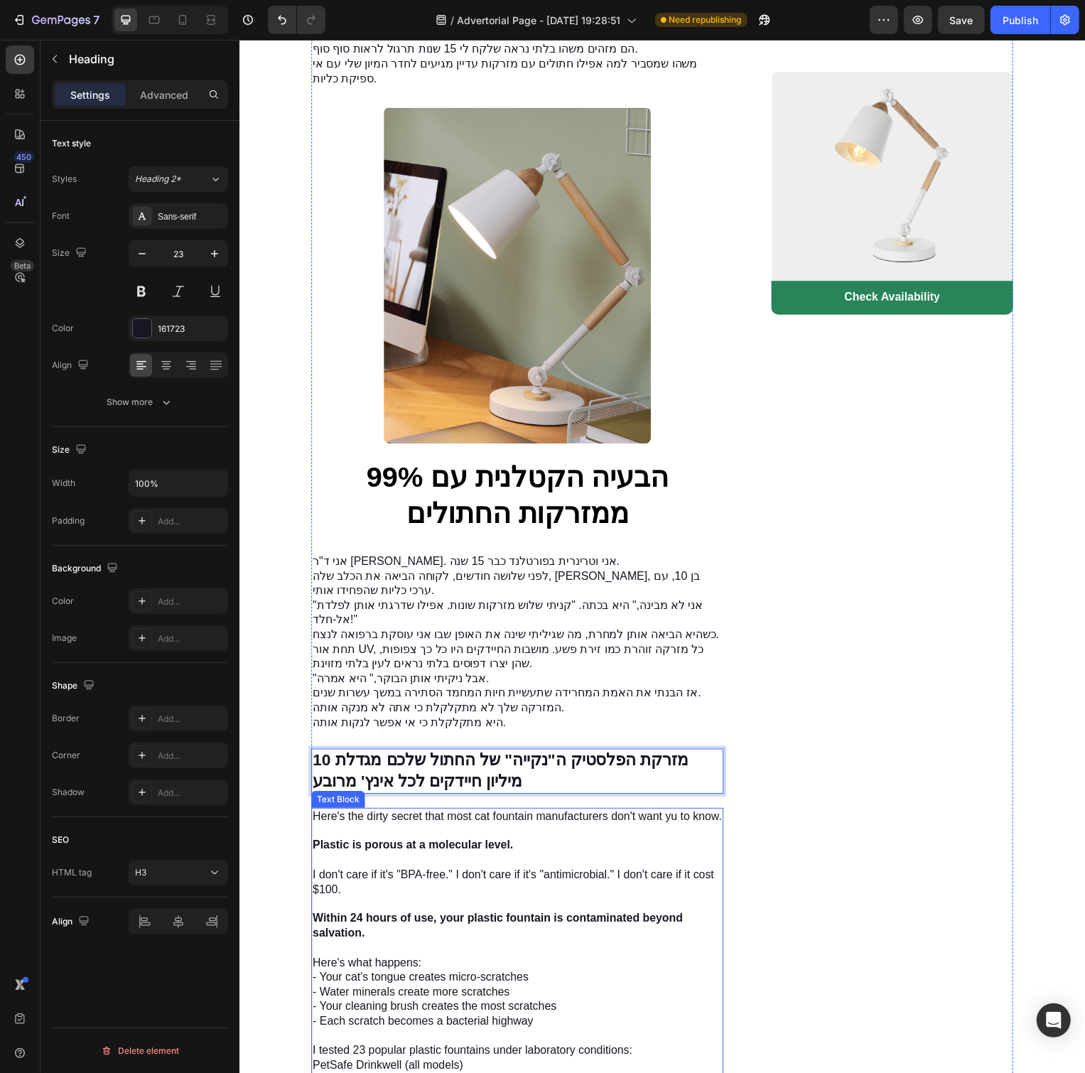
click at [552, 857] on p "Here's the dirty secret that most cat fountain manufacturers don't want yu to k…" at bounding box center [519, 1001] width 413 height 370
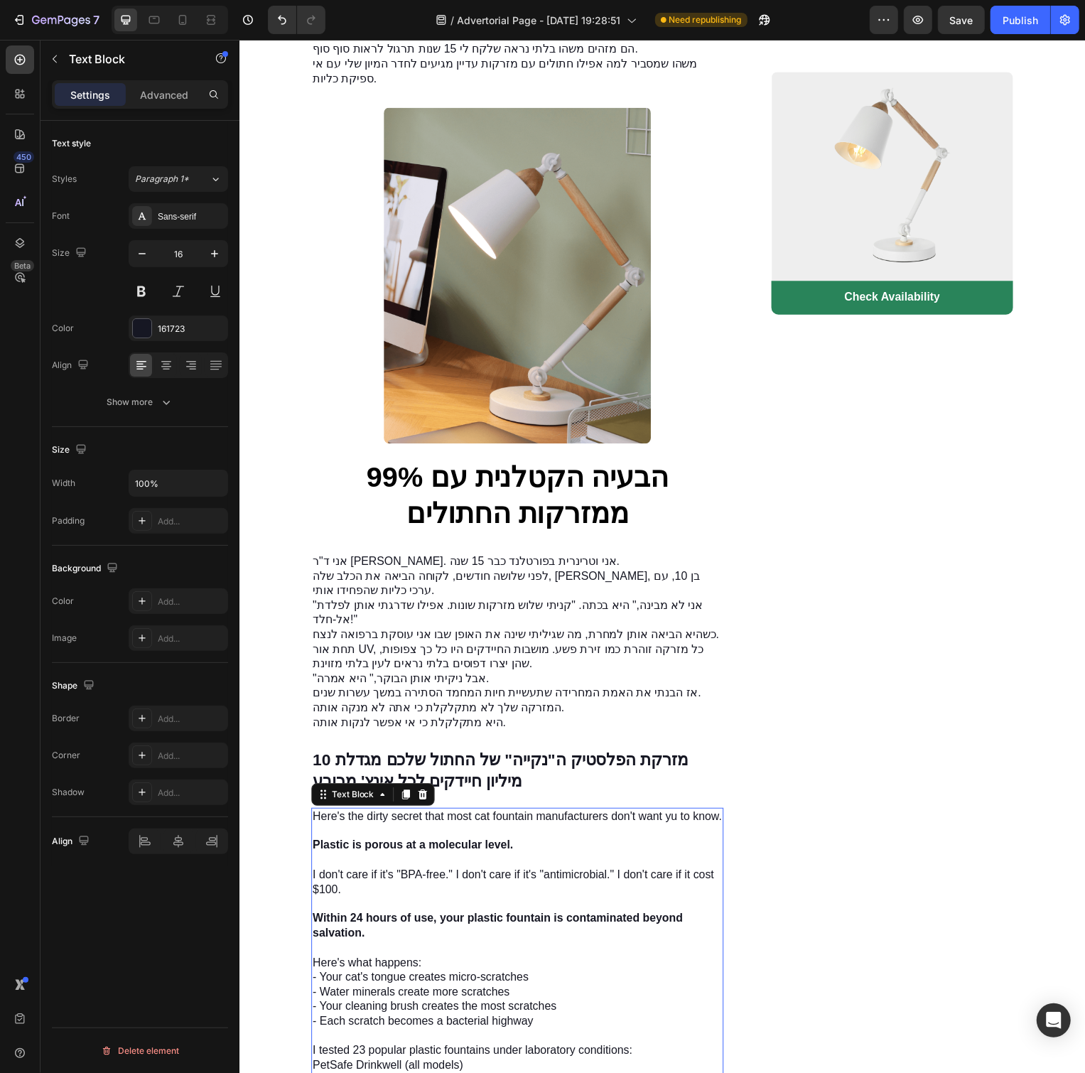
click at [552, 857] on p "Here's the dirty secret that most cat fountain manufacturers don't want yu to k…" at bounding box center [519, 1001] width 413 height 370
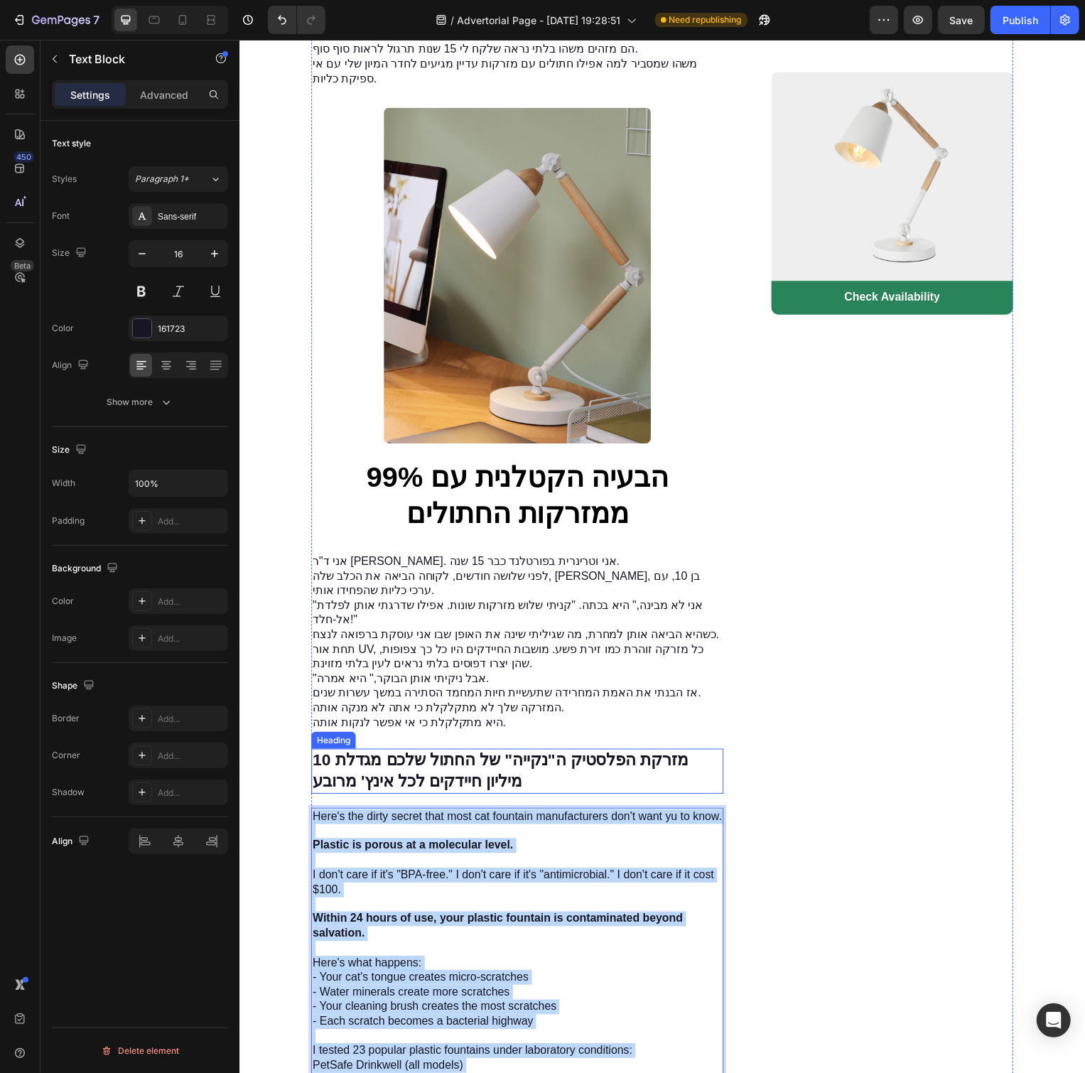
copy p "Here's the dirty secret that most cat fountain manufacturers don't want yu to k…"
click at [512, 881] on p "Here's the dirty secret that most cat fountain manufacturers don't want yu to k…" at bounding box center [519, 1001] width 413 height 370
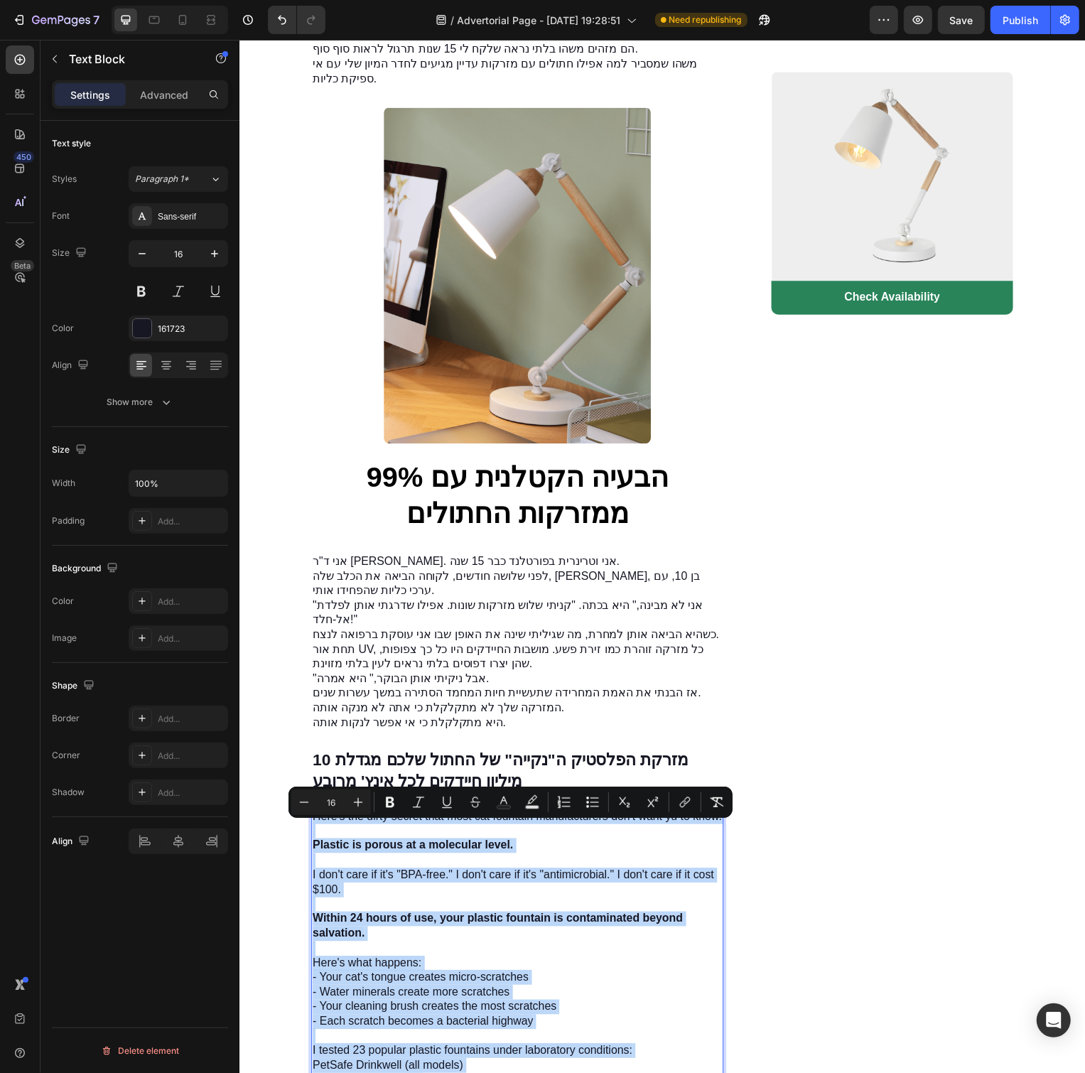
click at [512, 881] on p "Here's the dirty secret that most cat fountain manufacturers don't want yu to k…" at bounding box center [519, 1001] width 413 height 370
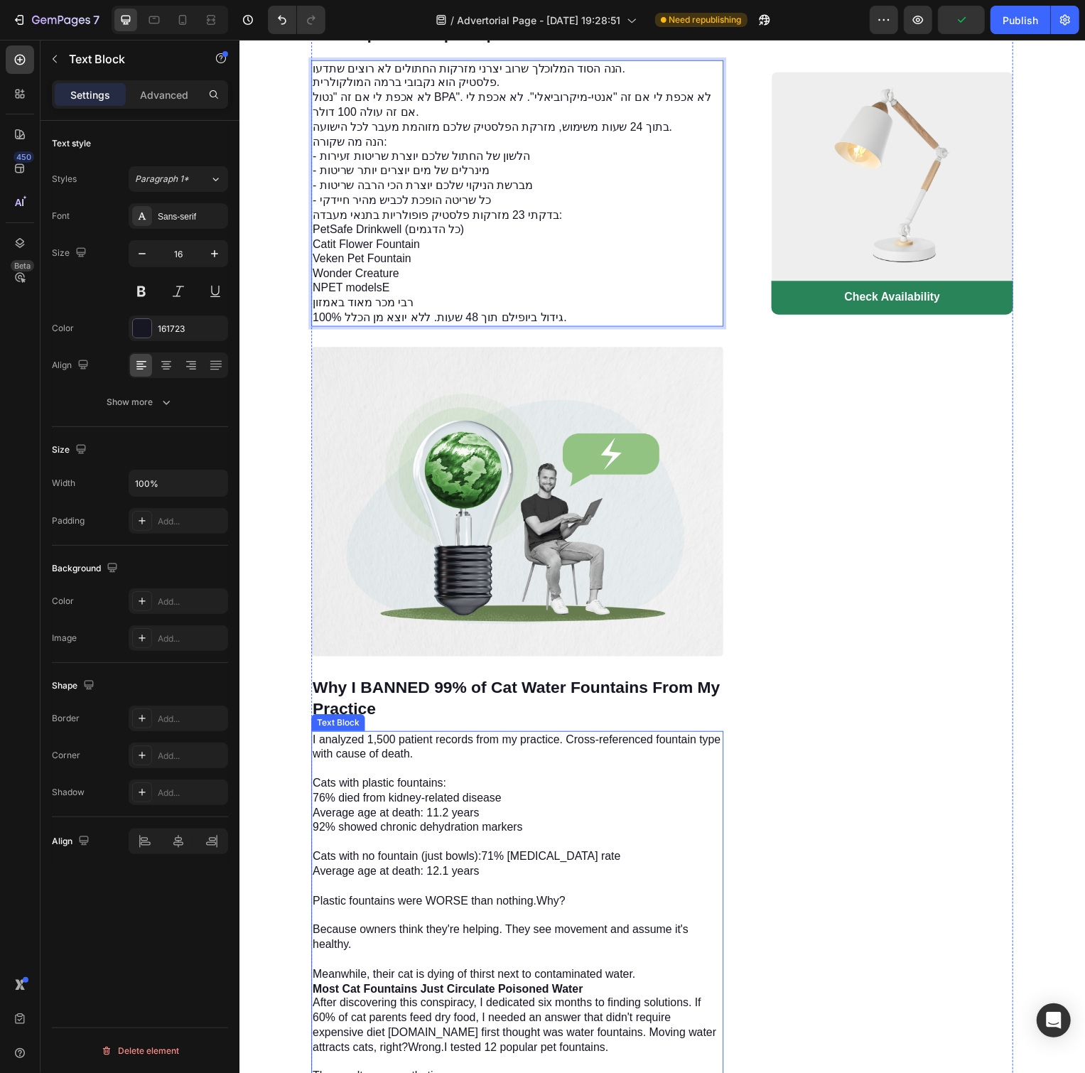
scroll to position [1673, 0]
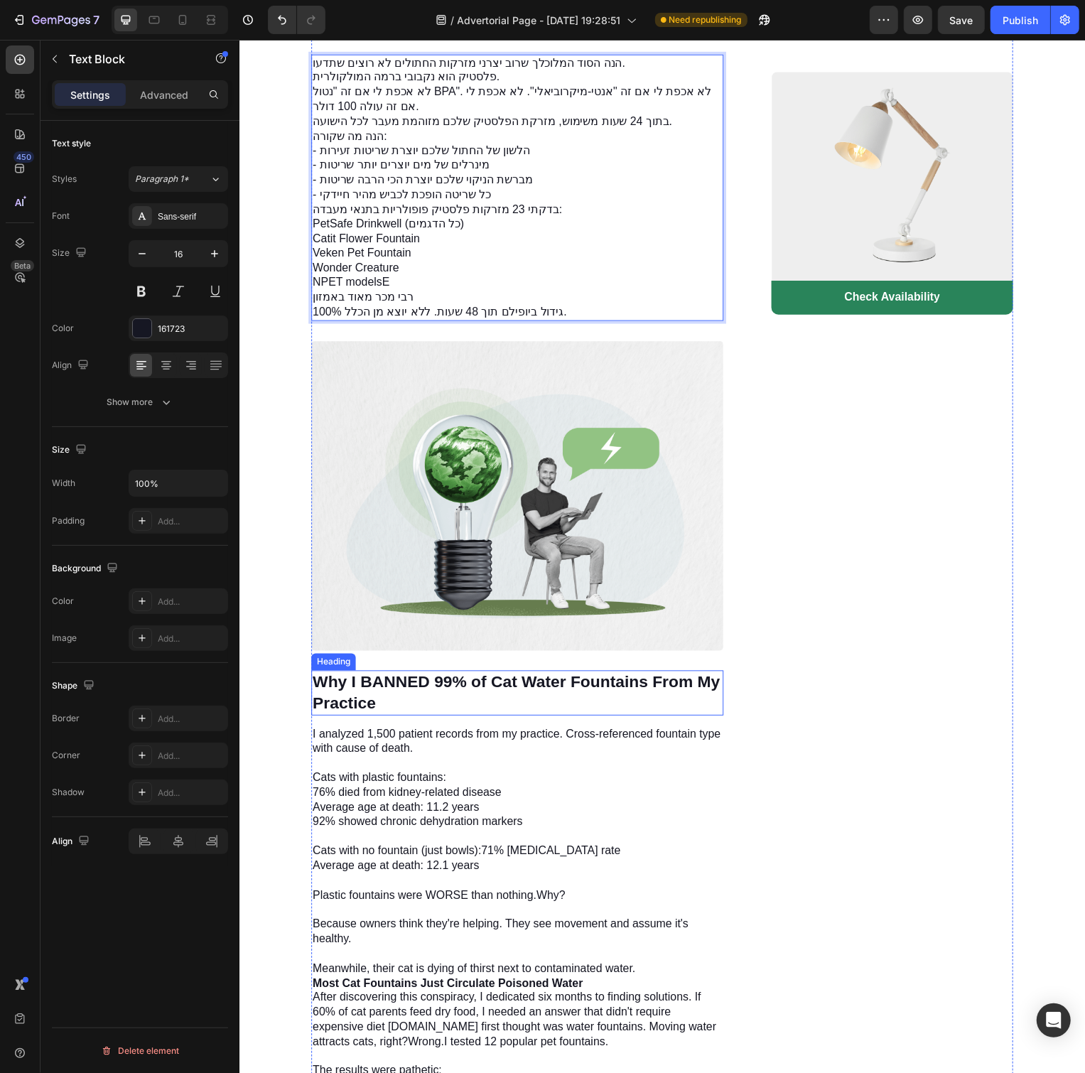
click at [613, 690] on h3 "Why I BANNED 99% of Cat Water Fountains From My Practice" at bounding box center [519, 698] width 416 height 45
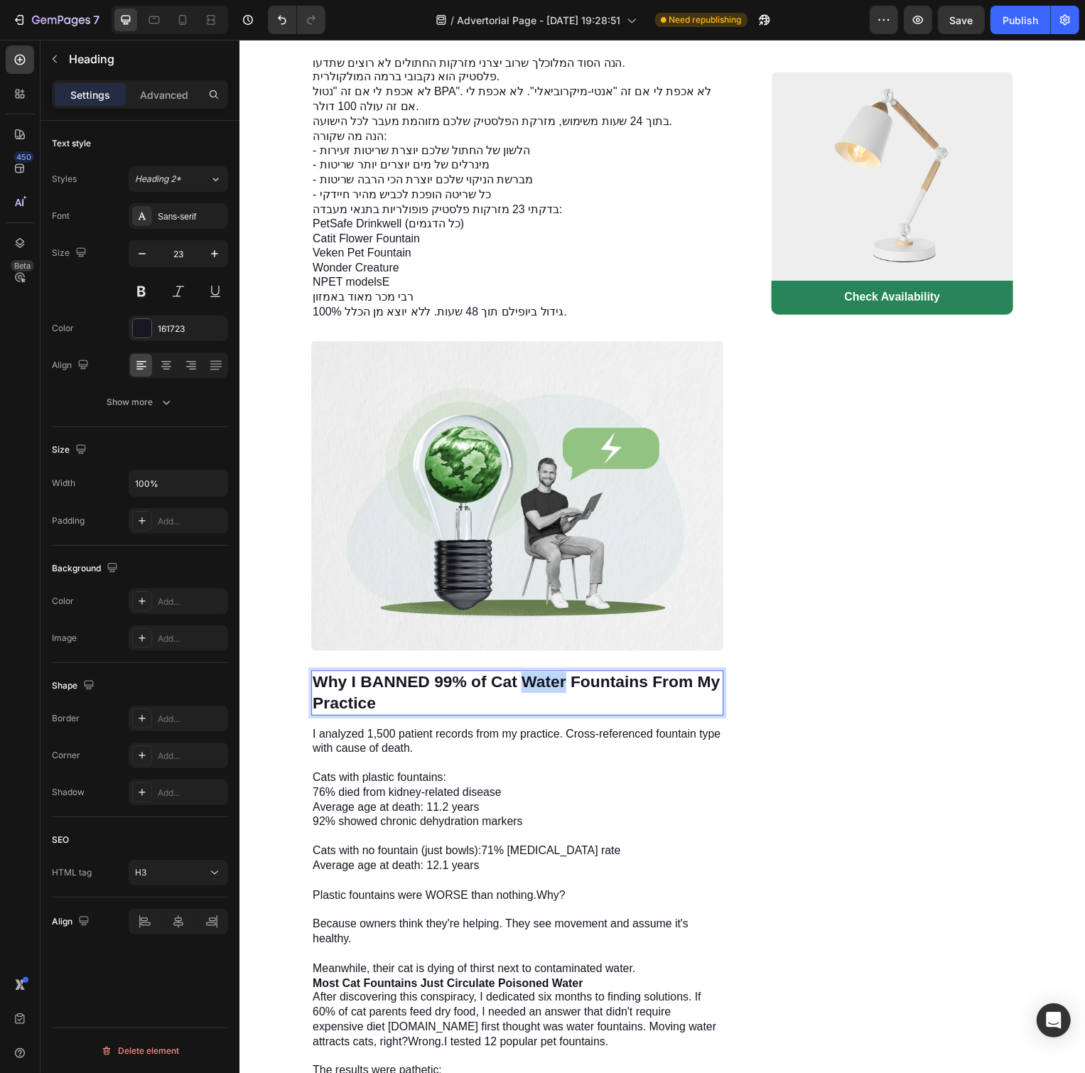
click at [556, 707] on strong "Why I BANNED 99% of Cat Water Fountains From My Practice" at bounding box center [518, 698] width 411 height 40
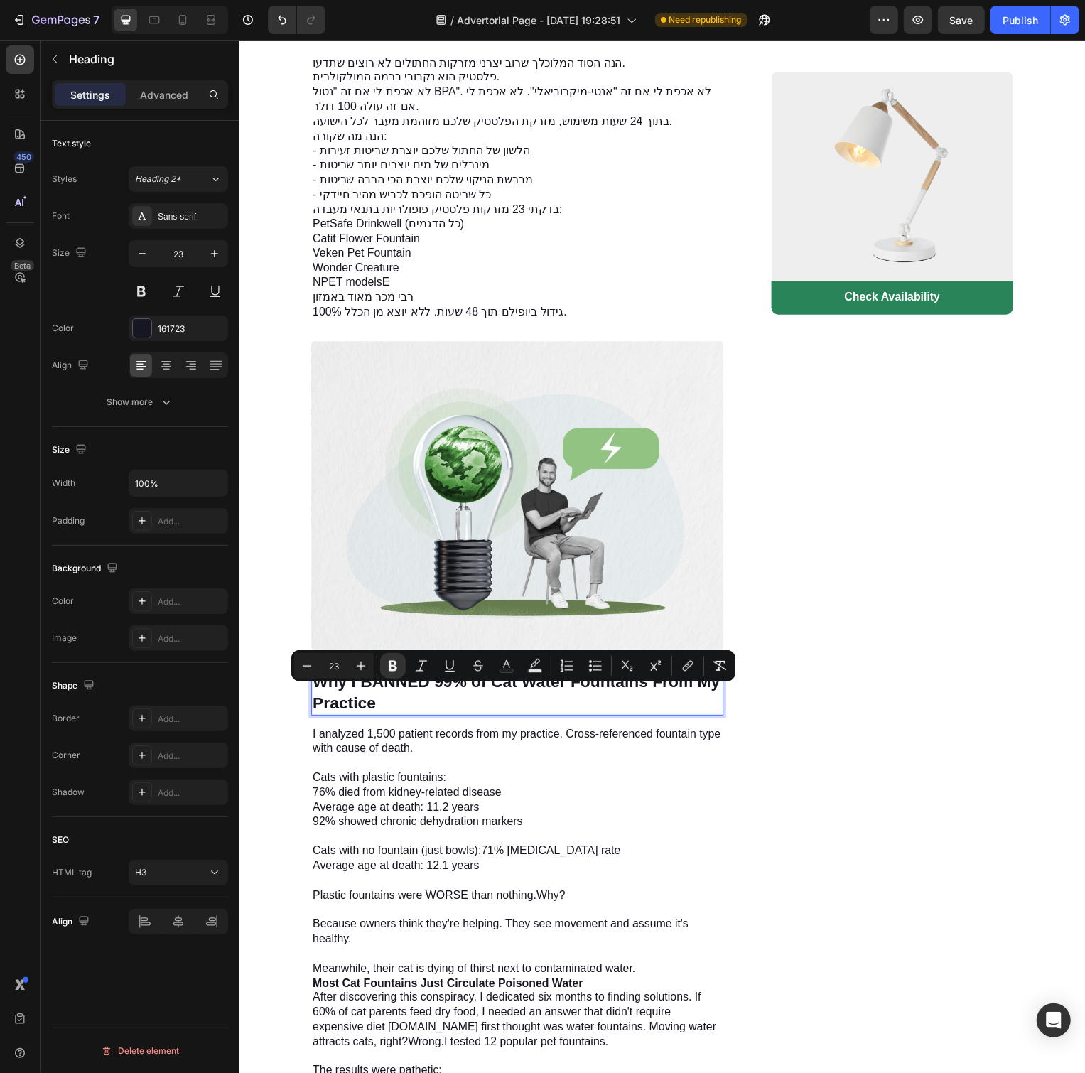
click at [581, 706] on strong "Why I BANNED 99% of Cat Water Fountains From My Practice" at bounding box center [518, 698] width 411 height 40
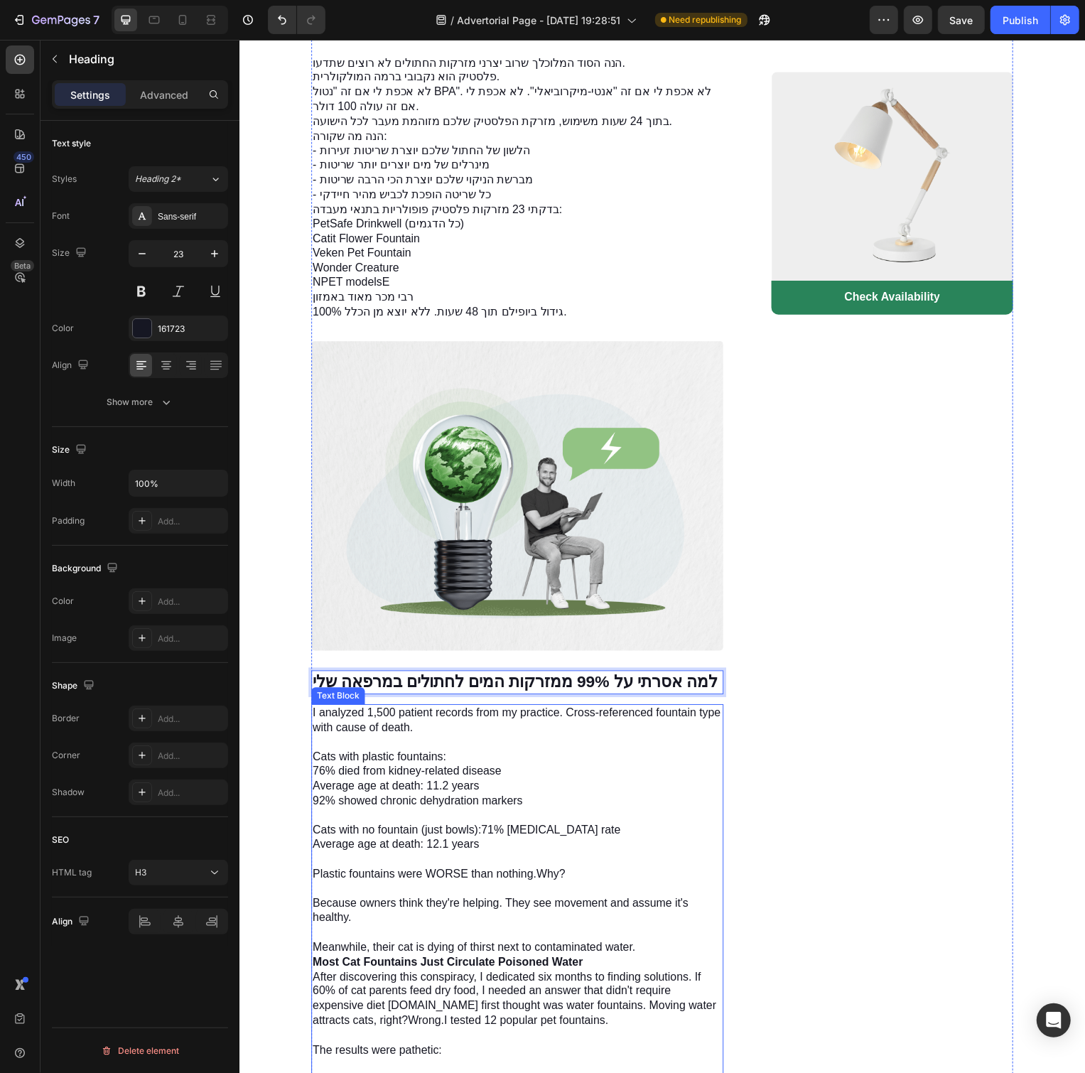
click at [559, 820] on p "I analyzed 1,500 patient records from my practice. Cross-referenced fountain ty…" at bounding box center [519, 838] width 413 height 252
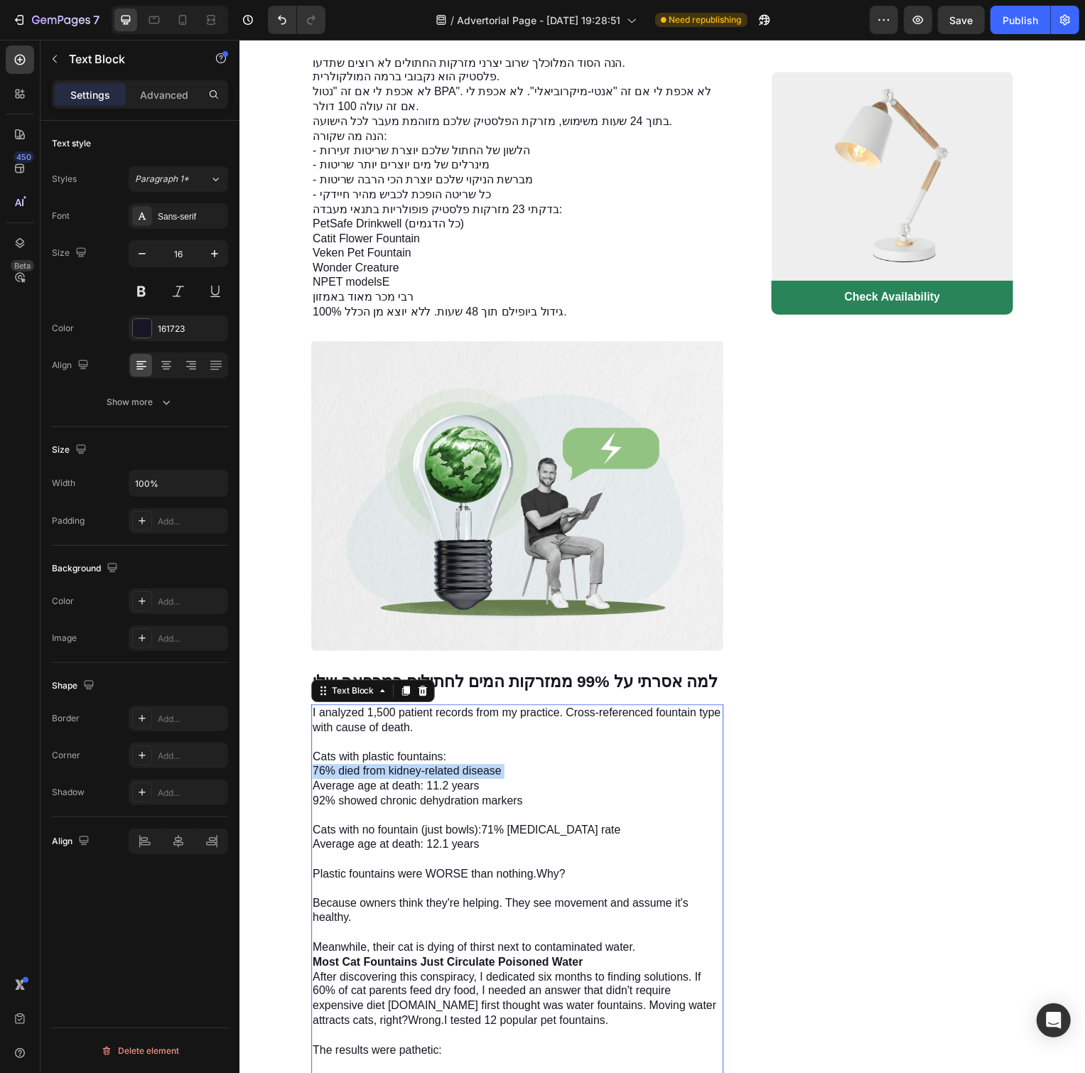
click at [559, 820] on p "I analyzed 1,500 patient records from my practice. Cross-referenced fountain ty…" at bounding box center [519, 838] width 413 height 252
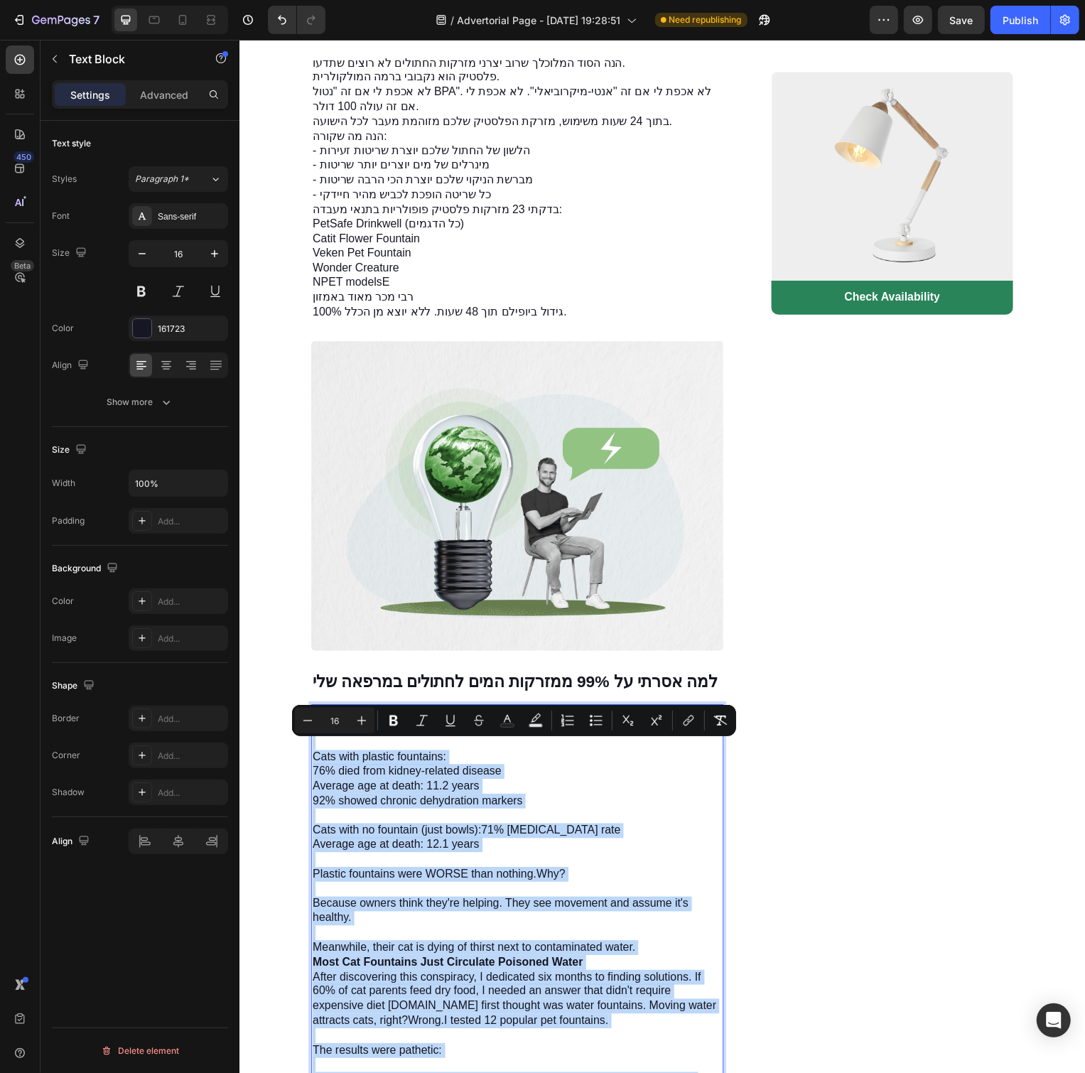
copy div "I analyzed 1,500 patient records from my practice. Cross-referenced fountain ty…"
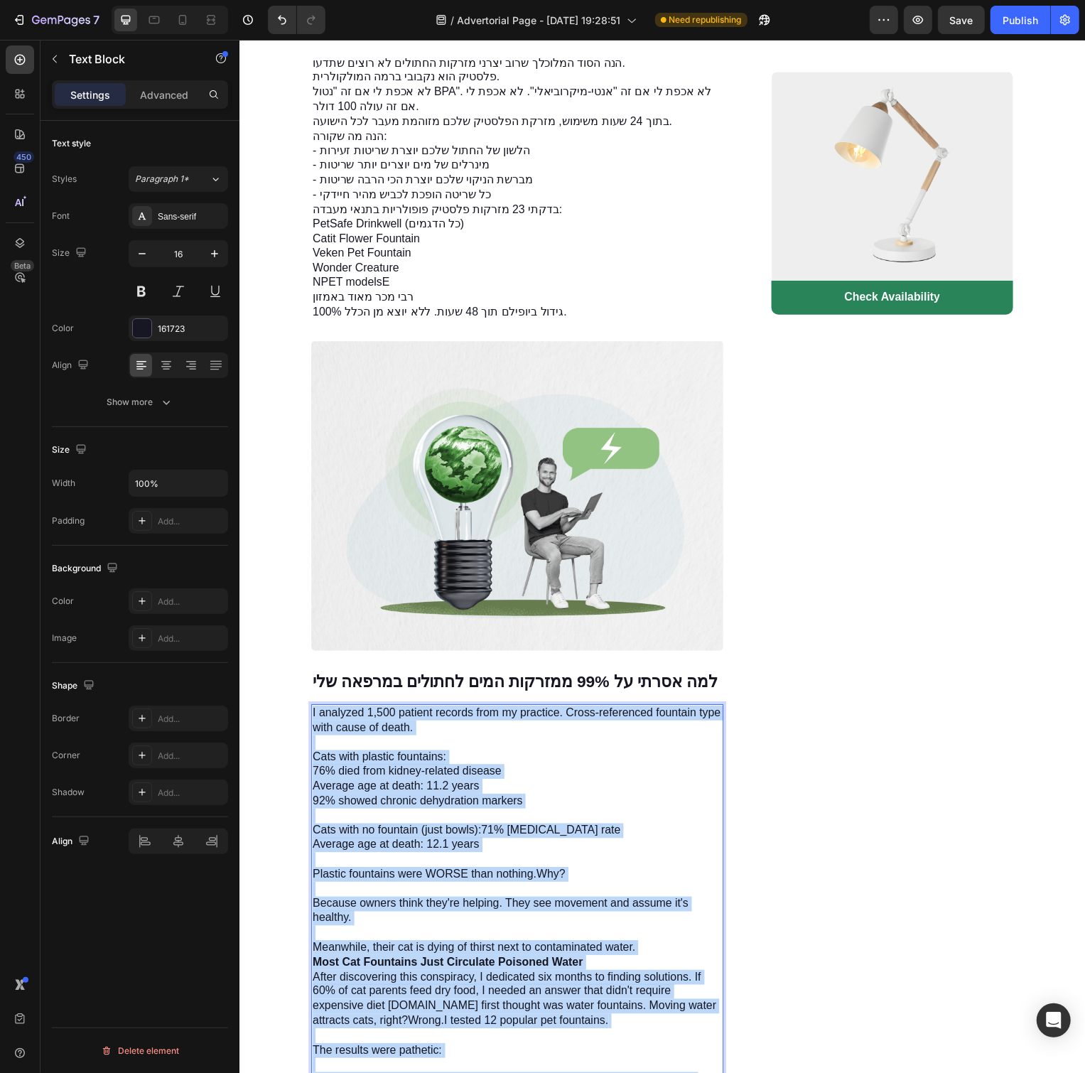
click at [634, 866] on p "I analyzed 1,500 patient records from my practice. Cross-referenced fountain ty…" at bounding box center [519, 838] width 413 height 252
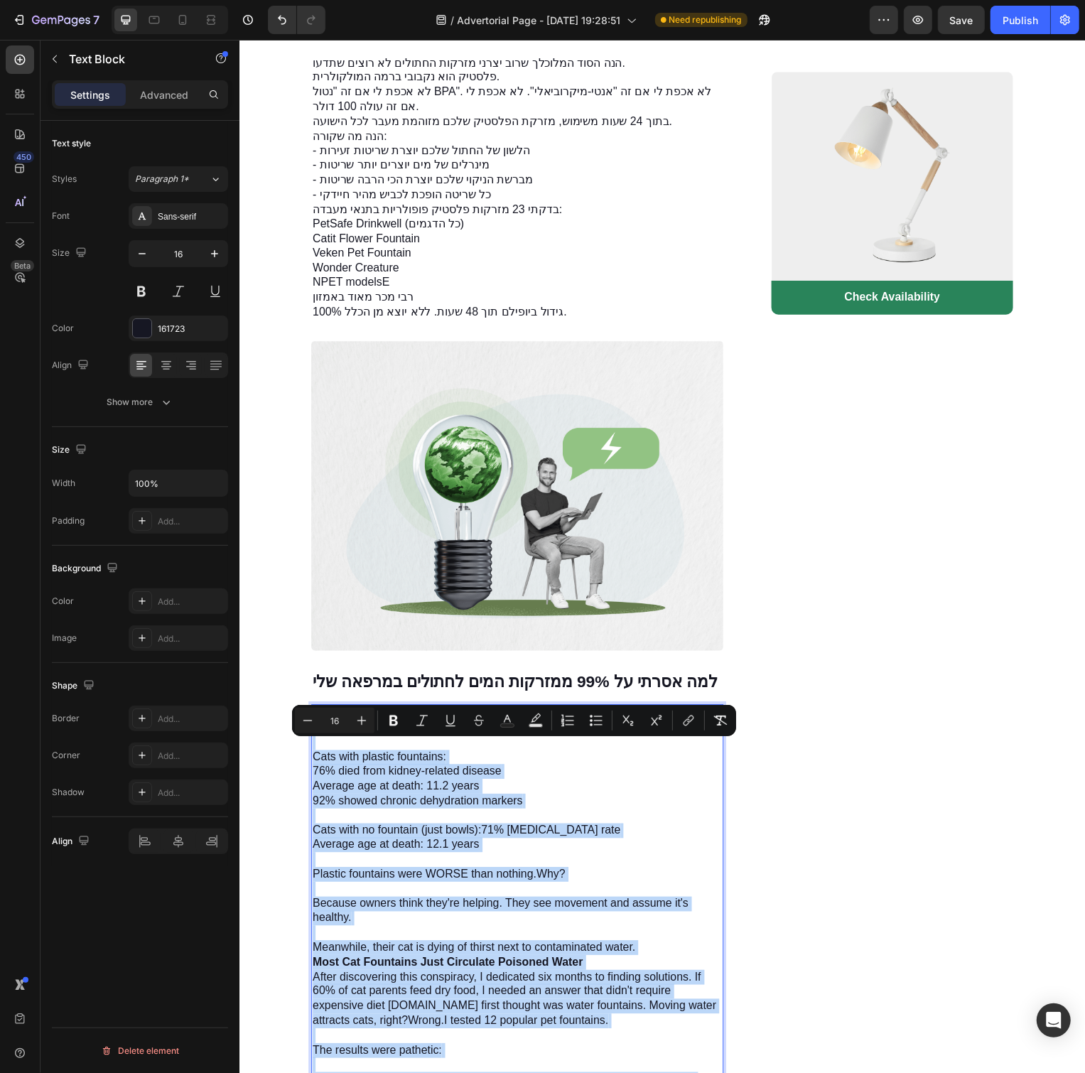
click at [634, 866] on p "I analyzed 1,500 patient records from my practice. Cross-referenced fountain ty…" at bounding box center [519, 838] width 413 height 252
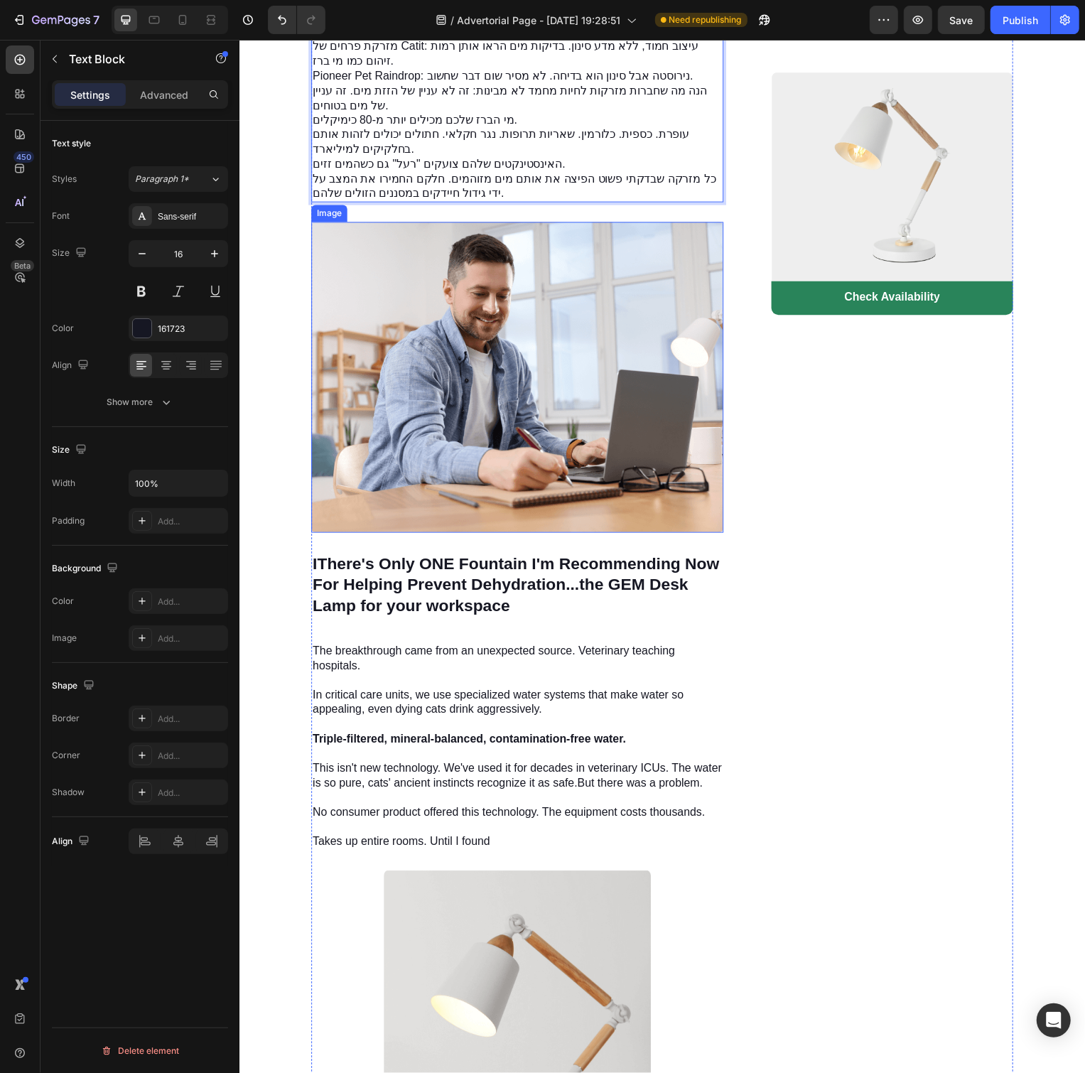
scroll to position [2629, 0]
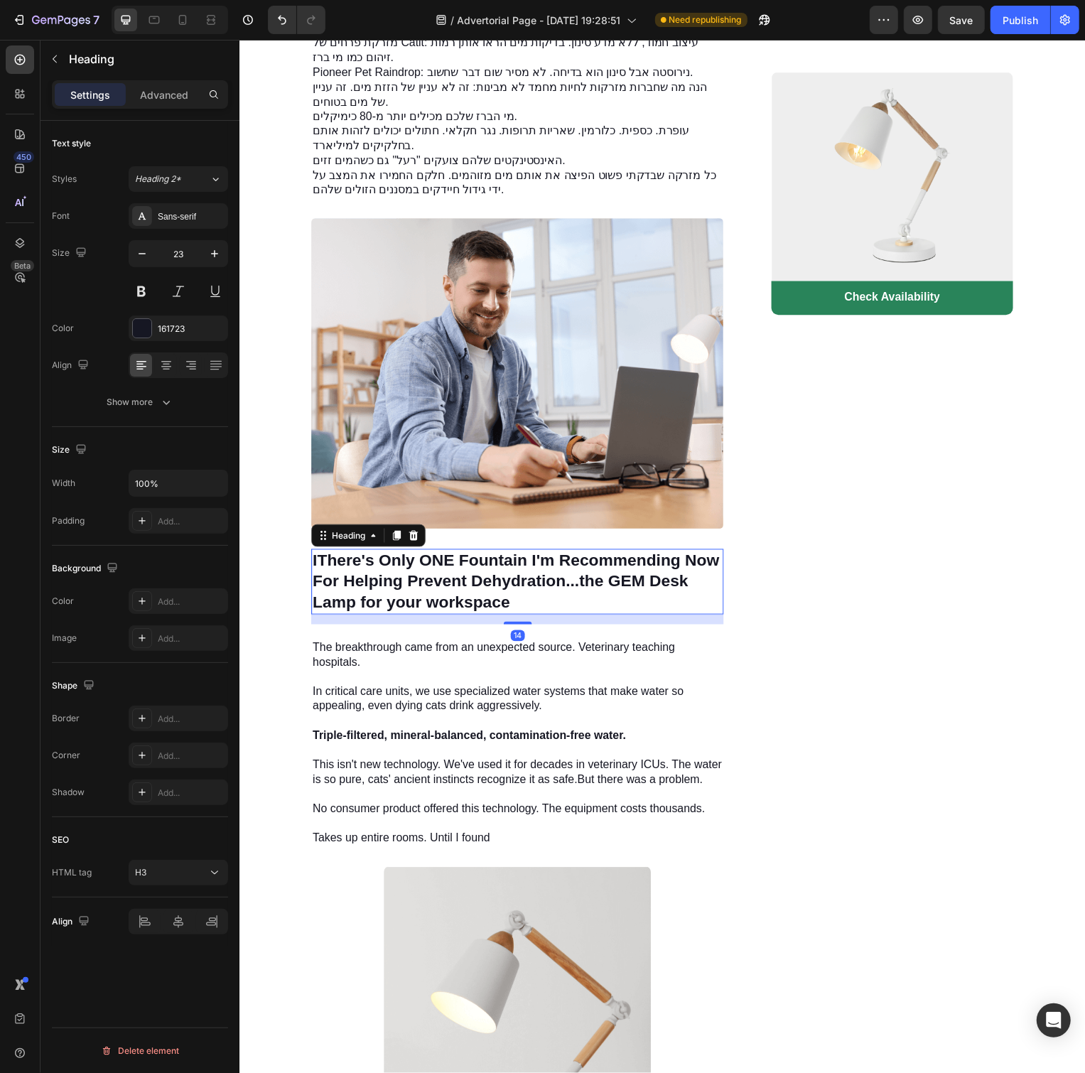
click at [517, 595] on strong "There's Only ONE Fountain I'm Recommending Now For Helping Prevent Dehydration.…" at bounding box center [518, 575] width 410 height 40
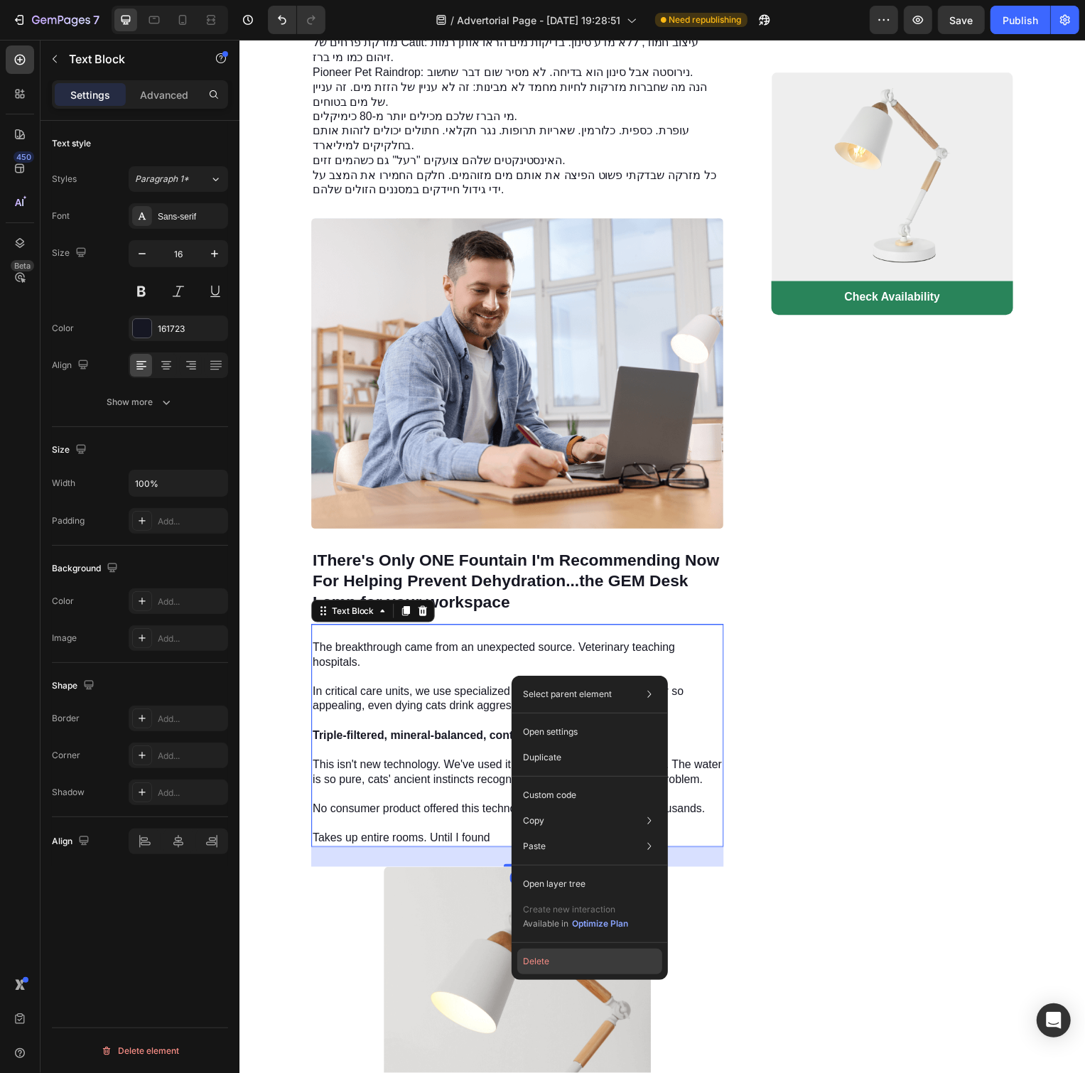
click at [592, 962] on button "Delete" at bounding box center [589, 962] width 145 height 26
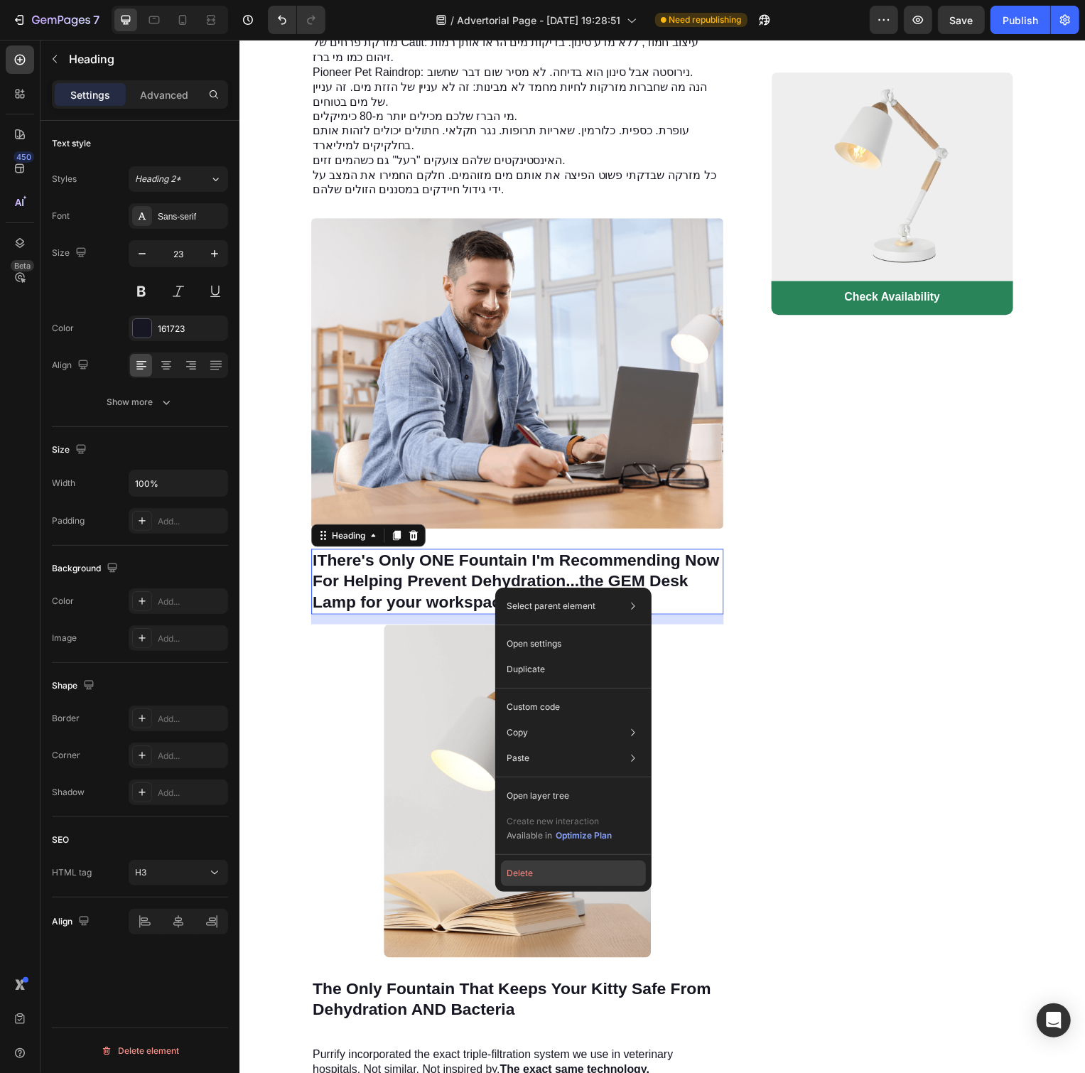
click at [552, 872] on button "Delete" at bounding box center [573, 874] width 145 height 26
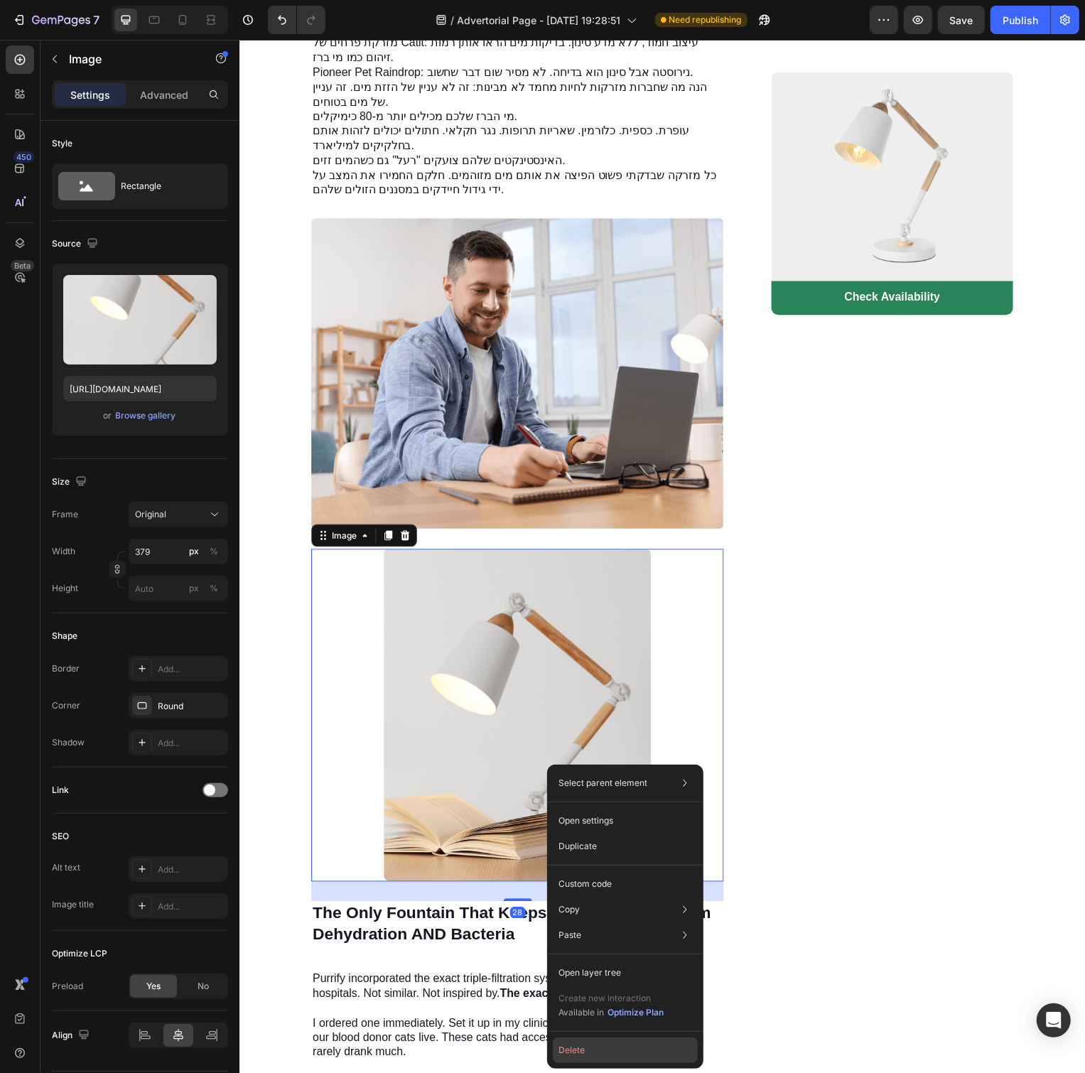
click at [599, 1046] on button "Delete" at bounding box center [625, 1051] width 145 height 26
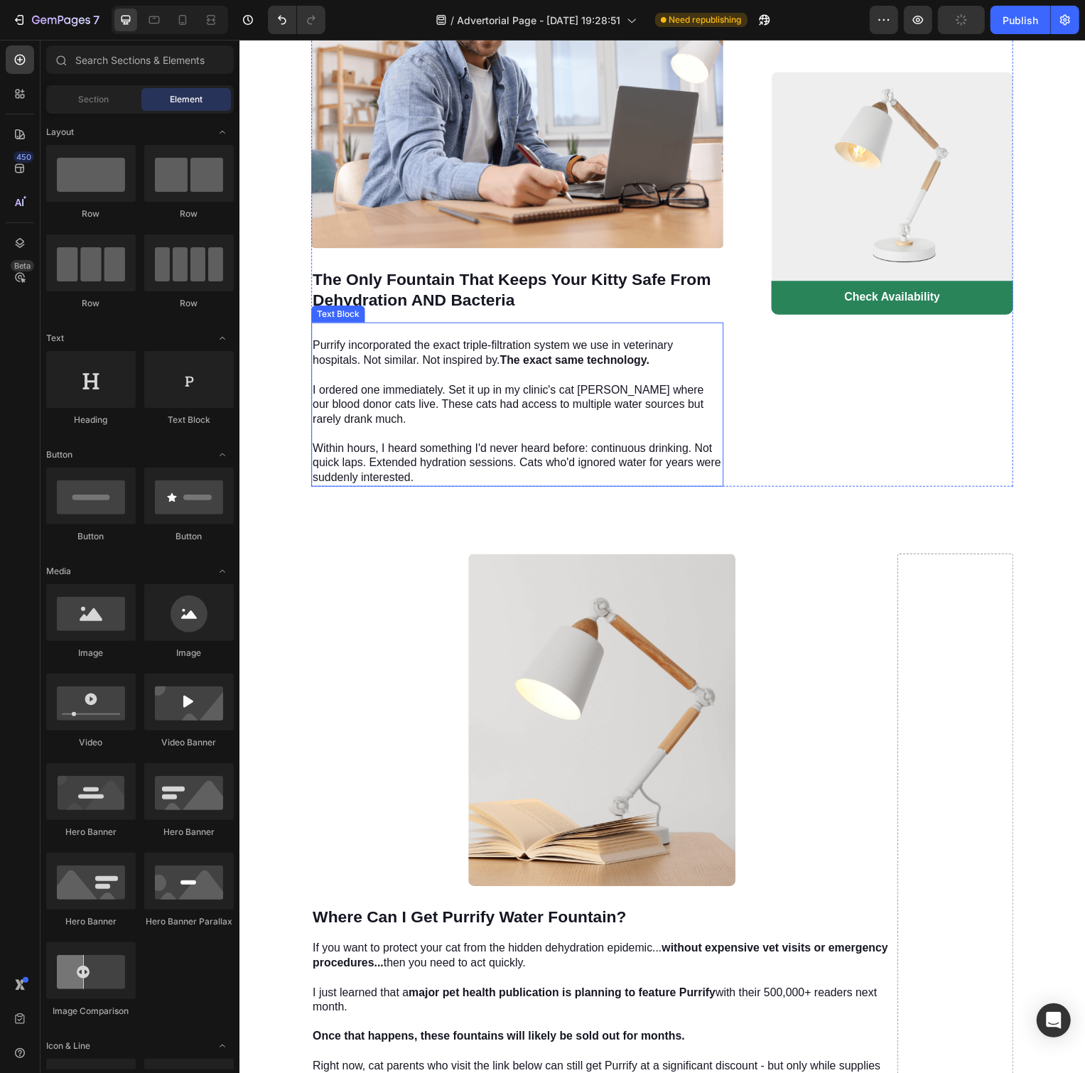
scroll to position [2916, 0]
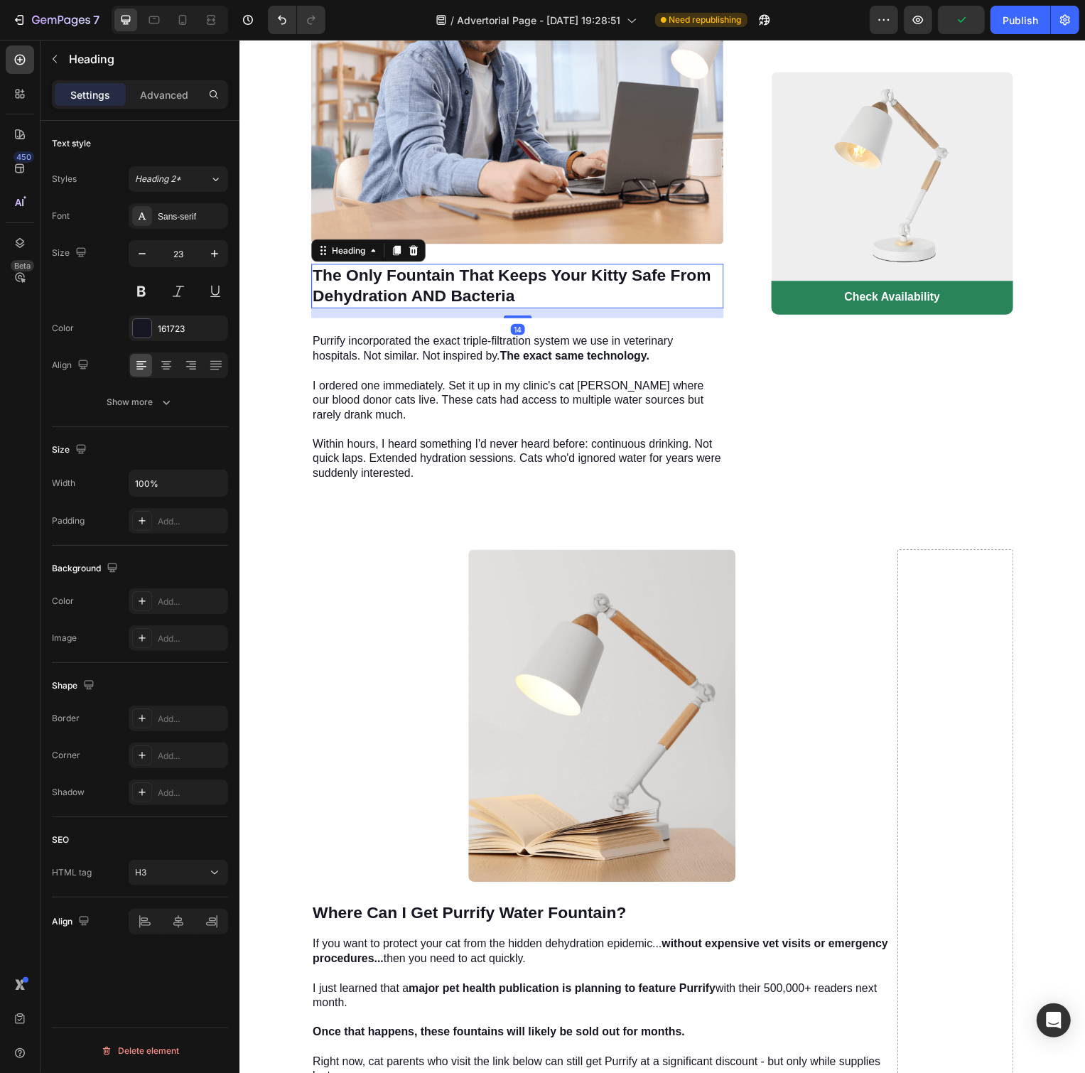
click at [537, 311] on h3 "The Only Fountain That Keeps Your Kitty Safe From Dehydration AND Bacteria" at bounding box center [519, 288] width 416 height 45
click at [543, 311] on h3 "The Only Fountain That Keeps Your Kitty Safe From Dehydration AND Bacteria" at bounding box center [519, 288] width 416 height 45
click at [543, 310] on p "The Only Fountain That Keeps Your Kitty Safe From Dehydration AND Bacteria" at bounding box center [519, 288] width 413 height 43
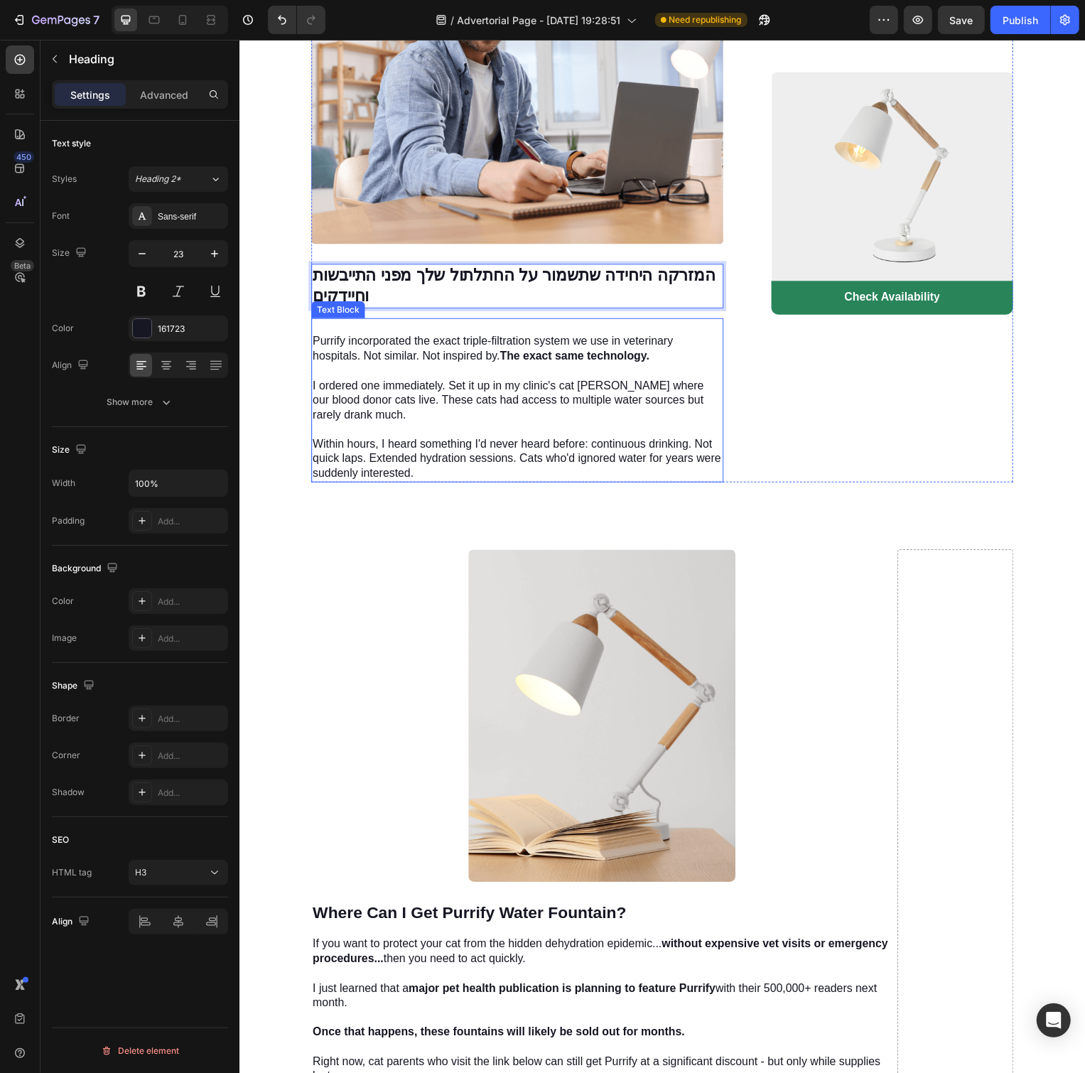
click at [586, 429] on p "Purrify incorporated the exact triple-filtration system we use in veterinary ho…" at bounding box center [519, 411] width 413 height 148
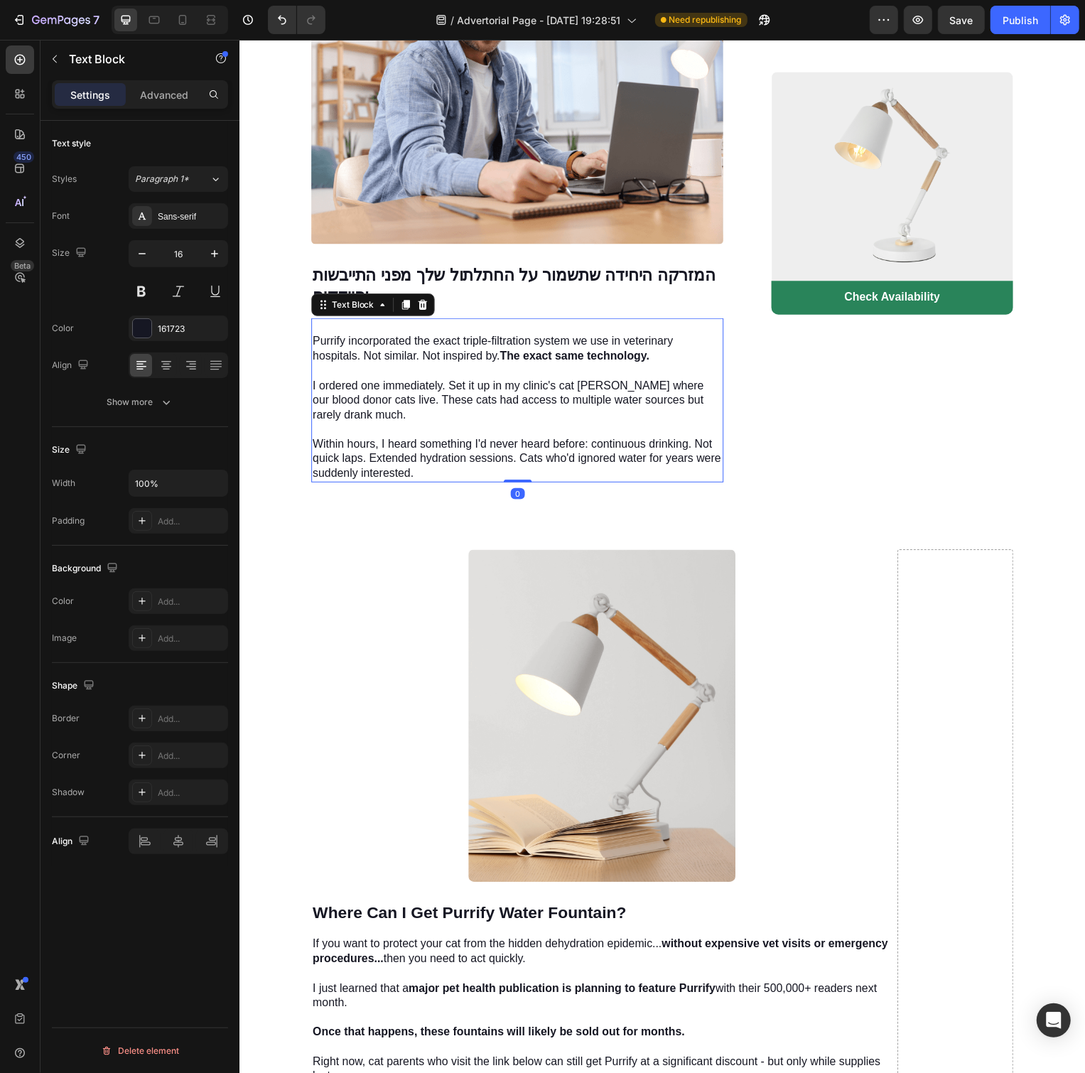
click at [586, 429] on p "Purrify incorporated the exact triple-filtration system we use in veterinary ho…" at bounding box center [519, 411] width 413 height 148
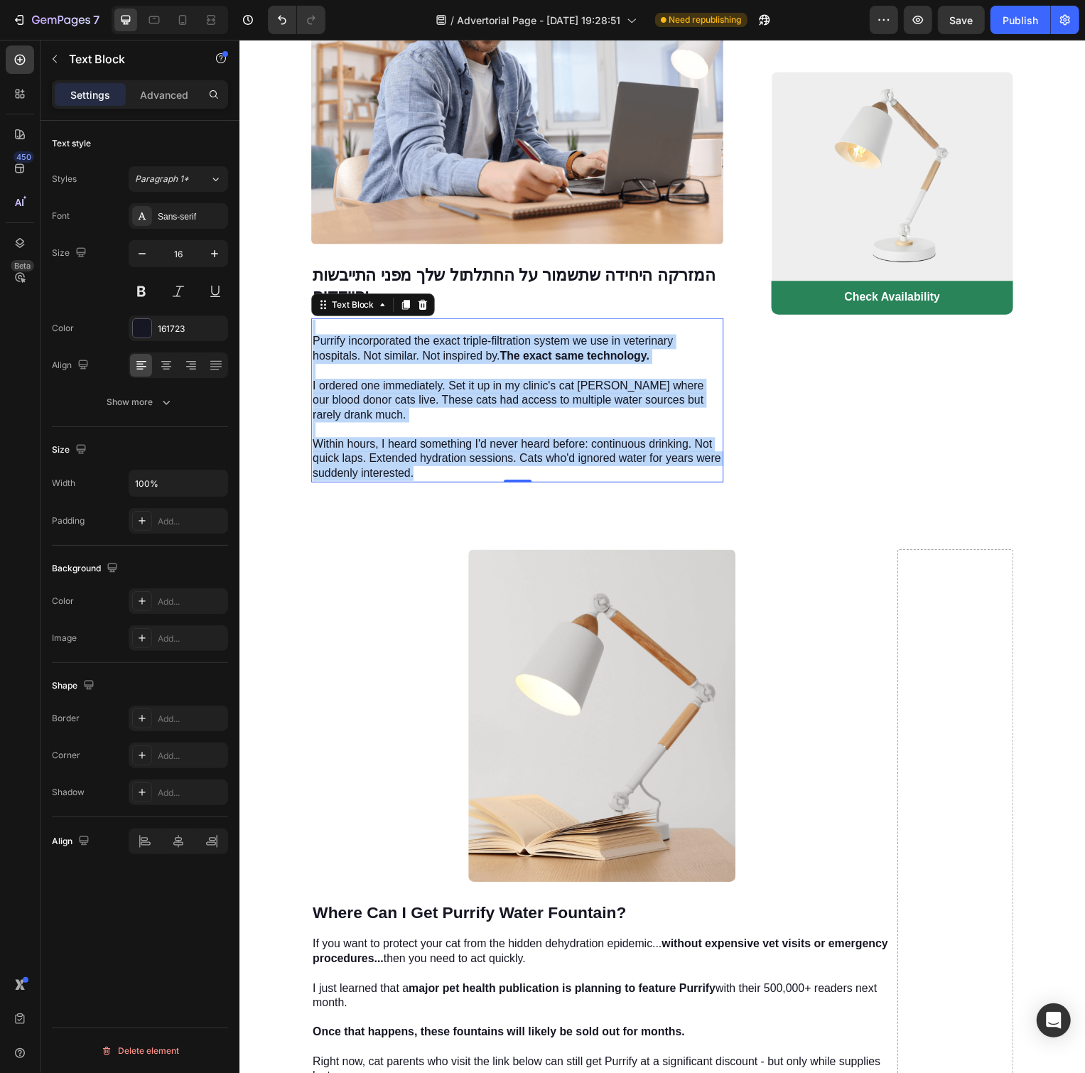
click at [642, 453] on p "Purrify incorporated the exact triple-filtration system we use in veterinary ho…" at bounding box center [519, 411] width 413 height 148
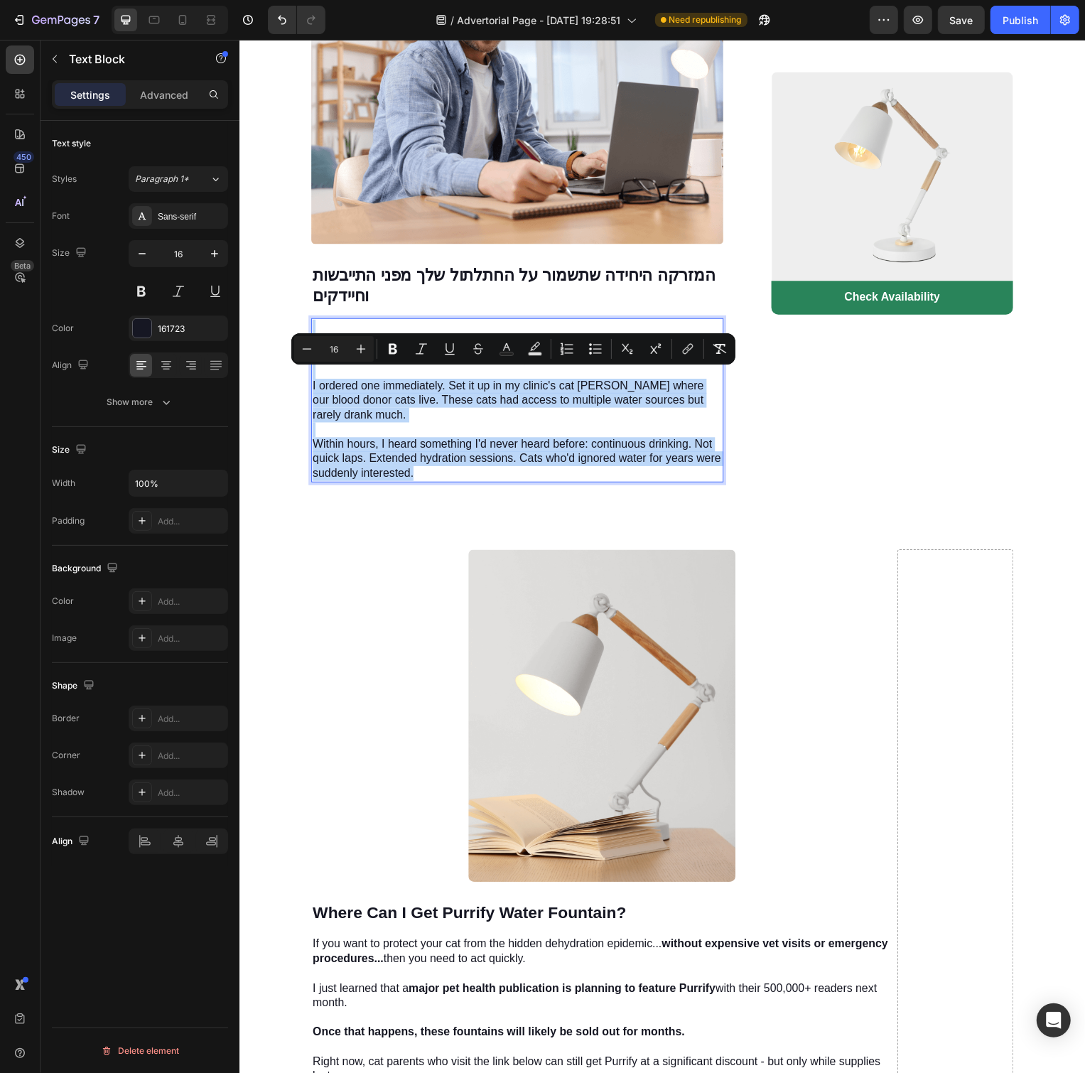
click at [642, 453] on p "Purrify incorporated the exact triple-filtration system we use in veterinary ho…" at bounding box center [519, 411] width 413 height 148
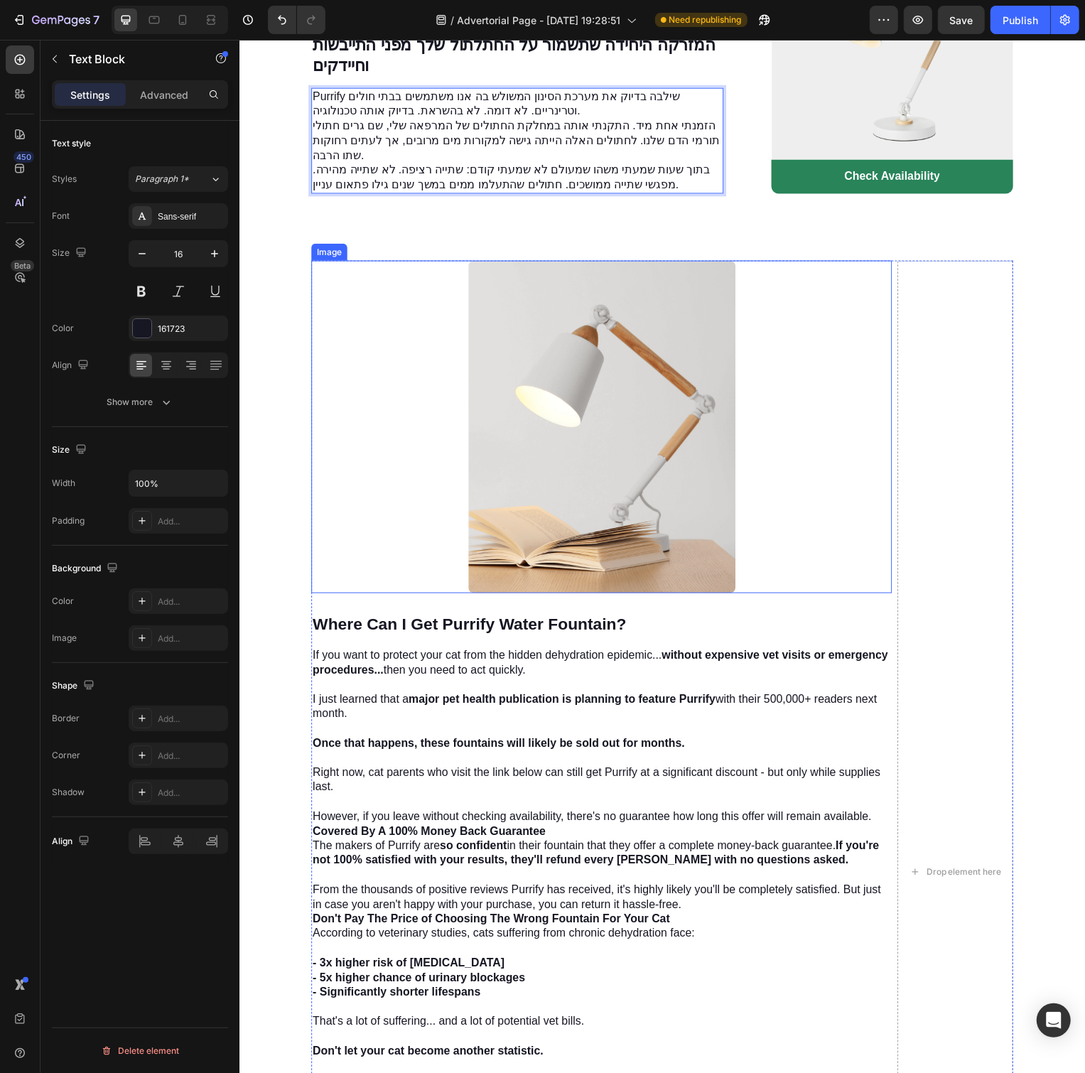
scroll to position [3150, 0]
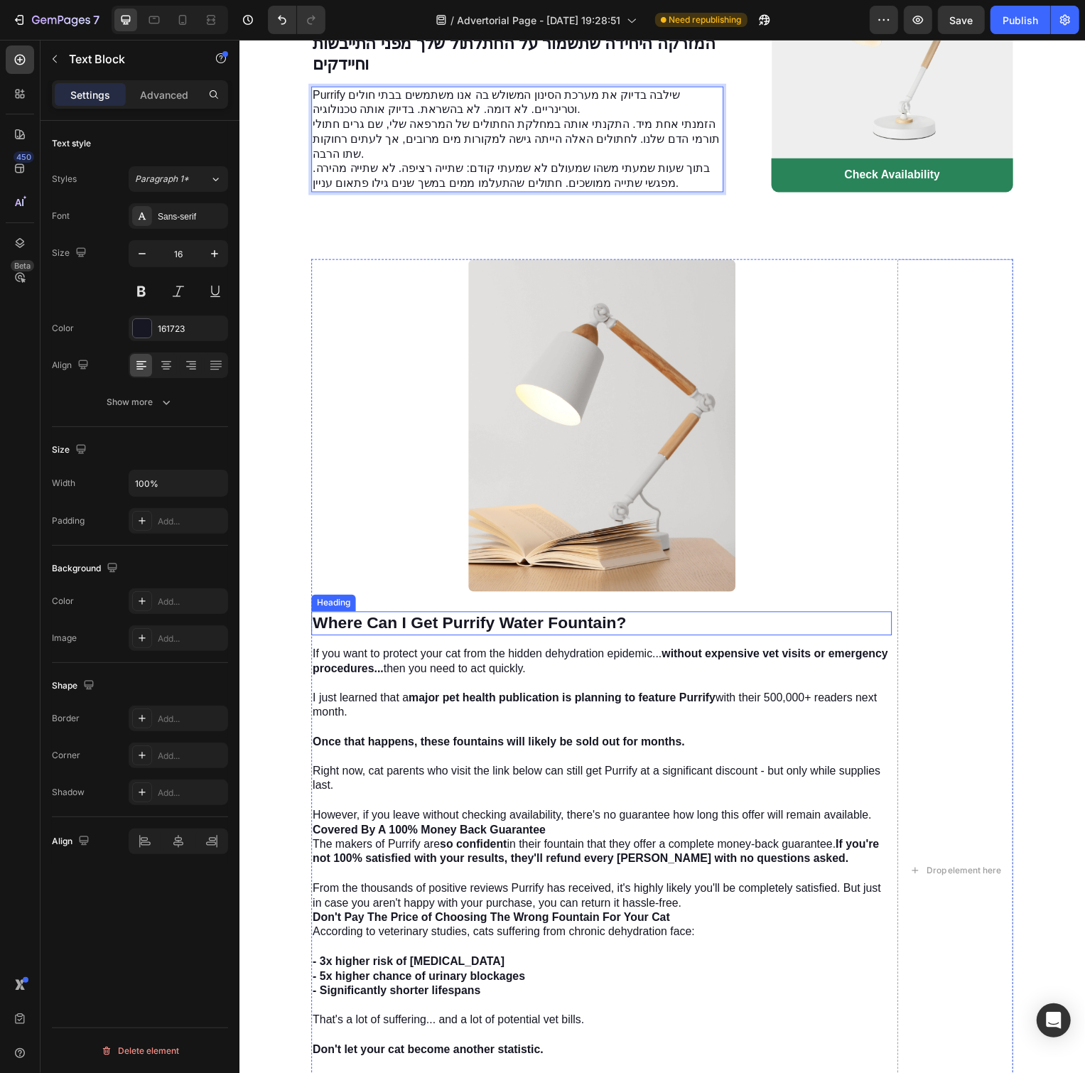
click at [597, 637] on strong "Where Can I Get Purrify Water Fountain?" at bounding box center [471, 627] width 316 height 18
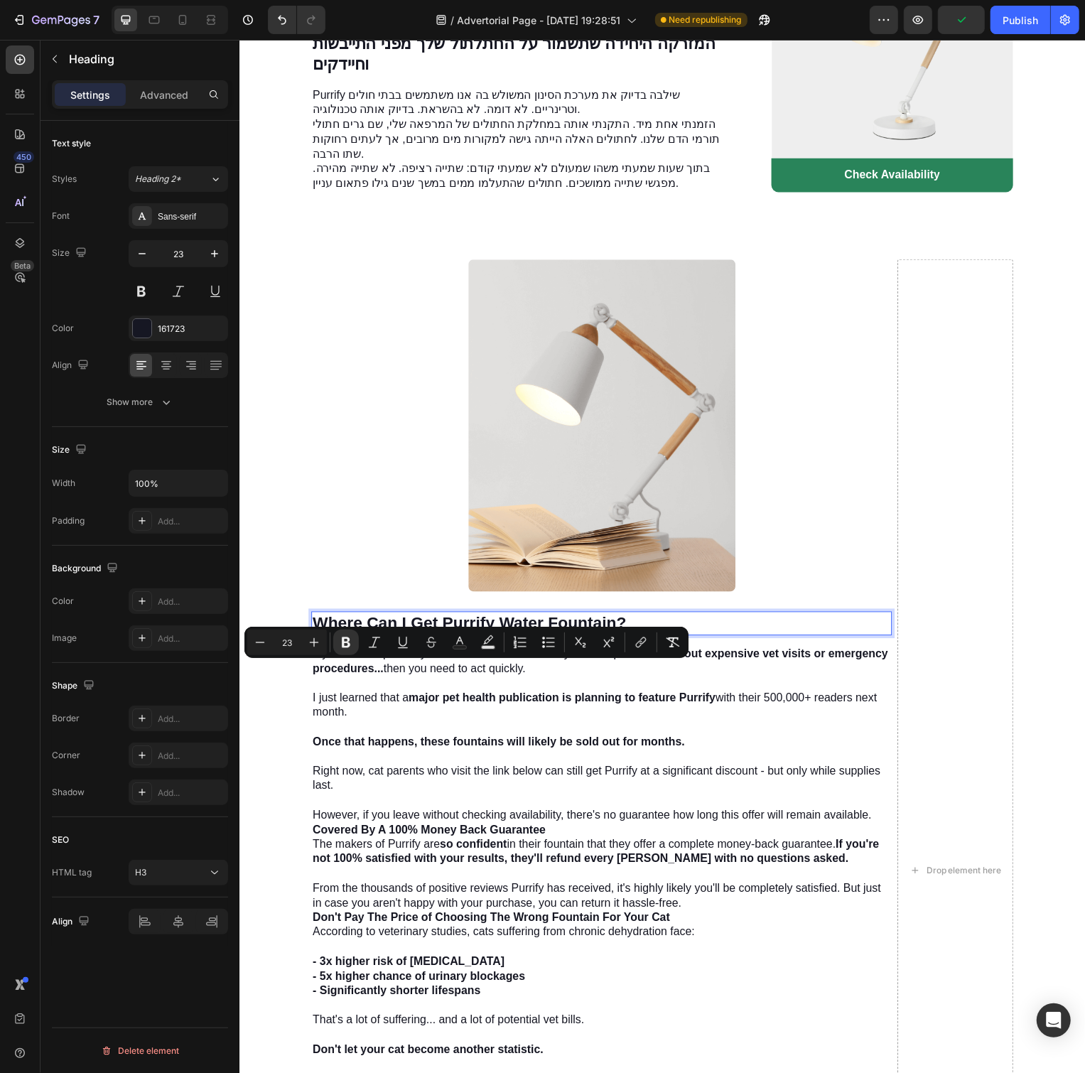
click at [585, 637] on strong "Where Can I Get Purrify Water Fountain?" at bounding box center [471, 627] width 316 height 18
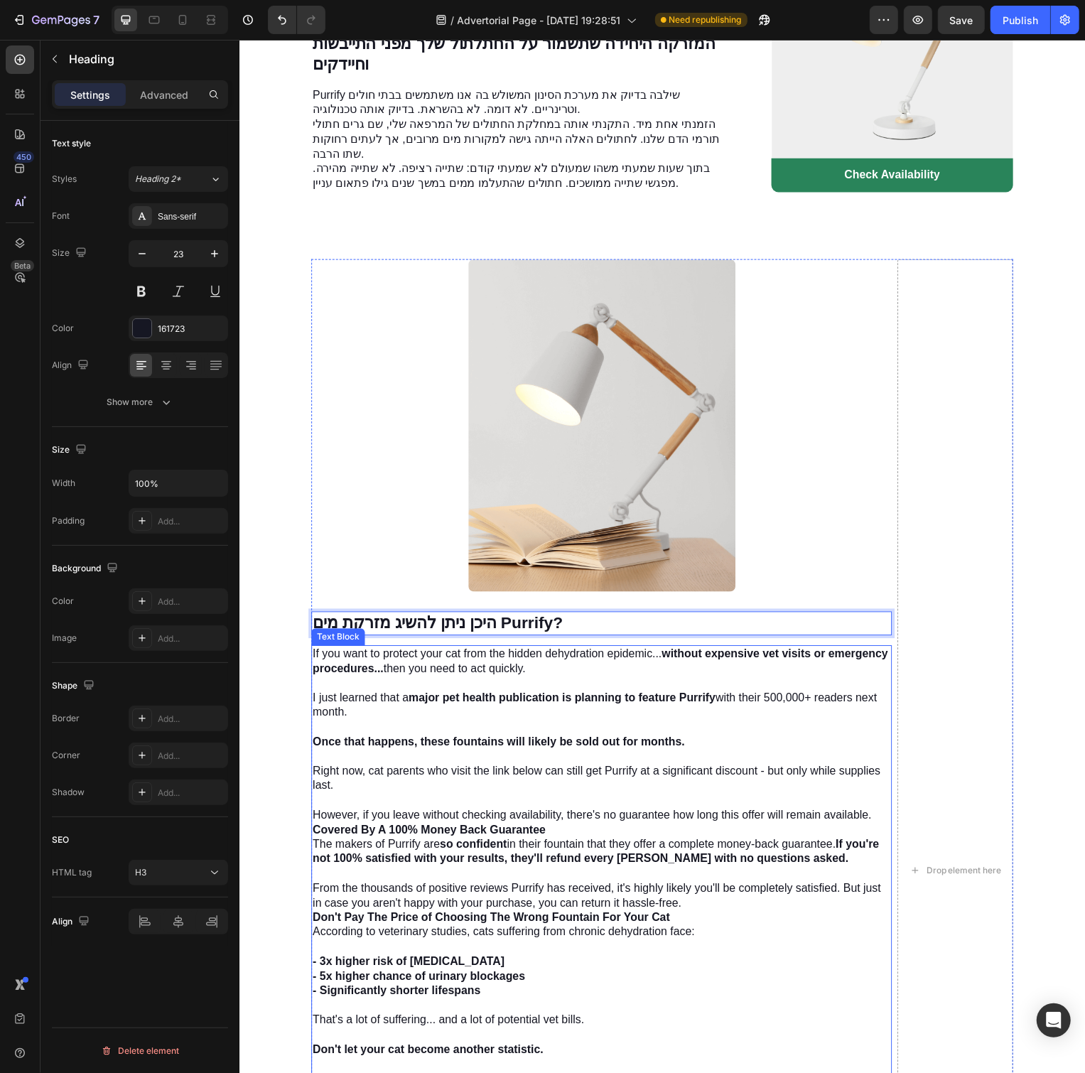
click at [617, 753] on strong "Once that happens, these fountains will likely be sold out for months." at bounding box center [500, 747] width 375 height 12
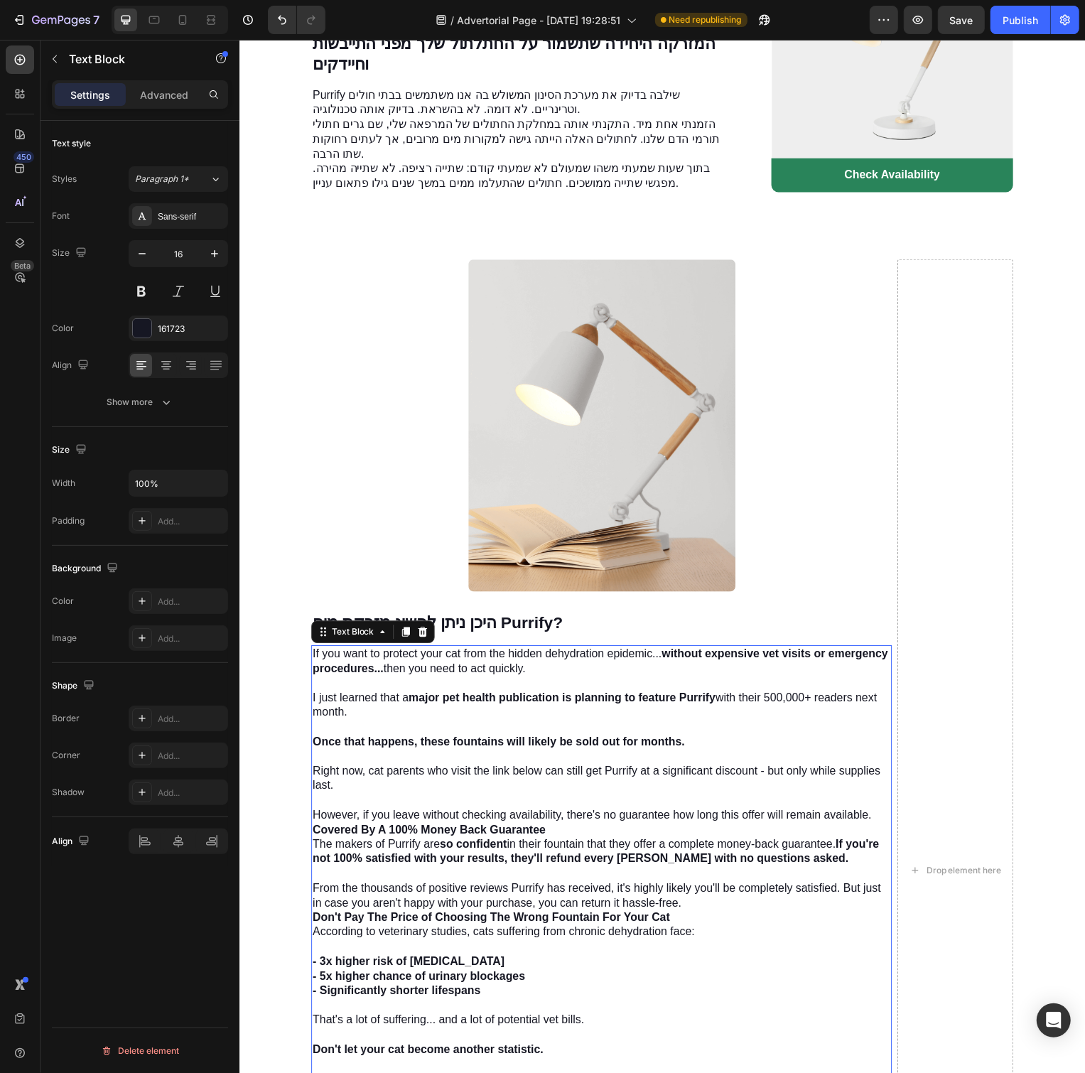
click at [617, 753] on strong "Once that happens, these fountains will likely be sold out for months." at bounding box center [500, 747] width 375 height 12
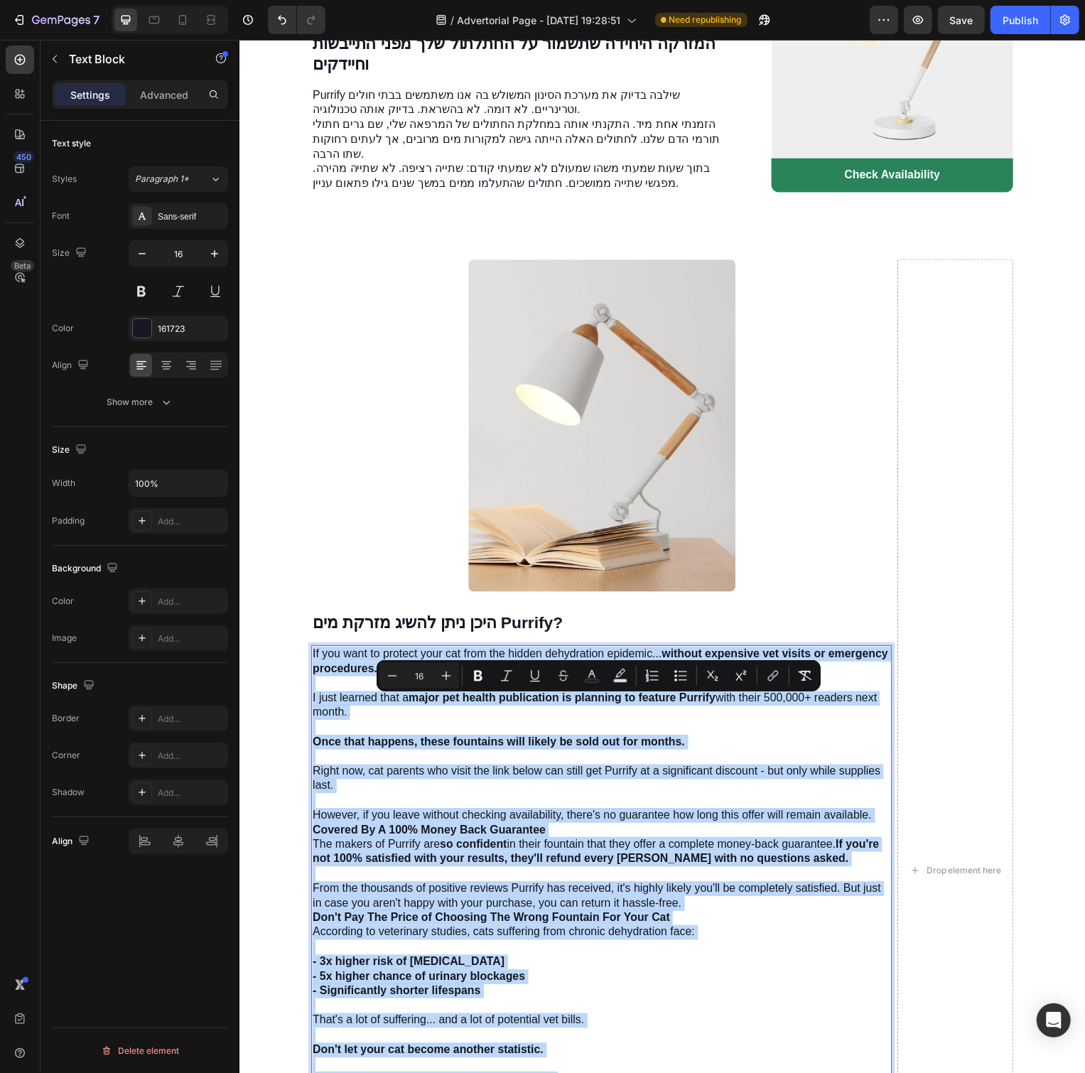
click at [595, 830] on p "If you want to protect your cat from the hidden dehydration epidemic... without…" at bounding box center [604, 741] width 583 height 178
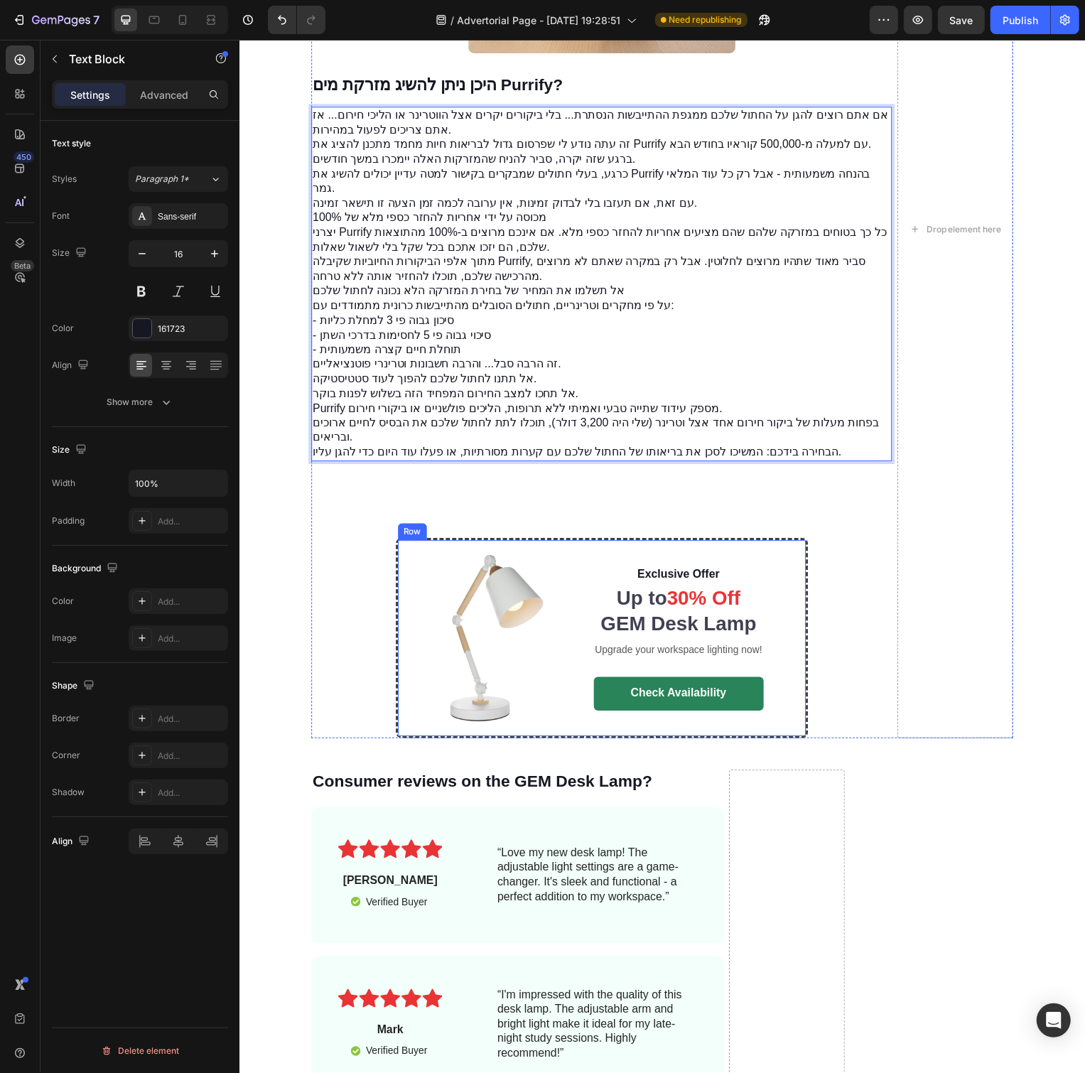
scroll to position [3750, 0]
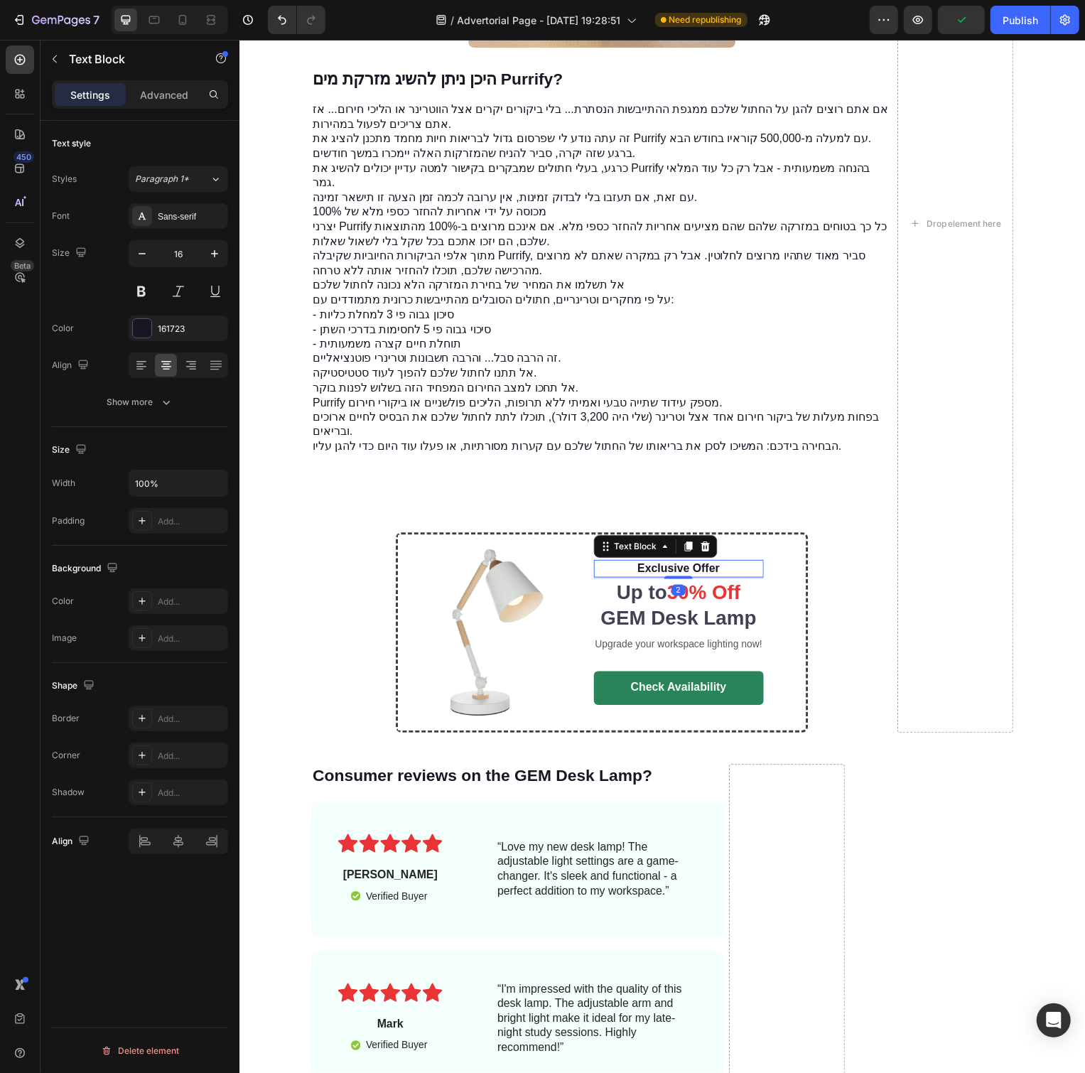
click at [701, 578] on p "Exclusive Offer" at bounding box center [682, 573] width 168 height 15
click at [659, 596] on h2 "Up to 30% Off GEM Desk Lamp" at bounding box center [681, 611] width 171 height 55
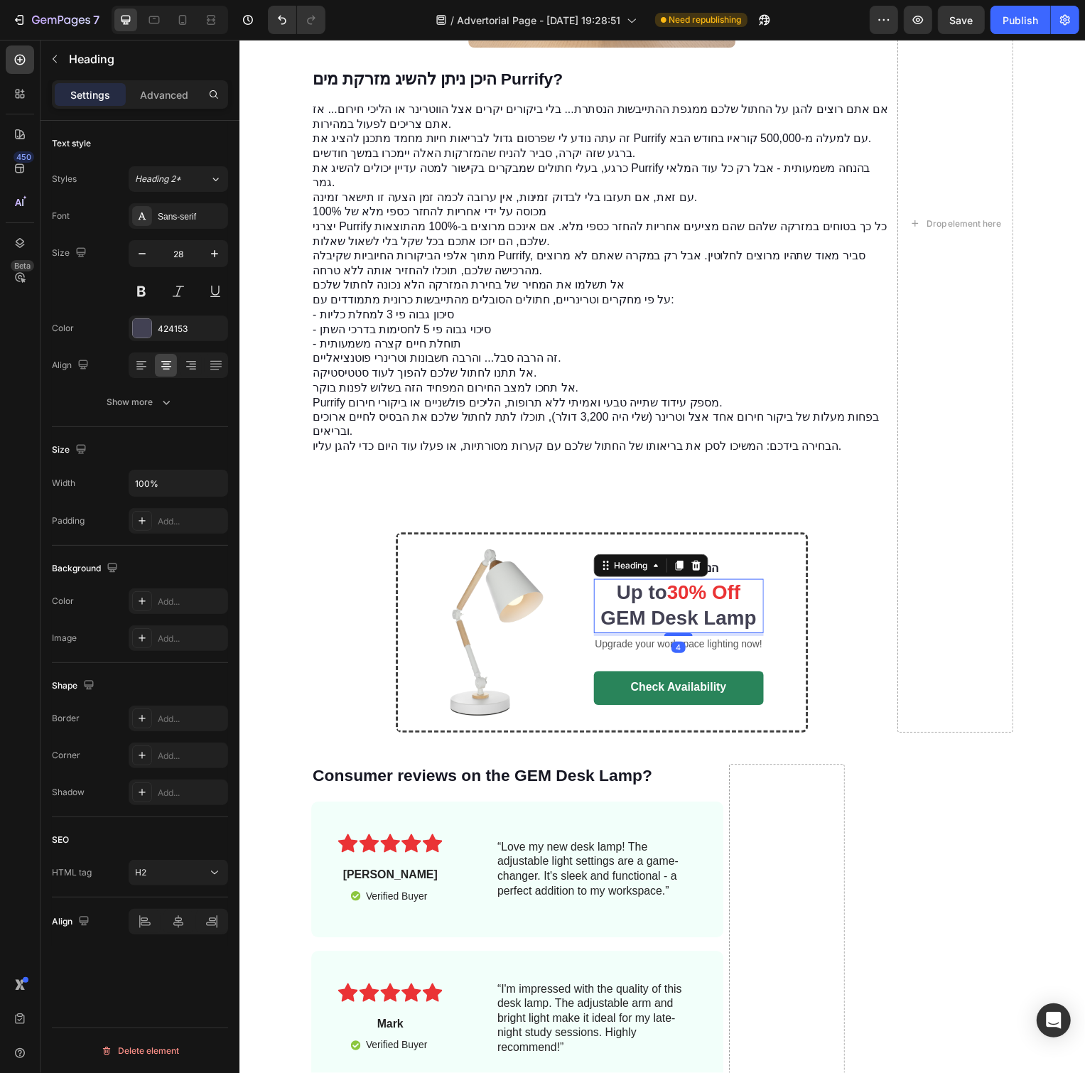
click at [659, 596] on h2 "Up to 30% Off GEM Desk Lamp" at bounding box center [681, 611] width 171 height 55
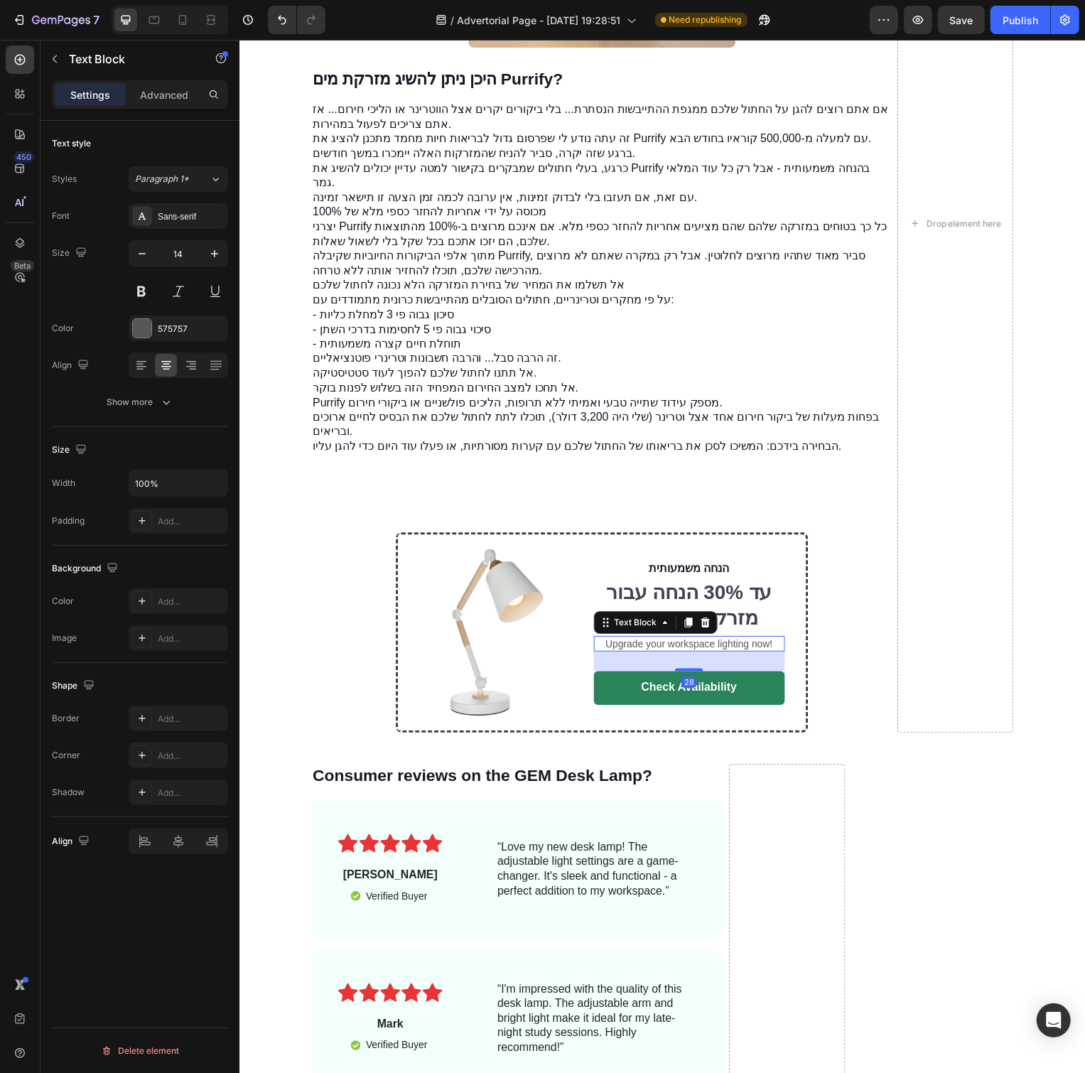
click at [670, 648] on p "Upgrade your workspace lighting now!" at bounding box center [693, 649] width 190 height 13
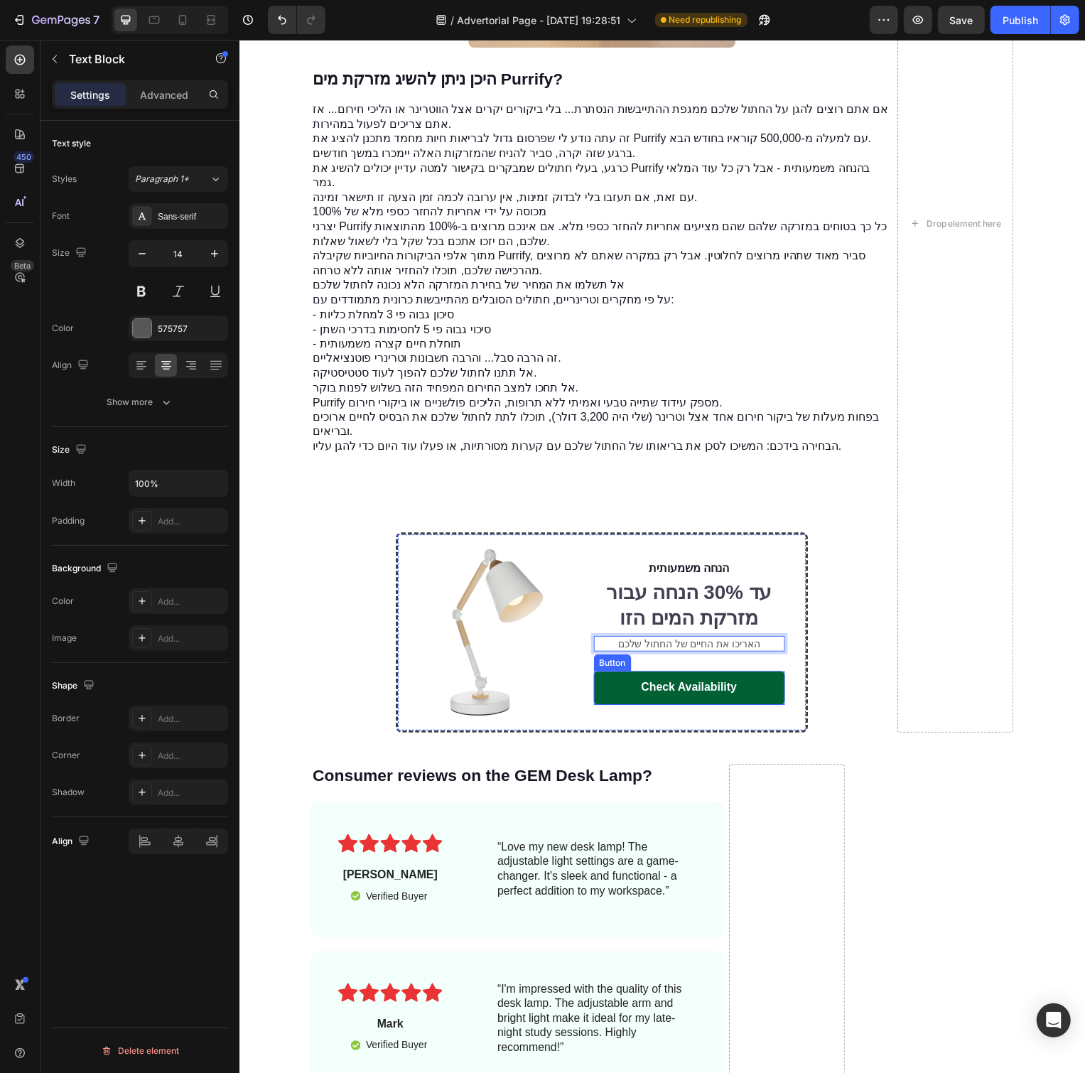
click at [641, 677] on link "Check Availability" at bounding box center [692, 694] width 193 height 34
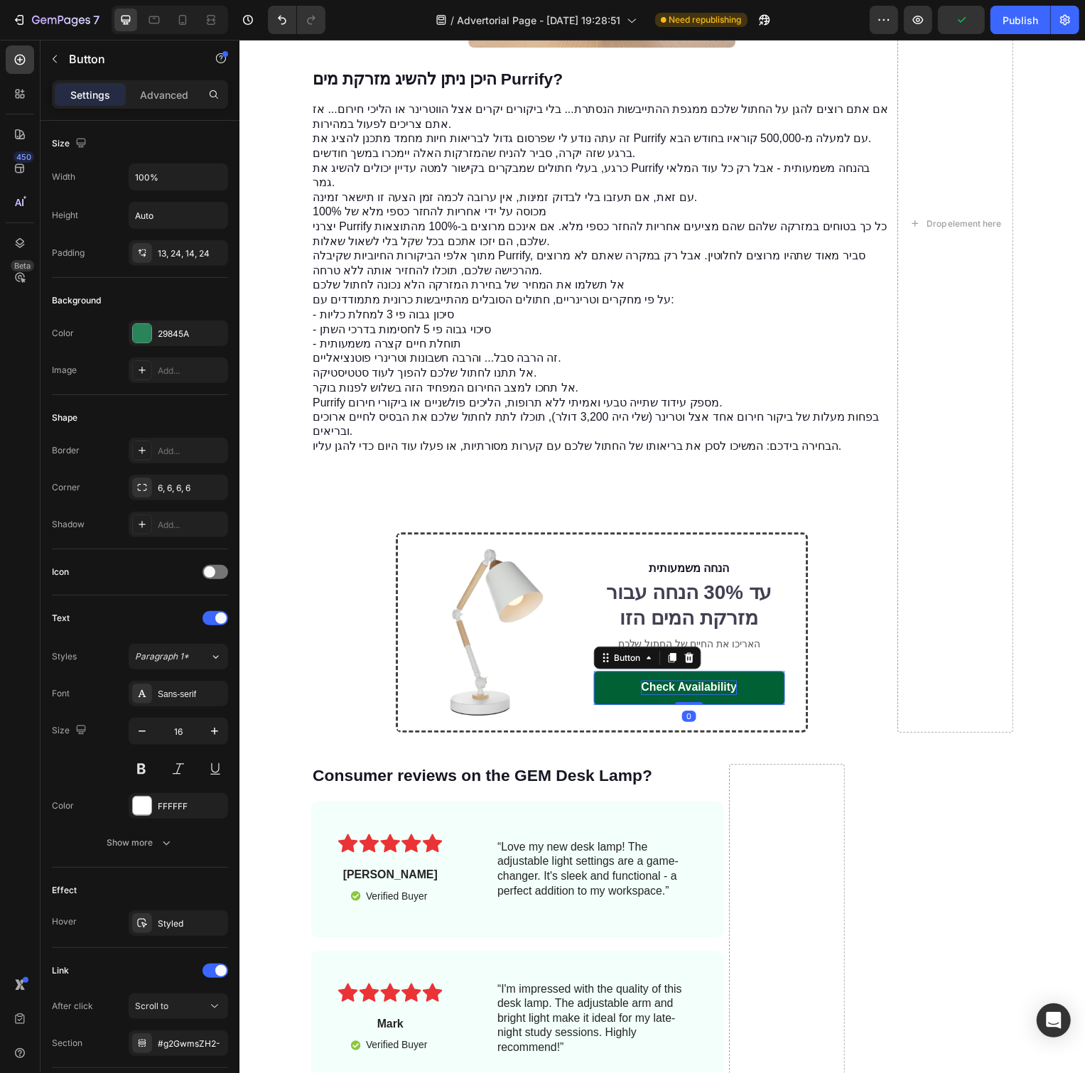
click at [672, 692] on div "Check Availability" at bounding box center [692, 693] width 97 height 15
click at [672, 692] on p "Check Availability" at bounding box center [692, 693] width 97 height 15
click at [1030, 23] on div "Publish" at bounding box center [1021, 20] width 36 height 15
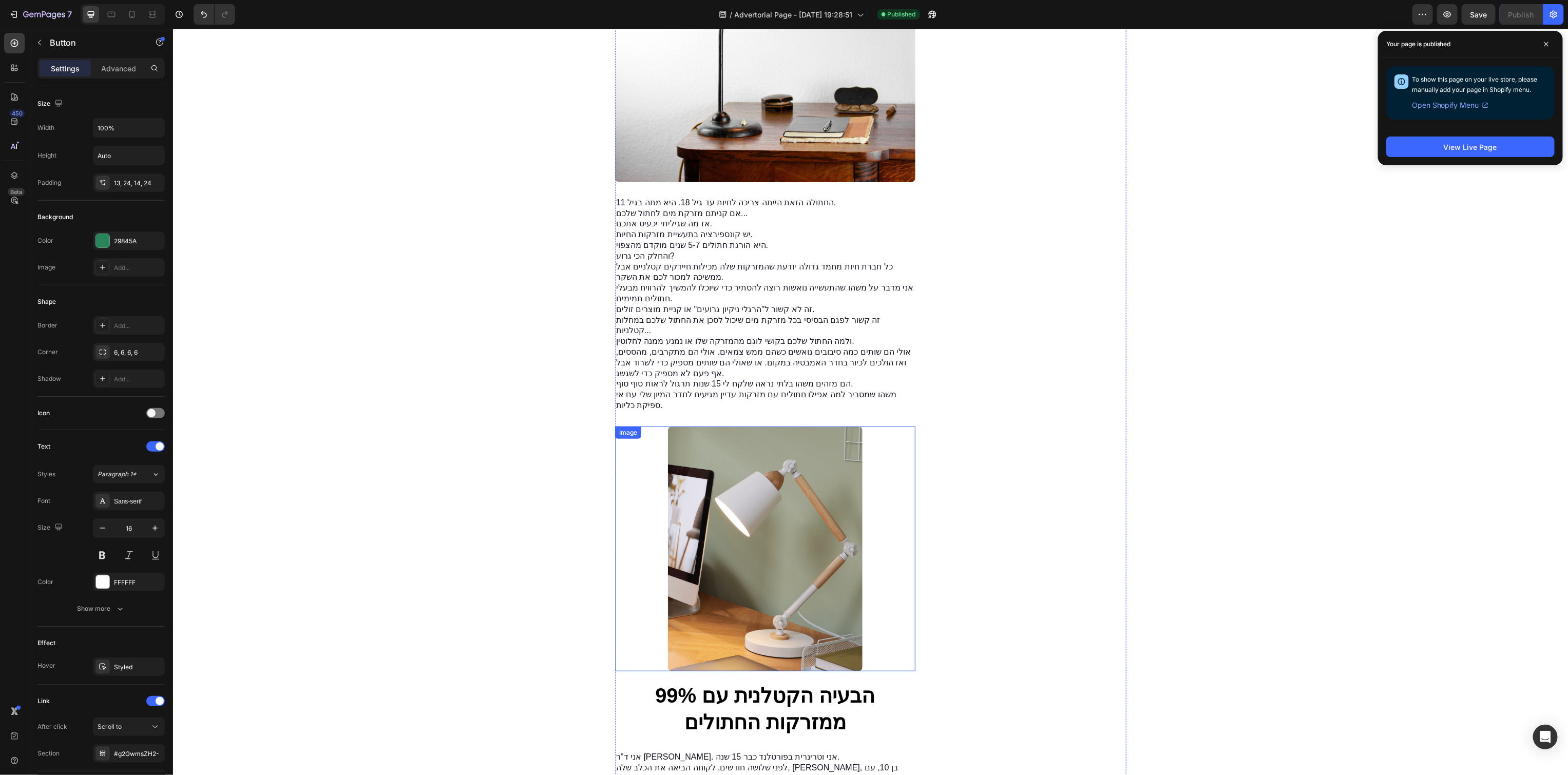
scroll to position [0, 0]
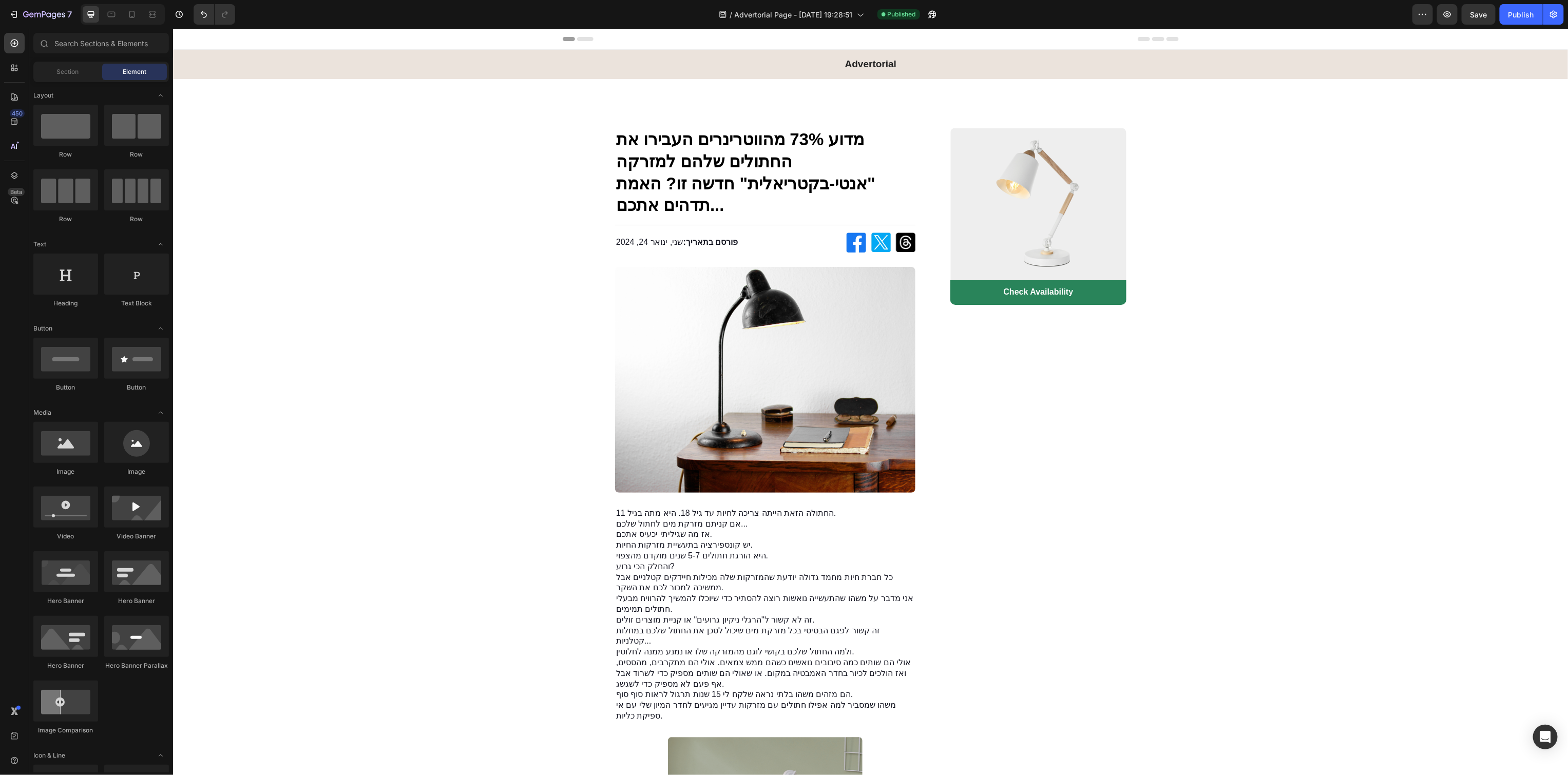
click at [755, 36] on div "Header" at bounding box center [870, 38] width 616 height 20
click at [1553, 9] on button "button" at bounding box center [1554, 14] width 20 height 20
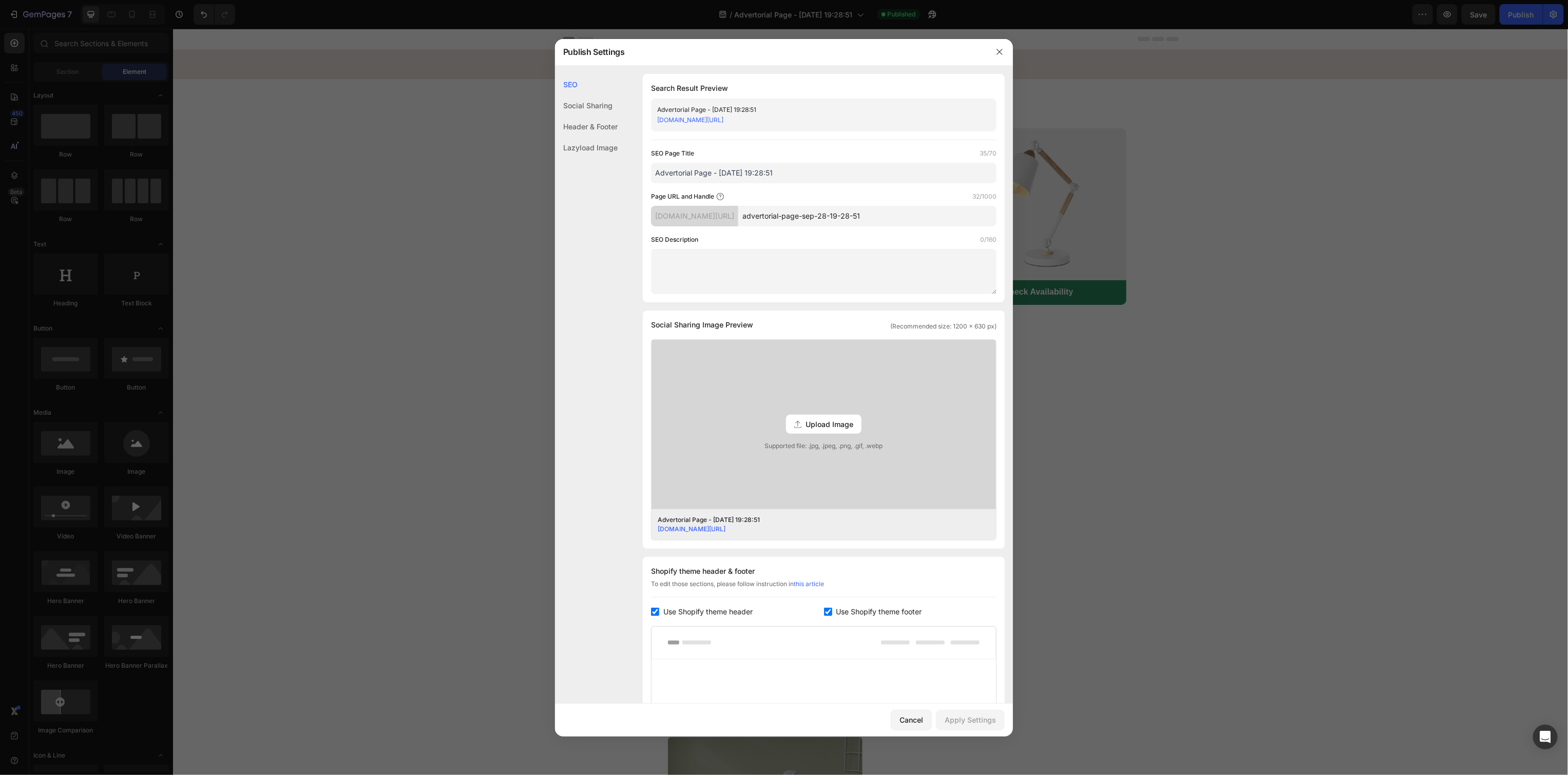
click at [602, 121] on div "Header & Footer" at bounding box center [586, 126] width 63 height 21
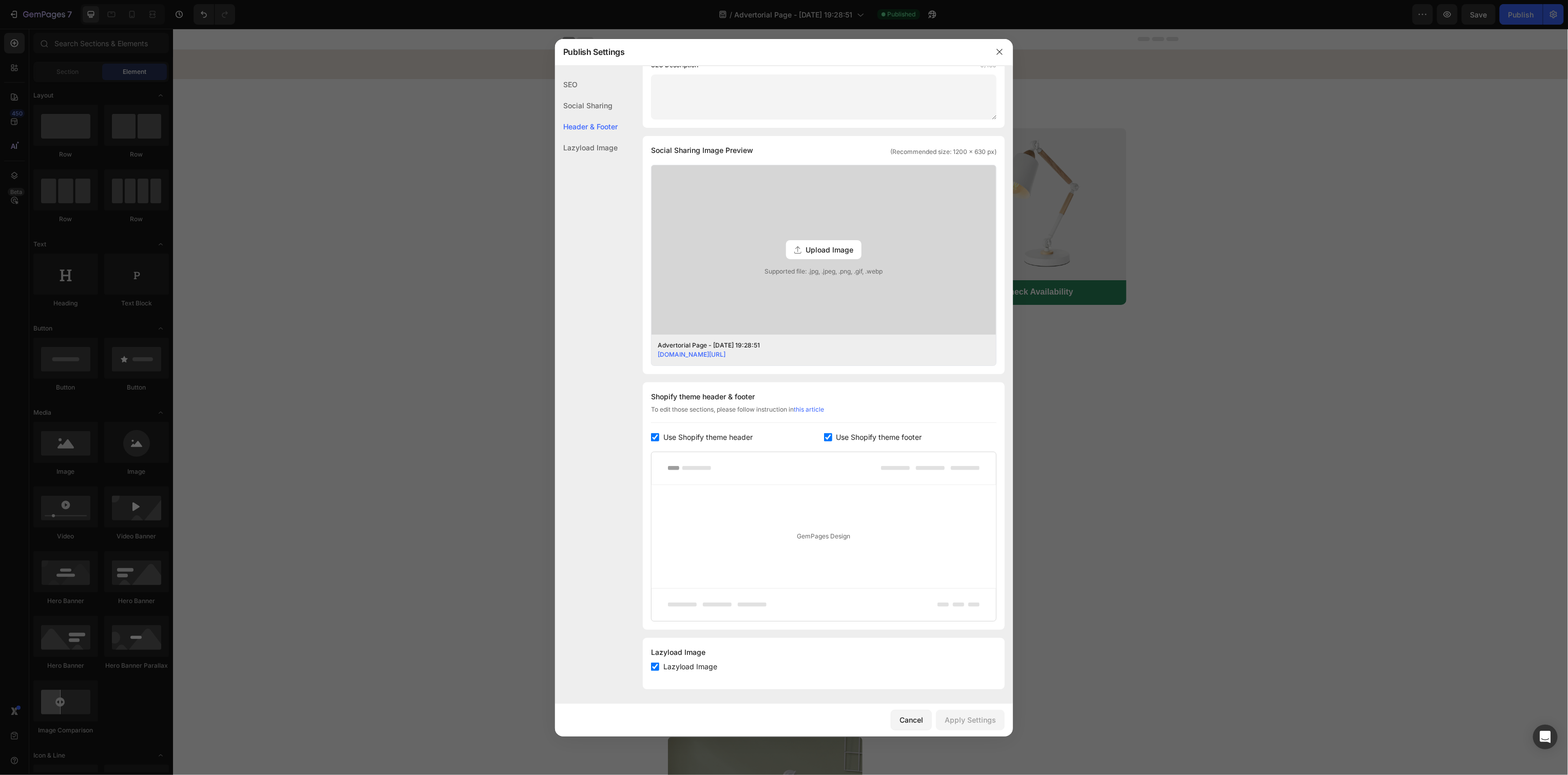
scroll to position [176, 0]
click at [602, 121] on div "Header & Footer" at bounding box center [586, 126] width 63 height 21
click at [711, 441] on div "Shopify theme header & footer To edit those sections, please follow instruction…" at bounding box center [823, 504] width 362 height 248
click at [711, 436] on span "Use Shopify theme header" at bounding box center [708, 436] width 90 height 12
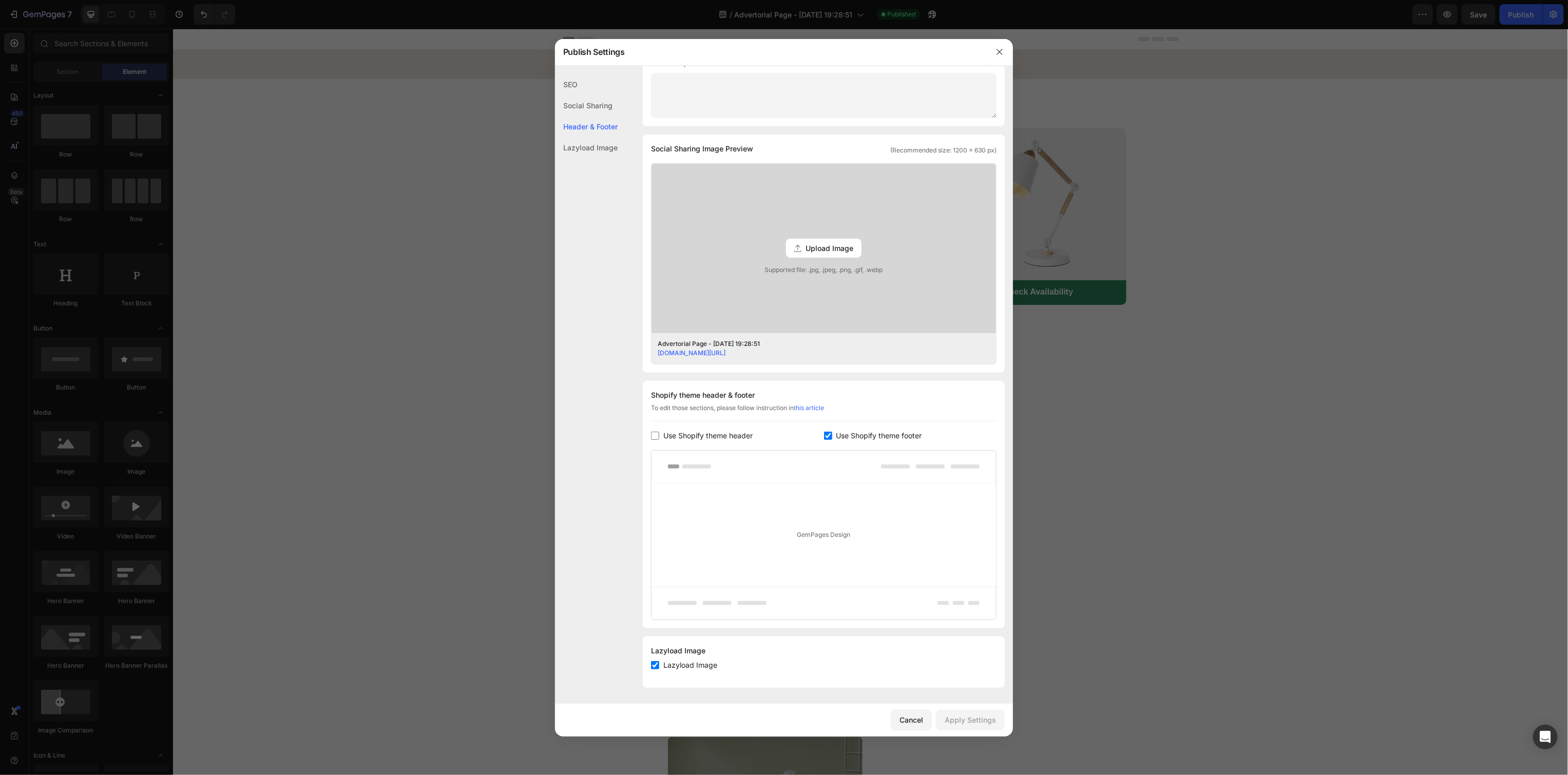
checkbox input "false"
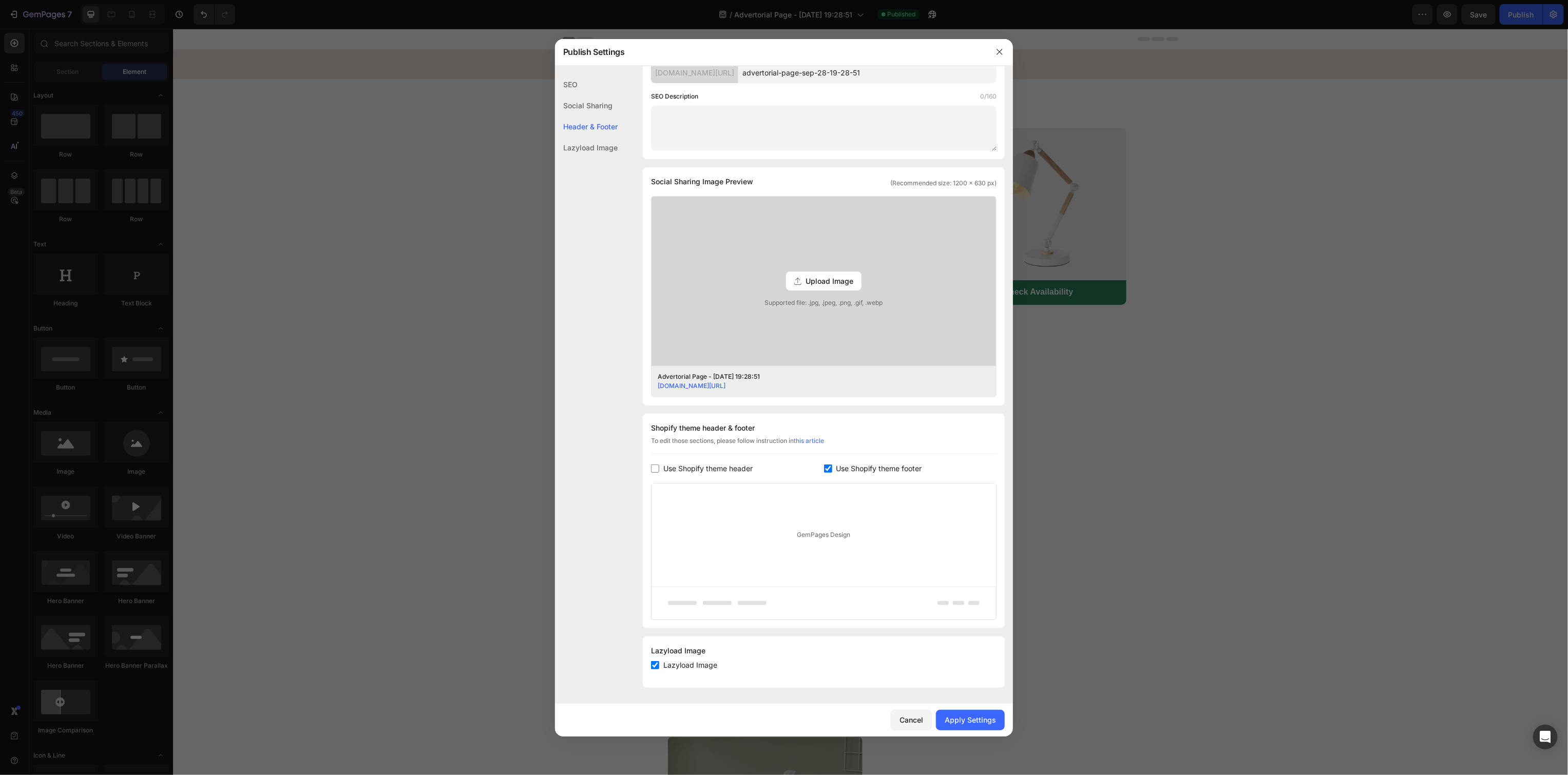
click at [866, 462] on span "Use Shopify theme footer" at bounding box center [879, 468] width 86 height 12
checkbox input "false"
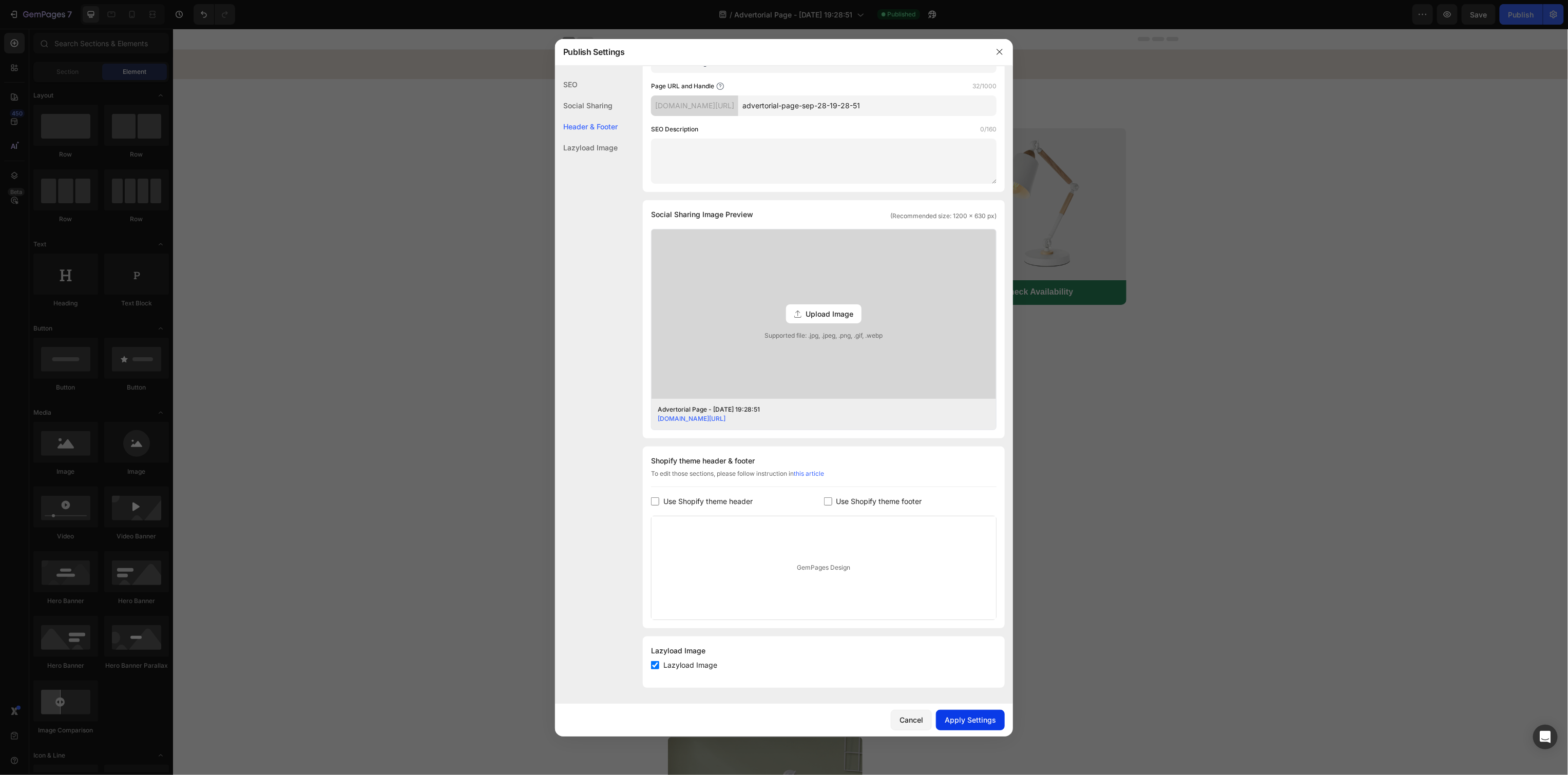
click at [979, 718] on div "Apply Settings" at bounding box center [970, 719] width 51 height 11
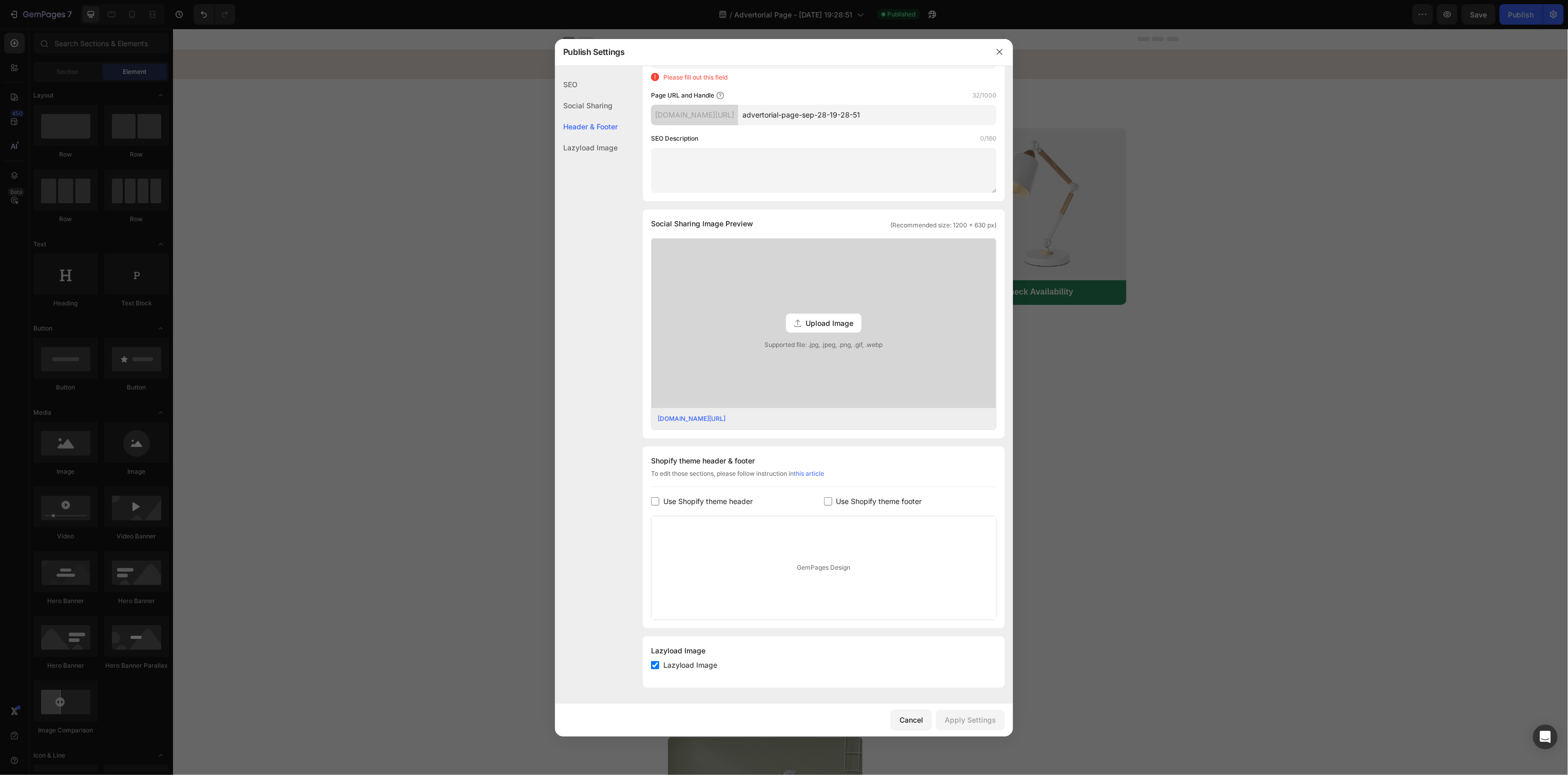
type input "Advertorial Page - [DATE] 19:28:51"
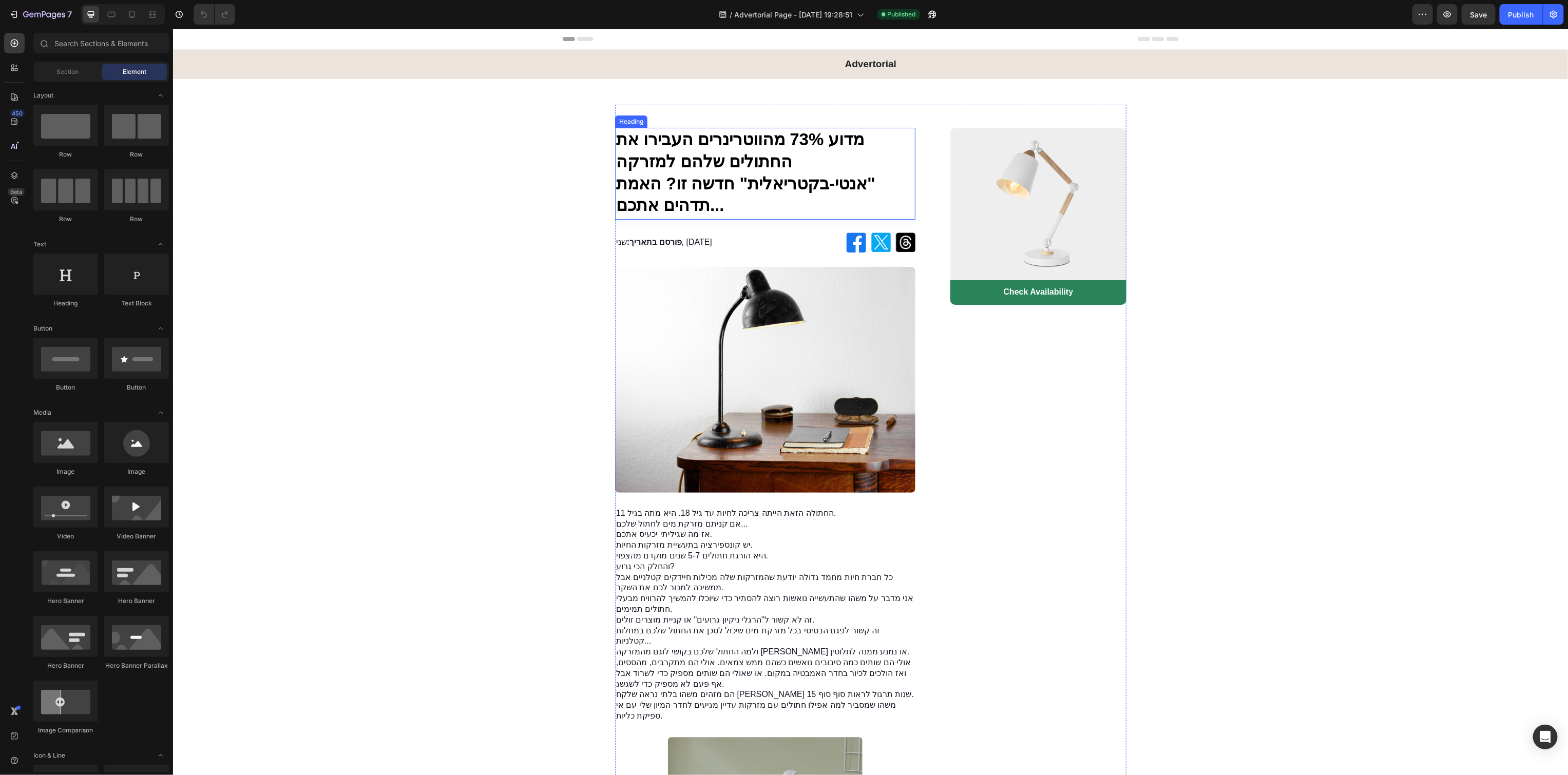
click at [812, 155] on h1 "מדוע 73% מהווטרינרים העבירו את החתולים שלהם למזרקה "אנטי-בקטריאלית" חדשה זו? הא…" at bounding box center [765, 172] width 300 height 90
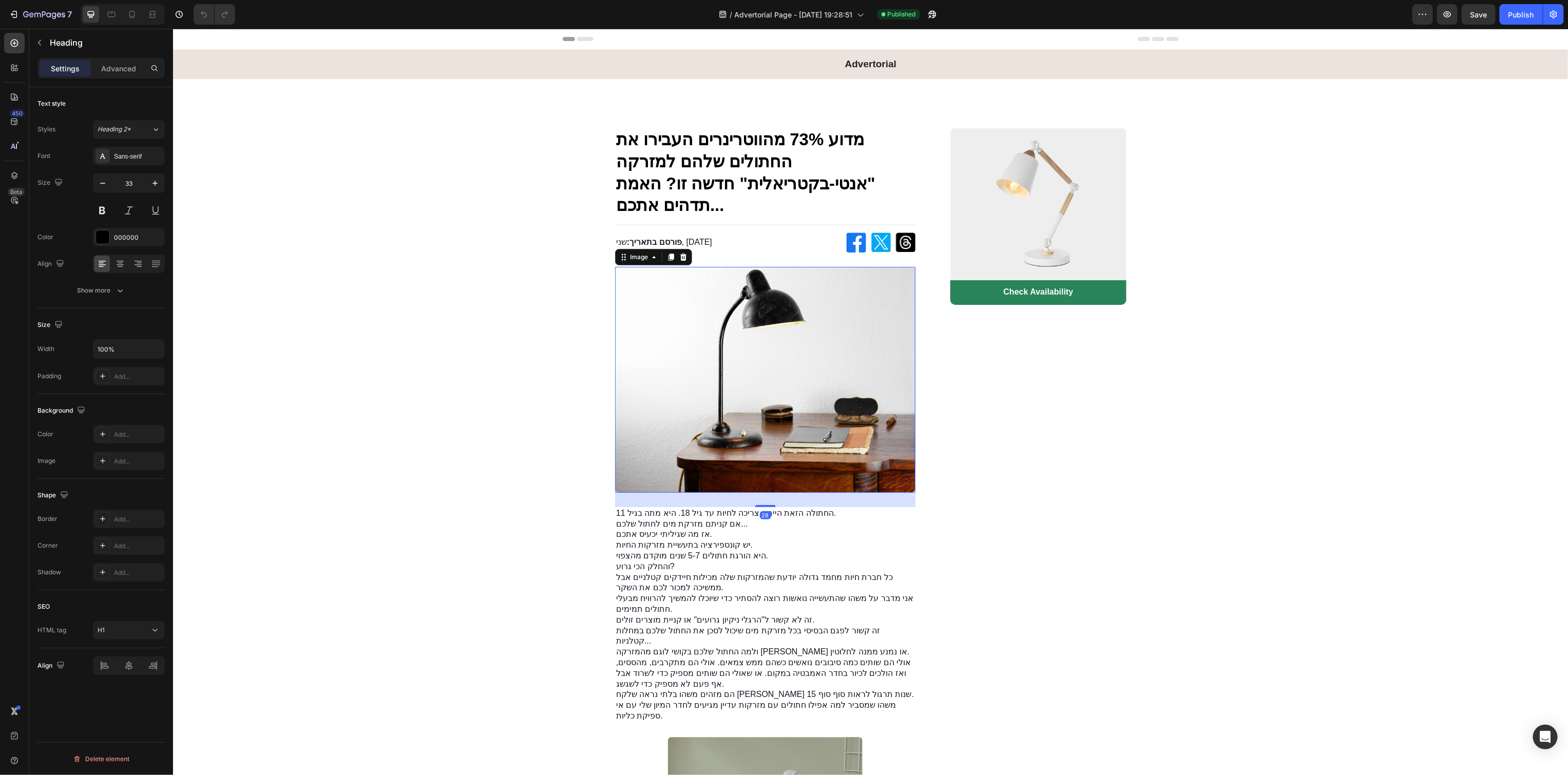
click at [641, 278] on img at bounding box center [765, 379] width 300 height 226
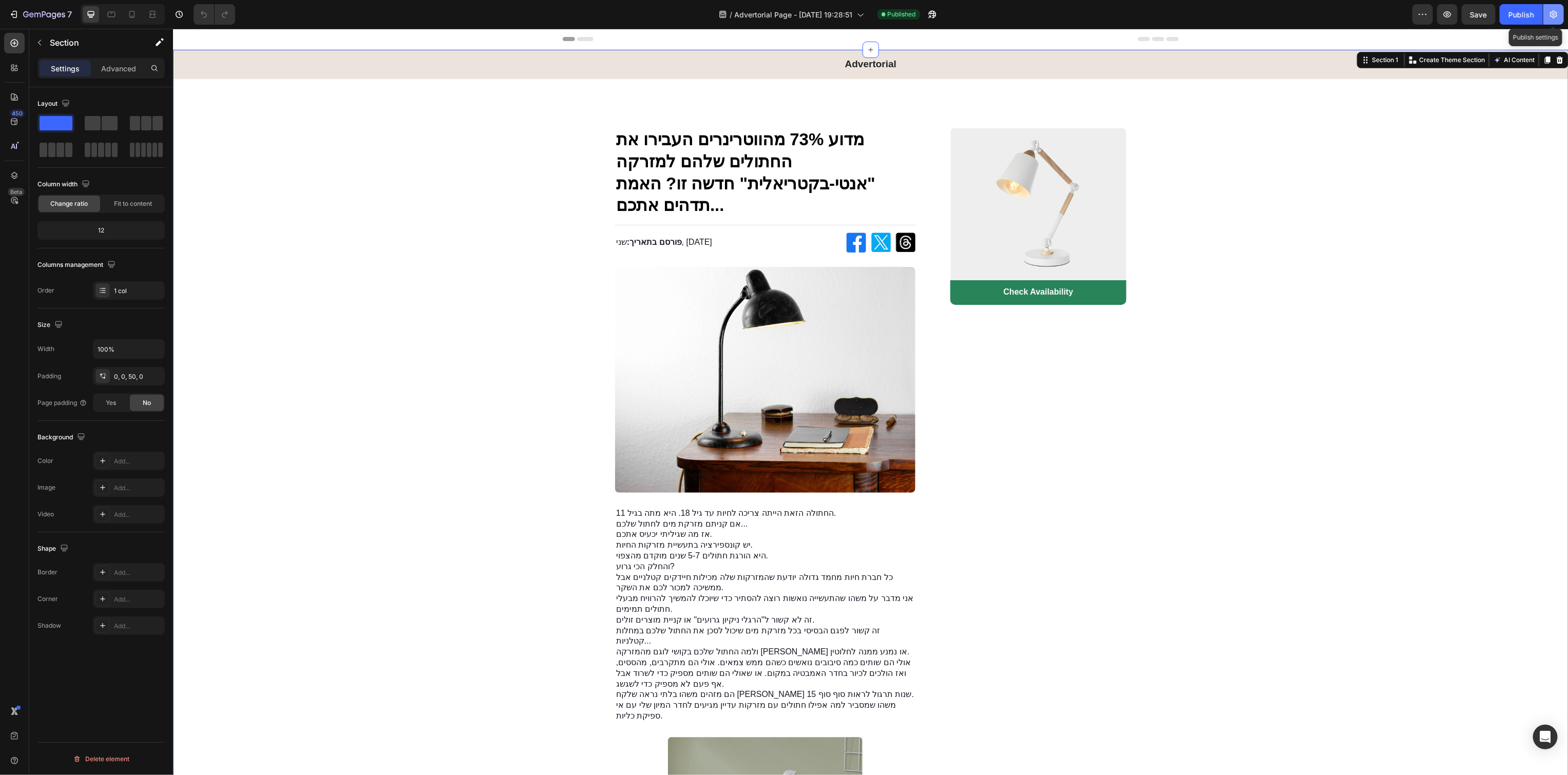
click at [1551, 17] on icon "button" at bounding box center [1554, 14] width 7 height 8
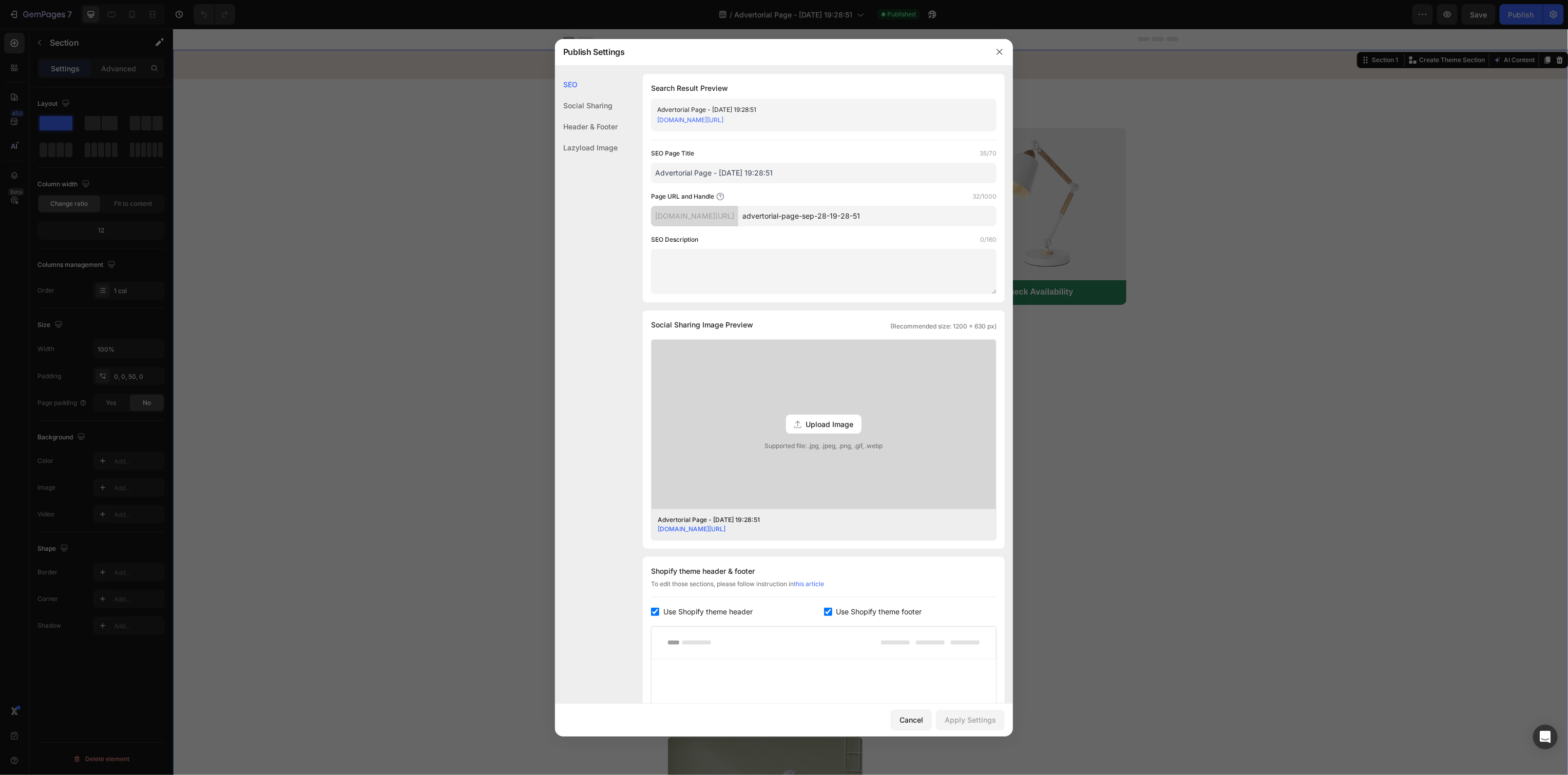
scroll to position [176, 0]
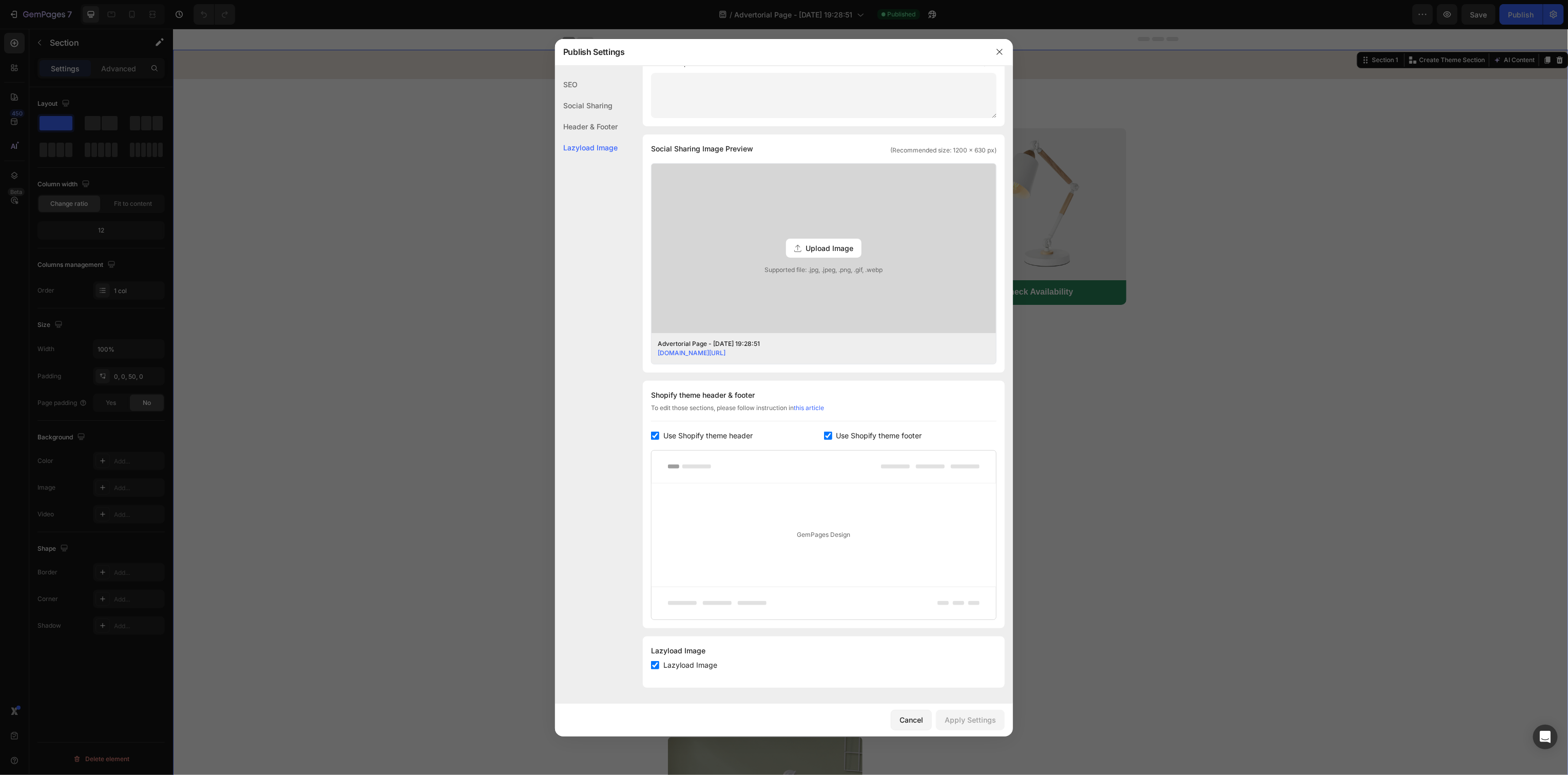
click at [571, 101] on div "Social Sharing" at bounding box center [586, 105] width 63 height 21
click at [573, 122] on div "Header & Footer" at bounding box center [586, 126] width 63 height 21
click at [987, 53] on div at bounding box center [999, 51] width 27 height 27
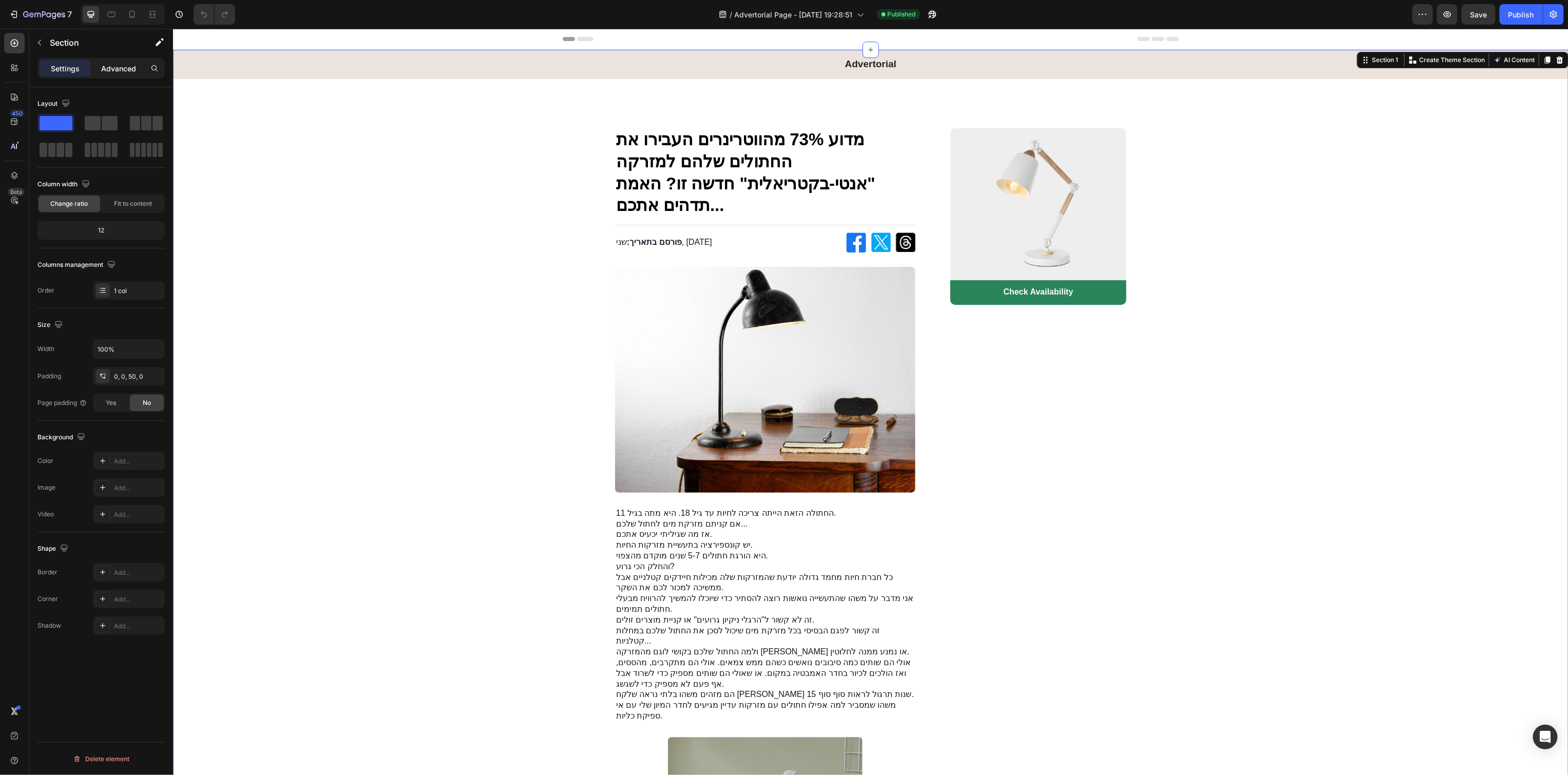
click at [118, 61] on div "Advanced" at bounding box center [118, 68] width 51 height 17
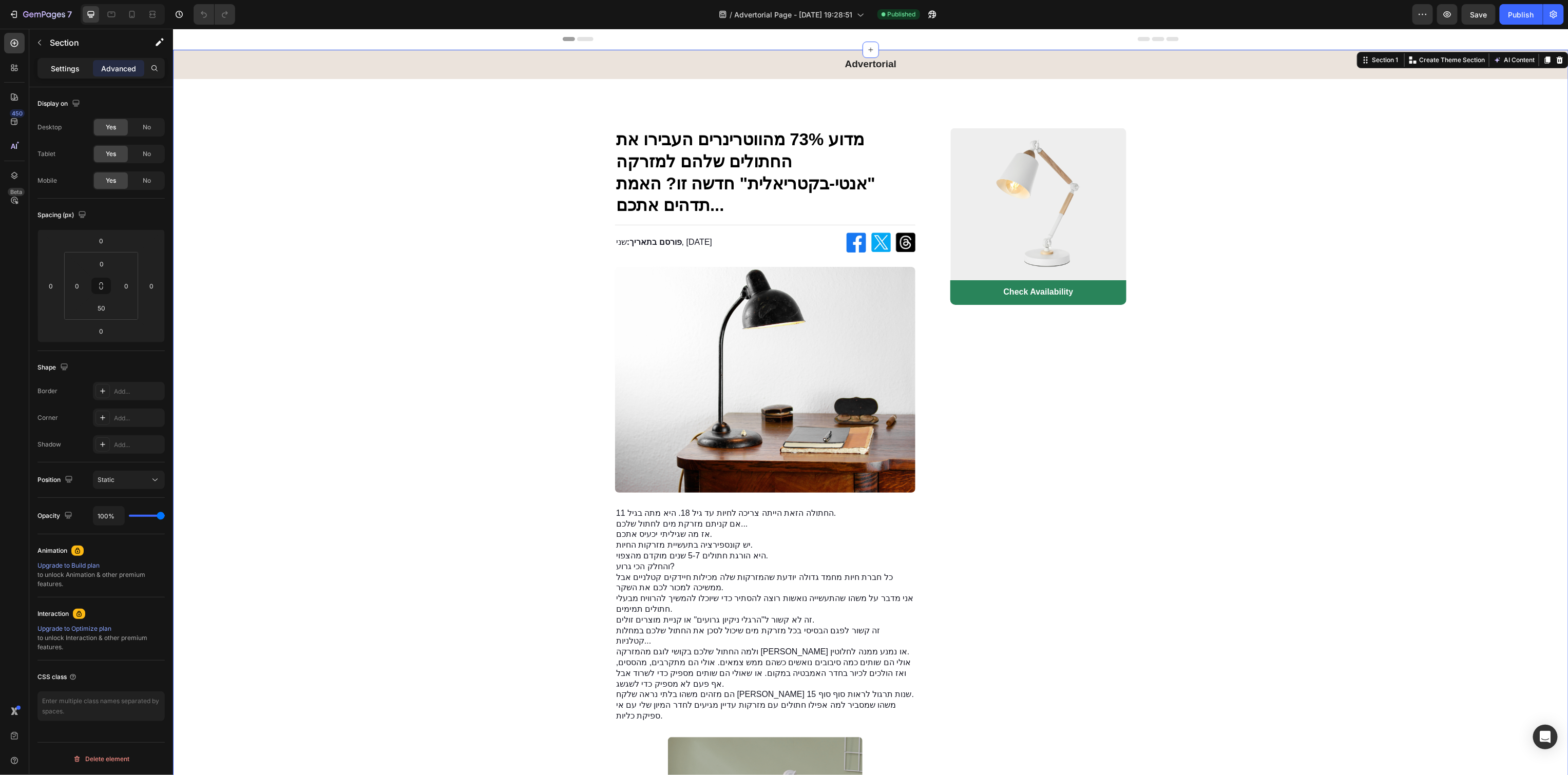
click at [74, 69] on p "Settings" at bounding box center [65, 68] width 29 height 11
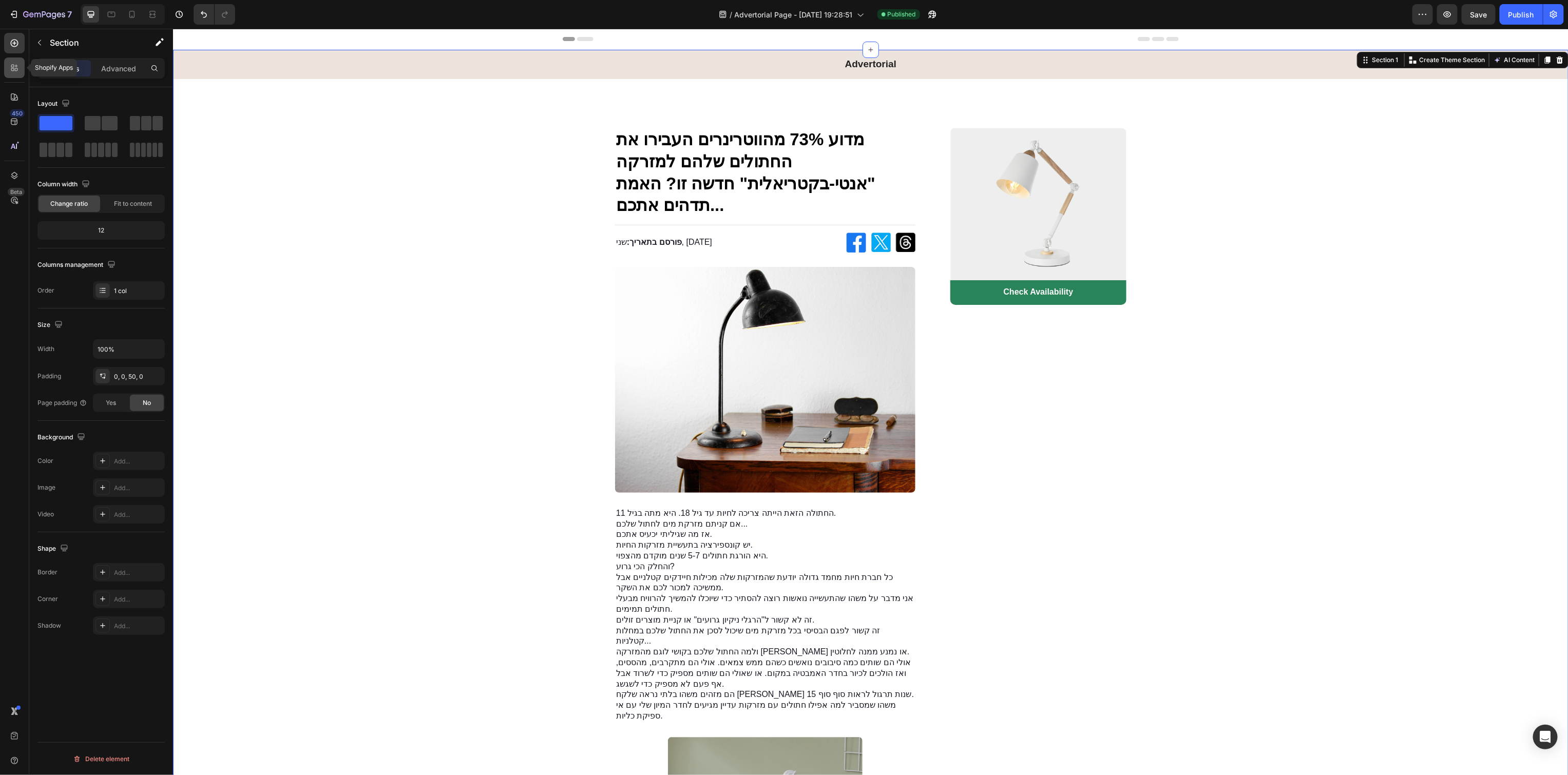
click at [16, 65] on icon at bounding box center [17, 66] width 3 height 3
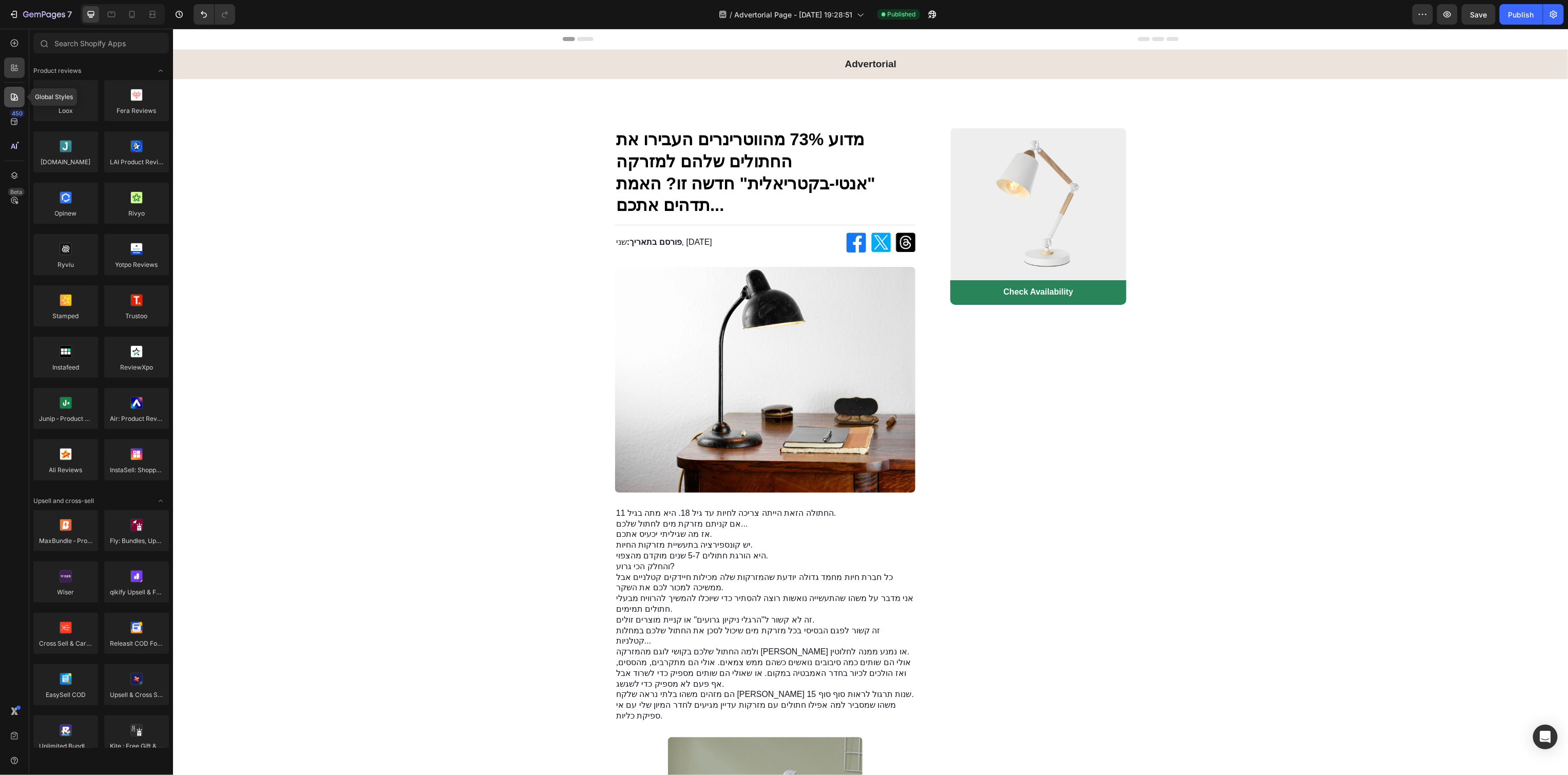
click at [15, 100] on icon at bounding box center [14, 97] width 7 height 7
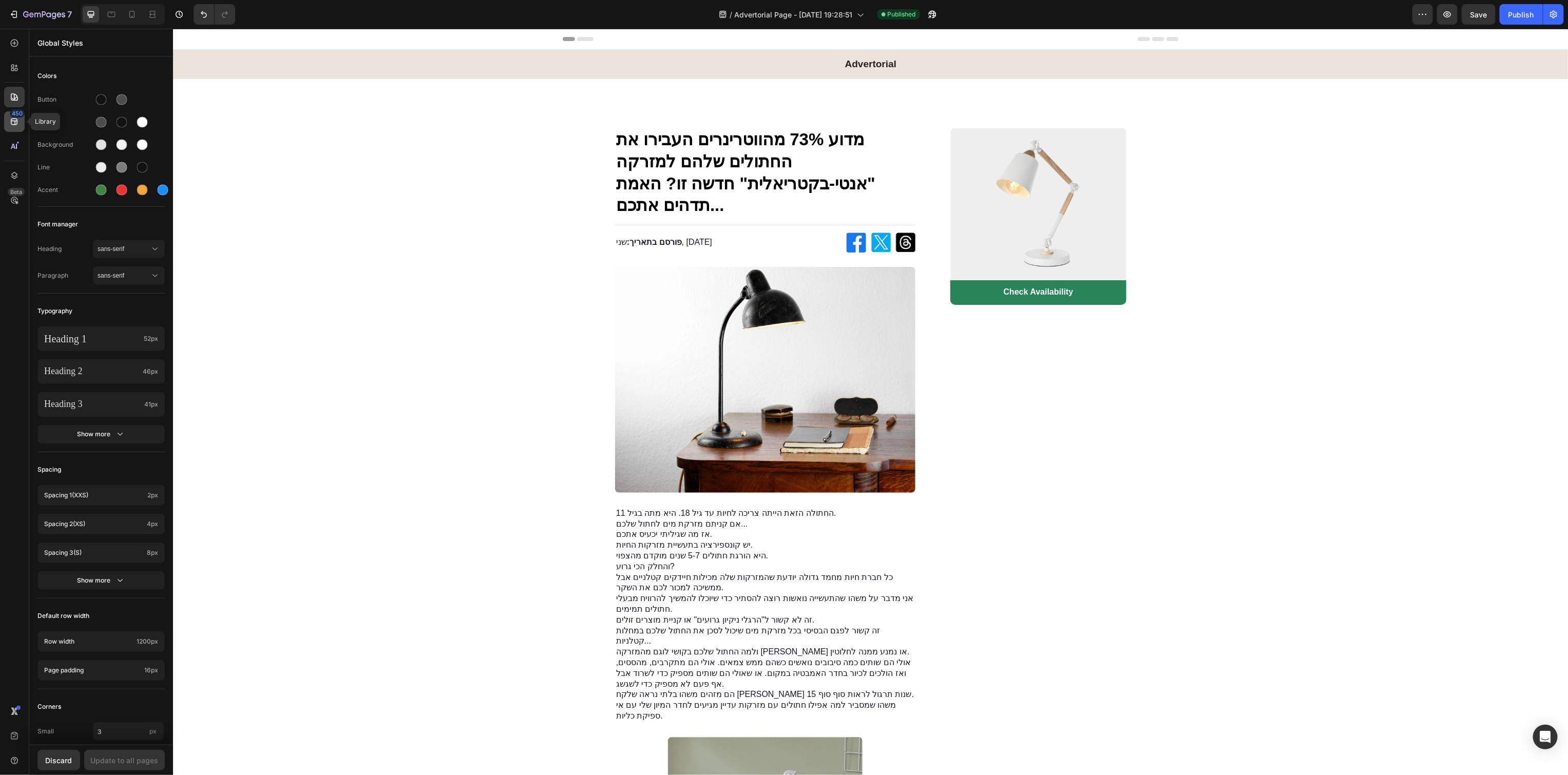
click at [17, 113] on div "450" at bounding box center [17, 113] width 15 height 8
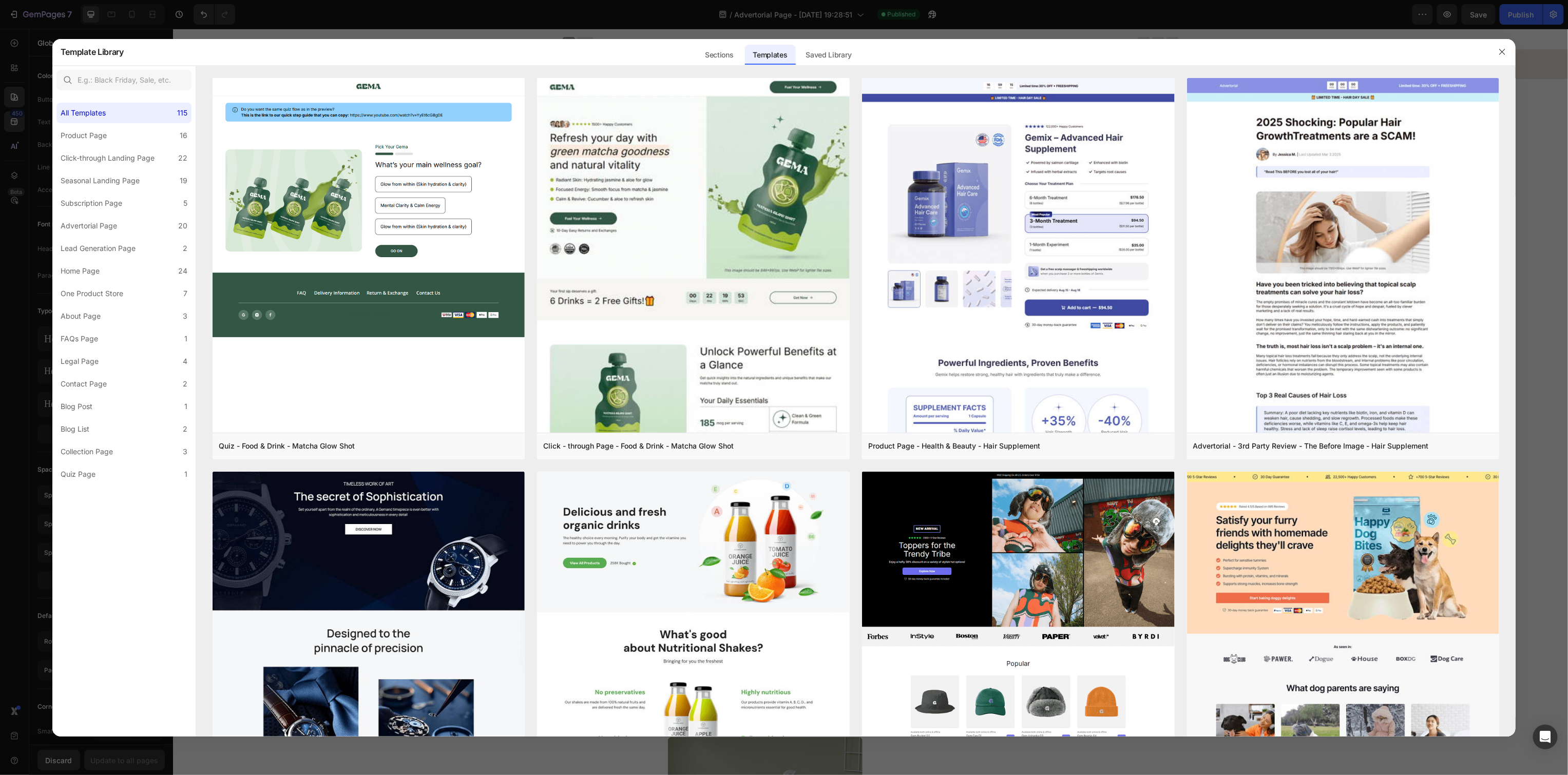
click at [15, 110] on div at bounding box center [784, 387] width 1568 height 775
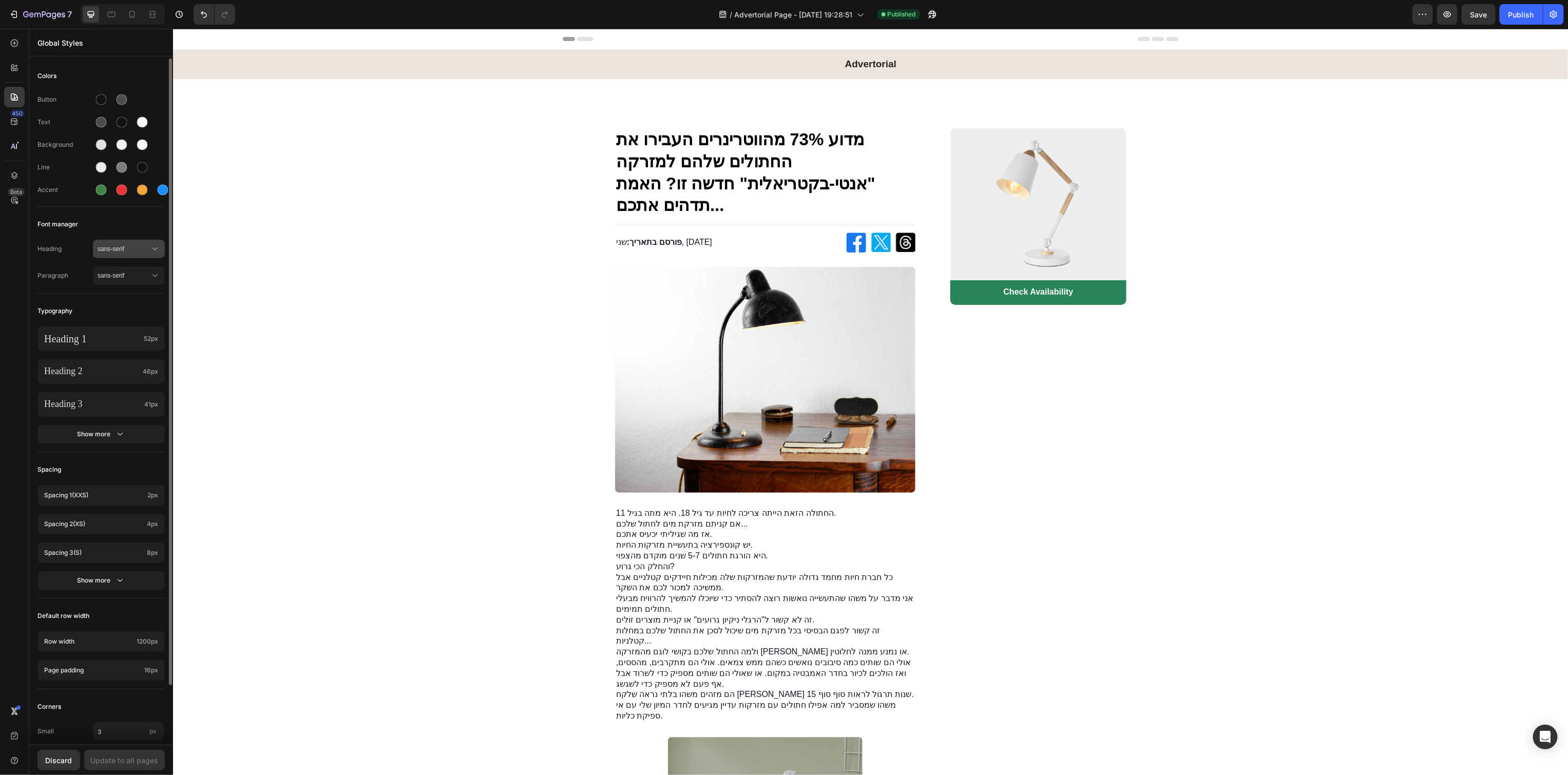
click at [110, 245] on span "sans-serif" at bounding box center [124, 248] width 53 height 9
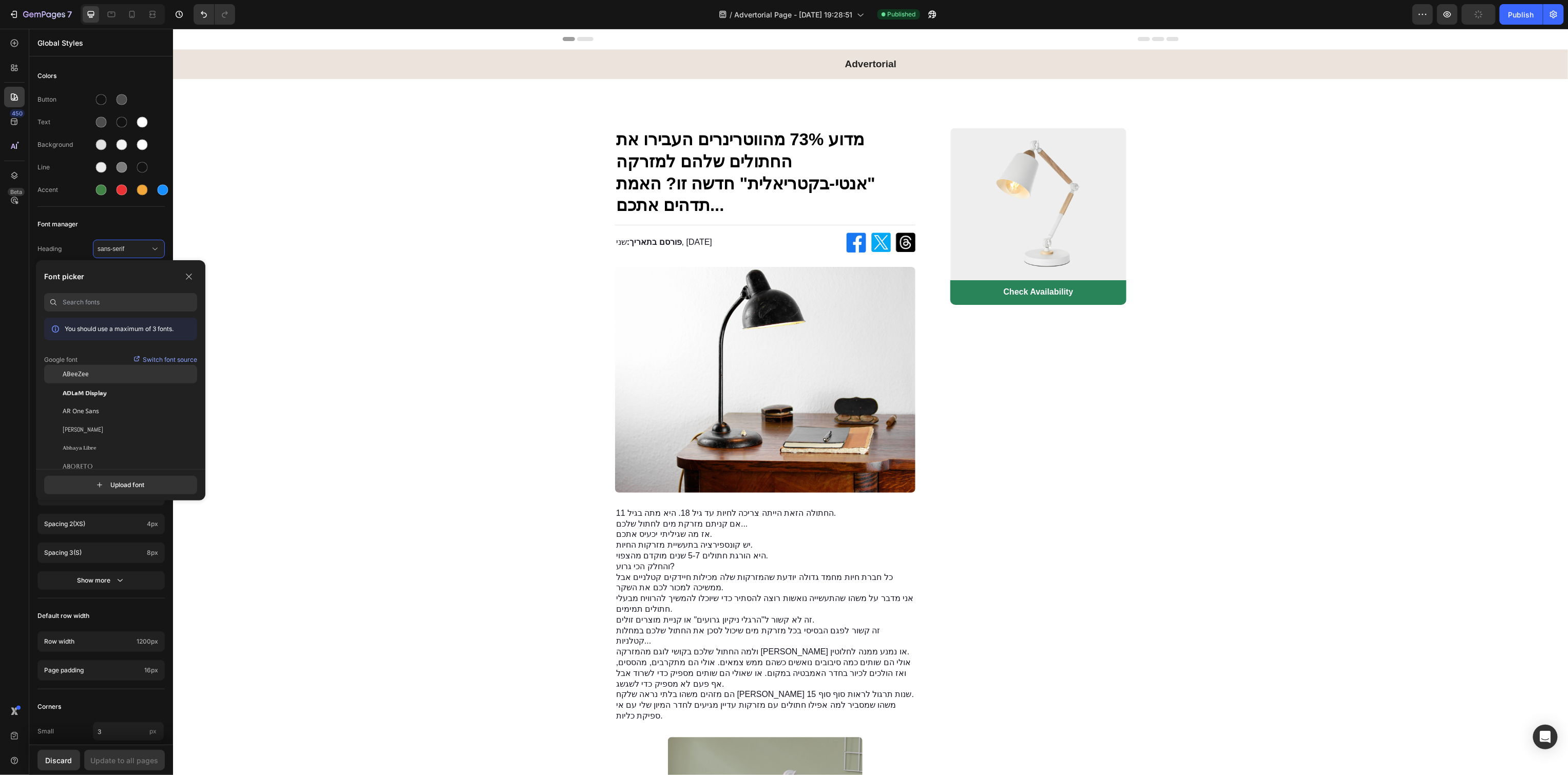
click at [77, 377] on span "ABeeZee" at bounding box center [76, 374] width 26 height 9
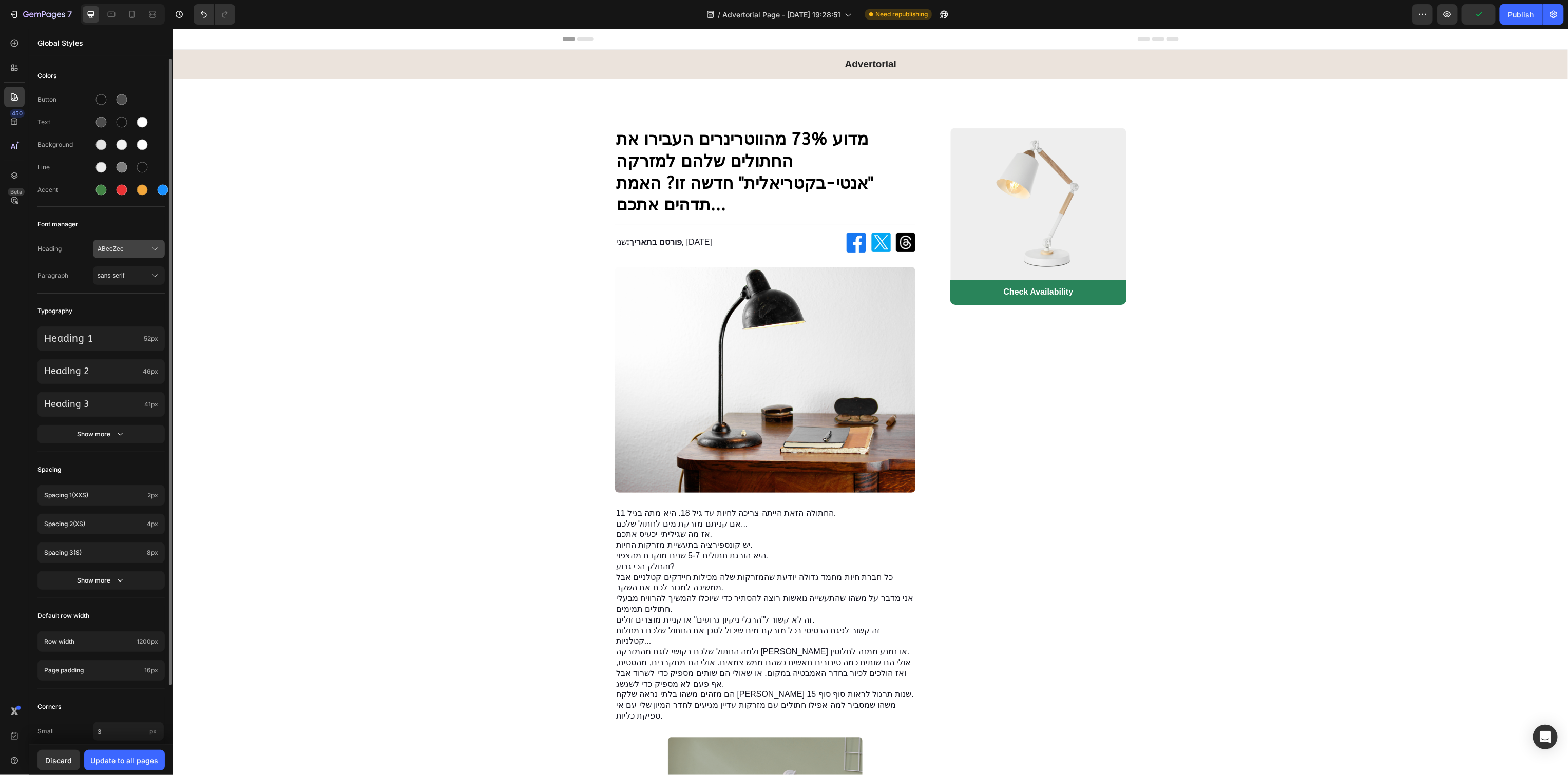
click at [113, 256] on button "ABeeZee" at bounding box center [129, 249] width 72 height 19
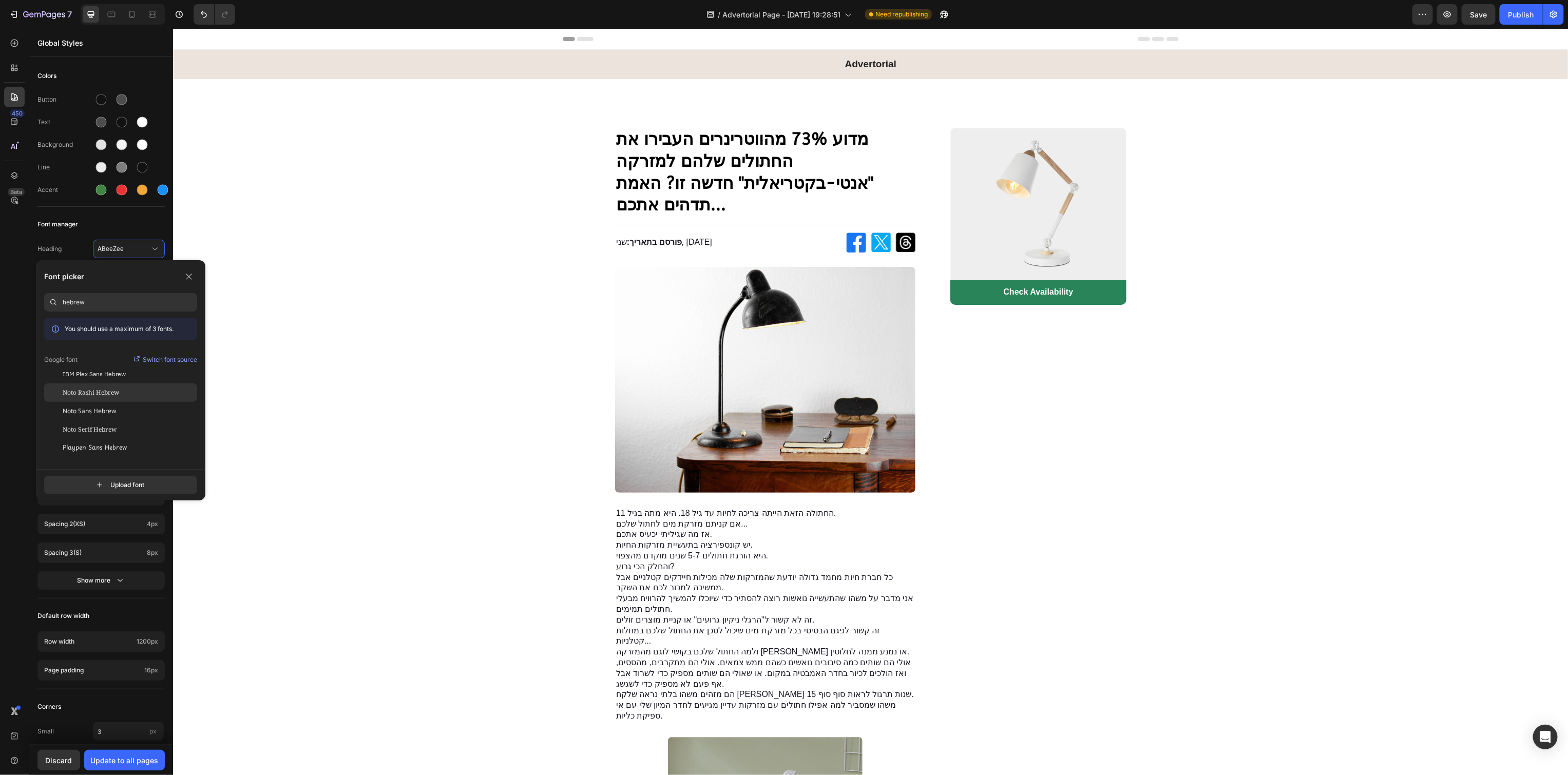
type input "hebrew"
click at [134, 389] on div "Noto Rashi Hebrew" at bounding box center [130, 392] width 134 height 9
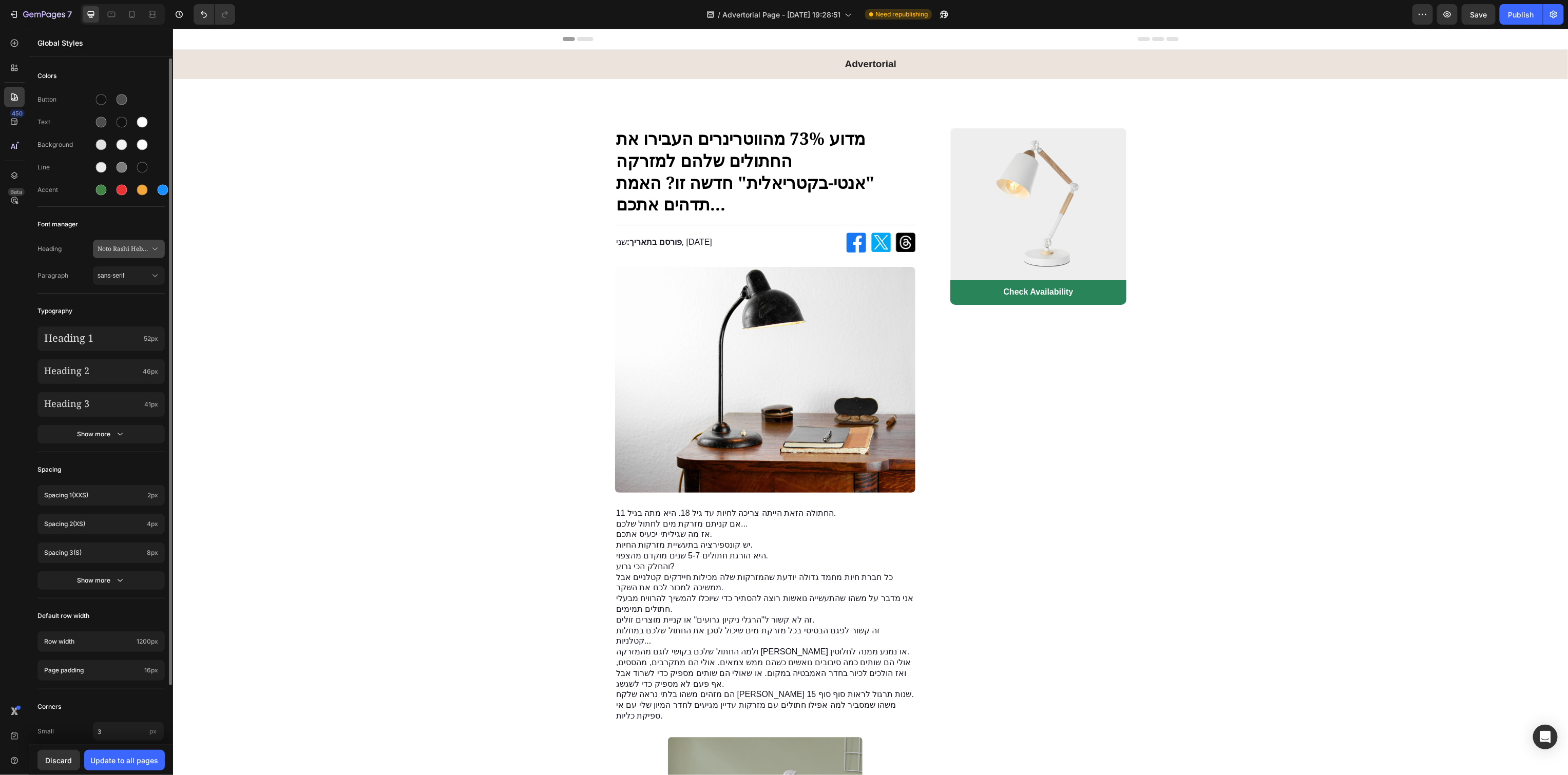
click at [115, 251] on span "Noto Rashi Hebrew" at bounding box center [124, 248] width 53 height 9
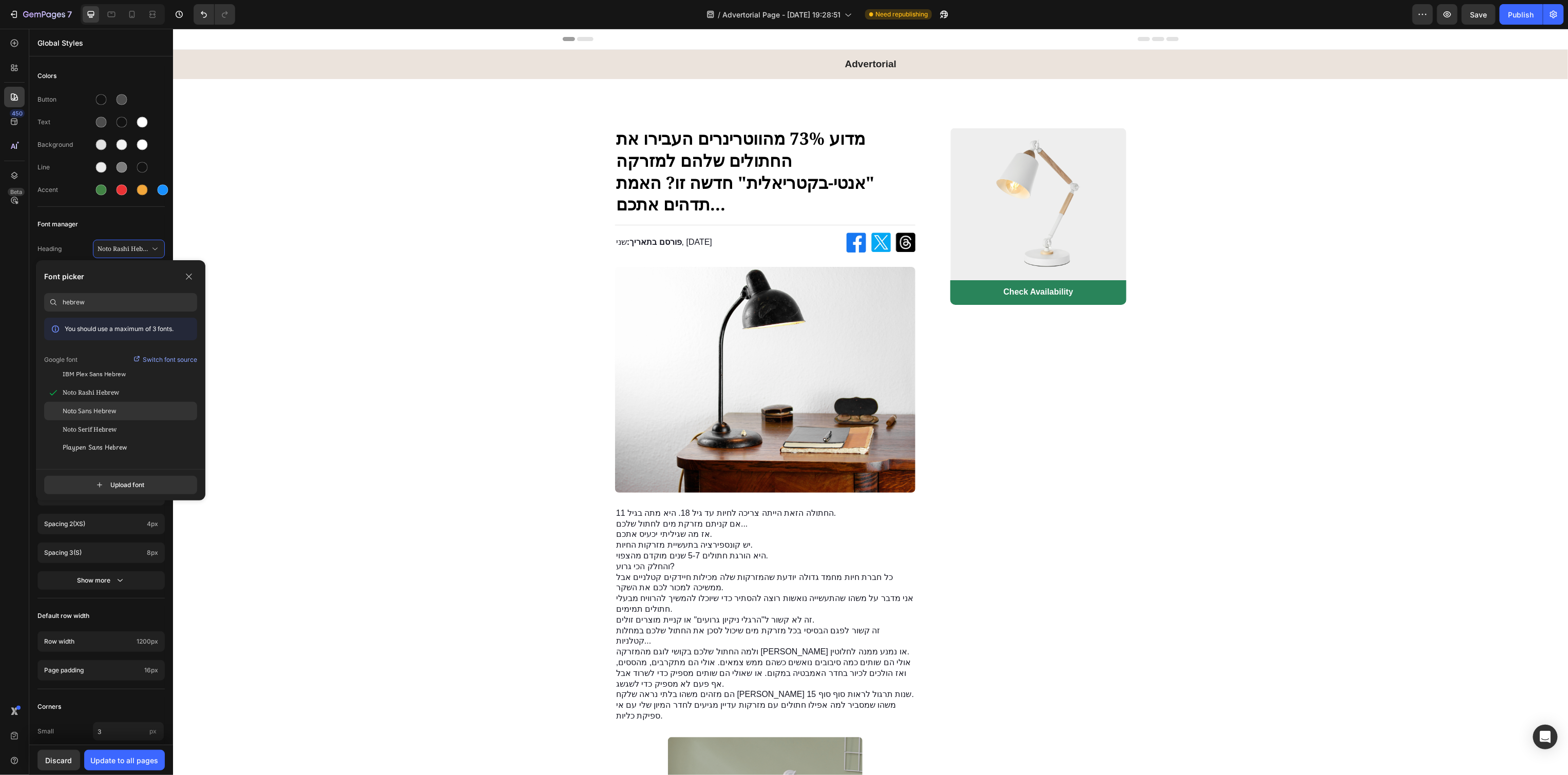
click at [96, 412] on span "Noto Sans Hebrew" at bounding box center [90, 411] width 53 height 9
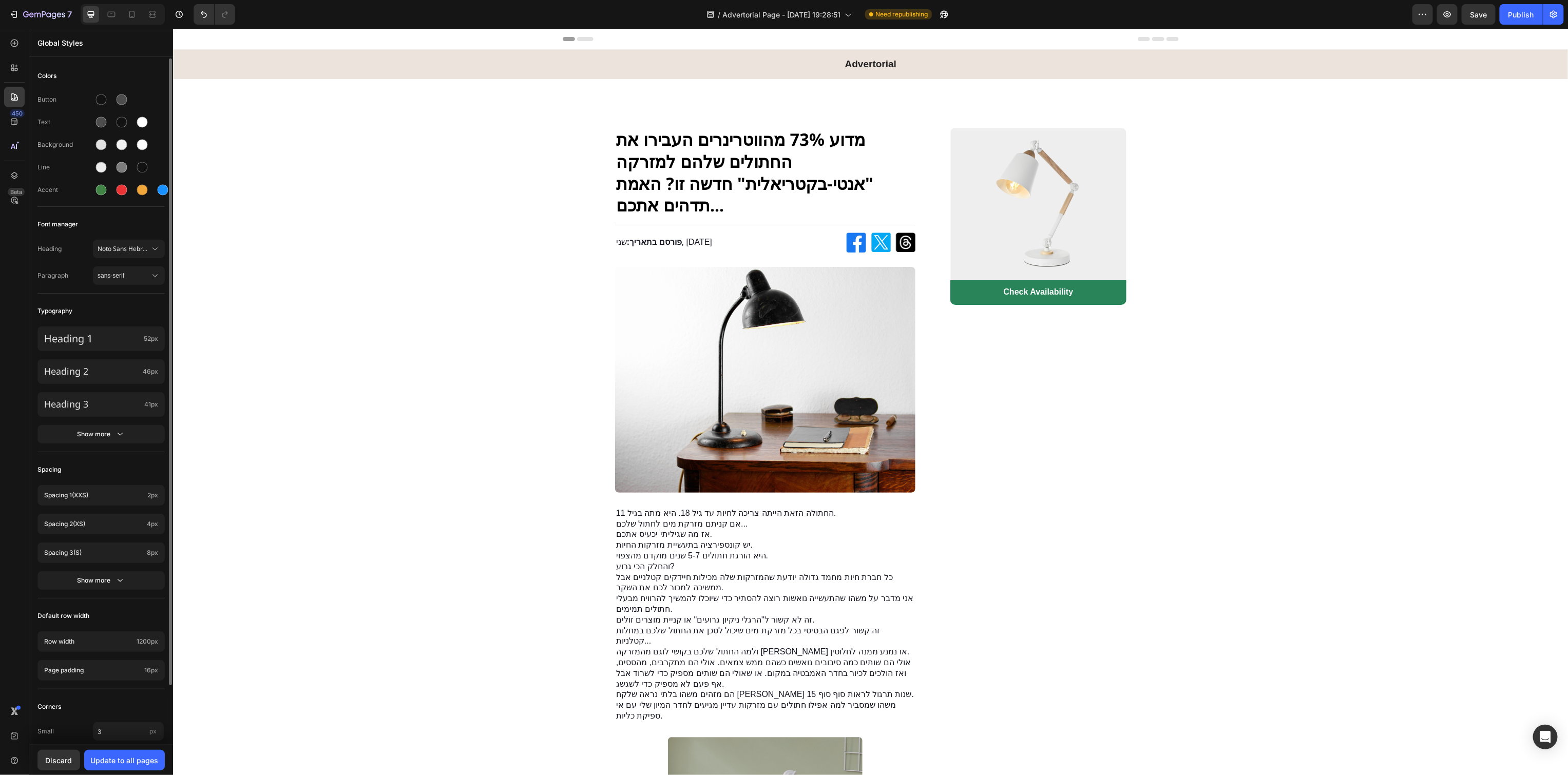
click at [133, 238] on div "Heading Noto Sans Hebrew Paragraph sans-serif" at bounding box center [101, 263] width 127 height 59
click at [127, 220] on div "Font manager" at bounding box center [101, 225] width 127 height 19
click at [108, 280] on div "sans-serif" at bounding box center [129, 276] width 63 height 10
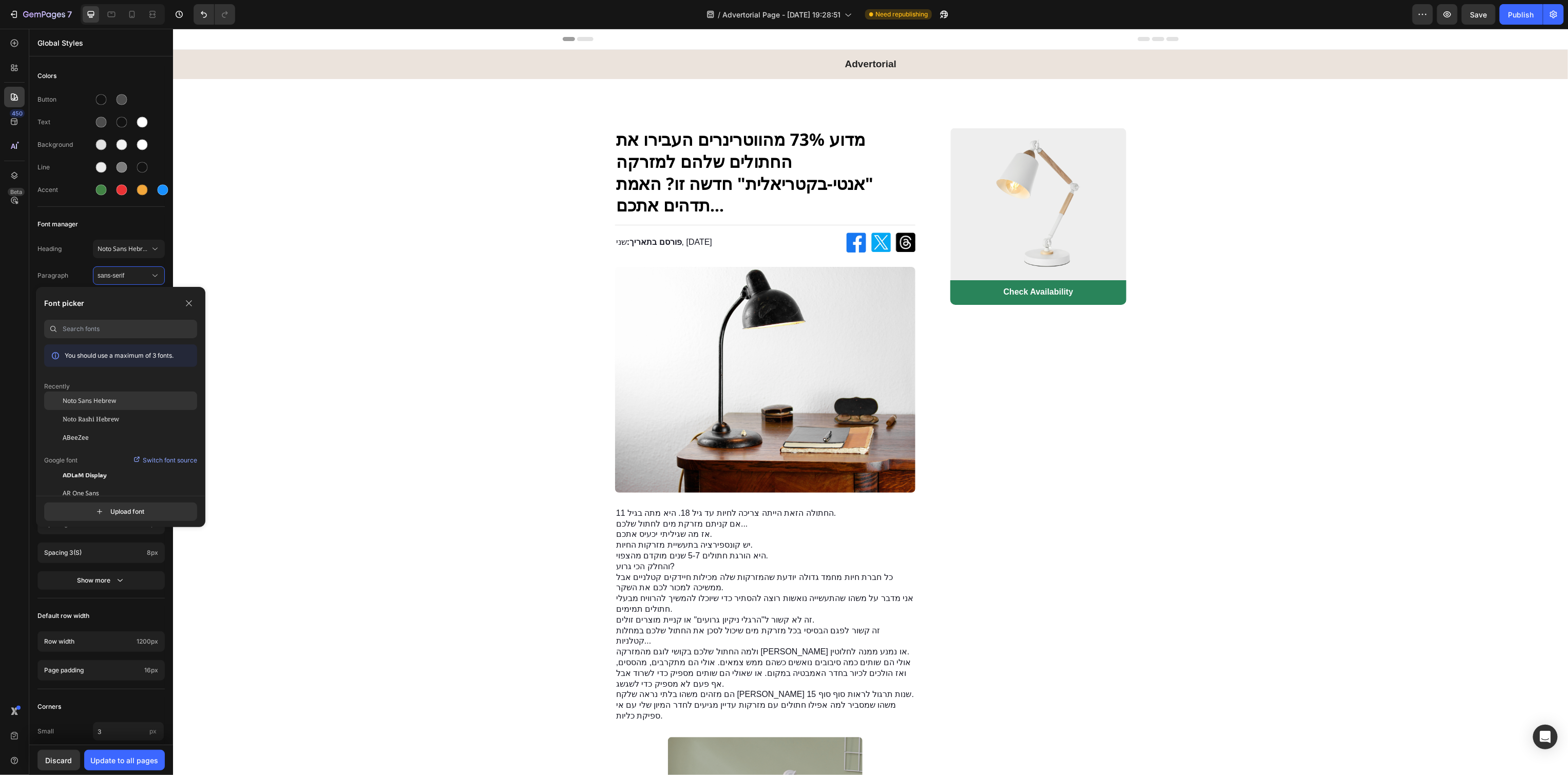
click at [121, 400] on div "Noto Sans Hebrew" at bounding box center [130, 401] width 134 height 9
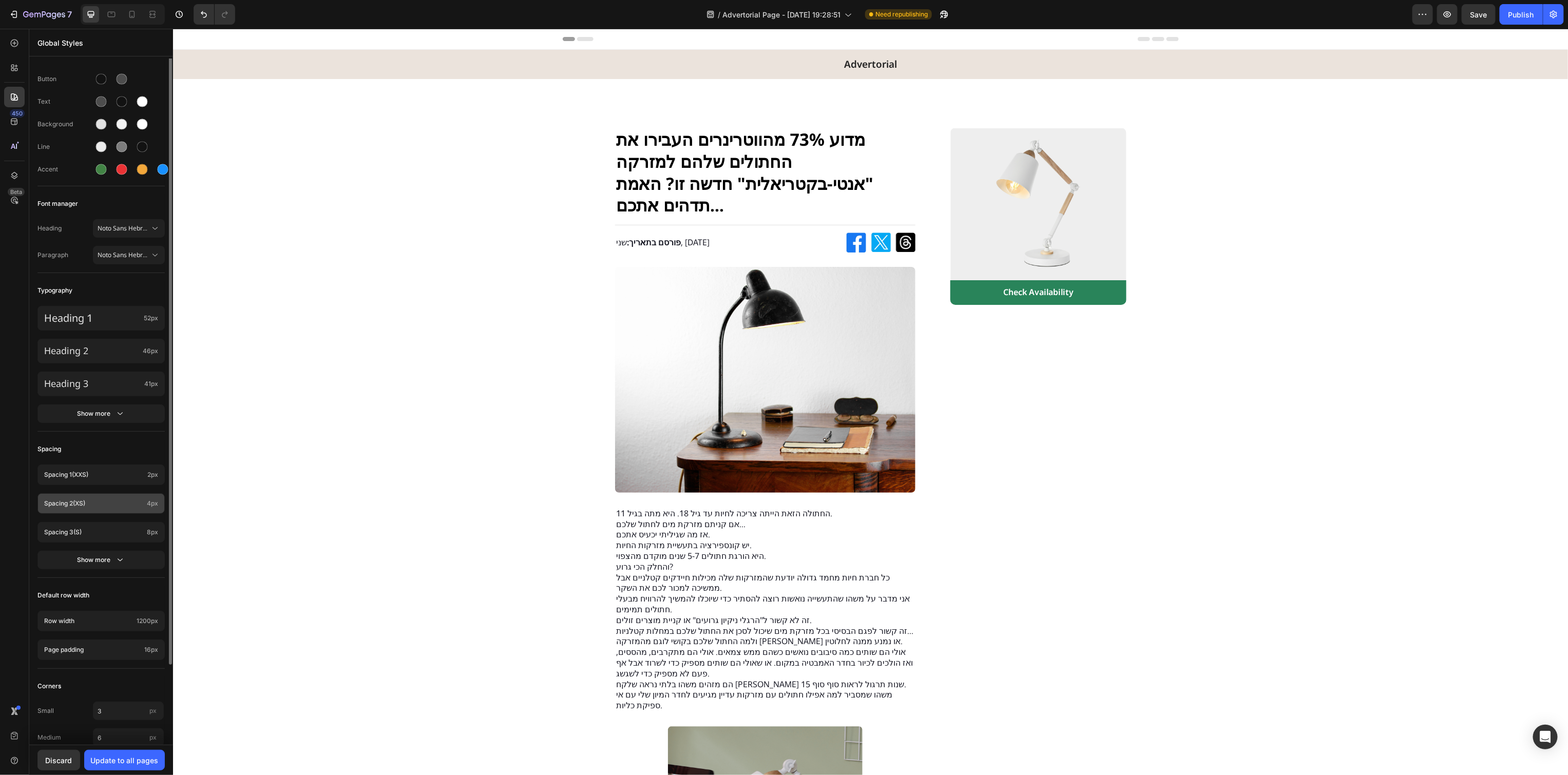
scroll to position [0, 0]
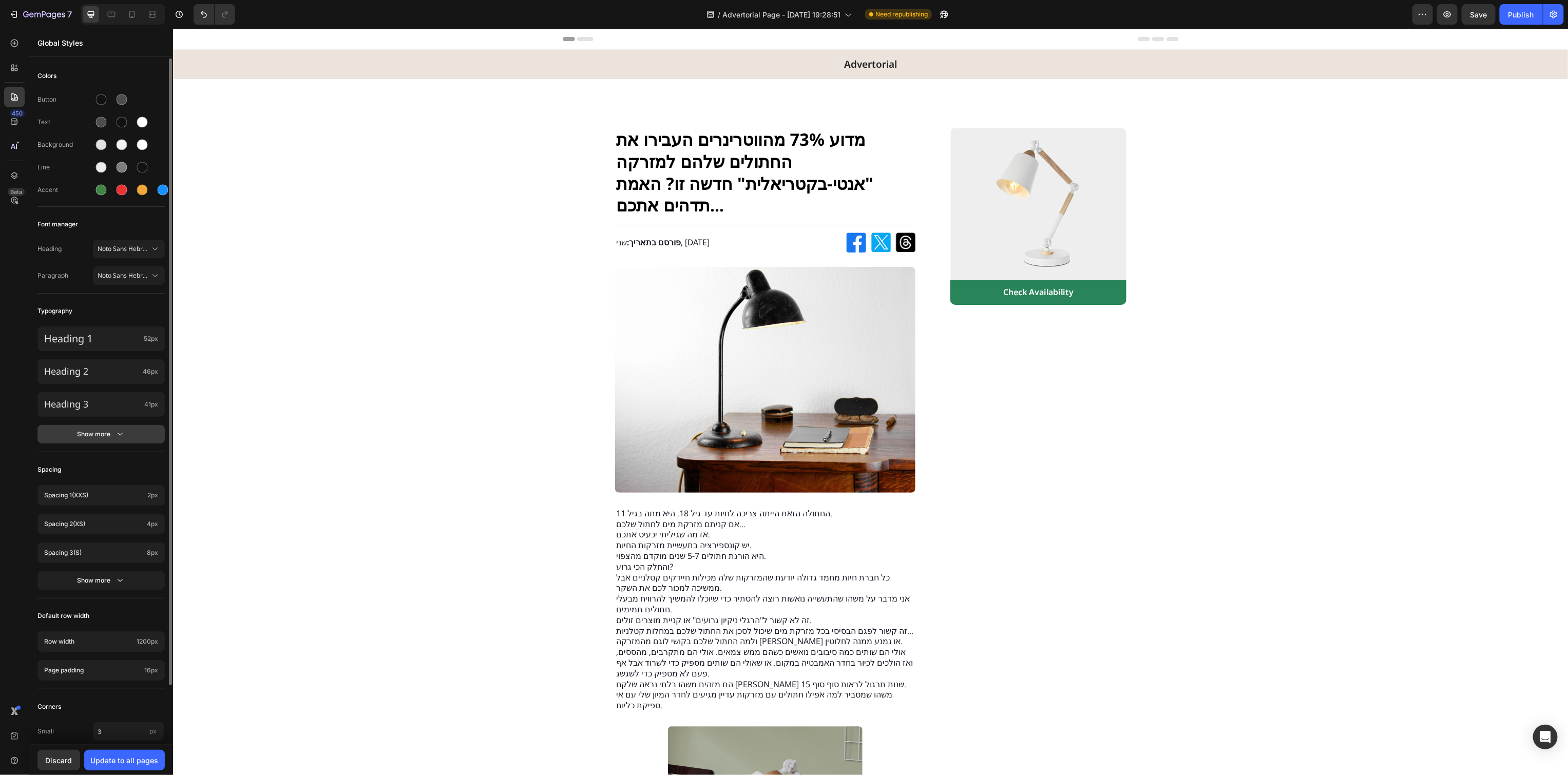
click at [110, 436] on div "Show more" at bounding box center [101, 434] width 48 height 10
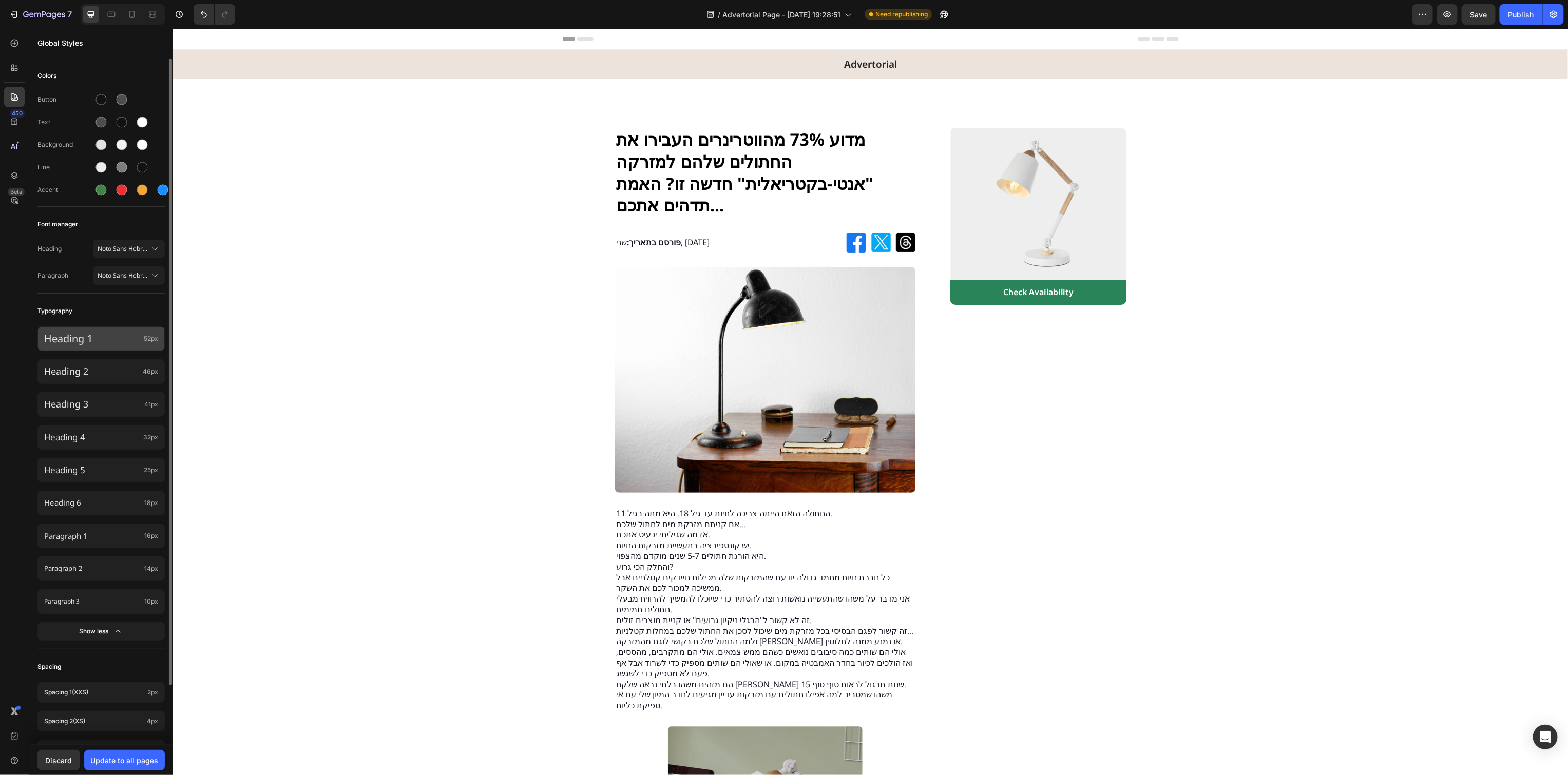
click at [100, 331] on div "Heading 1 52px" at bounding box center [101, 339] width 127 height 25
click at [113, 294] on div "Colors Button Text Background Line Accent Font manager Heading Noto Sans Hebrew…" at bounding box center [101, 533] width 144 height 949
click at [109, 628] on div "Show less" at bounding box center [101, 631] width 43 height 10
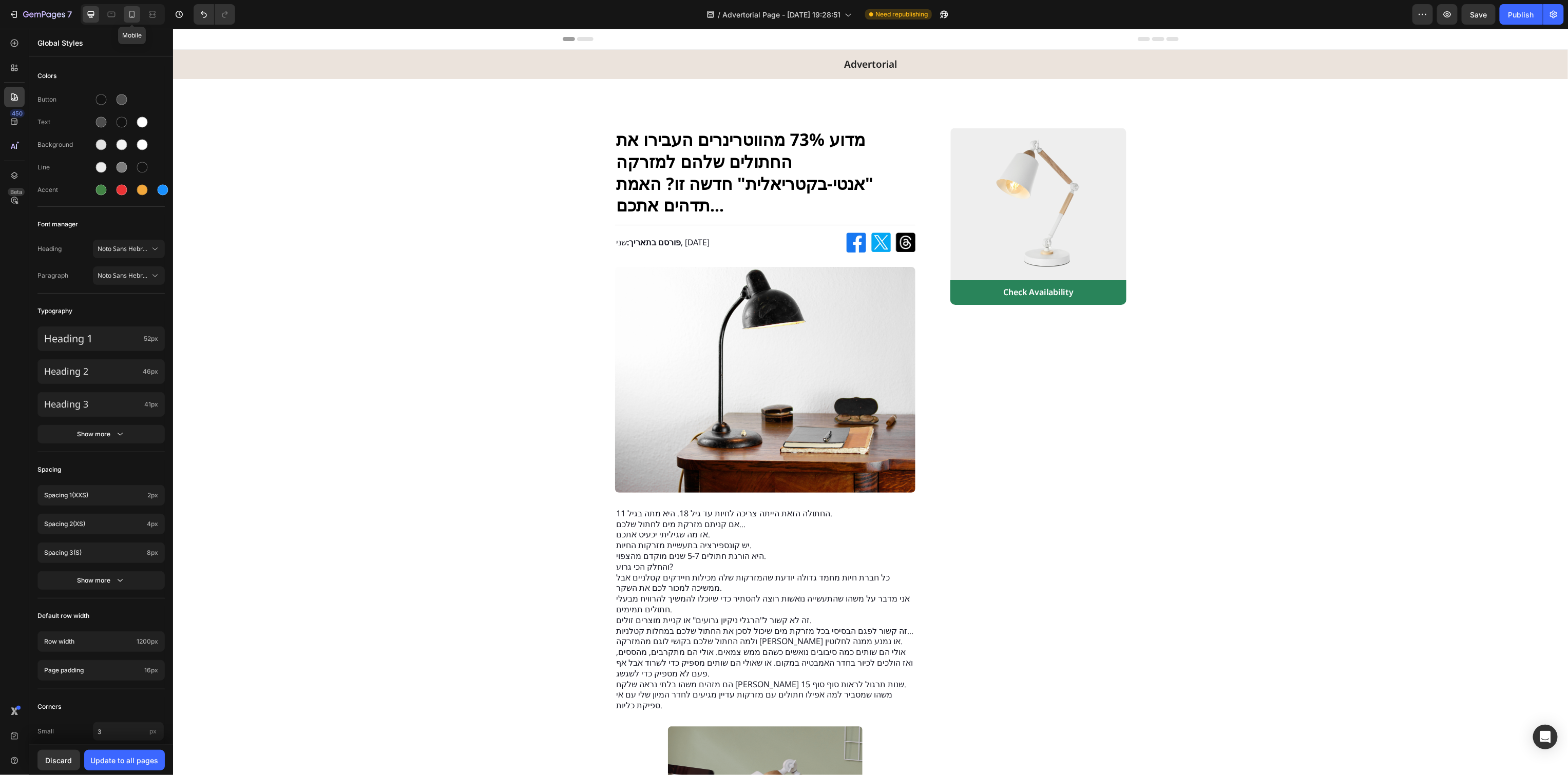
click at [130, 12] on icon at bounding box center [132, 14] width 10 height 10
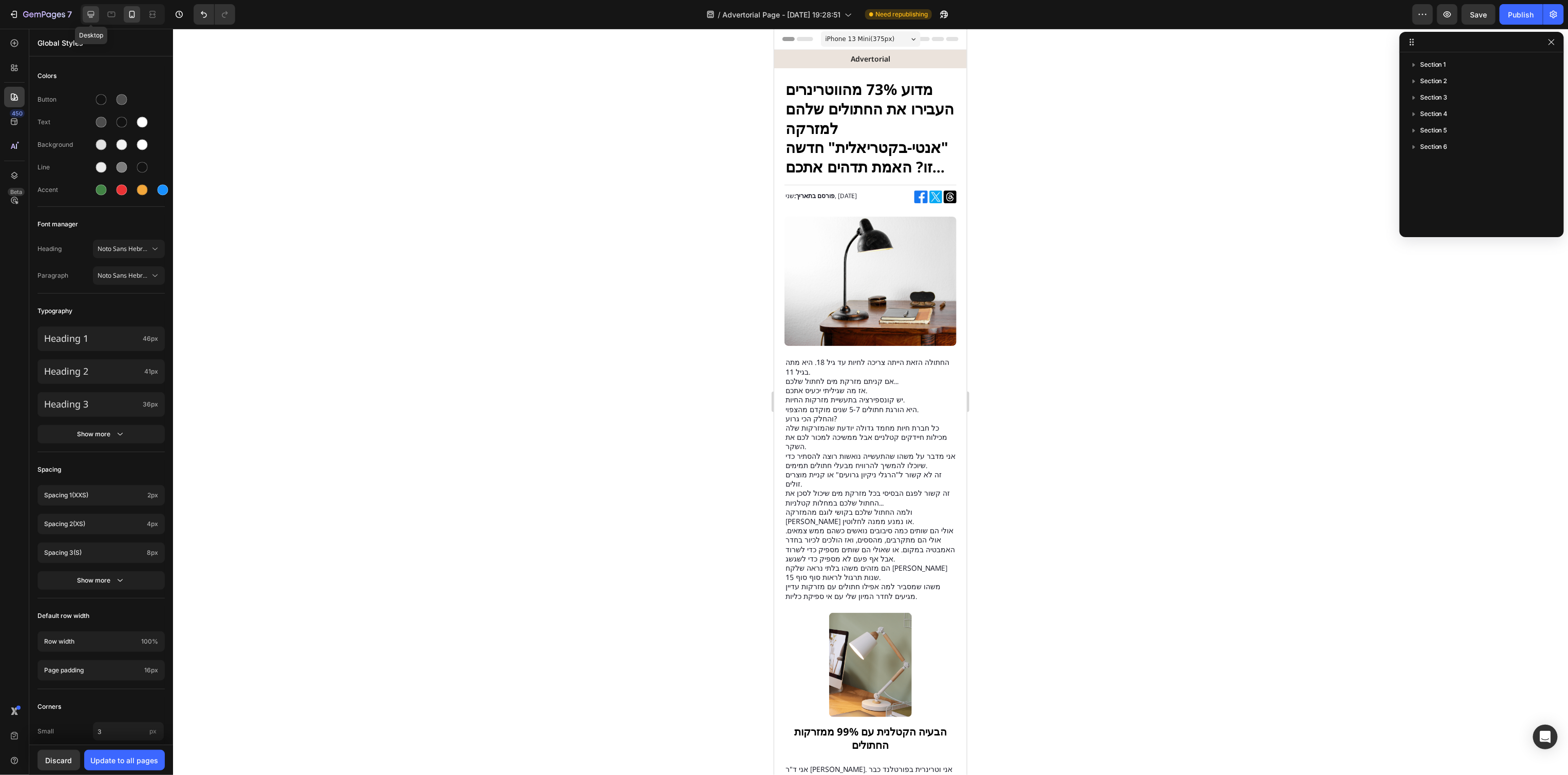
click at [90, 14] on icon at bounding box center [91, 14] width 7 height 7
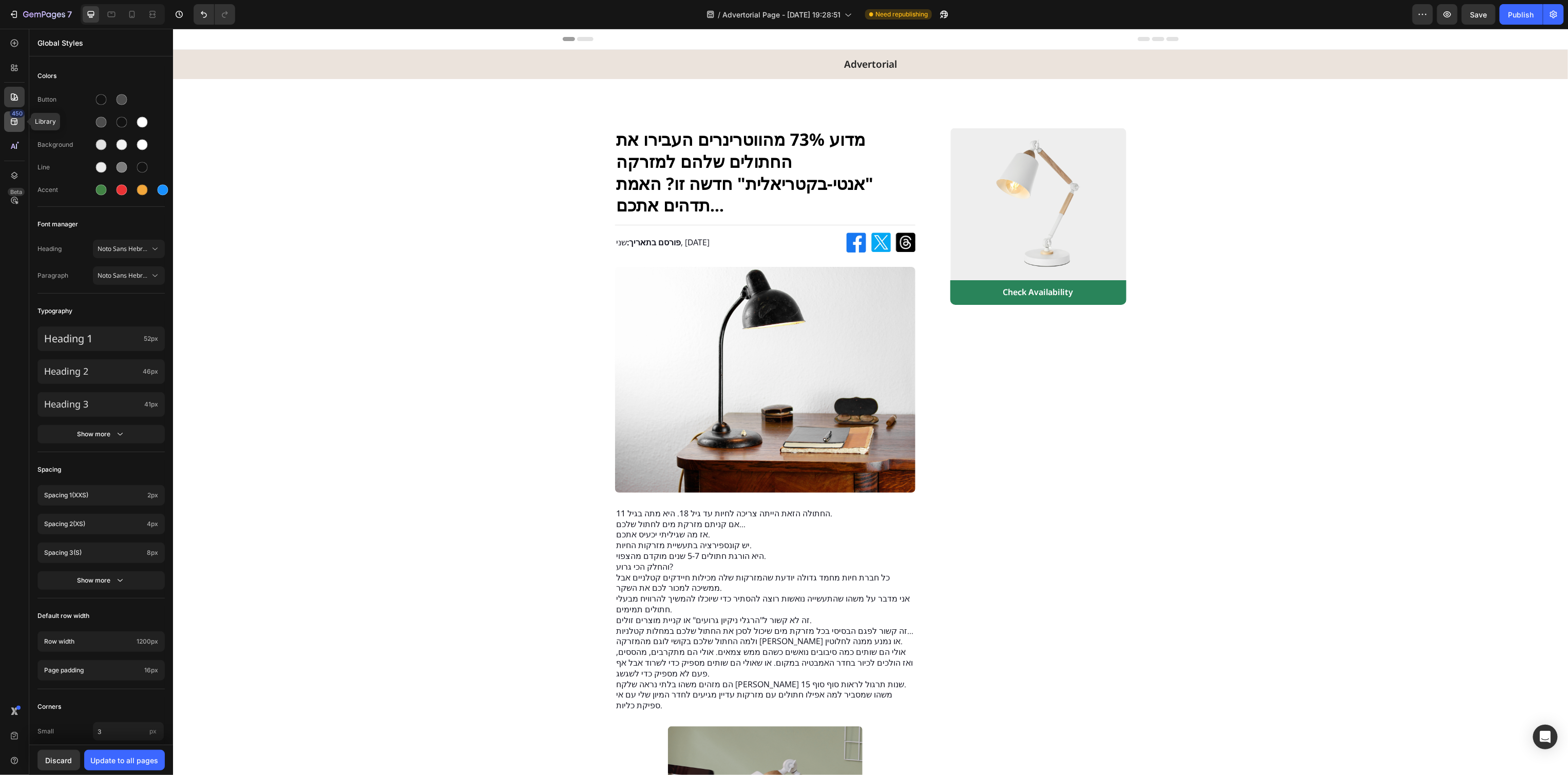
click at [12, 121] on icon at bounding box center [14, 121] width 7 height 7
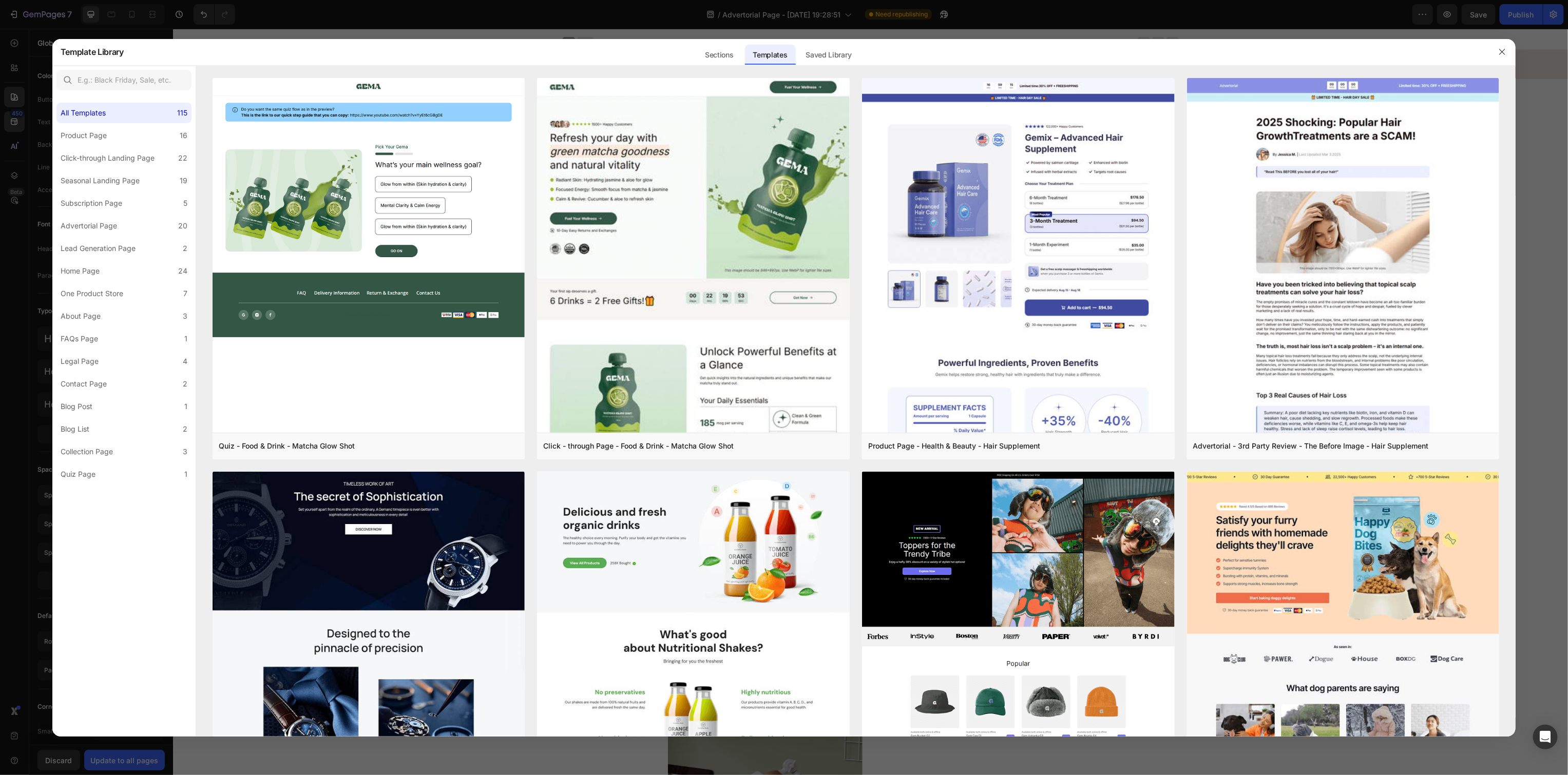
click at [22, 222] on div at bounding box center [784, 387] width 1568 height 775
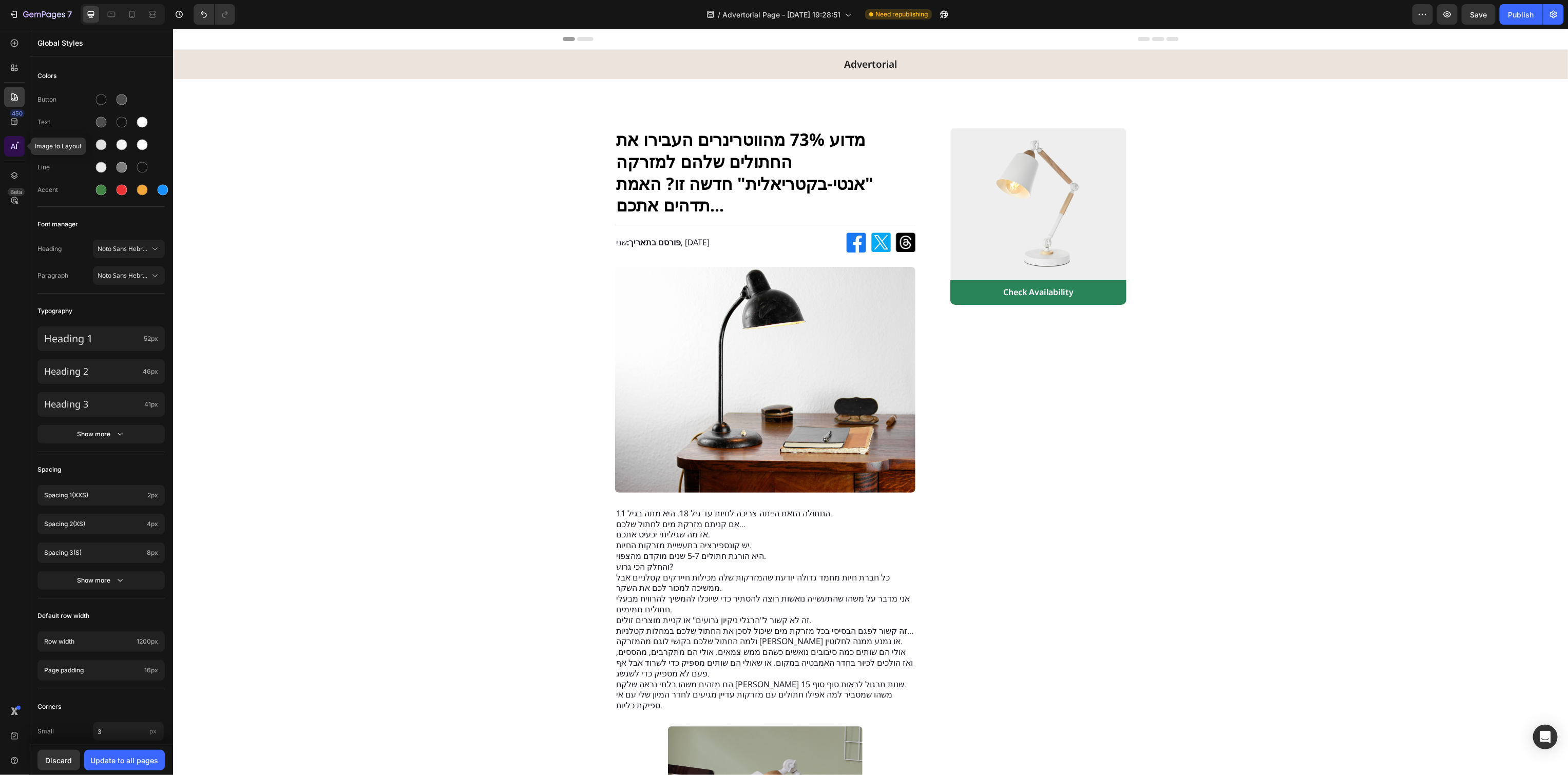
click at [13, 147] on icon at bounding box center [13, 146] width 4 height 5
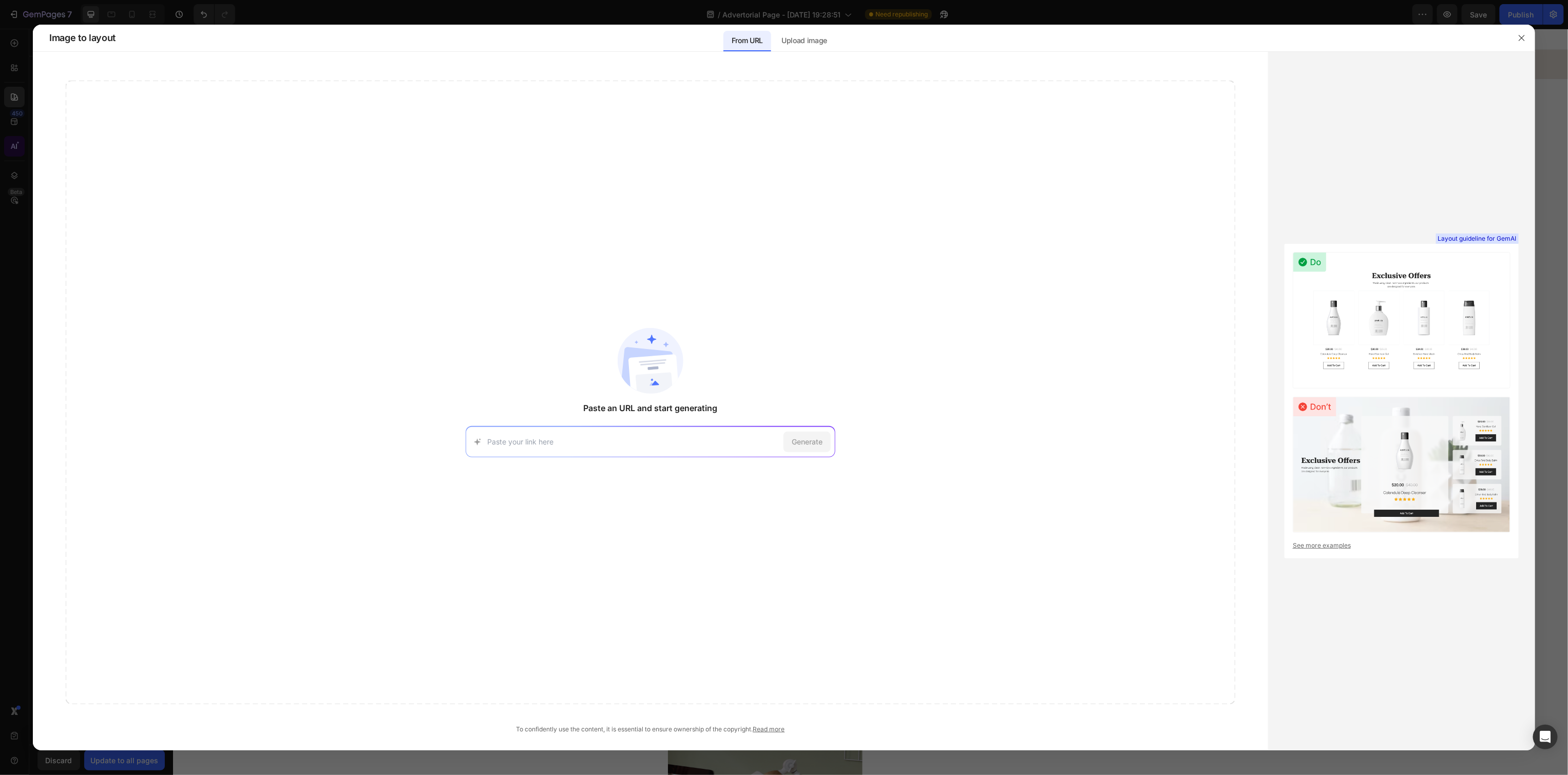
click at [13, 147] on div at bounding box center [784, 387] width 1568 height 775
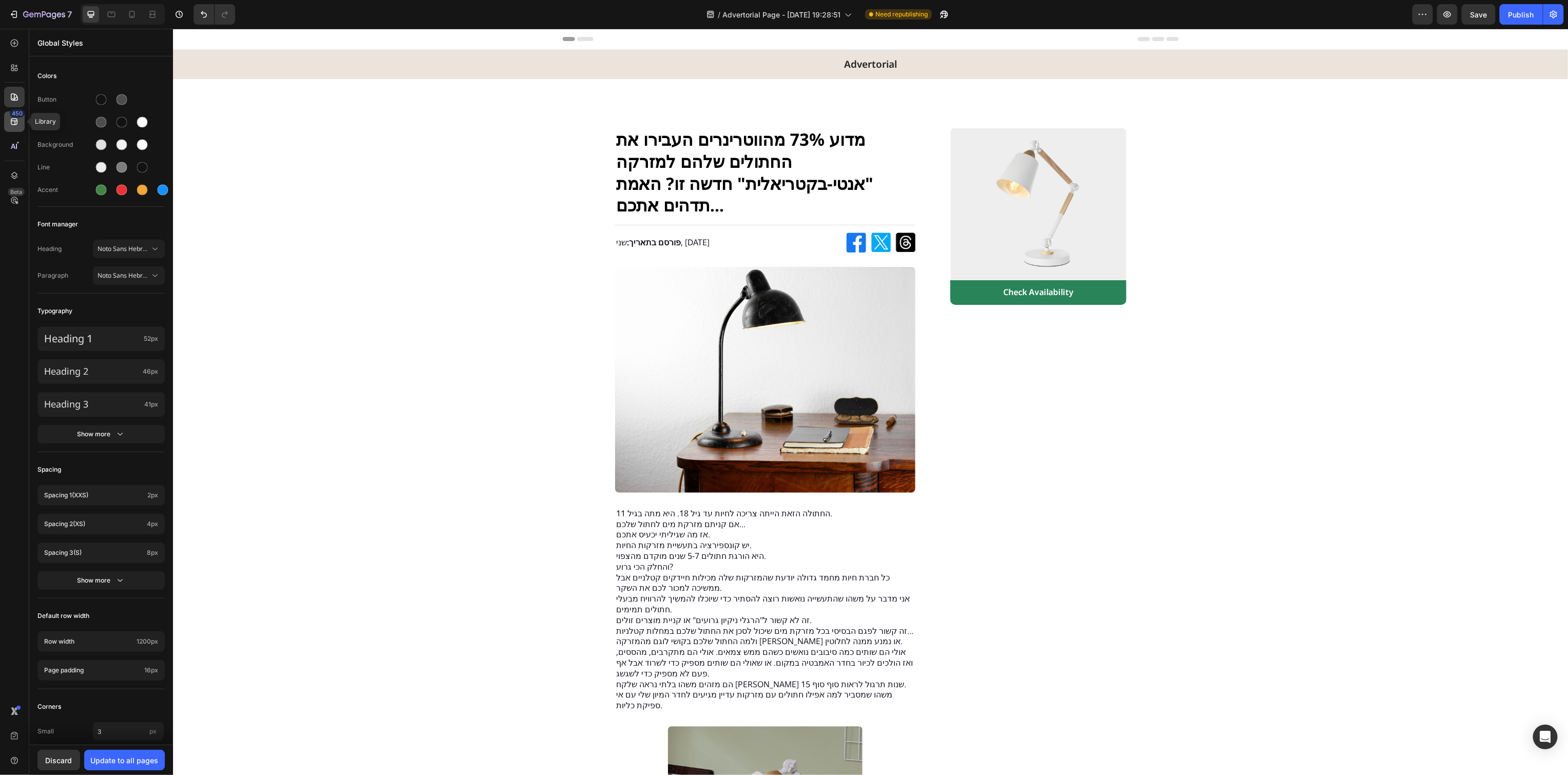
click at [20, 122] on div "450" at bounding box center [14, 121] width 20 height 20
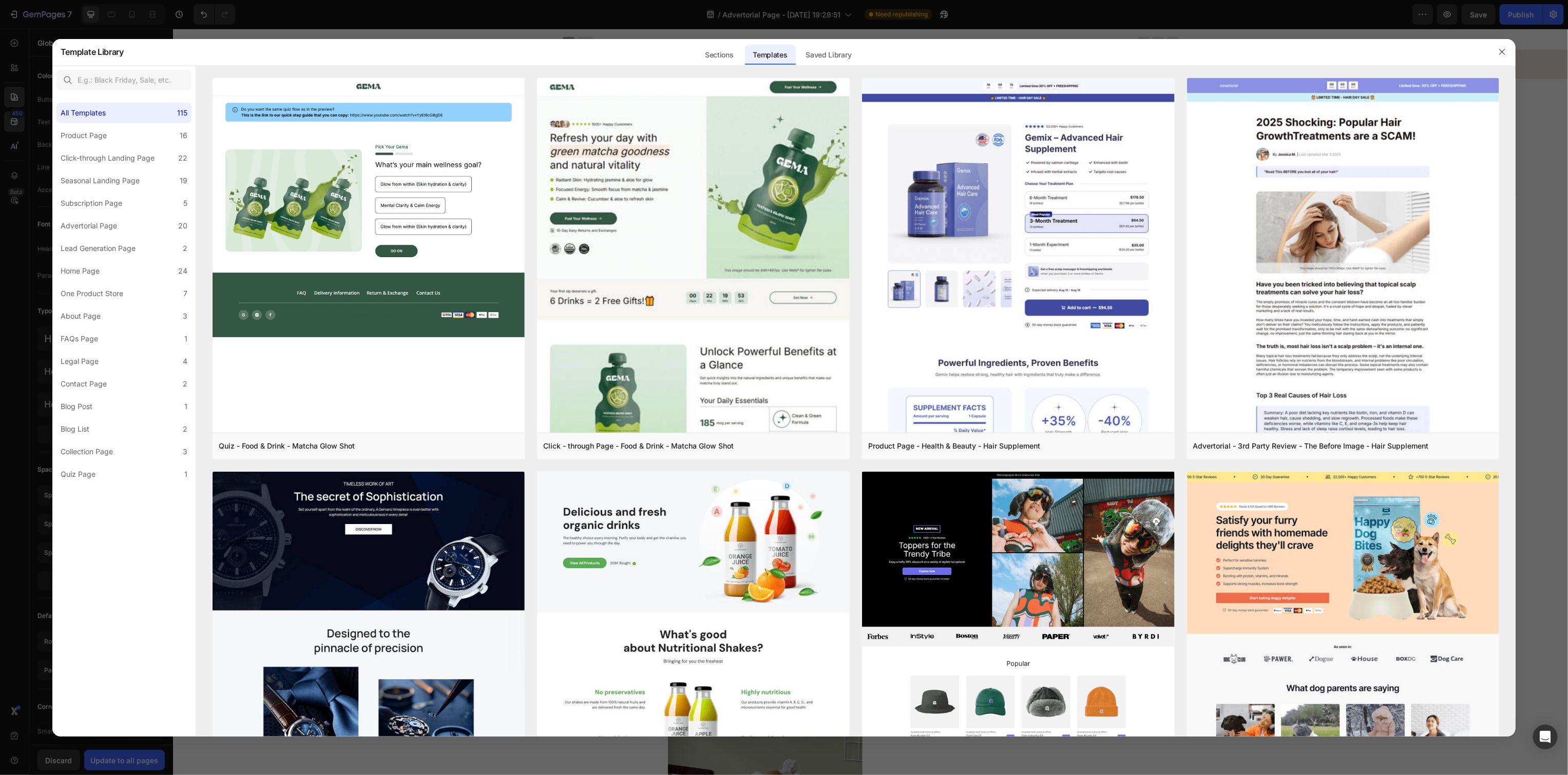
click at [20, 137] on div at bounding box center [784, 387] width 1568 height 775
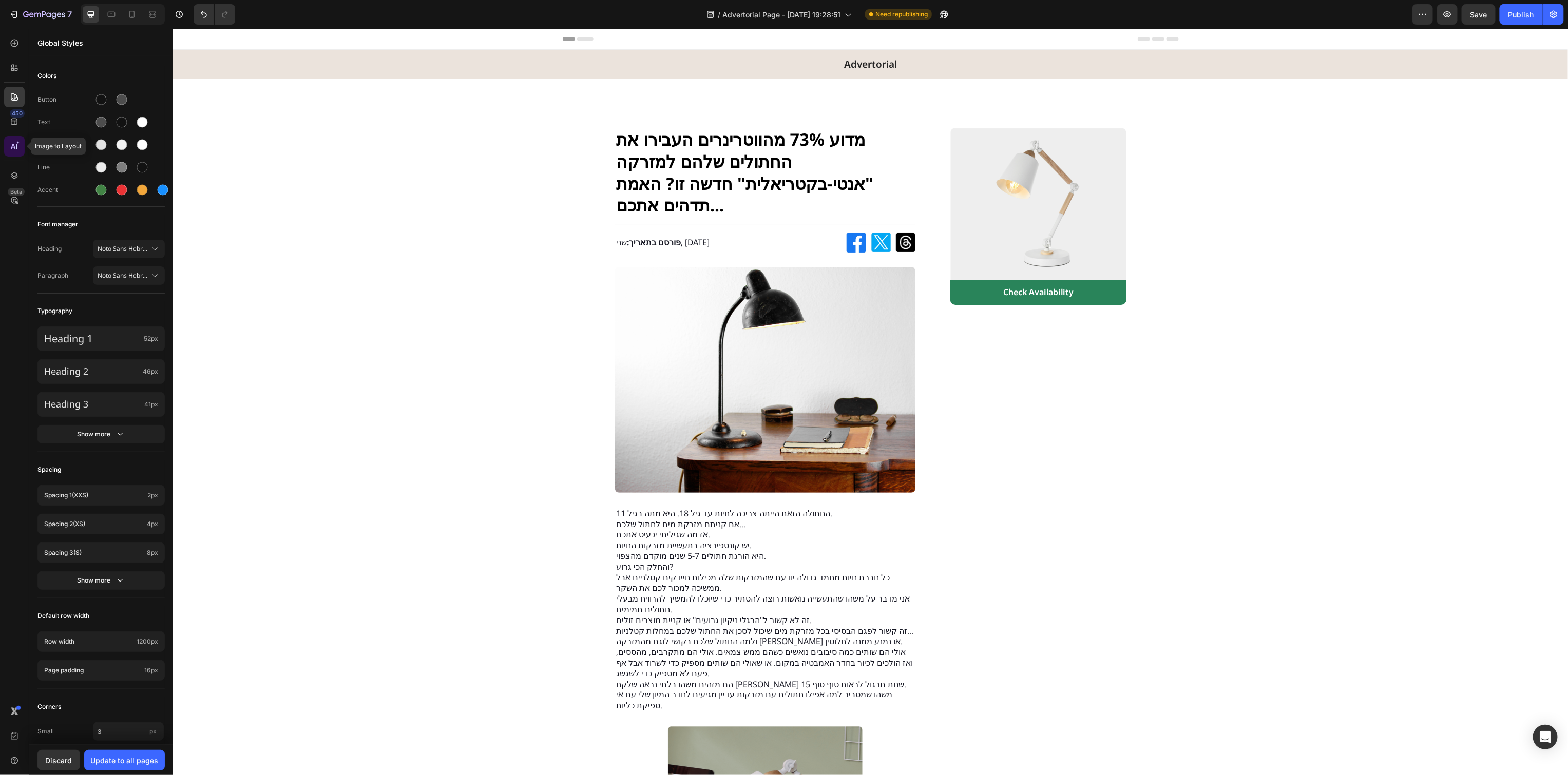
click at [19, 147] on icon at bounding box center [14, 146] width 10 height 10
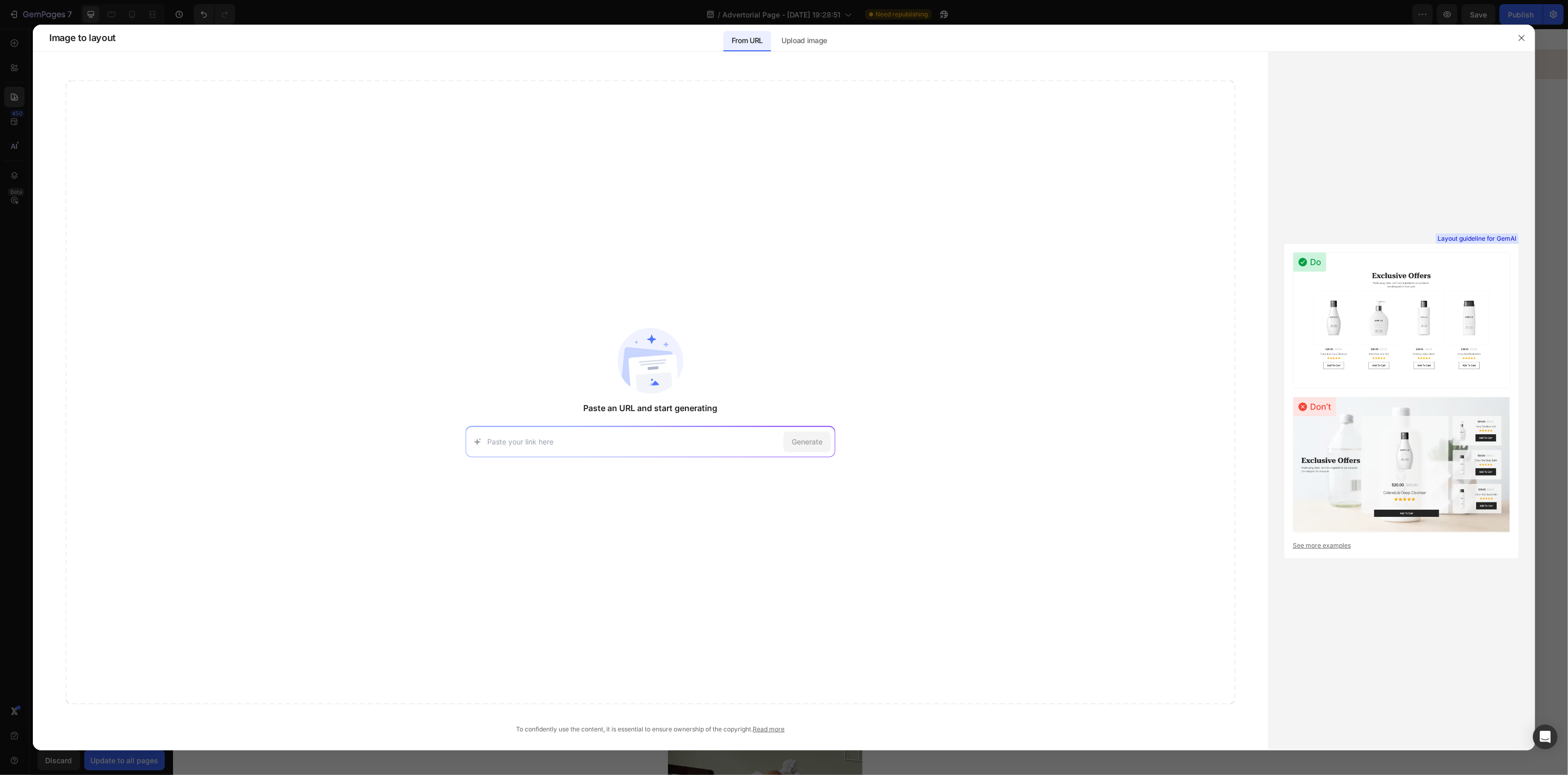
click at [618, 447] on div "Generate" at bounding box center [651, 442] width 370 height 31
click at [633, 425] on div "Paste an URL and start generating Generate" at bounding box center [650, 393] width 1169 height 624
click at [627, 440] on input at bounding box center [633, 441] width 292 height 11
paste input "https://www.trypurrify.com/pages/advert-v8-h2?fbclid=IwY2xjawNGM3RleHRuA2FlbQIx…"
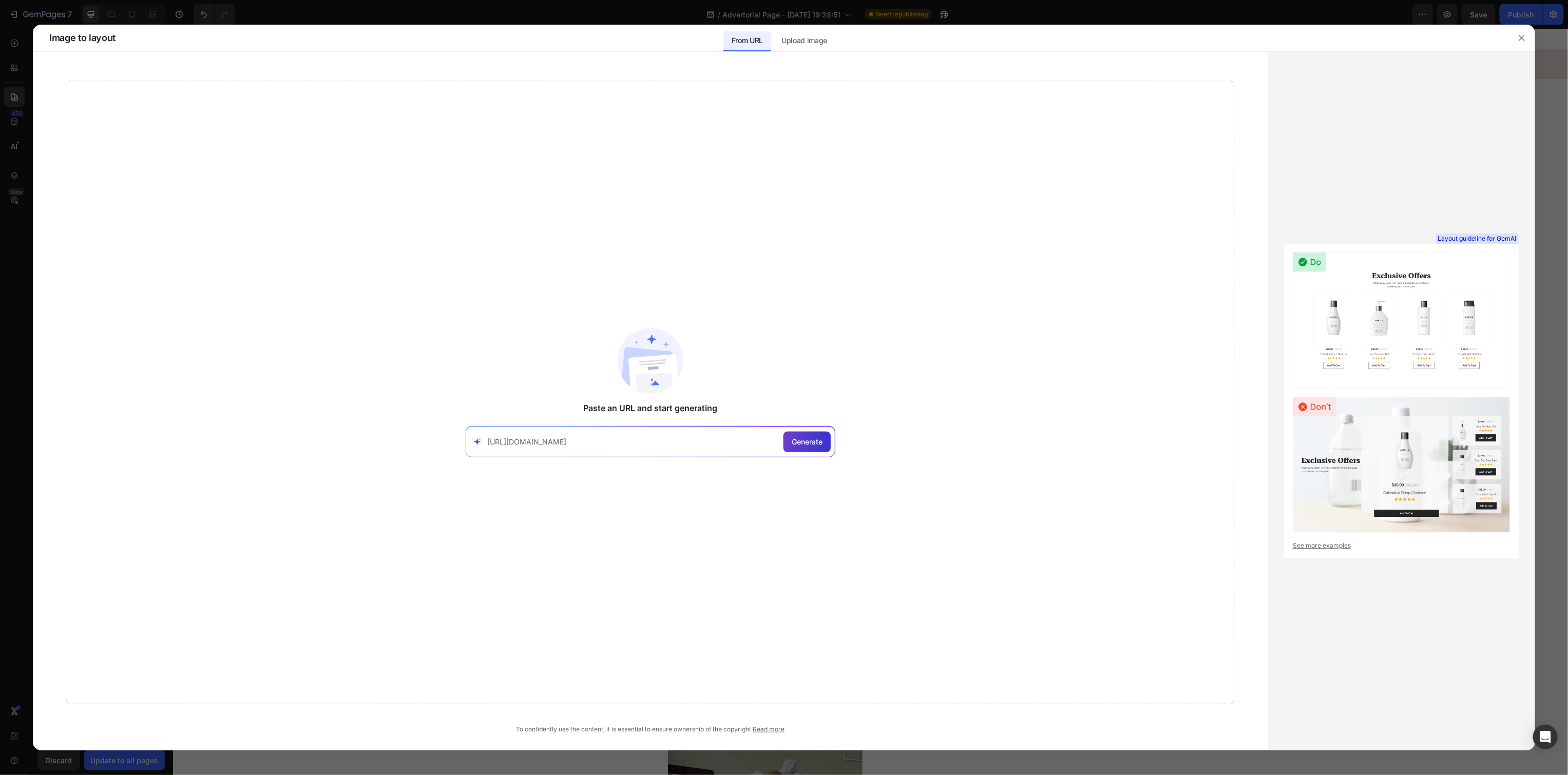
type input "https://www.trypurrify.com/pages/advert-v8-h2?fbclid=IwY2xjawNGM3RleHRuA2FlbQIx…"
click at [812, 443] on span "Generate" at bounding box center [807, 441] width 31 height 11
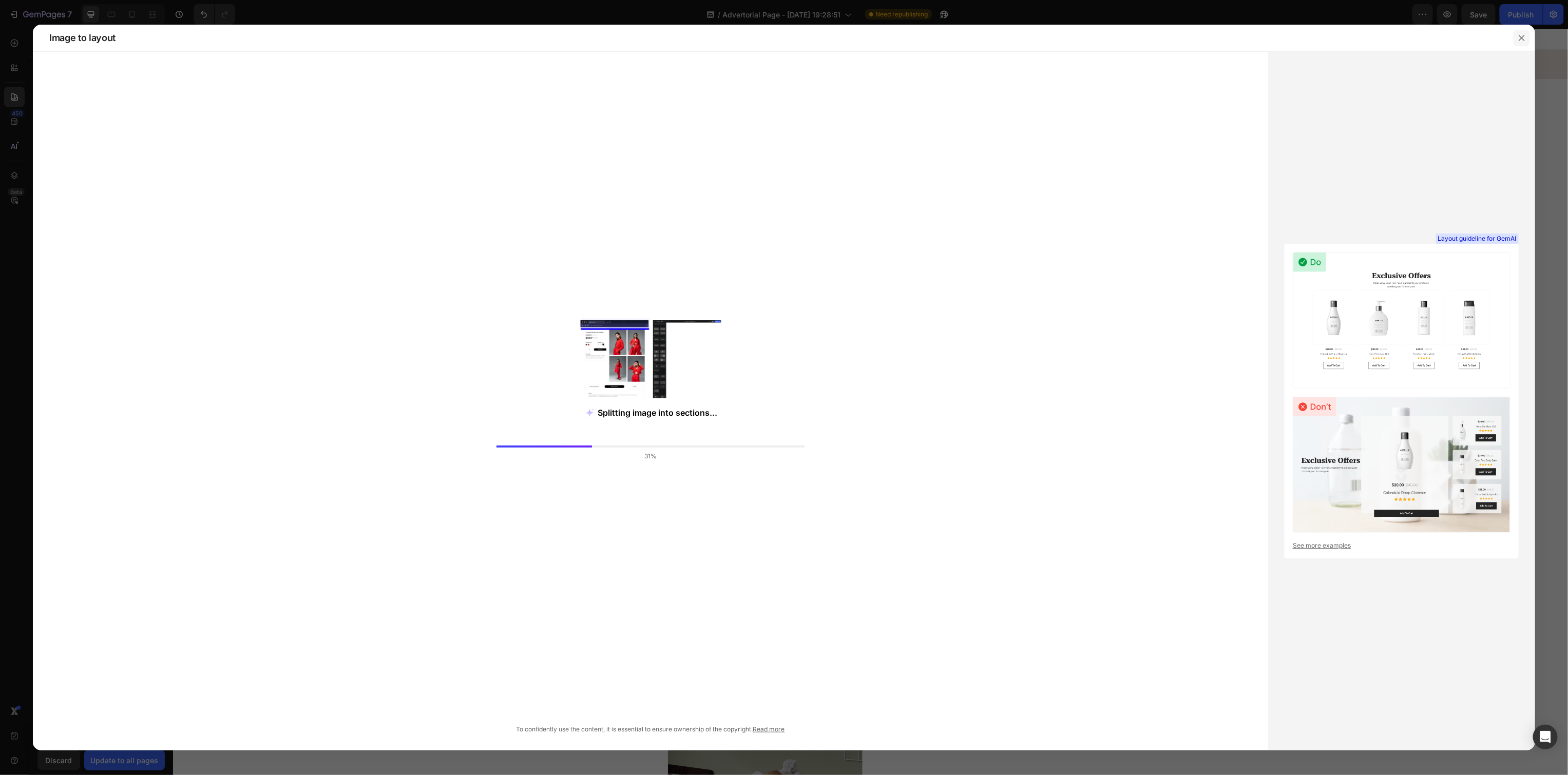
click at [1518, 38] on icon "button" at bounding box center [1521, 38] width 8 height 8
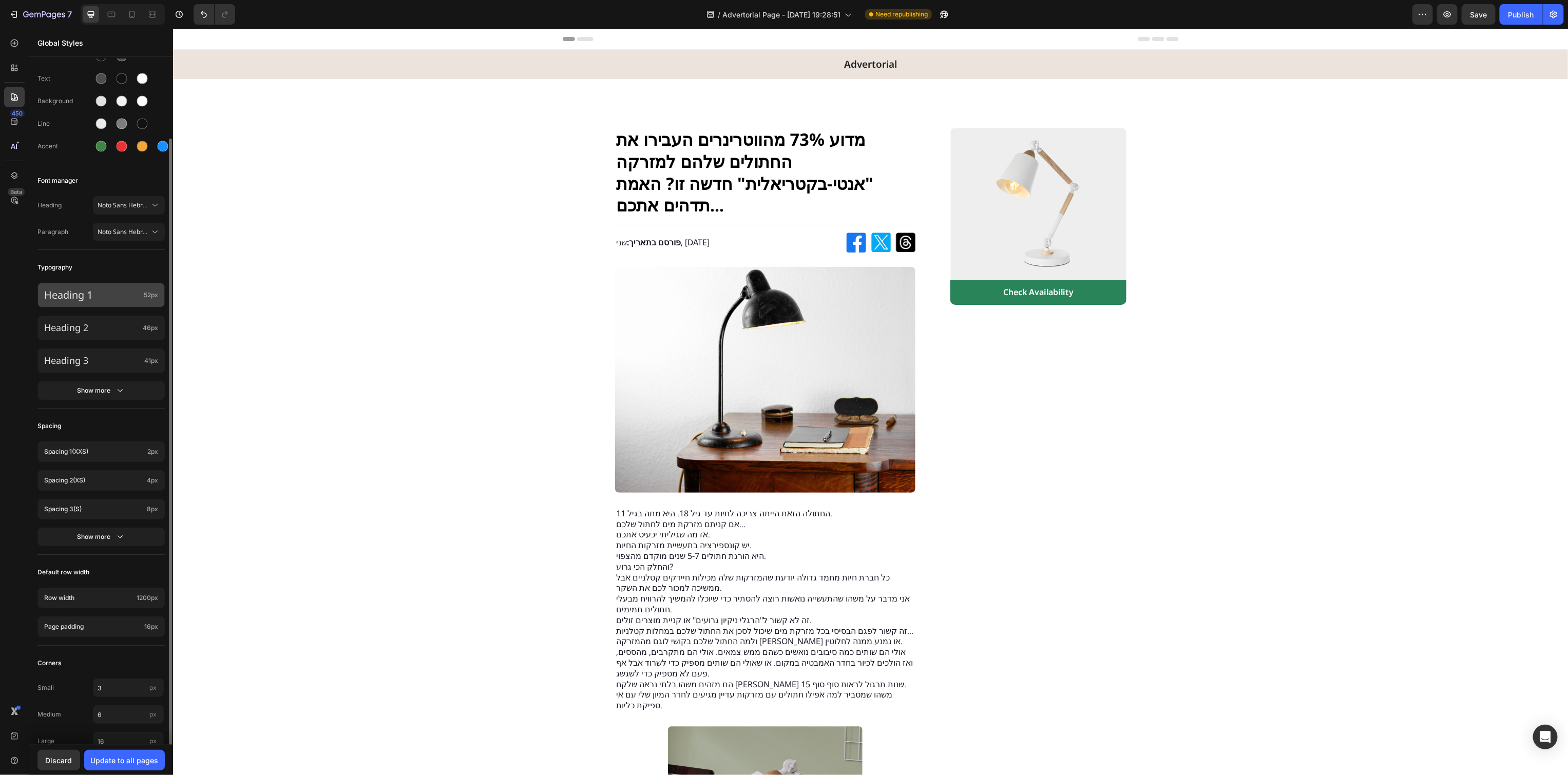
scroll to position [65, 0]
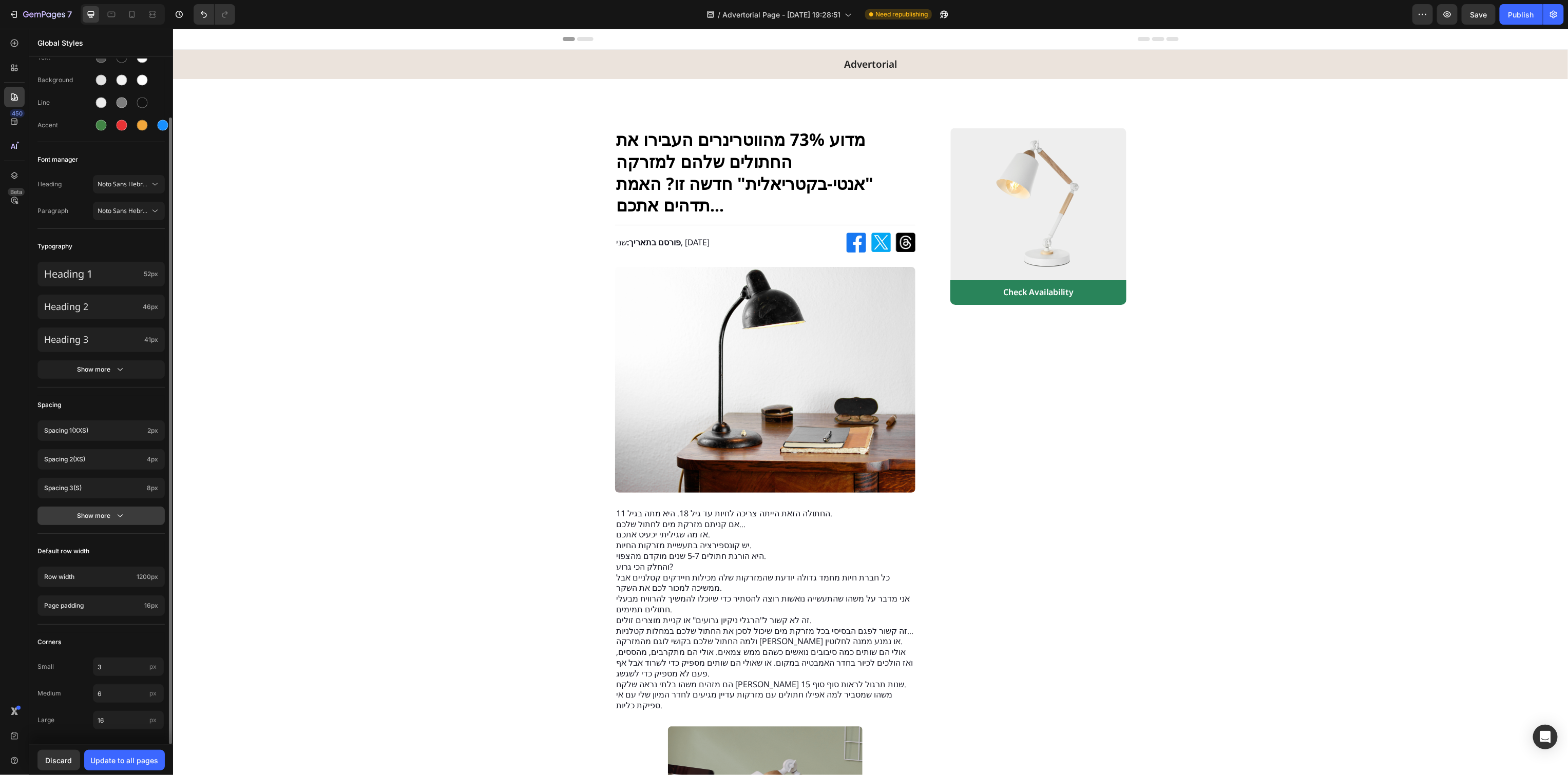
click at [121, 517] on icon "button" at bounding box center [120, 516] width 10 height 10
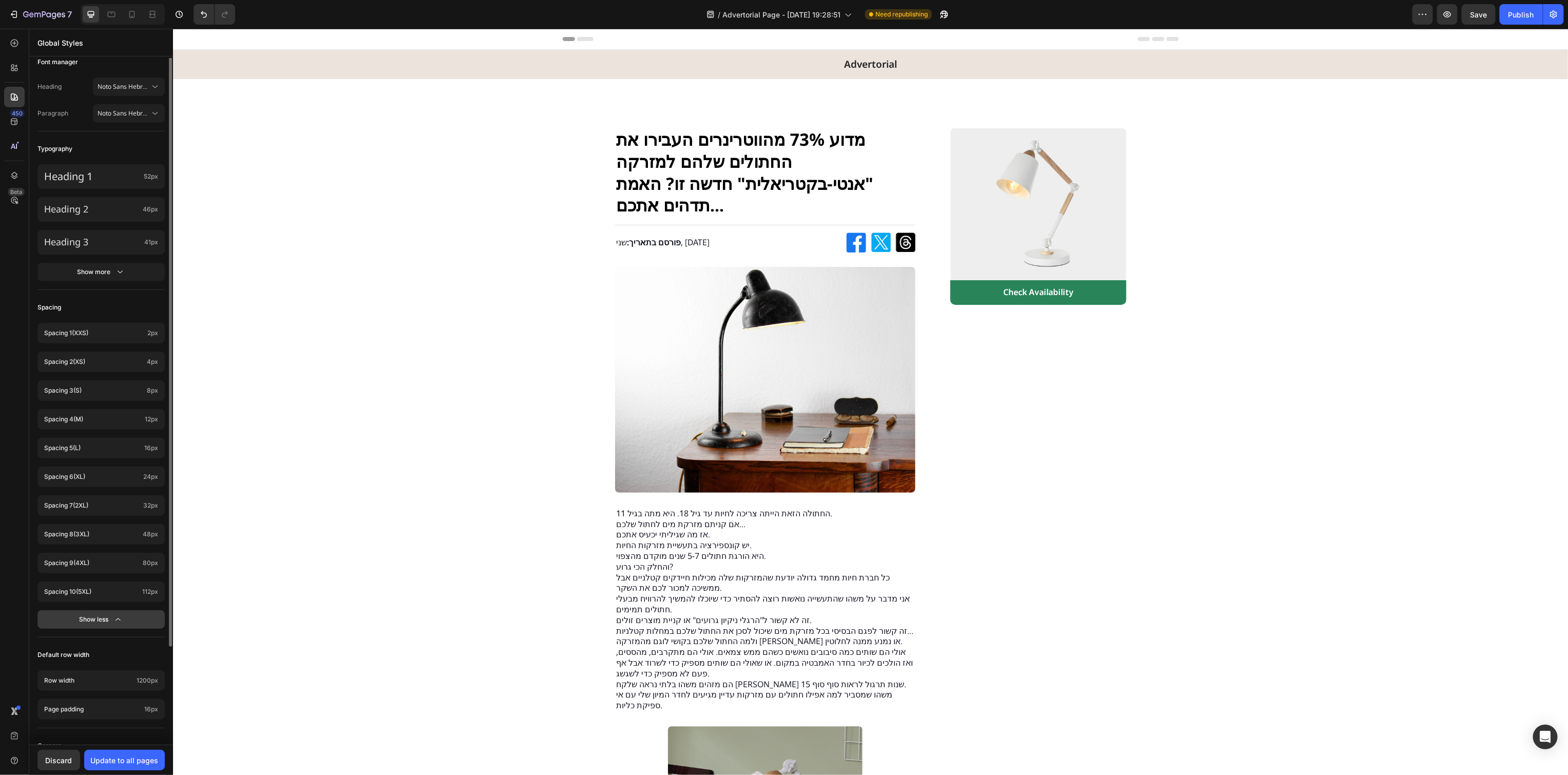
scroll to position [267, 0]
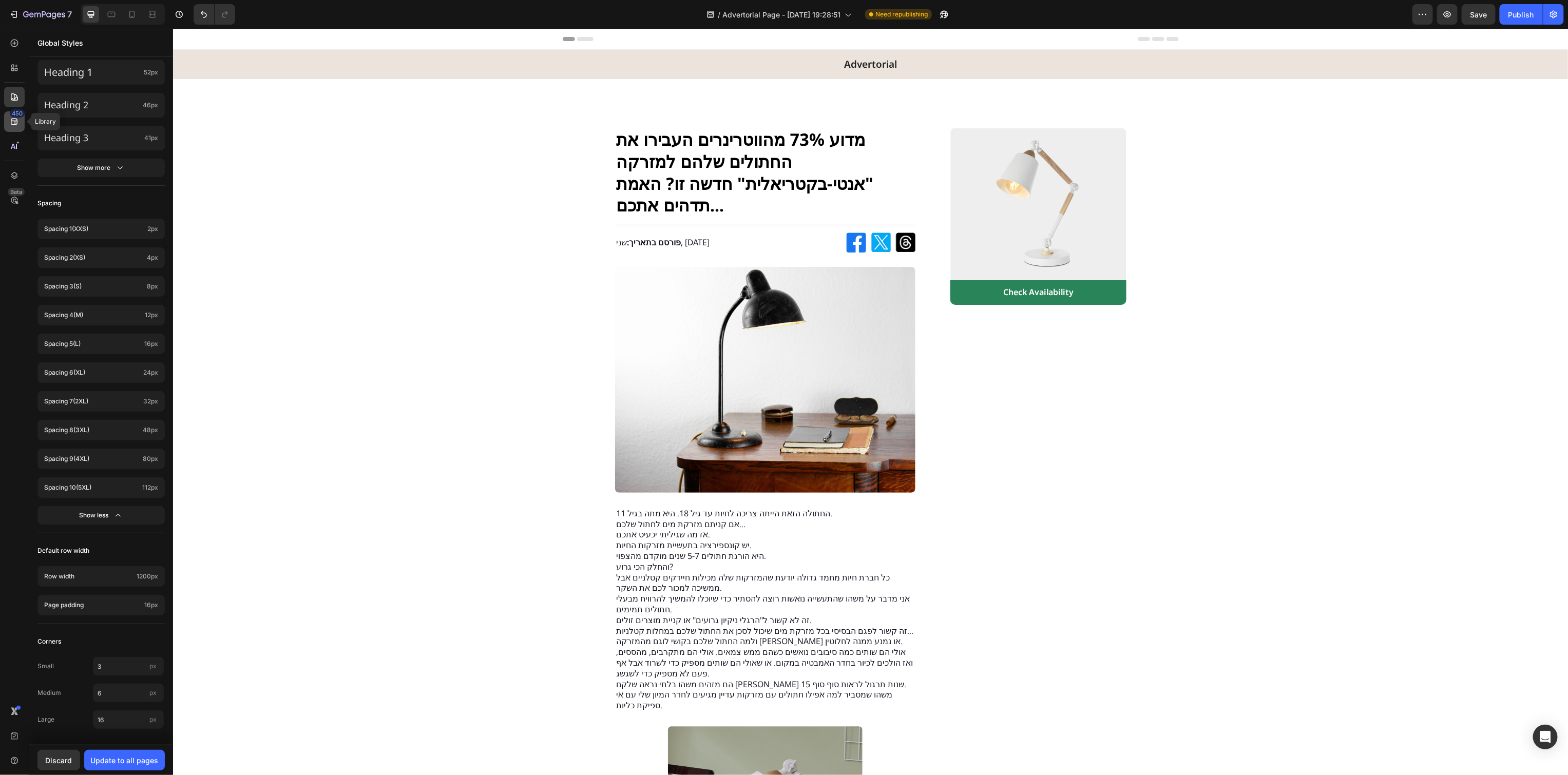
click at [12, 117] on div "450" at bounding box center [17, 113] width 15 height 8
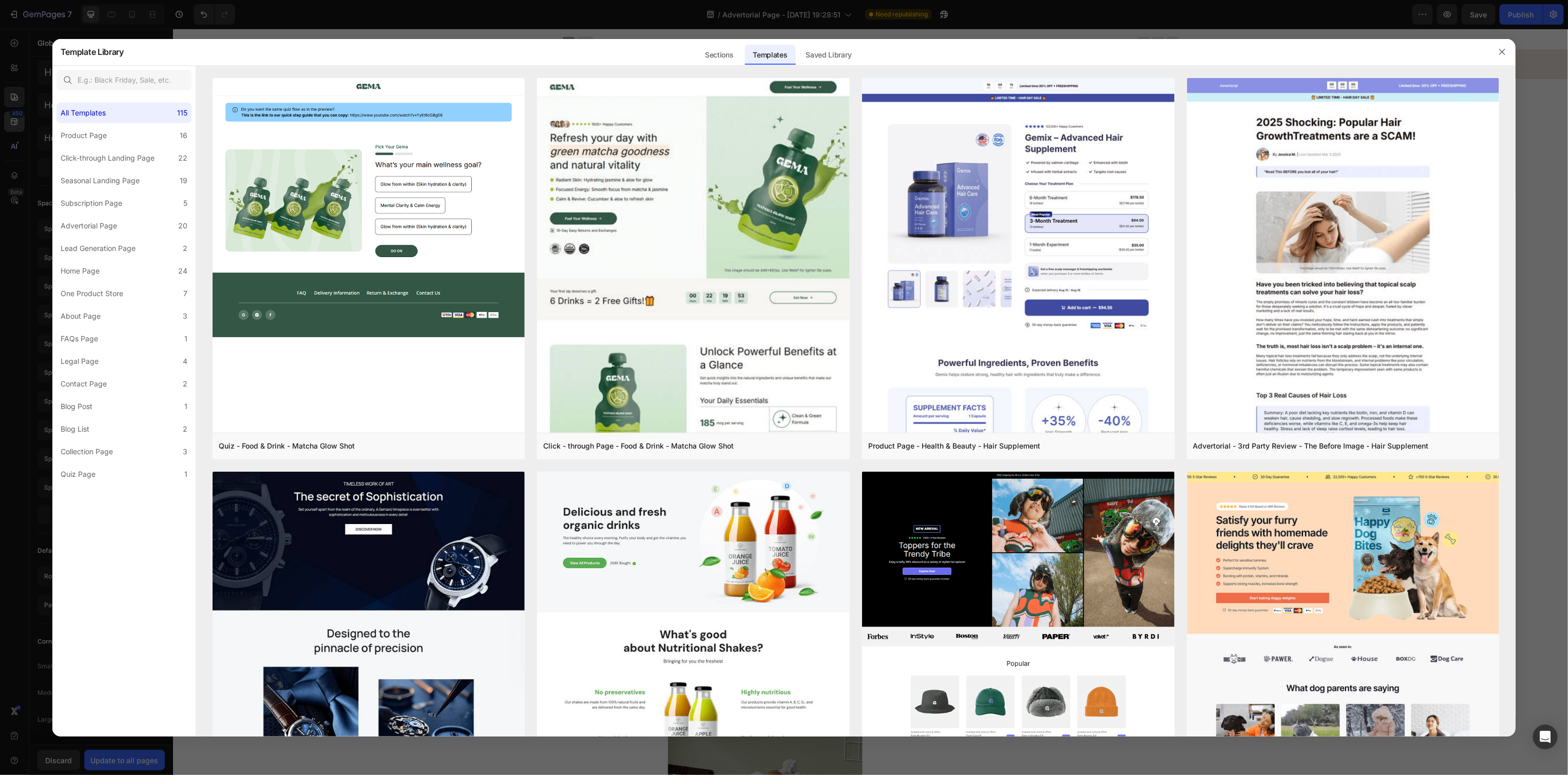
click at [12, 117] on div at bounding box center [784, 387] width 1568 height 775
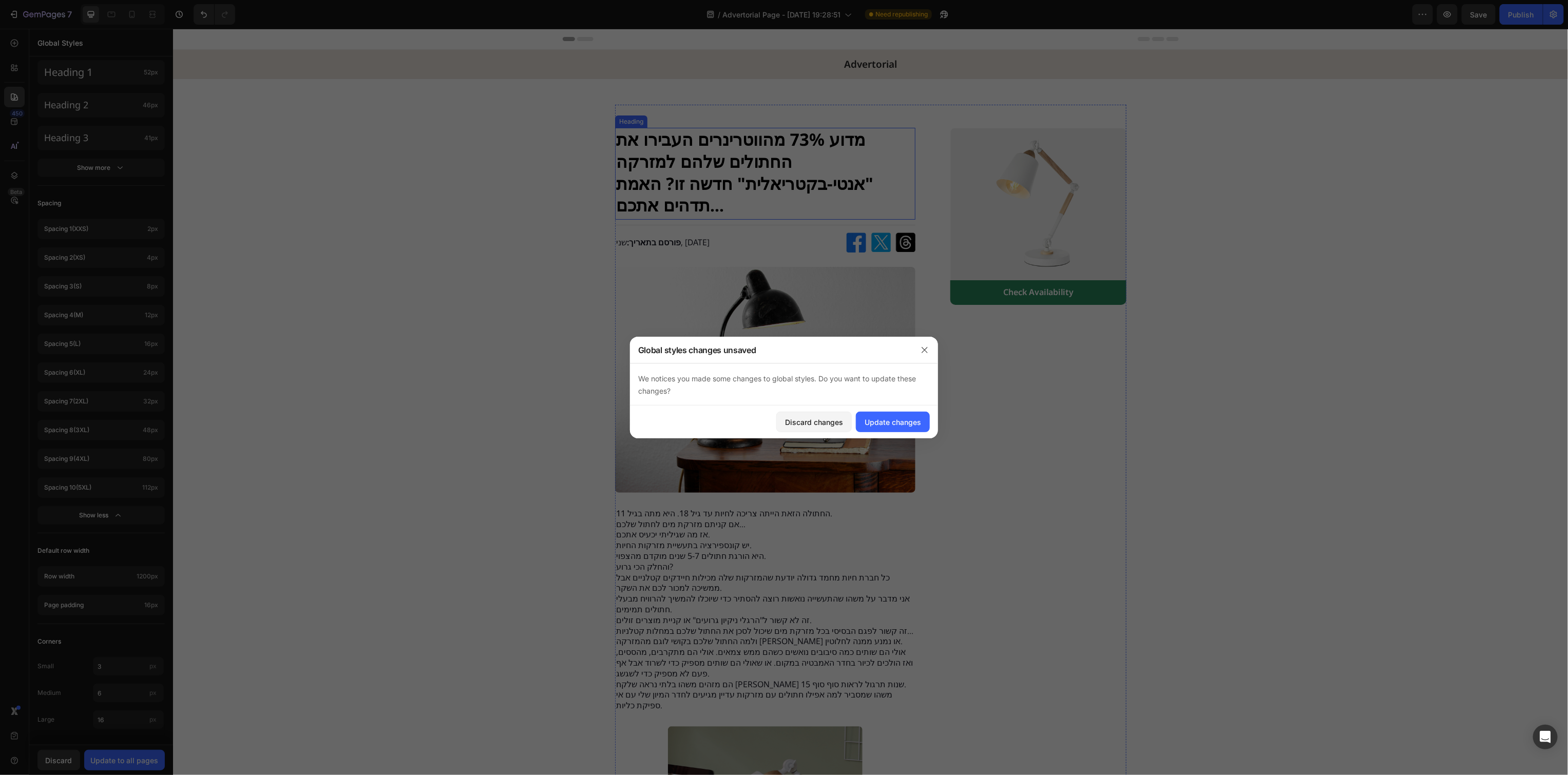
click at [729, 150] on strong "מדוע 73% מהווטרינרים העבירו את החתולים שלהם למזרקה "אנטי-בקטריאלית" חדשה זו? הא…" at bounding box center [744, 172] width 257 height 90
click at [882, 427] on div "Update changes" at bounding box center [893, 422] width 56 height 11
click at [765, 165] on strong "מדוע 73% מהווטרינרים העבירו את החתולים שלהם למזרקה "אנטי-בקטריאלית" חדשה זו? הא…" at bounding box center [744, 172] width 257 height 90
click at [891, 422] on div "Update changes" at bounding box center [893, 422] width 56 height 11
click at [724, 165] on strong "מדוע 73% מהווטרינרים העבירו את החתולים שלהם למזרקה "אנטי-בקטריאלית" חדשה זו? הא…" at bounding box center [744, 172] width 257 height 90
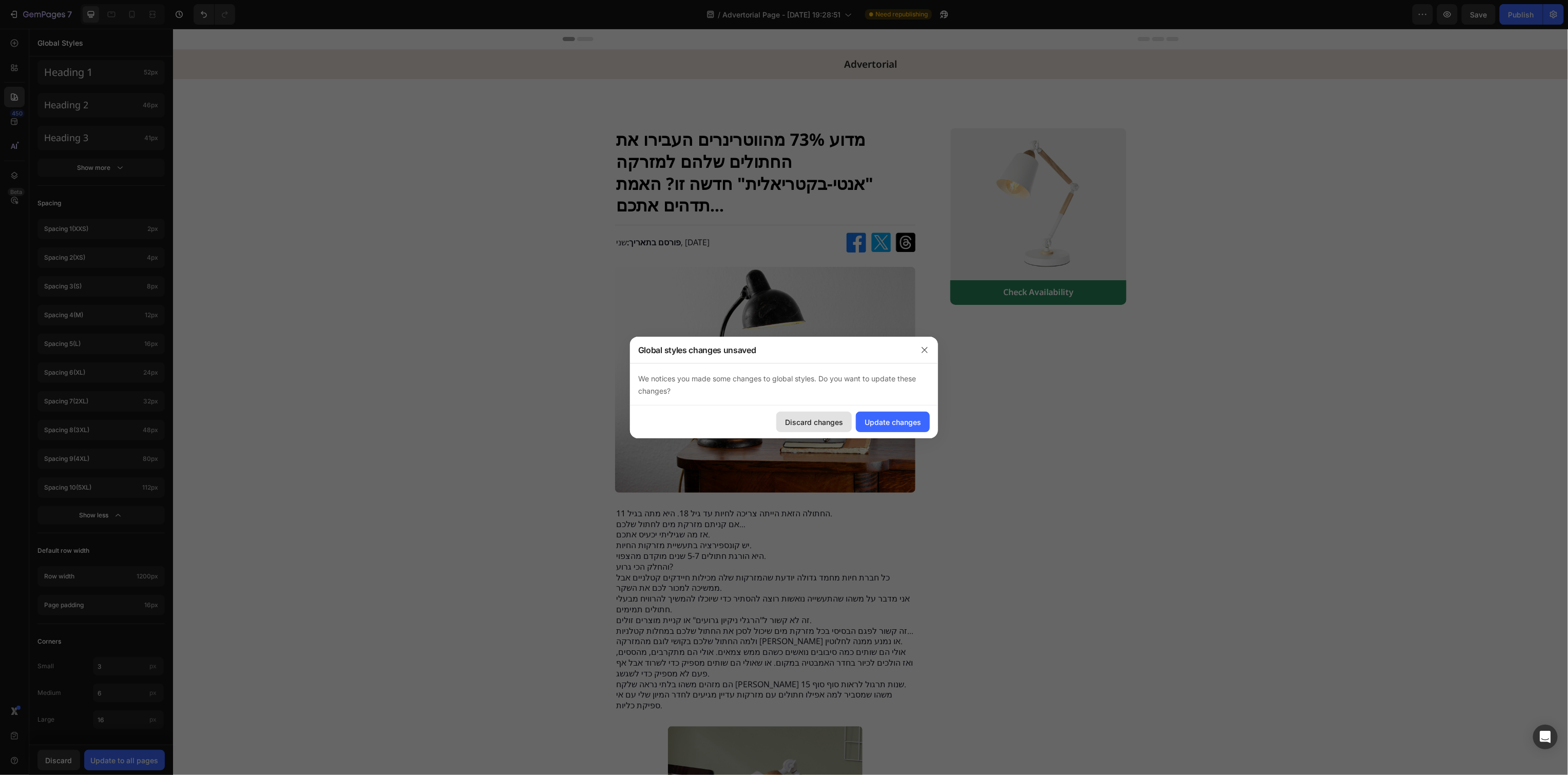
click at [842, 428] on button "Discard changes" at bounding box center [814, 422] width 75 height 20
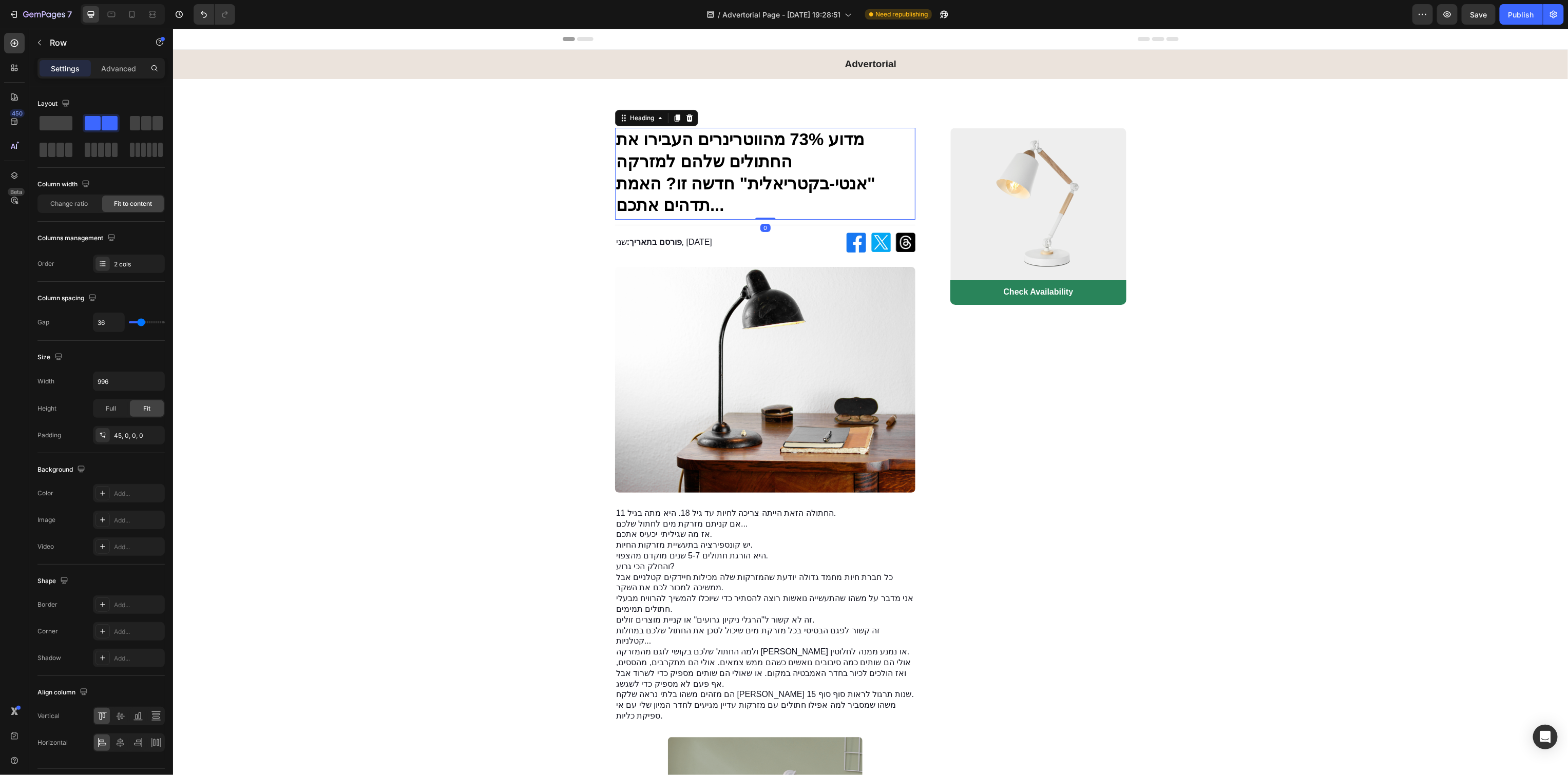
click at [746, 168] on strong "מדוע 73% מהווטרינרים העבירו את החתולים שלהם למזרקה "אנטי-בקטריאלית" חדשה זו? הא…" at bounding box center [745, 172] width 259 height 85
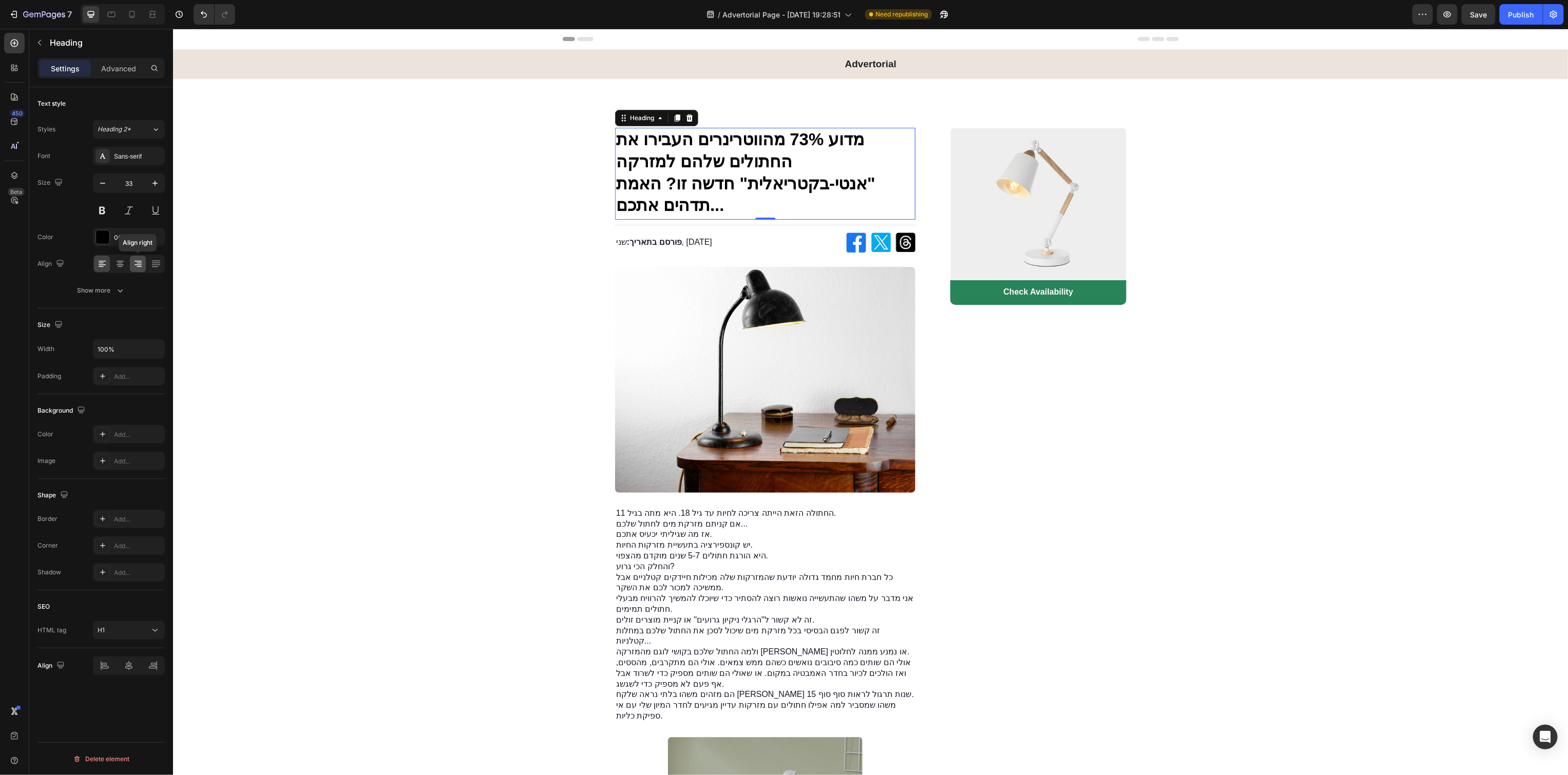
click at [137, 265] on icon at bounding box center [138, 264] width 10 height 10
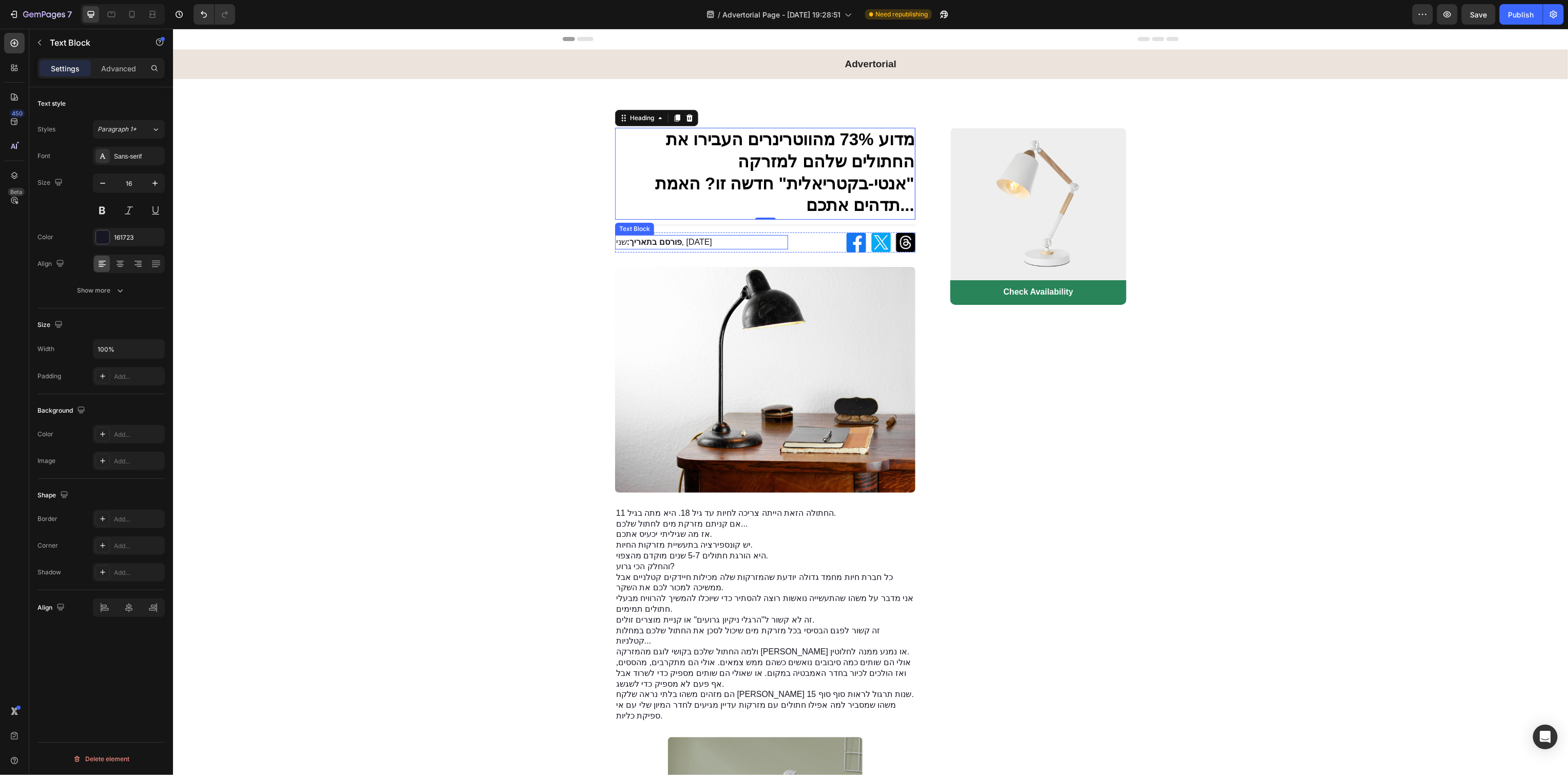
click at [681, 239] on strong "פורסם בתאריך:" at bounding box center [654, 241] width 55 height 9
click at [139, 261] on icon at bounding box center [138, 264] width 10 height 10
click at [774, 566] on p "והחלק הכי גרוע?" at bounding box center [764, 566] width 298 height 11
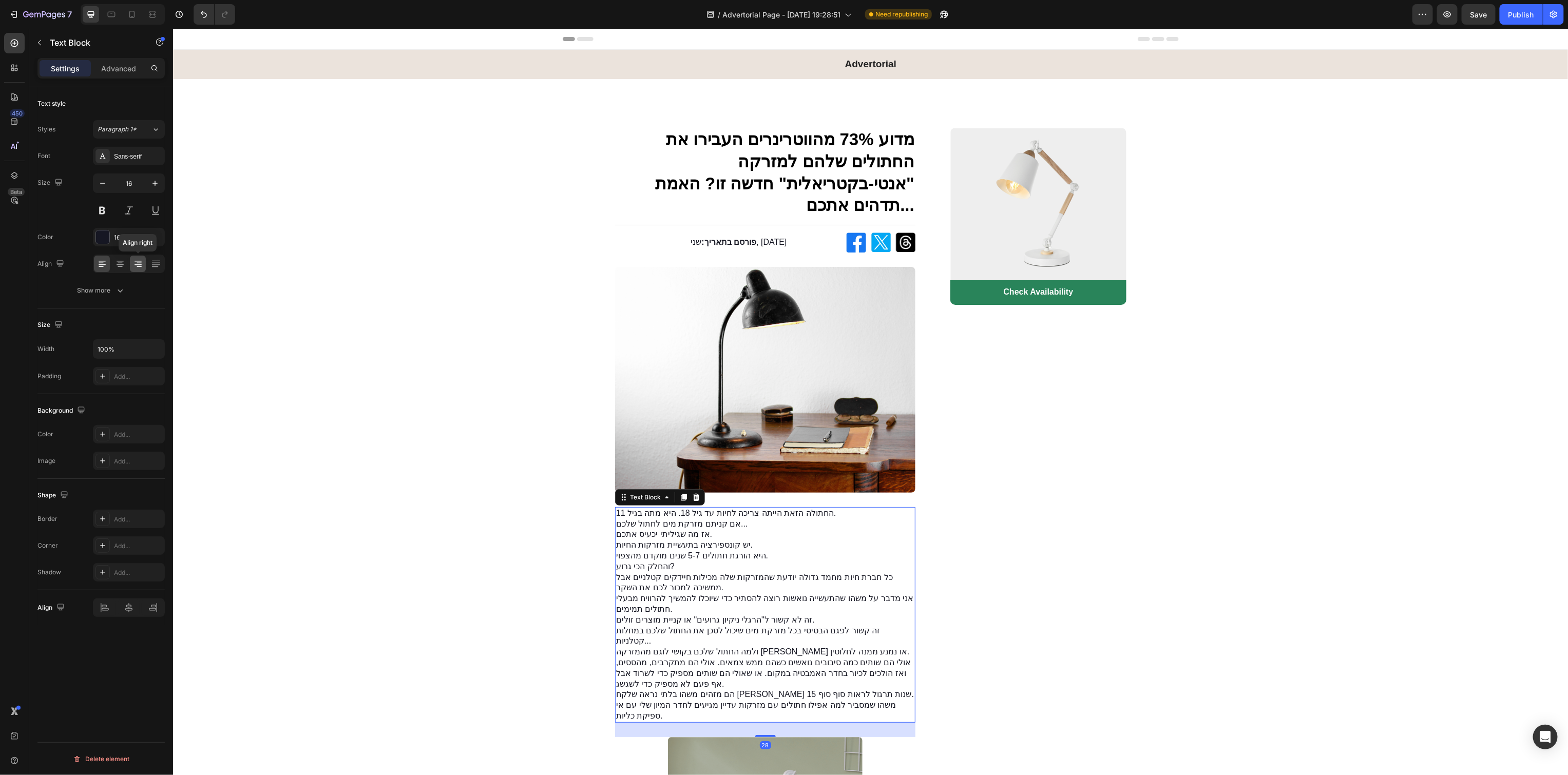
click at [137, 267] on icon at bounding box center [138, 264] width 10 height 10
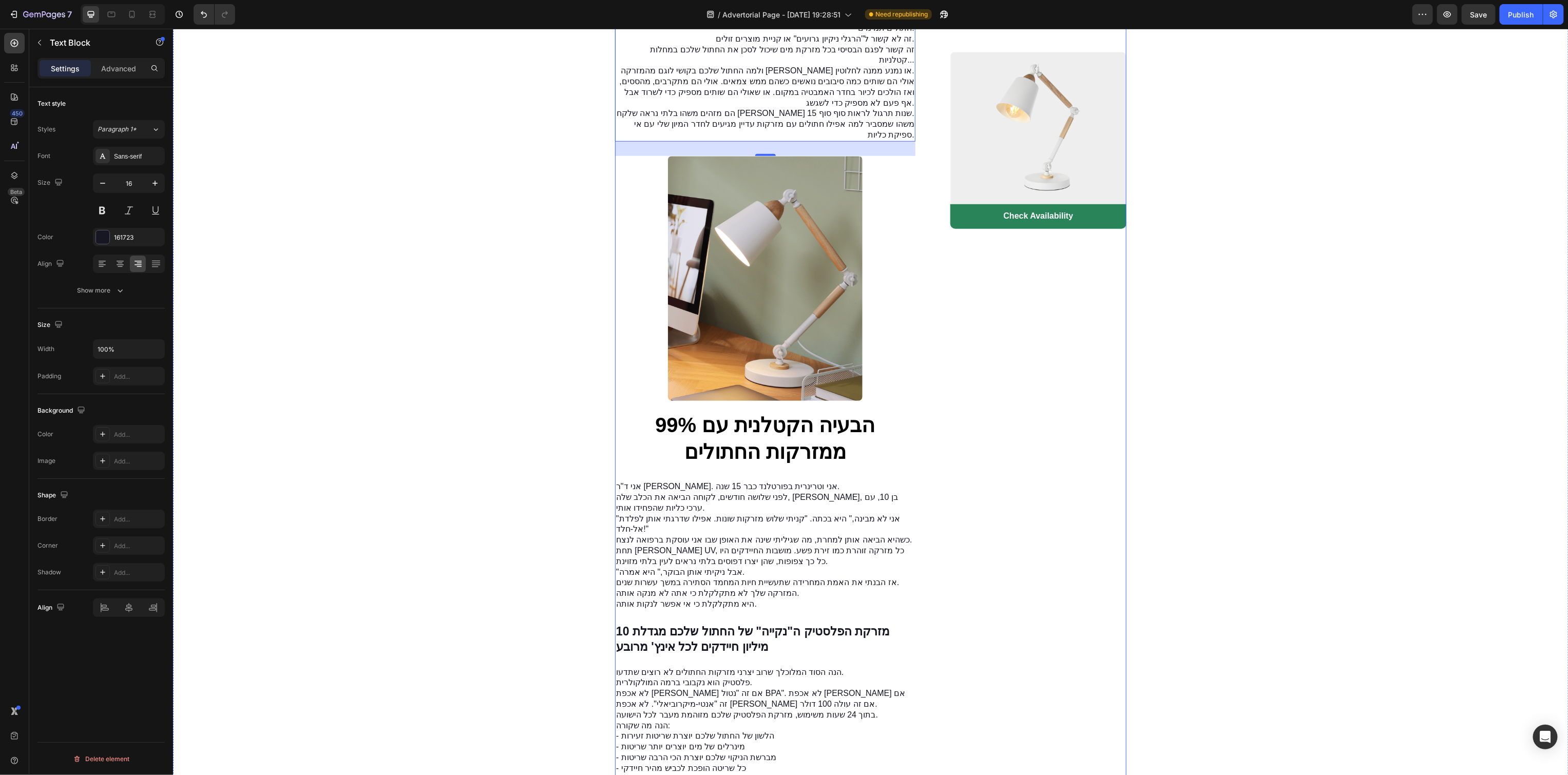
scroll to position [612, 0]
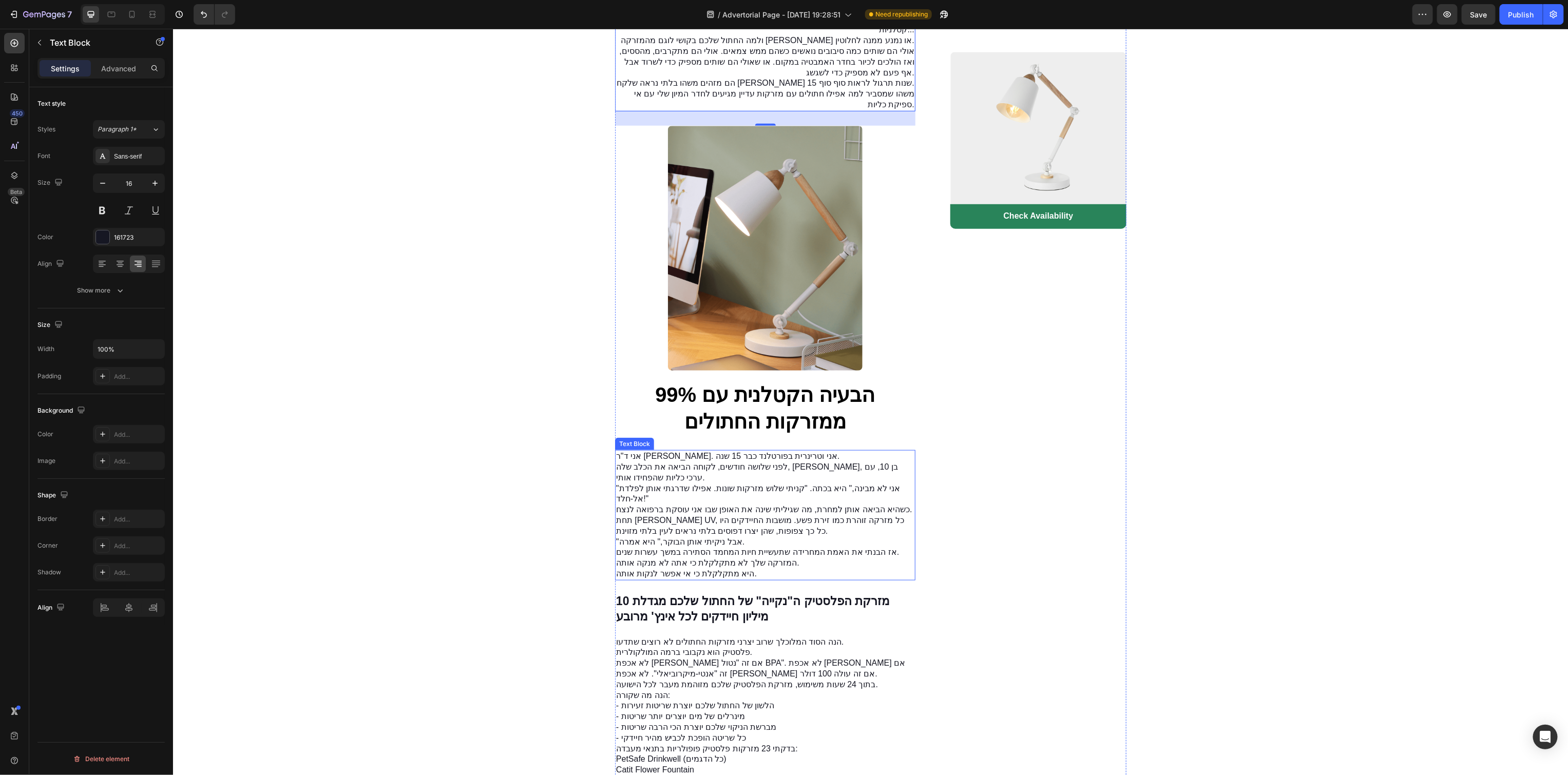
click at [817, 488] on p ""אני לא מבינה," היא בכתה. "קניתי שלוש מזרקות שונות. אפילו שדרגתי אותן לפלדת אל-…" at bounding box center [764, 494] width 298 height 22
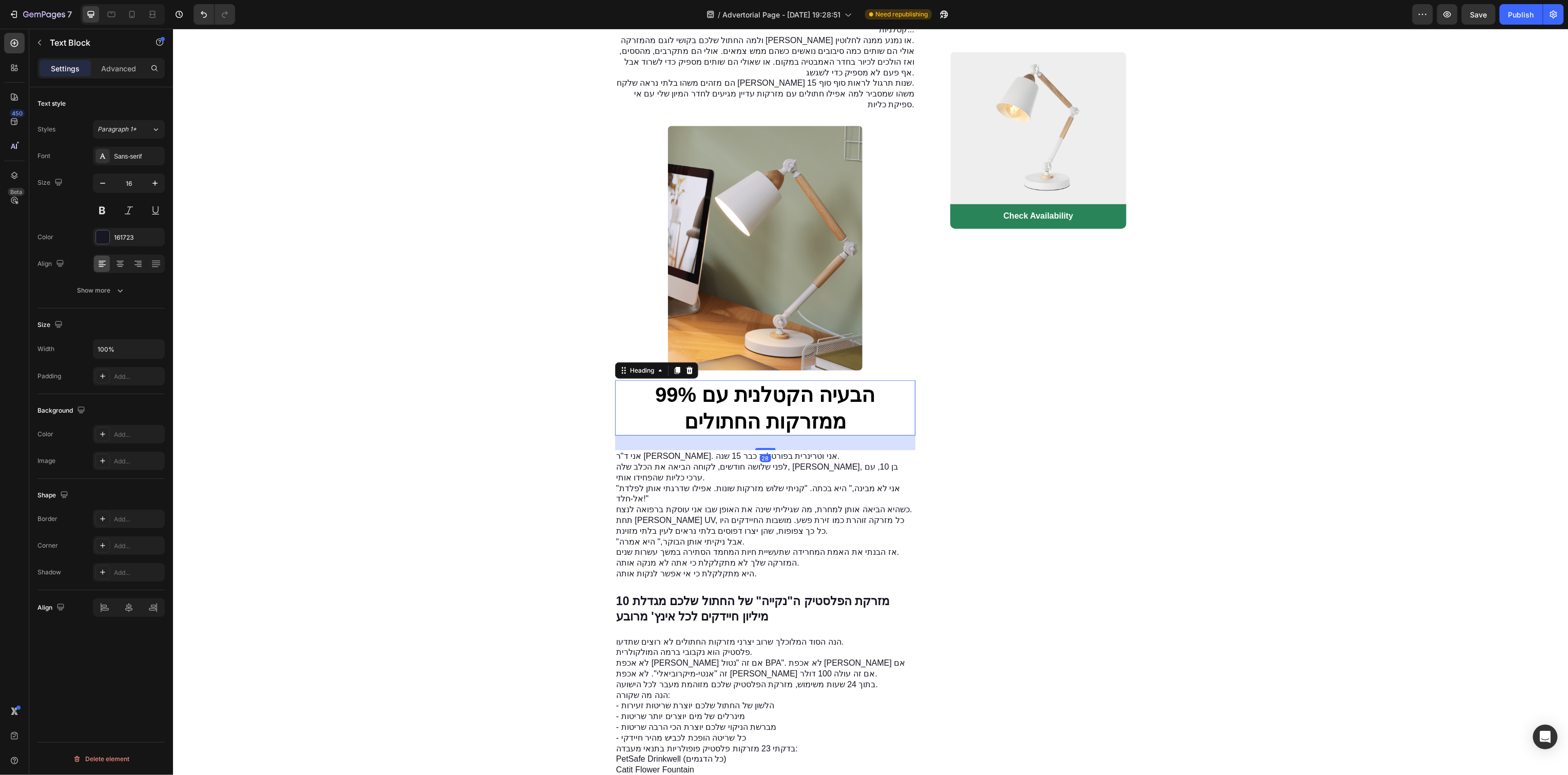
click at [810, 404] on strong "הבעיה הקטלנית עם 99% ממזרקות החתולים" at bounding box center [764, 407] width 220 height 49
drag, startPoint x: 140, startPoint y: 267, endPoint x: 155, endPoint y: 273, distance: 16.2
click at [139, 267] on icon at bounding box center [138, 264] width 10 height 10
click at [753, 527] on p "תחת אור UV, כל מזרקה זוהרת כמו זירת פשע. מושבות החיידקים היו כל כך צפופות, שהן …" at bounding box center [764, 526] width 298 height 22
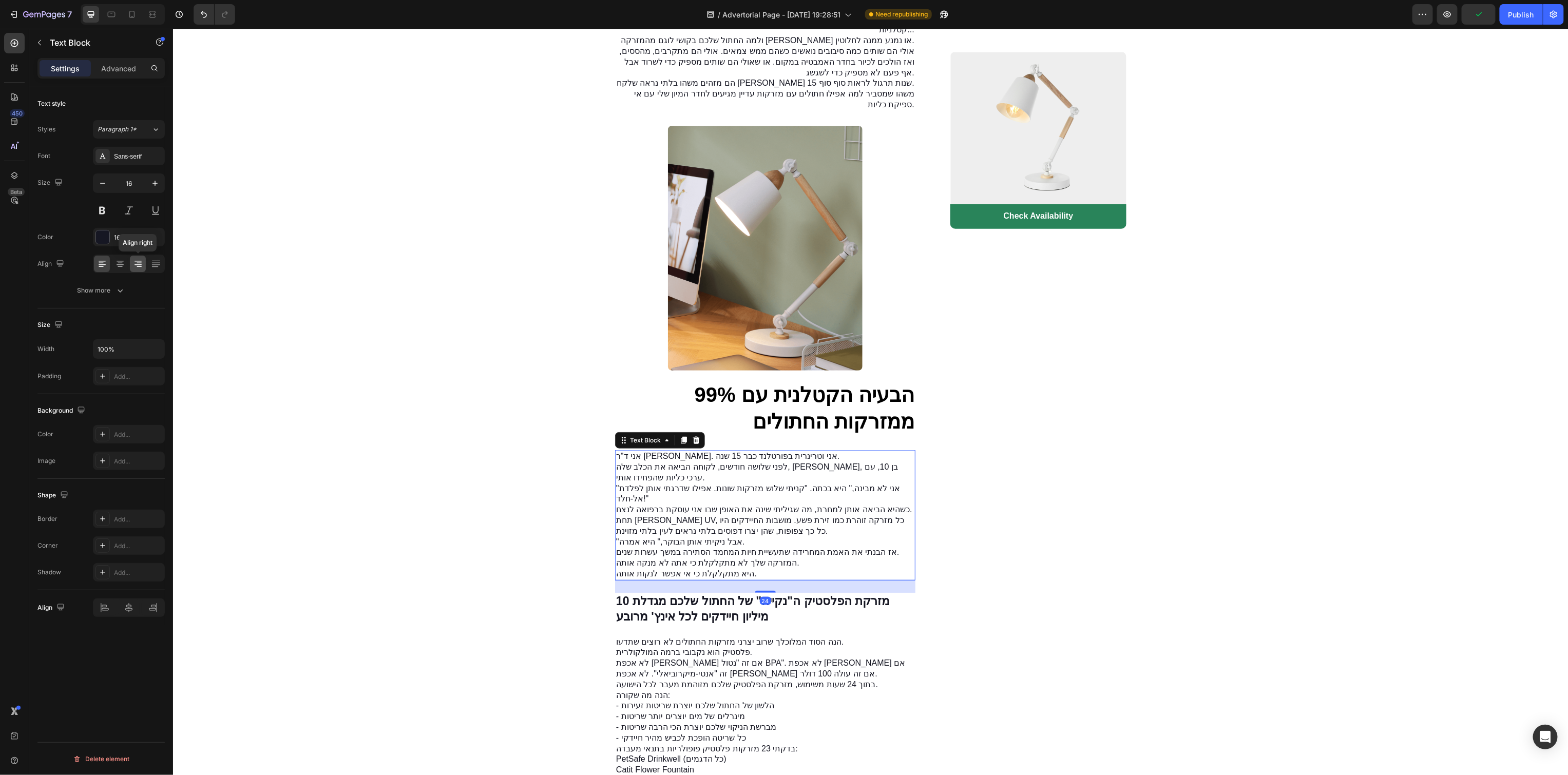
click at [138, 264] on icon at bounding box center [138, 264] width 7 height 1
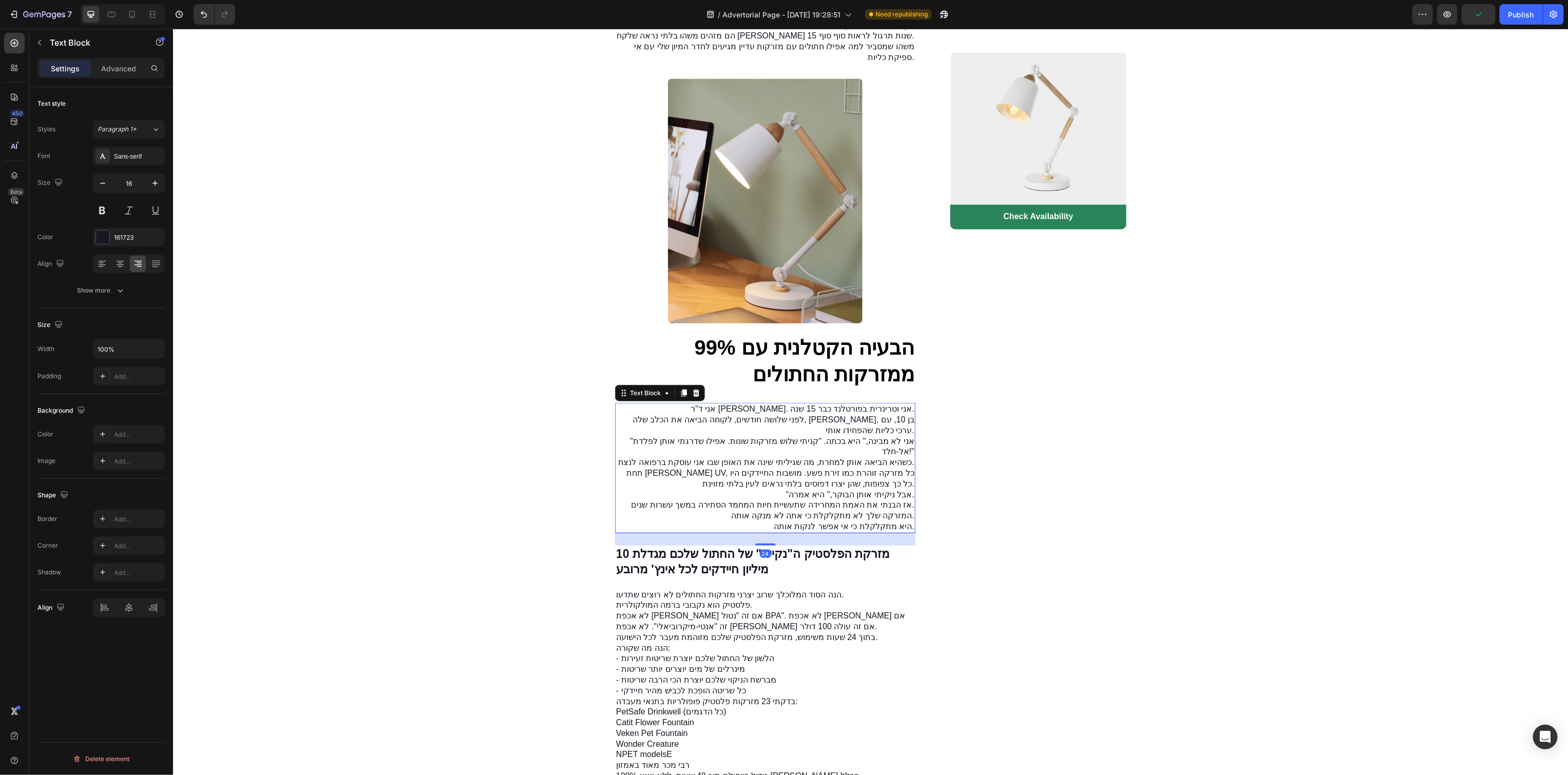
scroll to position [697, 0]
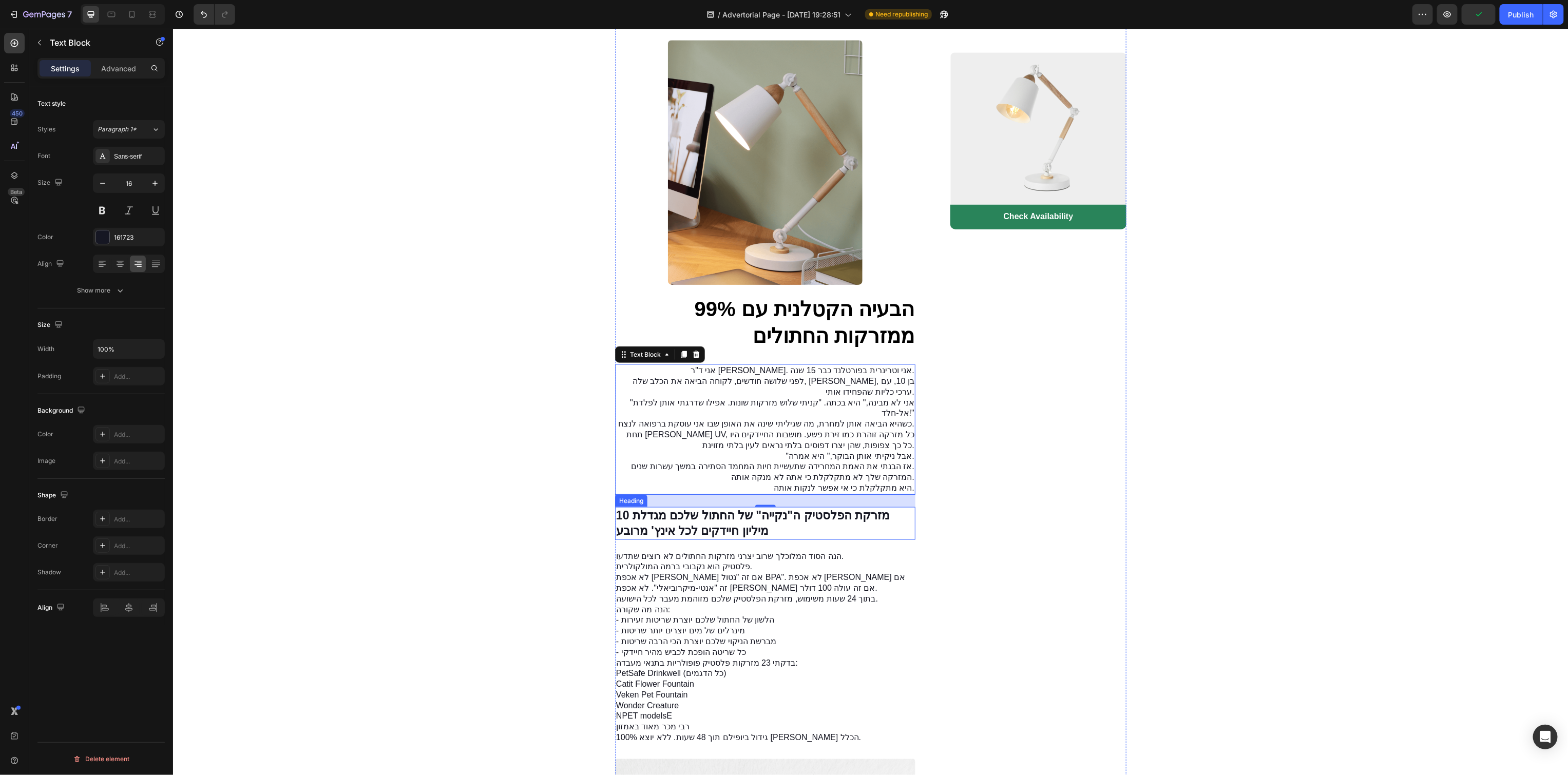
click at [745, 532] on strong "מזרקת הפלסטיק ה"נקייה" של החתול שלכם מגדלת 10 מיליון חיידקים לכל אינץ' מרובע" at bounding box center [752, 523] width 274 height 29
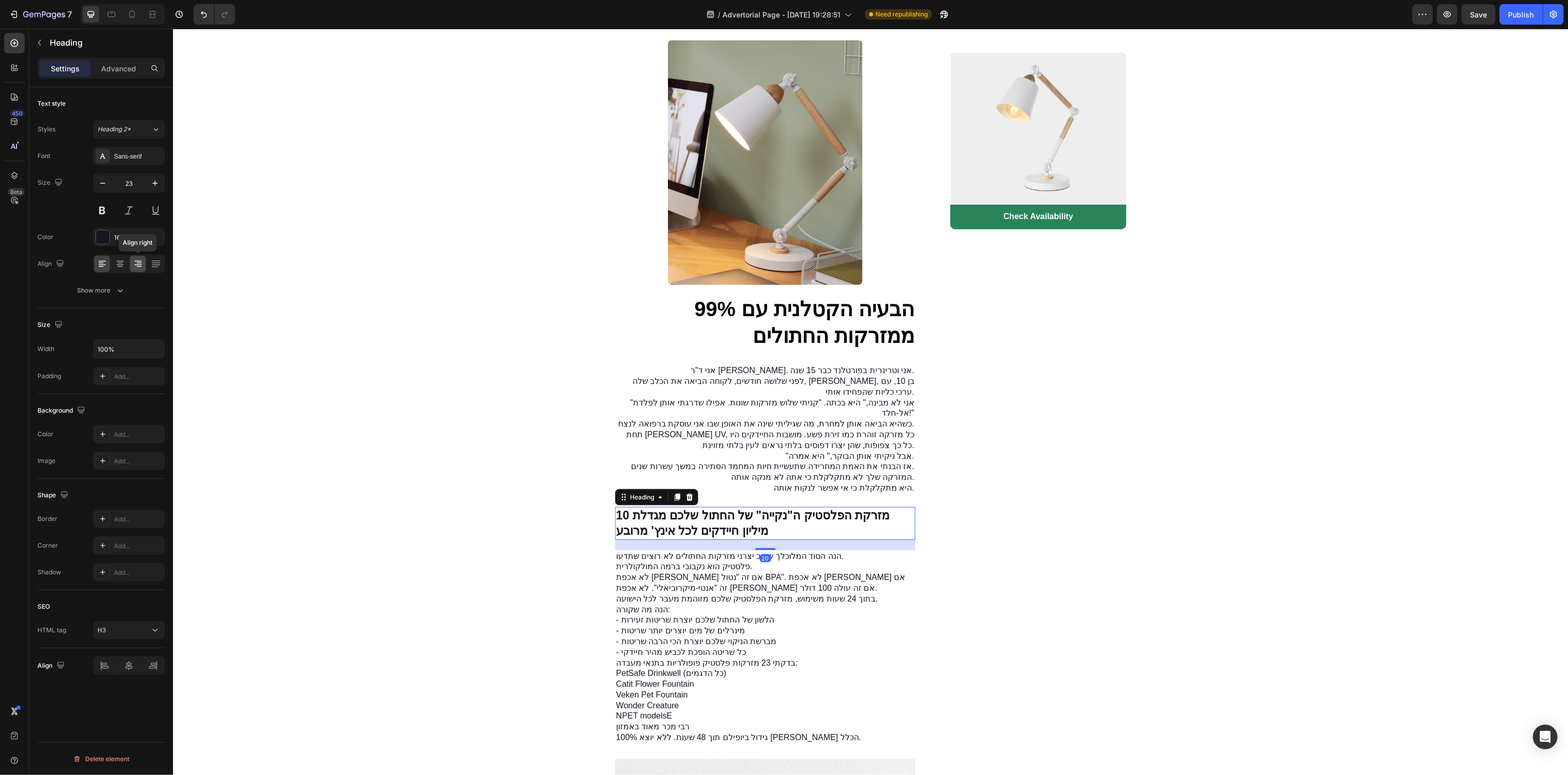
click at [139, 261] on icon at bounding box center [138, 264] width 10 height 10
click at [706, 594] on p "לא אכפת לי אם זה "נטול BPA". לא אכפת לי אם זה "אנטי-מיקרוביאלי". לא אכפת לי אם …" at bounding box center [764, 583] width 298 height 22
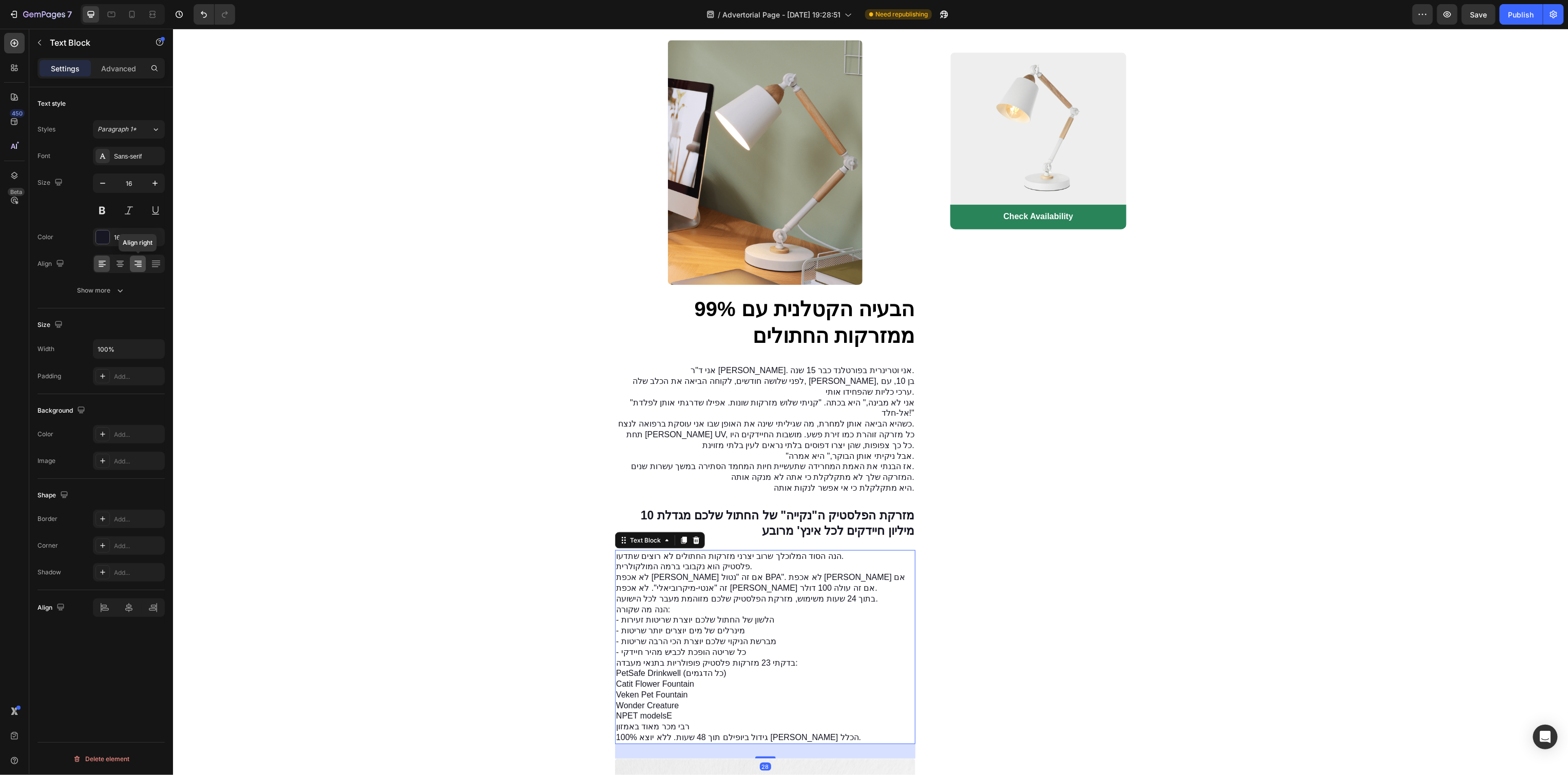
click at [142, 269] on div at bounding box center [138, 264] width 16 height 17
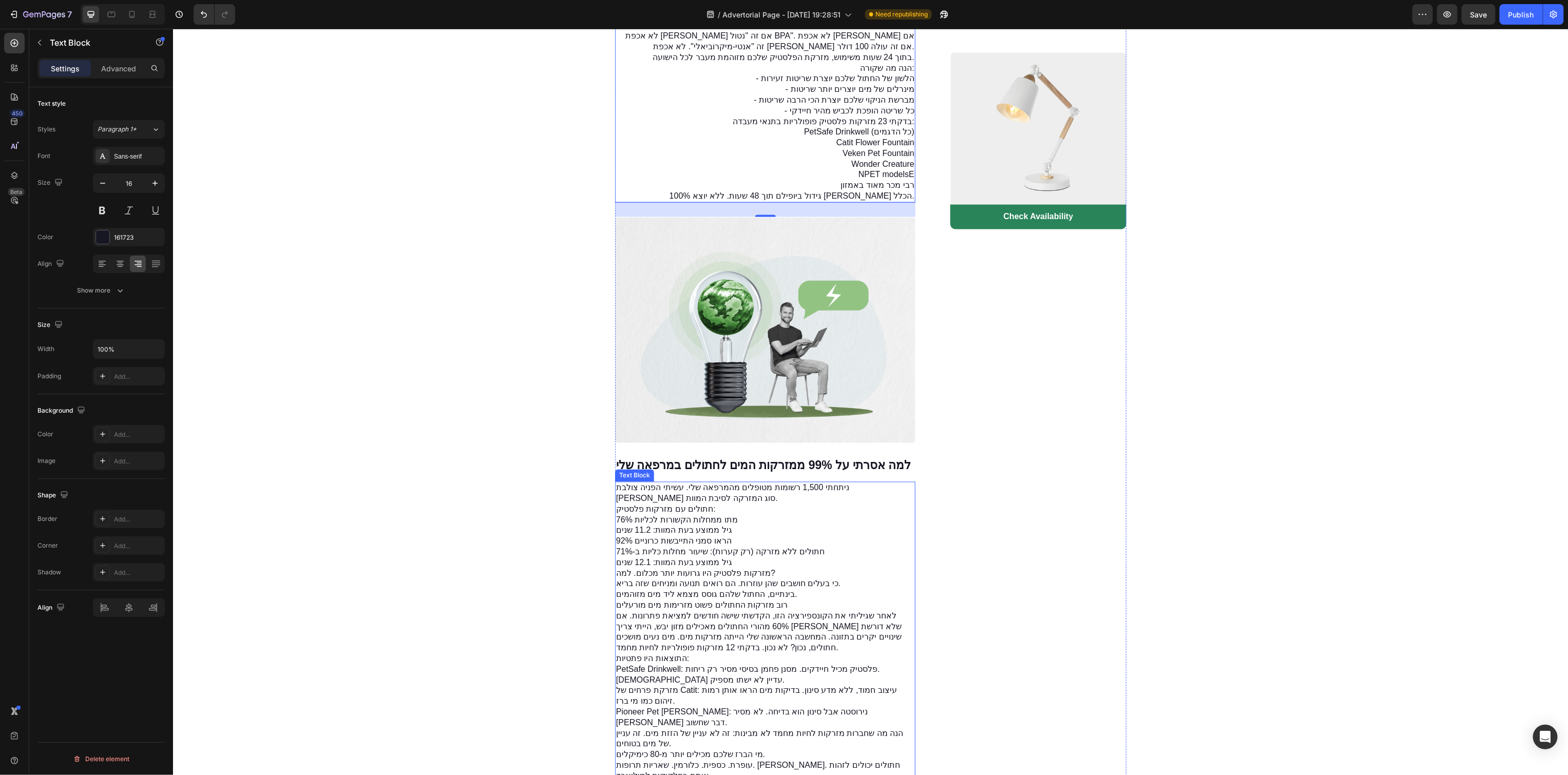
scroll to position [1242, 0]
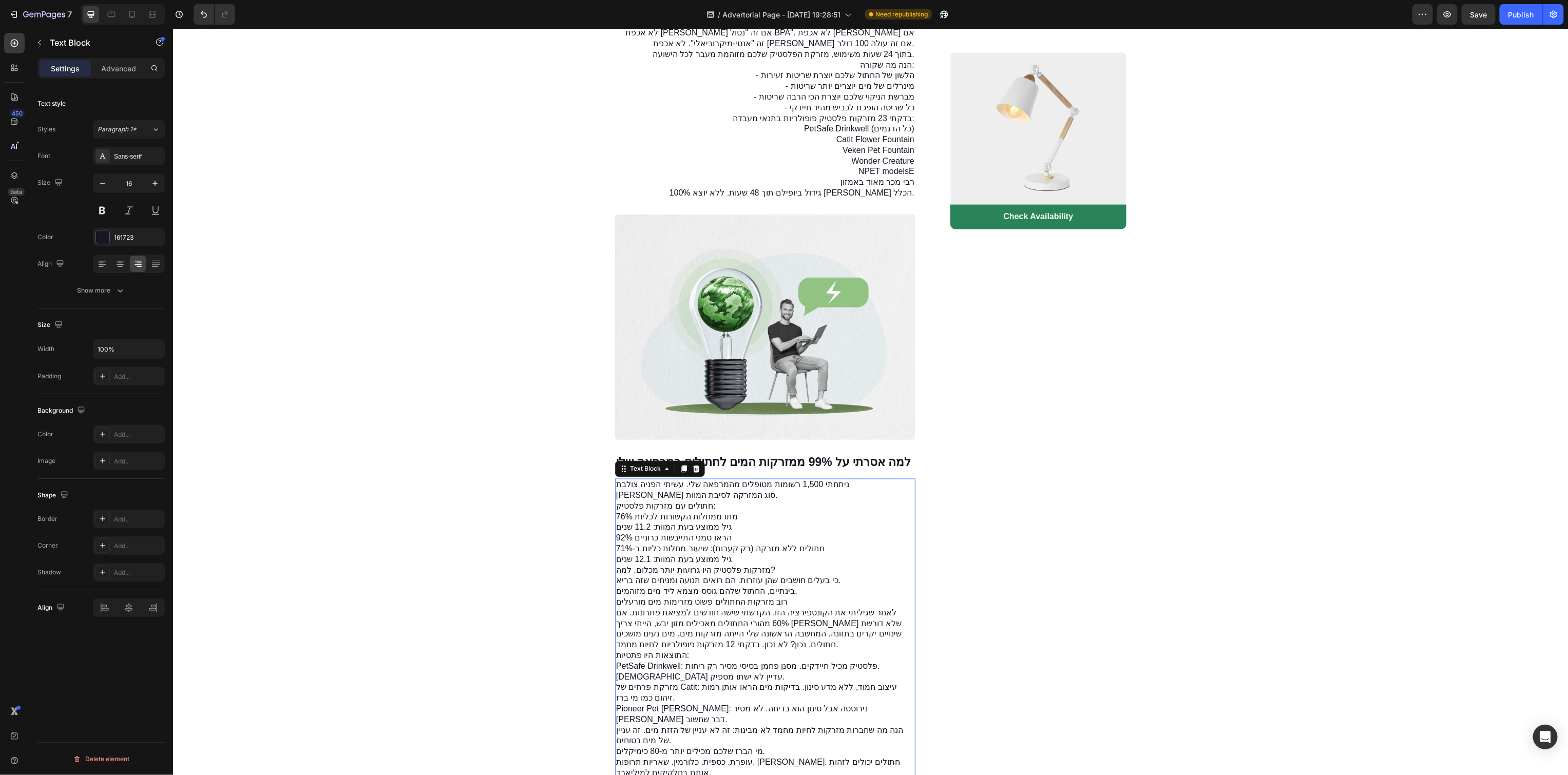
click at [818, 544] on p "חתולים עם מזרקות פלסטיק: 76% מתו ממחלות הקשורות לכליות גיל ממוצע בעת המוות: 11.…" at bounding box center [764, 522] width 298 height 43
click at [143, 269] on div at bounding box center [138, 264] width 16 height 17
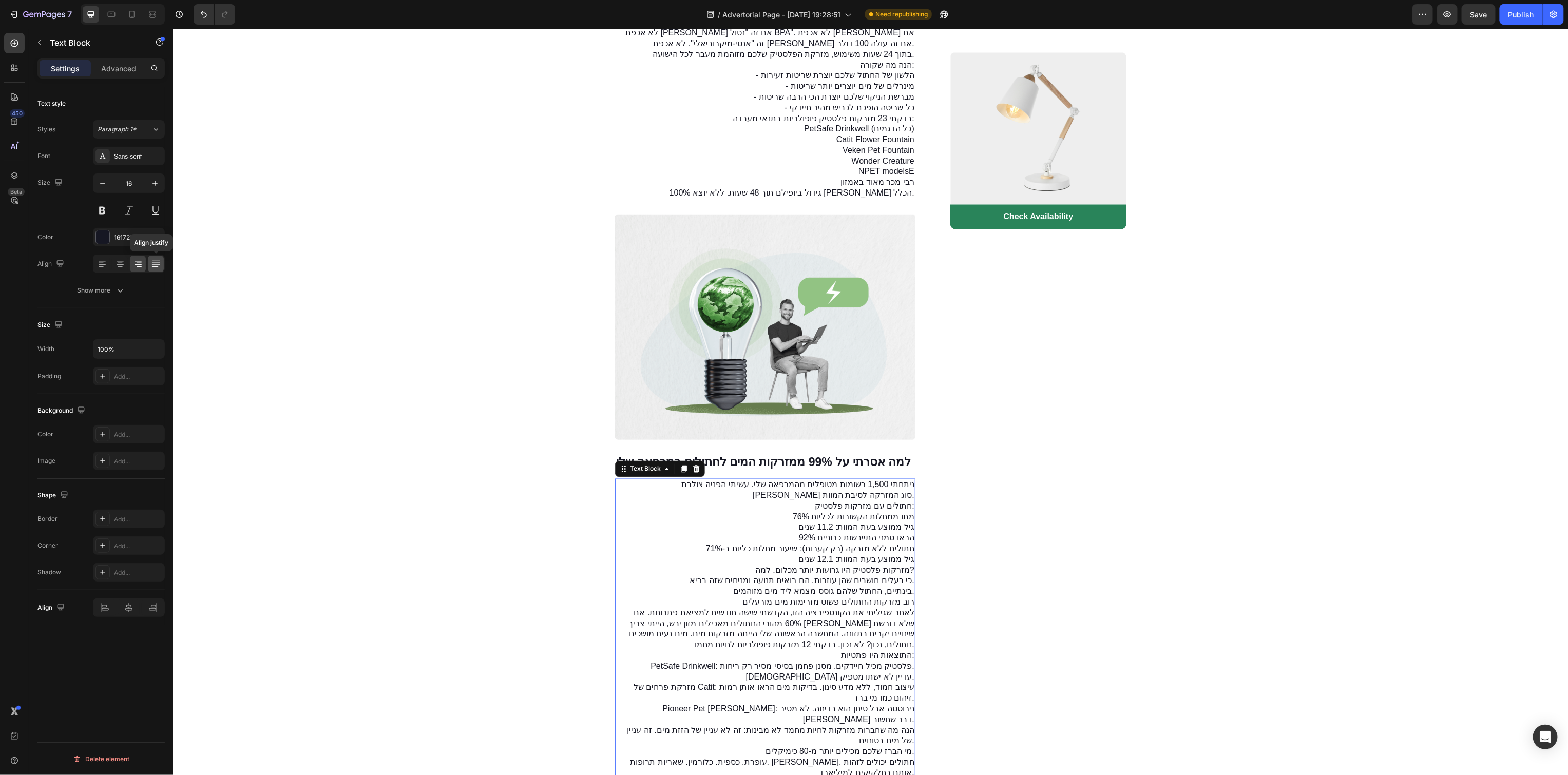
click at [156, 269] on div at bounding box center [156, 264] width 16 height 17
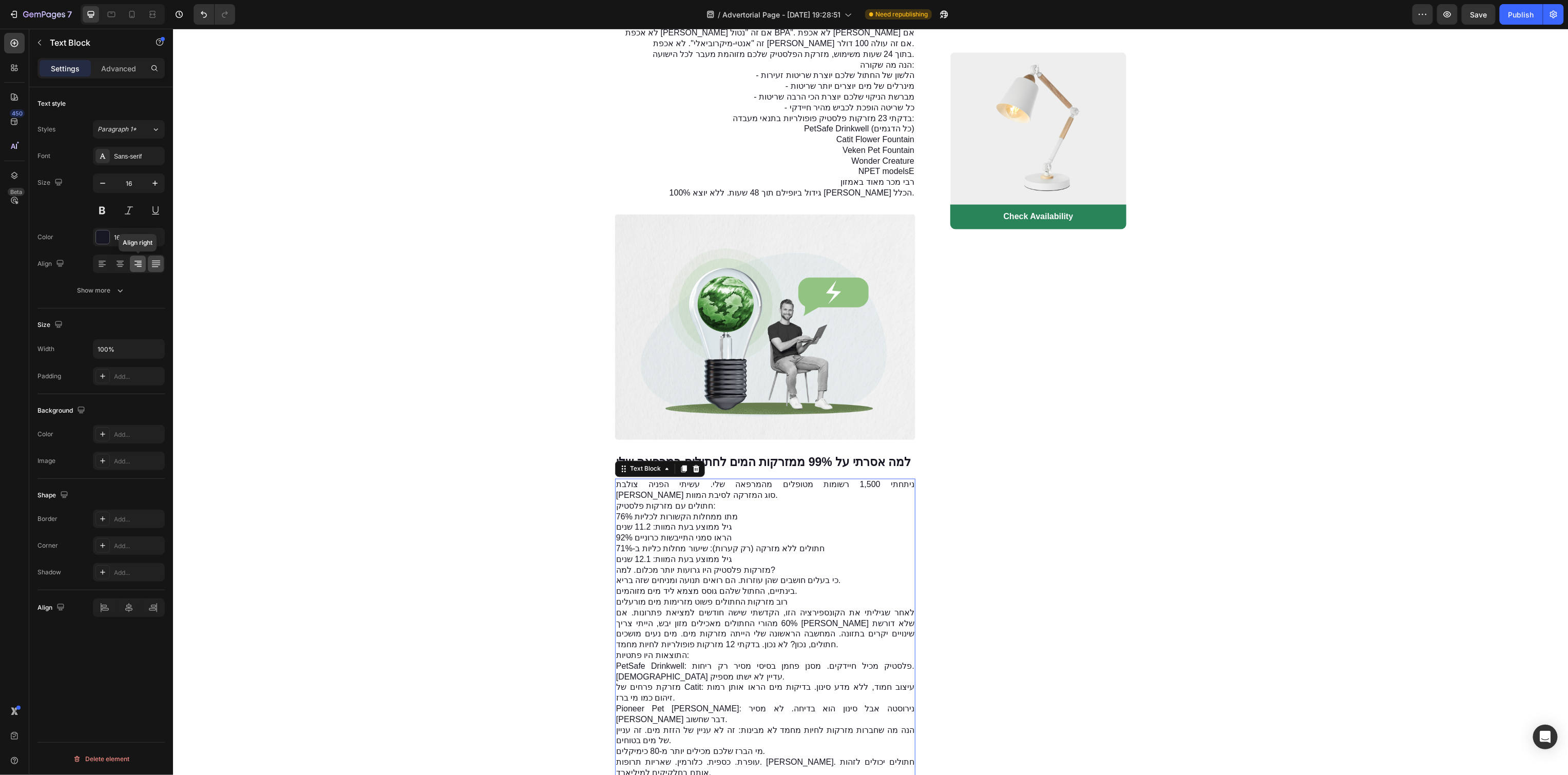
click at [139, 266] on icon at bounding box center [138, 264] width 10 height 10
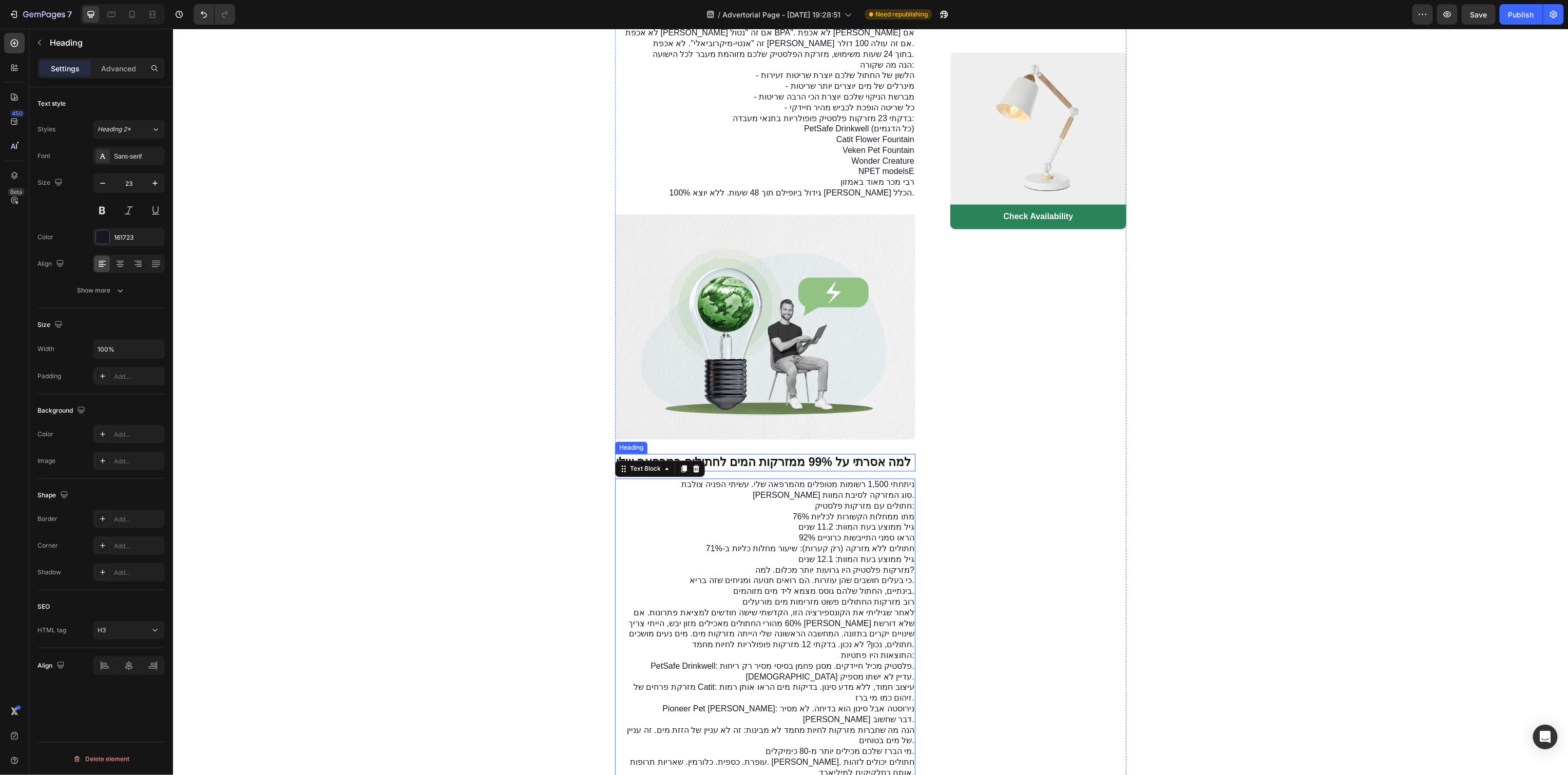
click at [789, 472] on h3 "למה אסרתי על 99% ממזרקות המים לחתולים במרפאה שלי" at bounding box center [765, 462] width 300 height 17
click at [130, 264] on div at bounding box center [138, 264] width 16 height 17
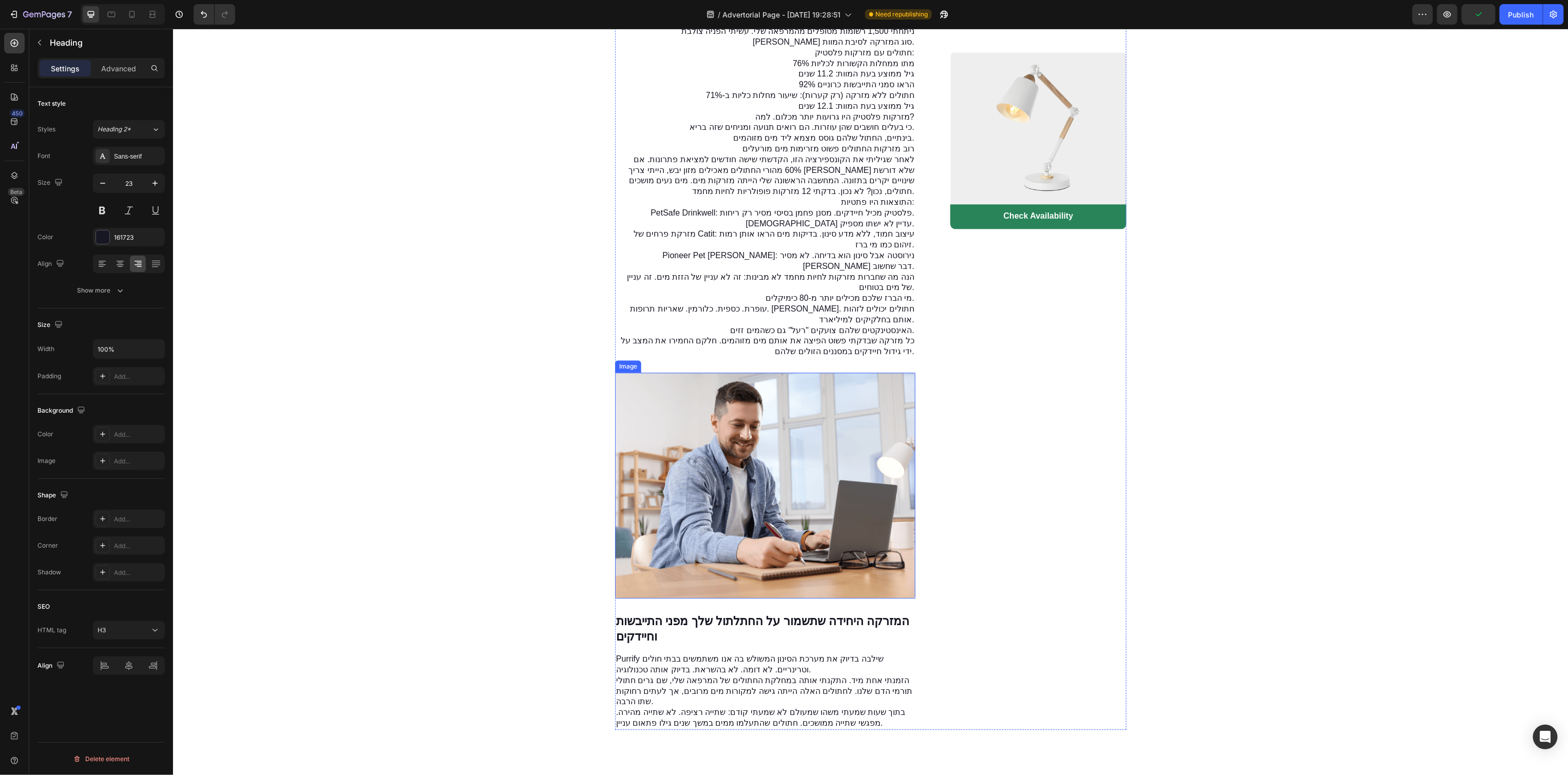
scroll to position [1692, 0]
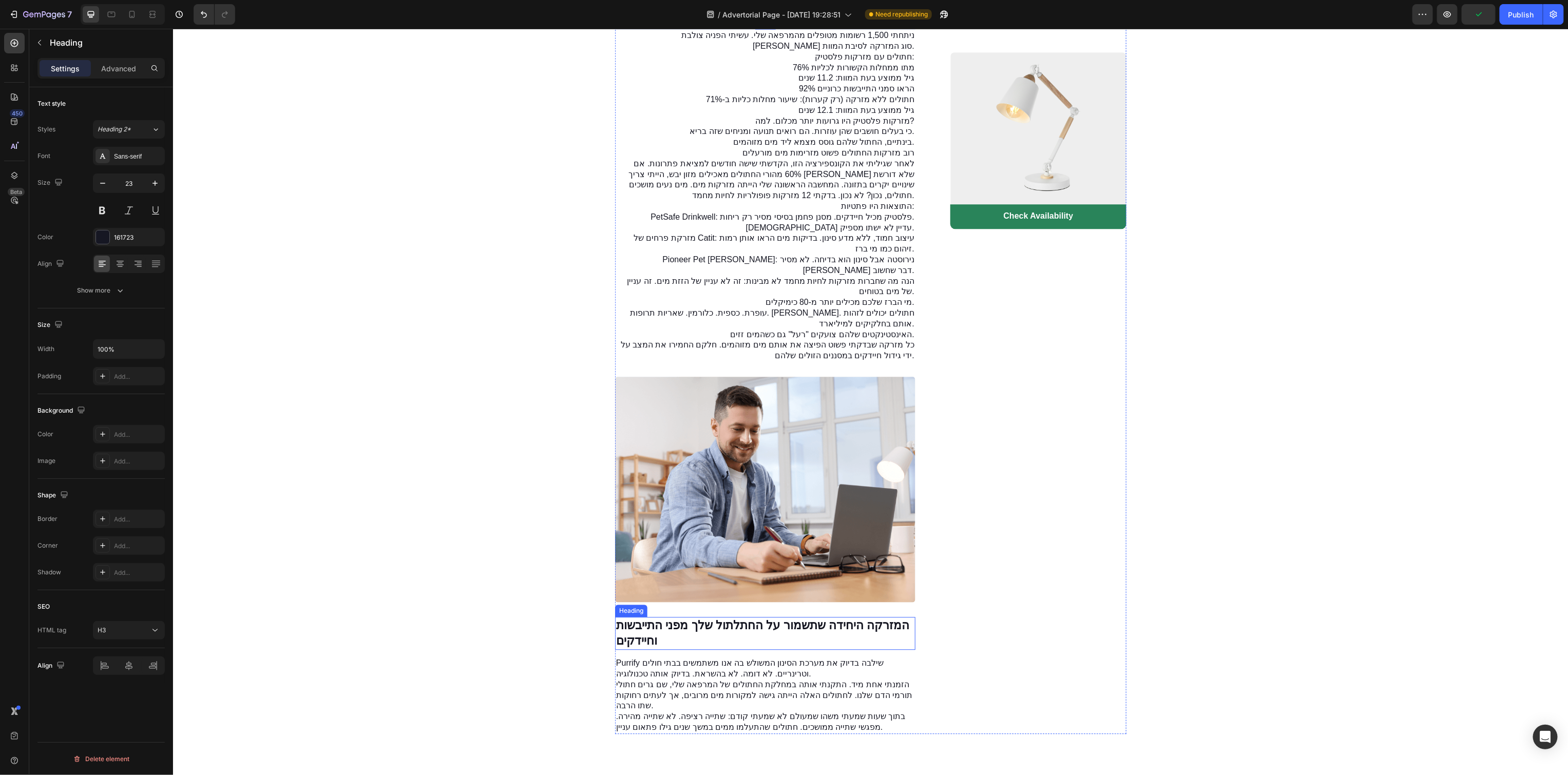
click at [752, 647] on h3 "המזרקה היחידה שתשמור על החתלתול שלך מפני התייבשות וחיידקים" at bounding box center [765, 633] width 300 height 33
click at [131, 264] on div at bounding box center [138, 264] width 16 height 17
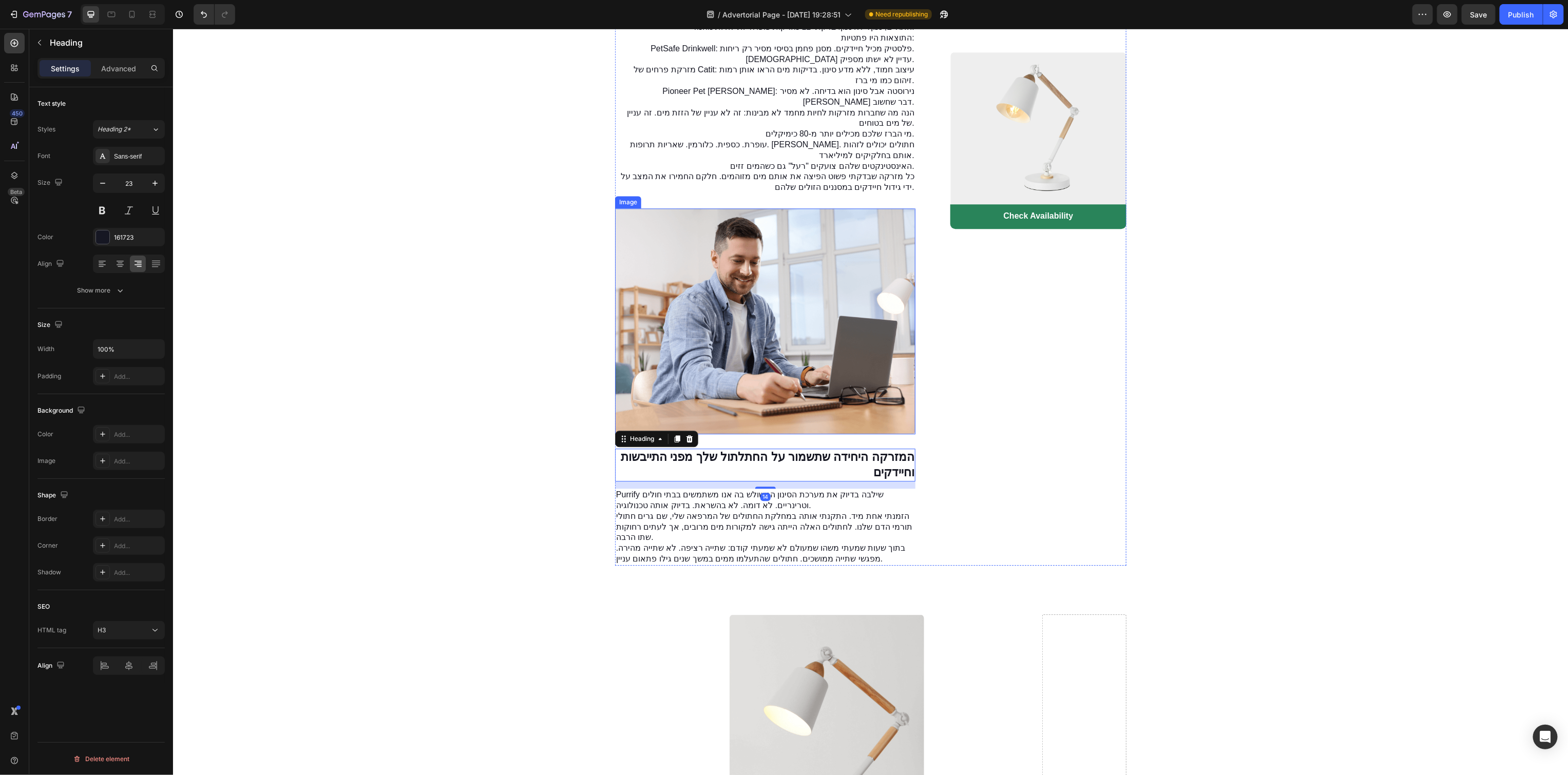
scroll to position [1882, 0]
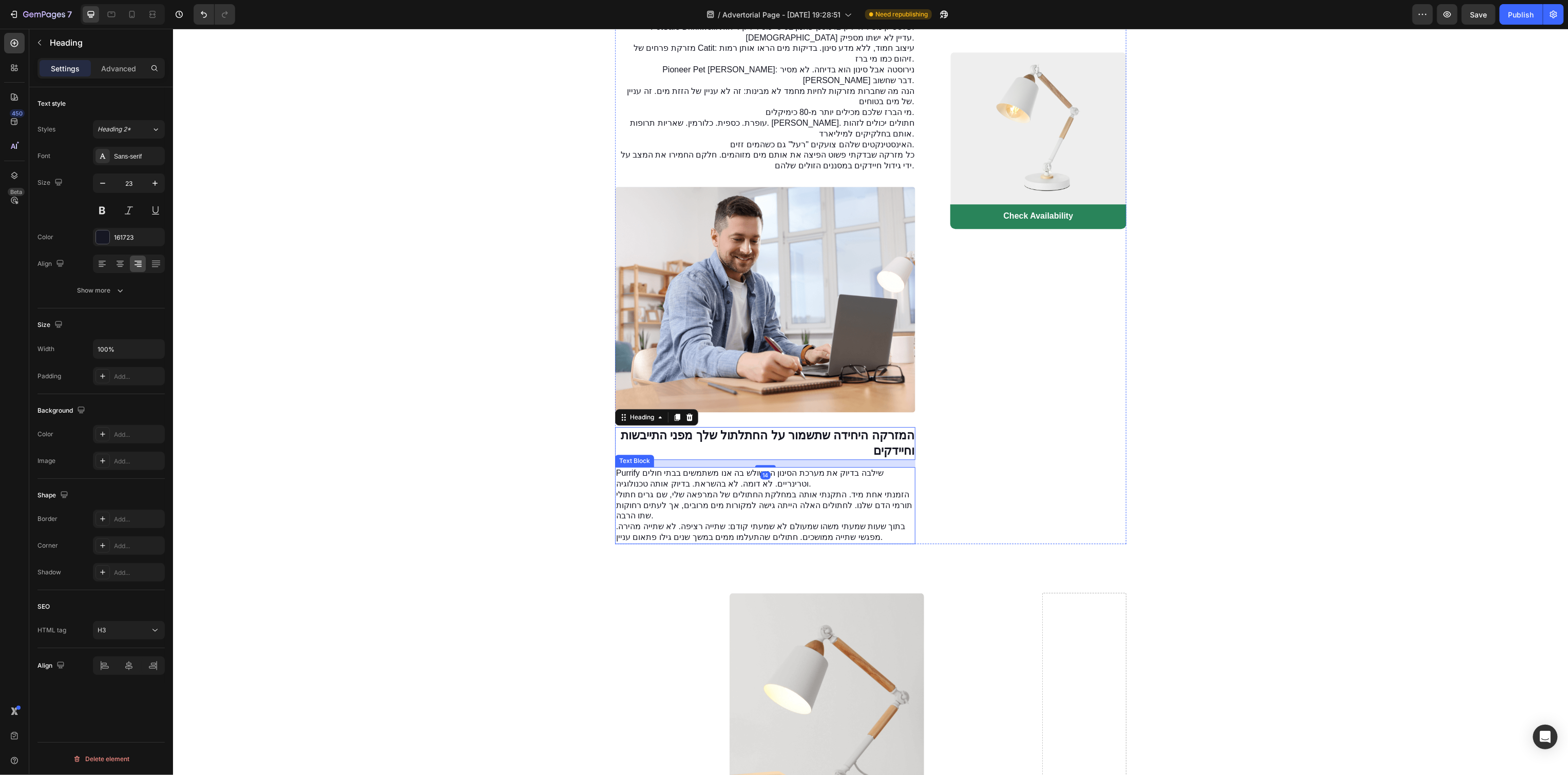
click at [754, 489] on p "Purrify שילבה בדיוק את מערכת הסינון המשולש בה אנו משתמשים בבתי חולים וטרינריים.…" at bounding box center [764, 479] width 298 height 22
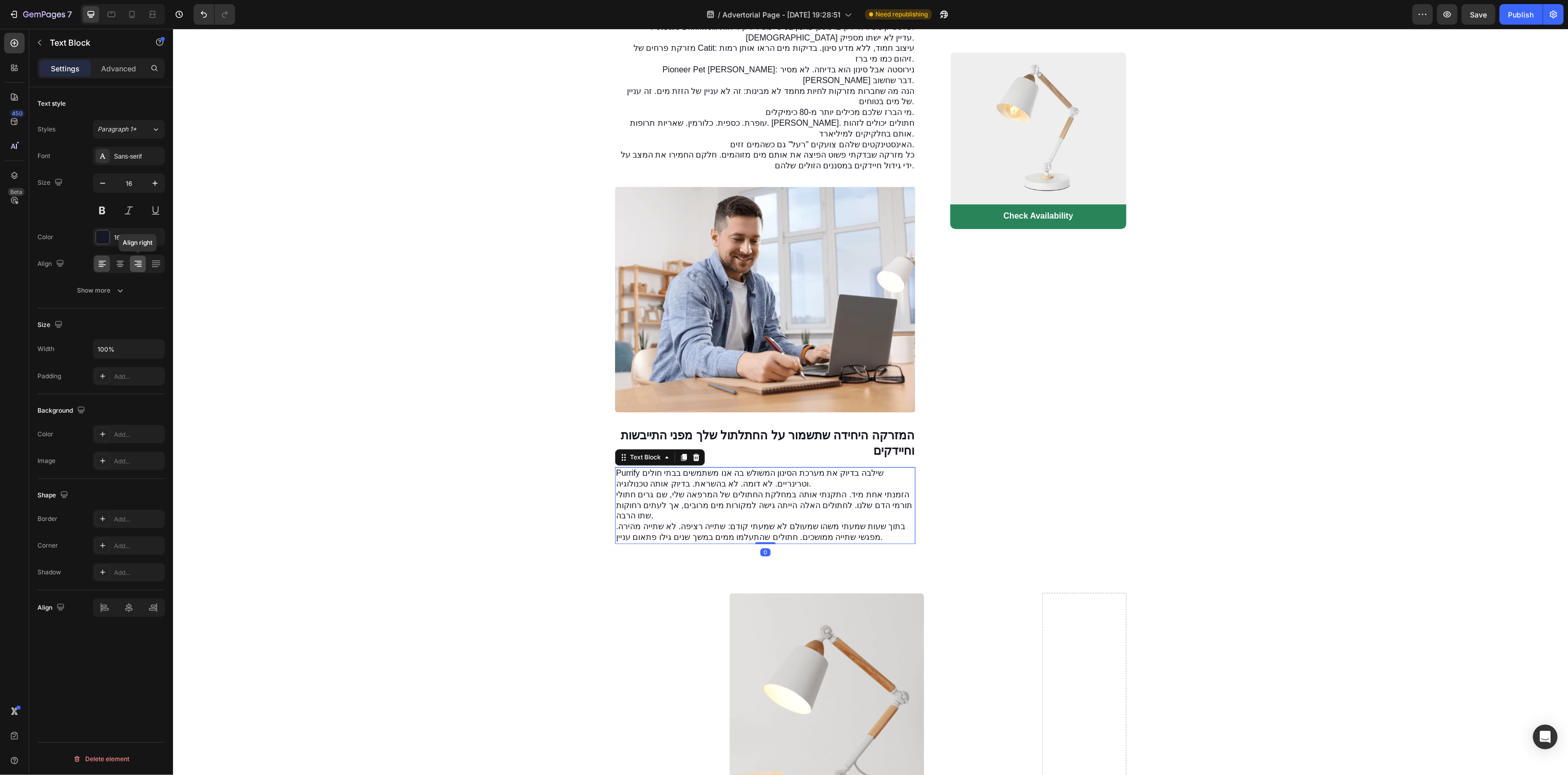
click at [135, 264] on icon at bounding box center [138, 264] width 7 height 1
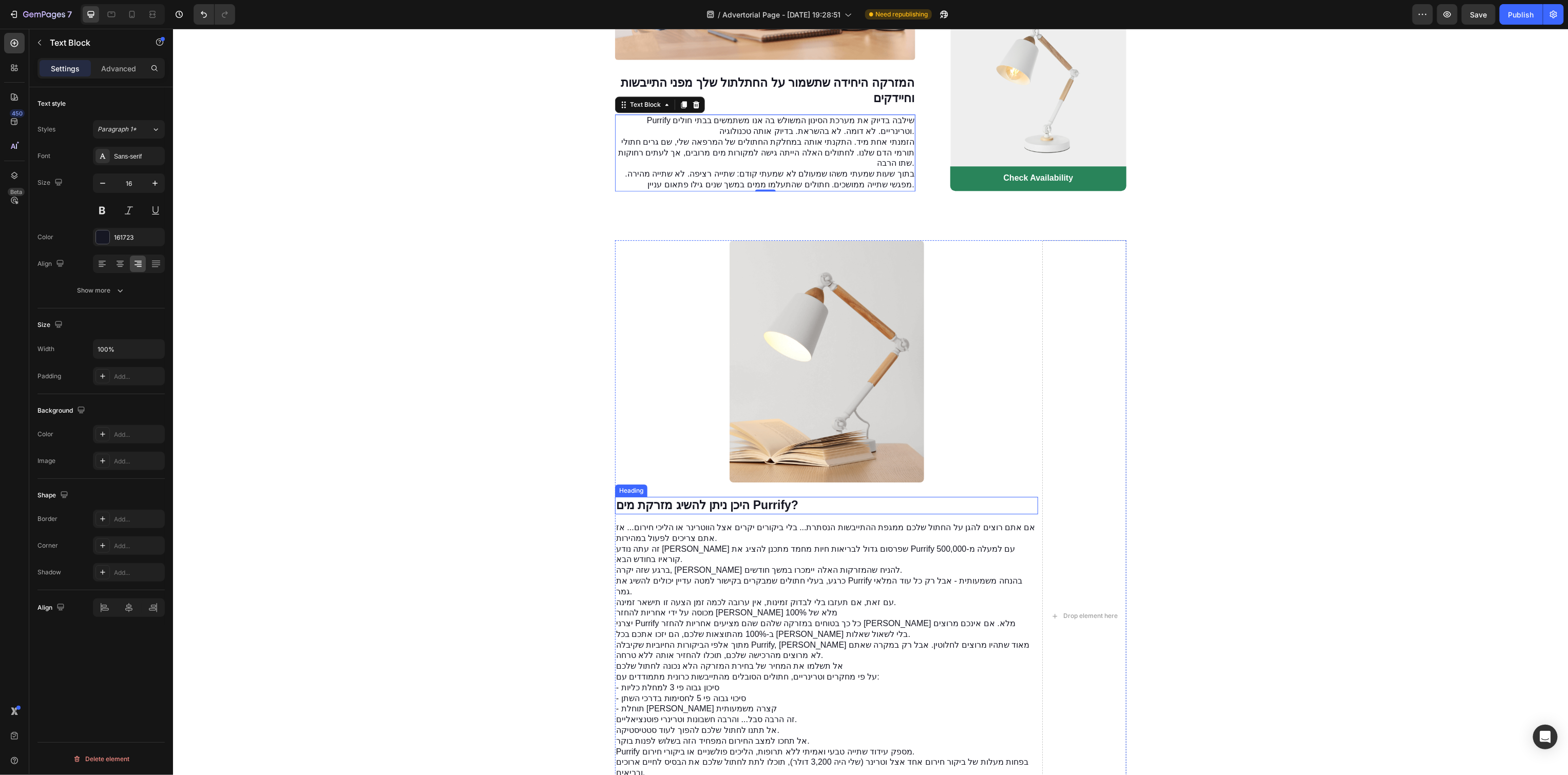
scroll to position [2238, 0]
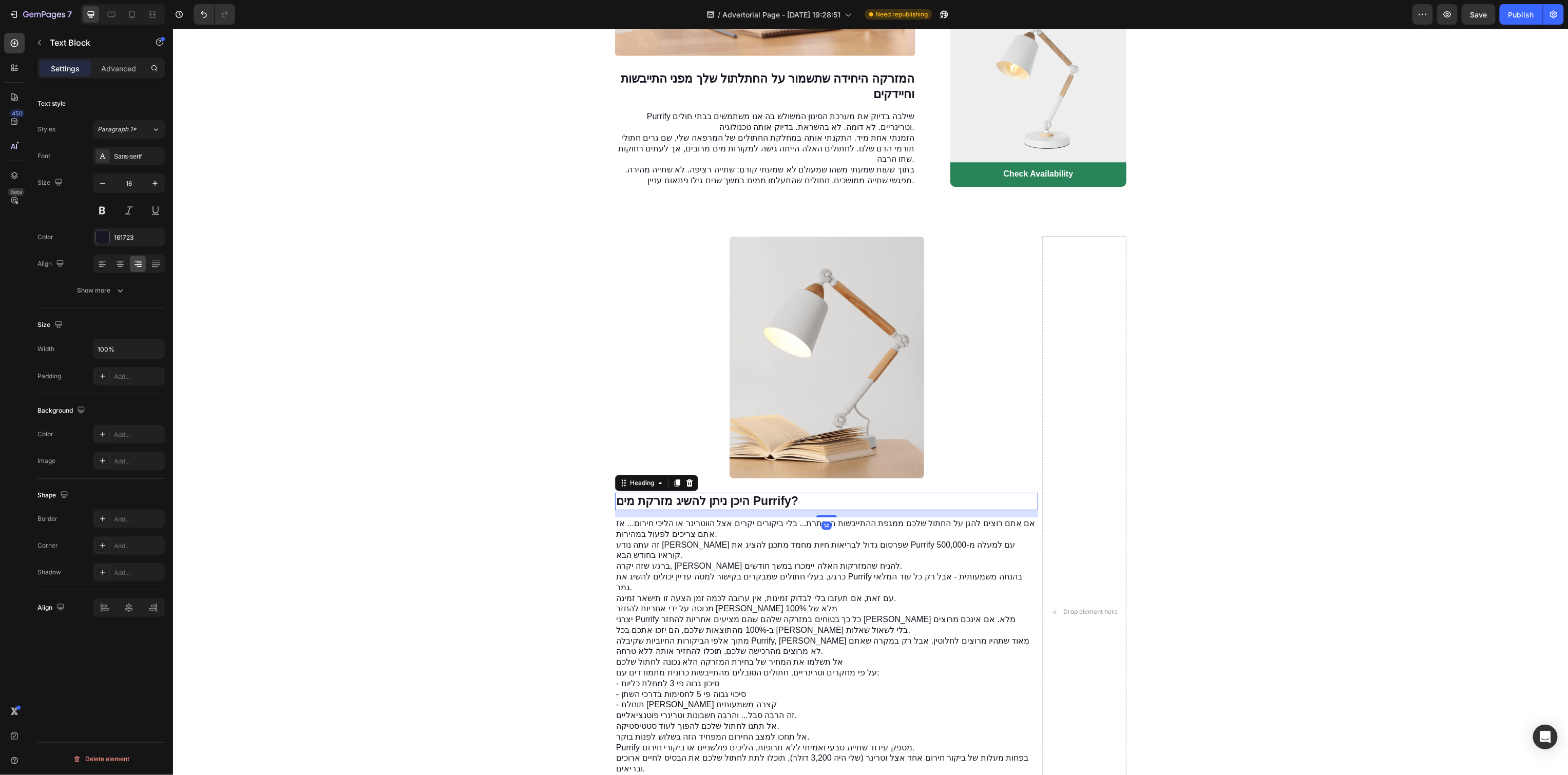
click at [778, 507] on strong "היכן ניתן להשיג מזרקת מים Purrify?" at bounding box center [706, 501] width 182 height 13
click at [139, 264] on icon at bounding box center [138, 264] width 10 height 10
click at [642, 540] on p "אם אתם רוצים להגן על החתול שלכם ממגפת ההתייבשות הנסתרת... בלי ביקורים יקרים אצל…" at bounding box center [826, 529] width 421 height 22
click at [139, 268] on icon at bounding box center [138, 264] width 10 height 10
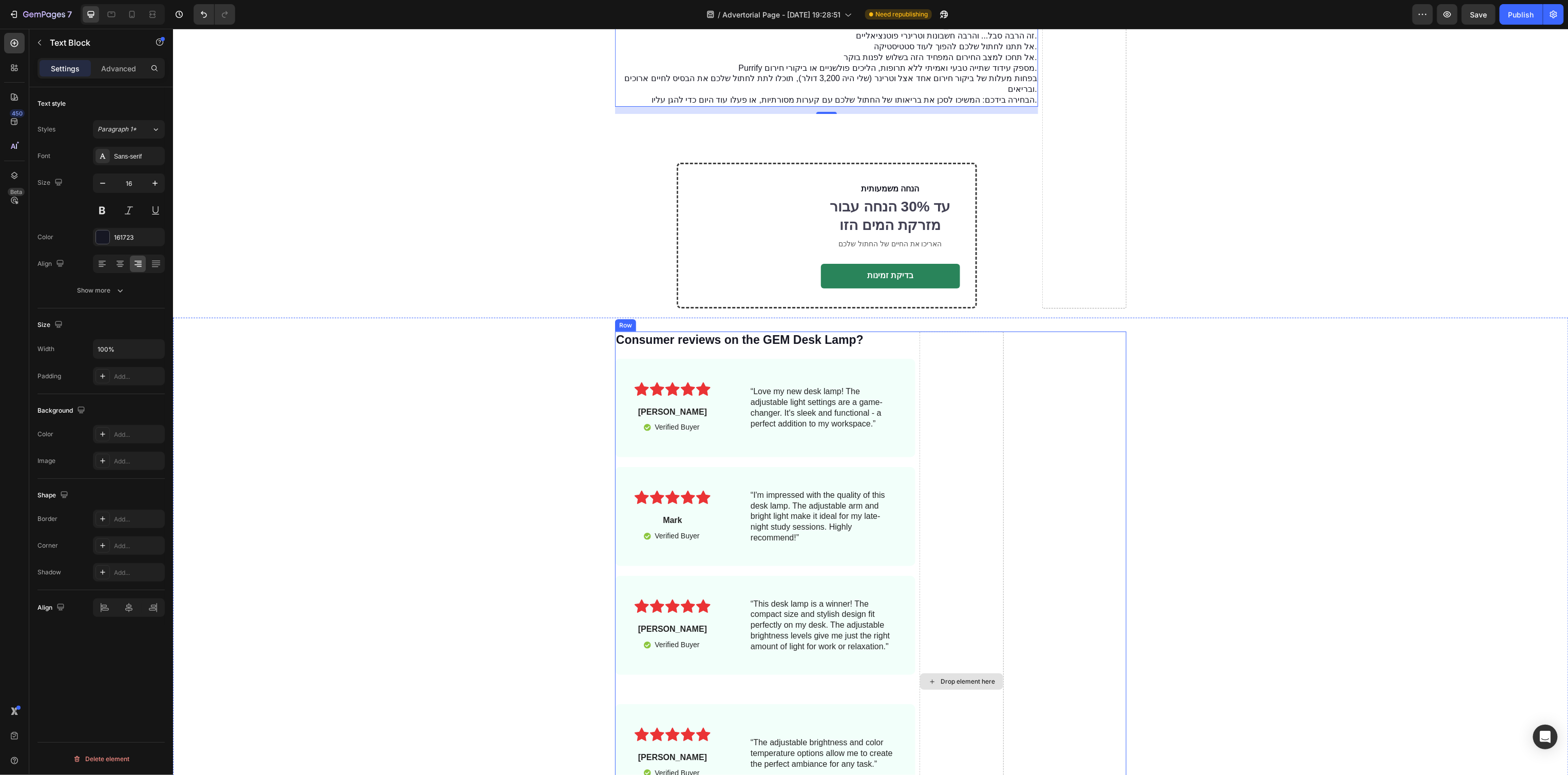
scroll to position [2945, 0]
click at [1517, 13] on div "Publish" at bounding box center [1521, 14] width 26 height 11
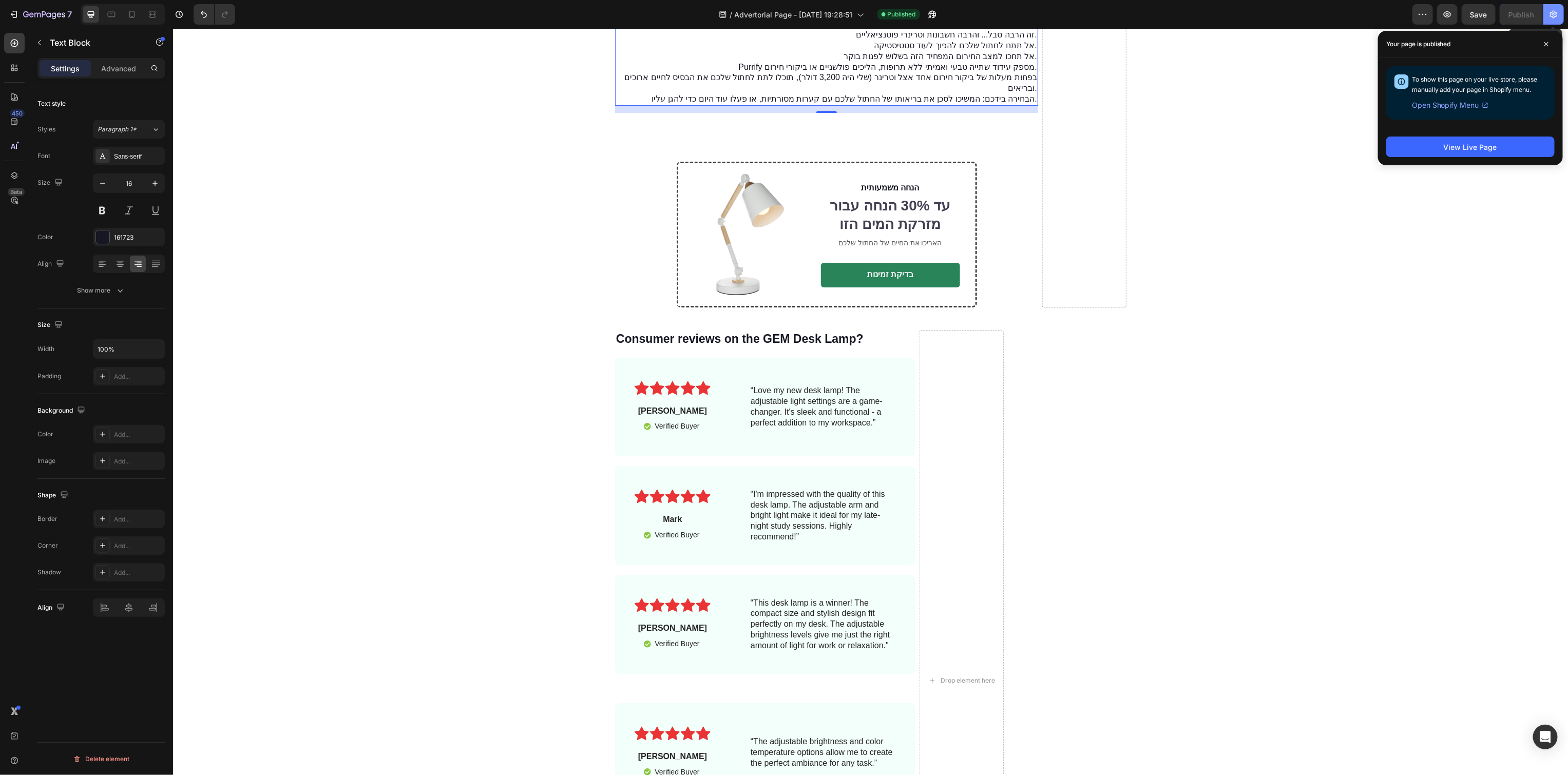
click at [1559, 10] on button "button" at bounding box center [1554, 14] width 20 height 20
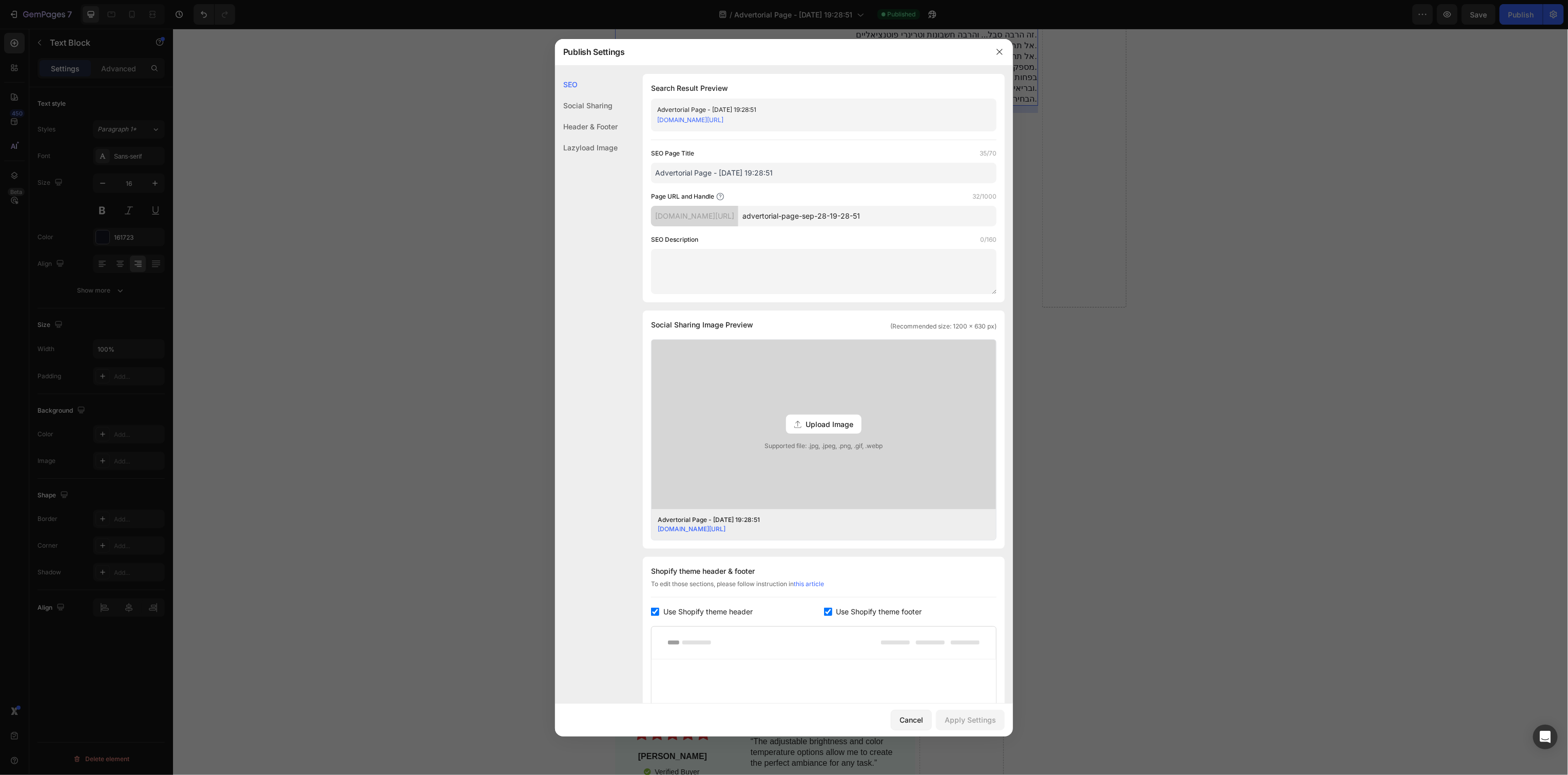
click at [599, 124] on div "Header & Footer" at bounding box center [586, 126] width 63 height 21
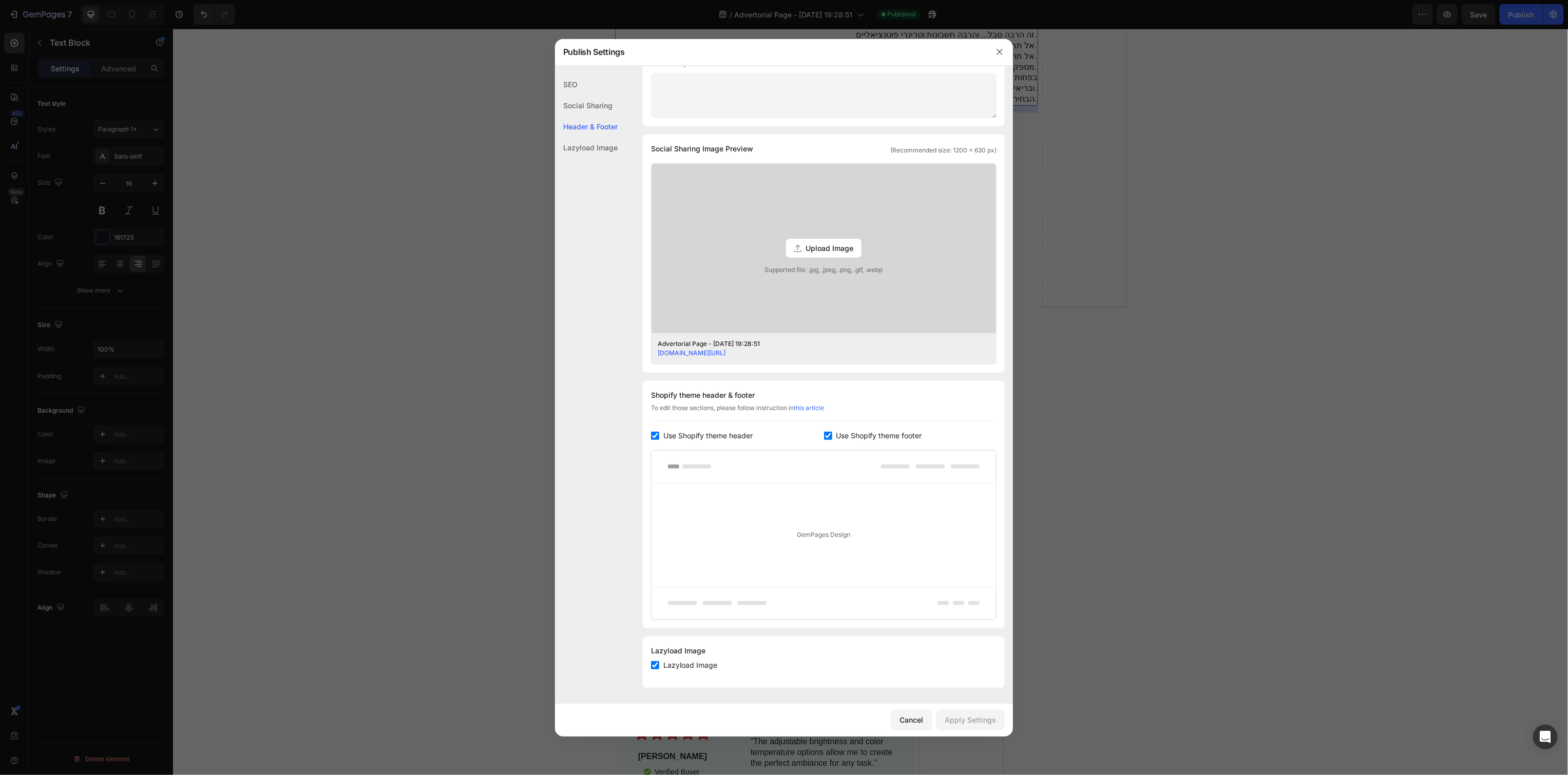
click at [737, 436] on span "Use Shopify theme header" at bounding box center [708, 436] width 90 height 12
checkbox input "false"
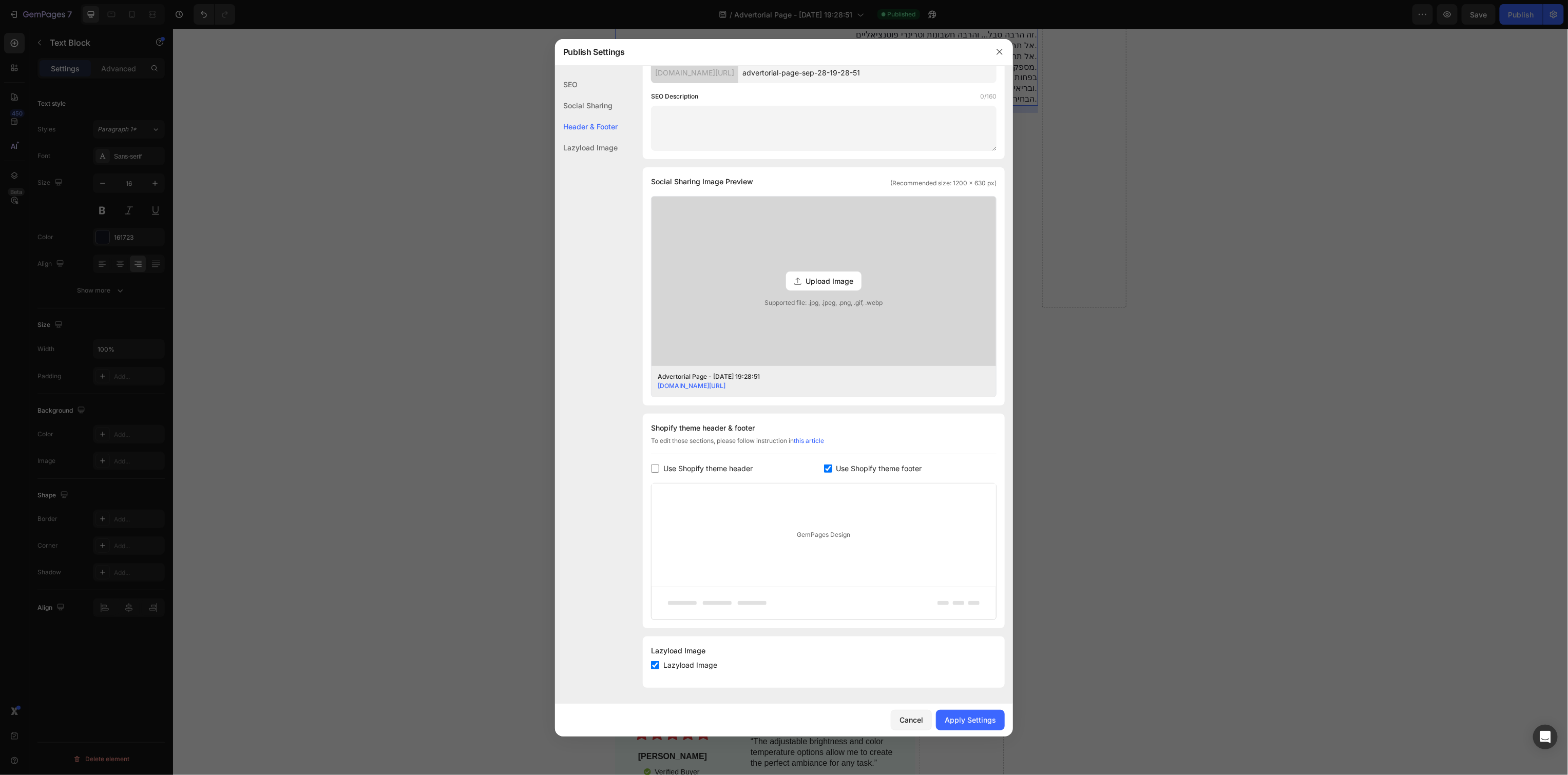
drag, startPoint x: 885, startPoint y: 438, endPoint x: 884, endPoint y: 468, distance: 30.0
click at [885, 438] on div "To edit those sections, please follow instruction in this article" at bounding box center [823, 445] width 345 height 18
click at [884, 469] on span "Use Shopify theme footer" at bounding box center [879, 468] width 86 height 12
checkbox input "false"
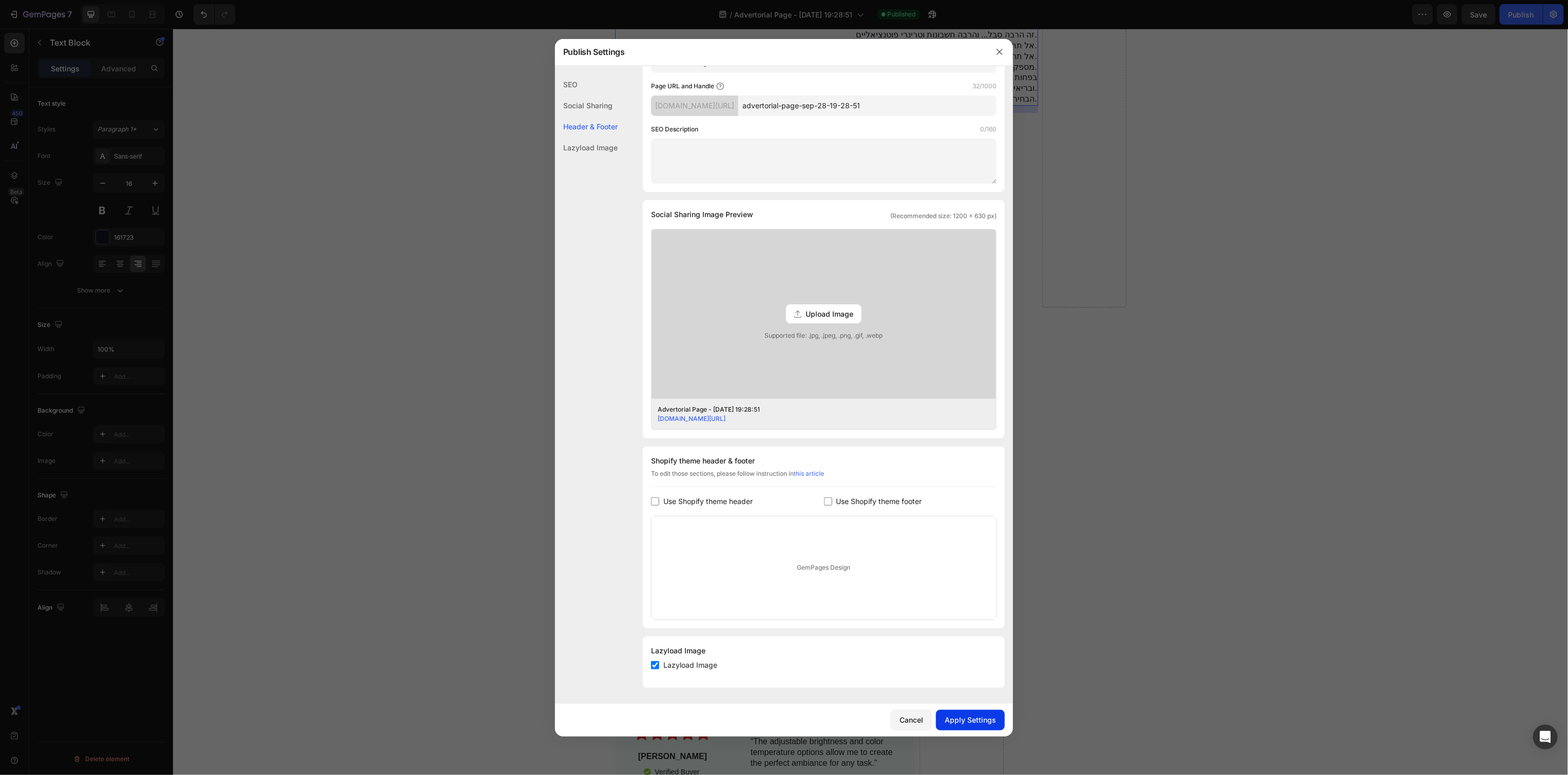
click at [987, 718] on div "Apply Settings" at bounding box center [970, 719] width 51 height 11
